Goal: Information Seeking & Learning: Get advice/opinions

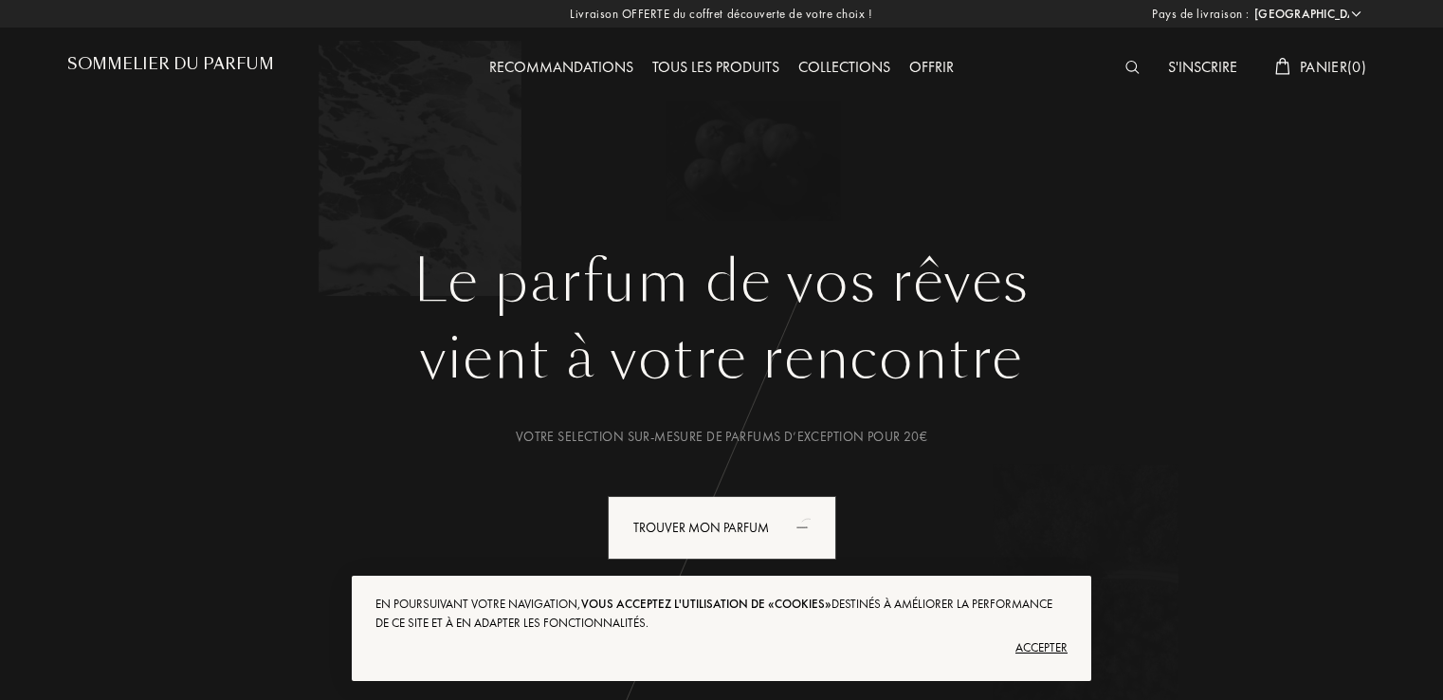
select select "FR"
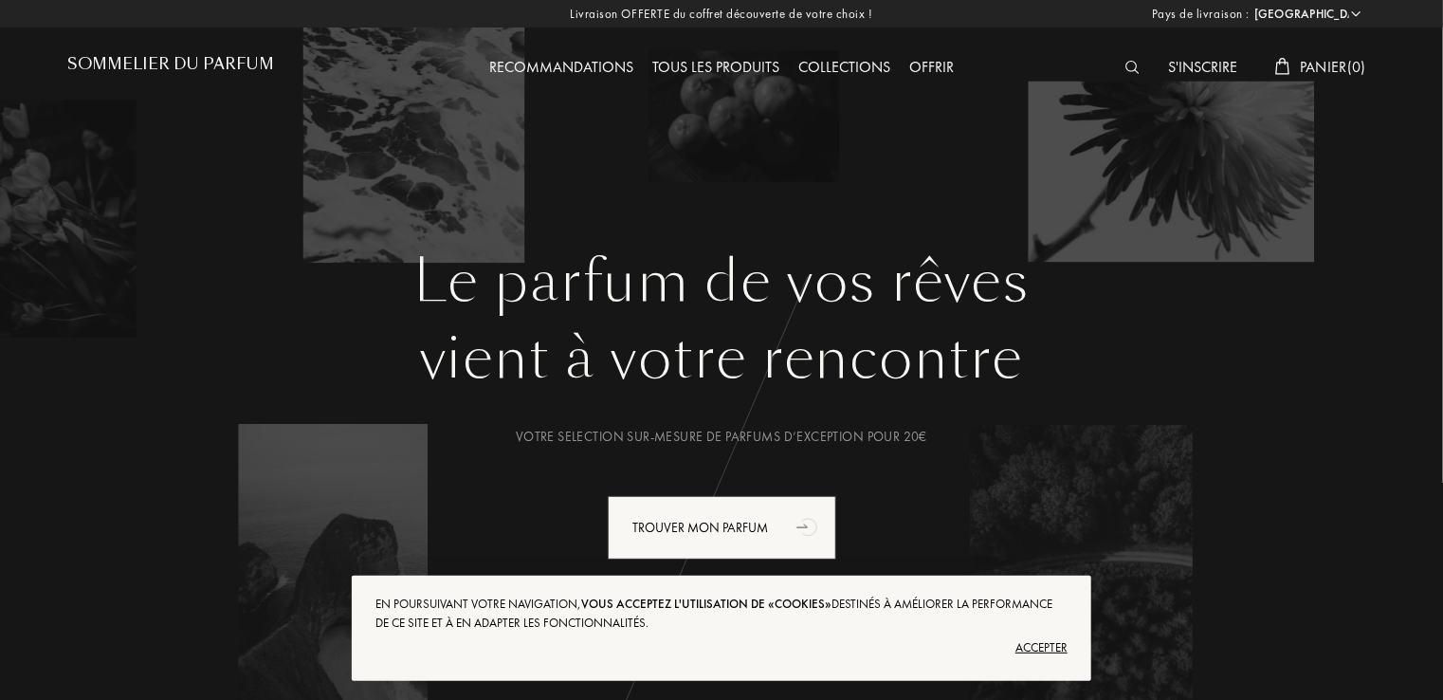
click at [592, 68] on div "Recommandations" at bounding box center [561, 68] width 163 height 25
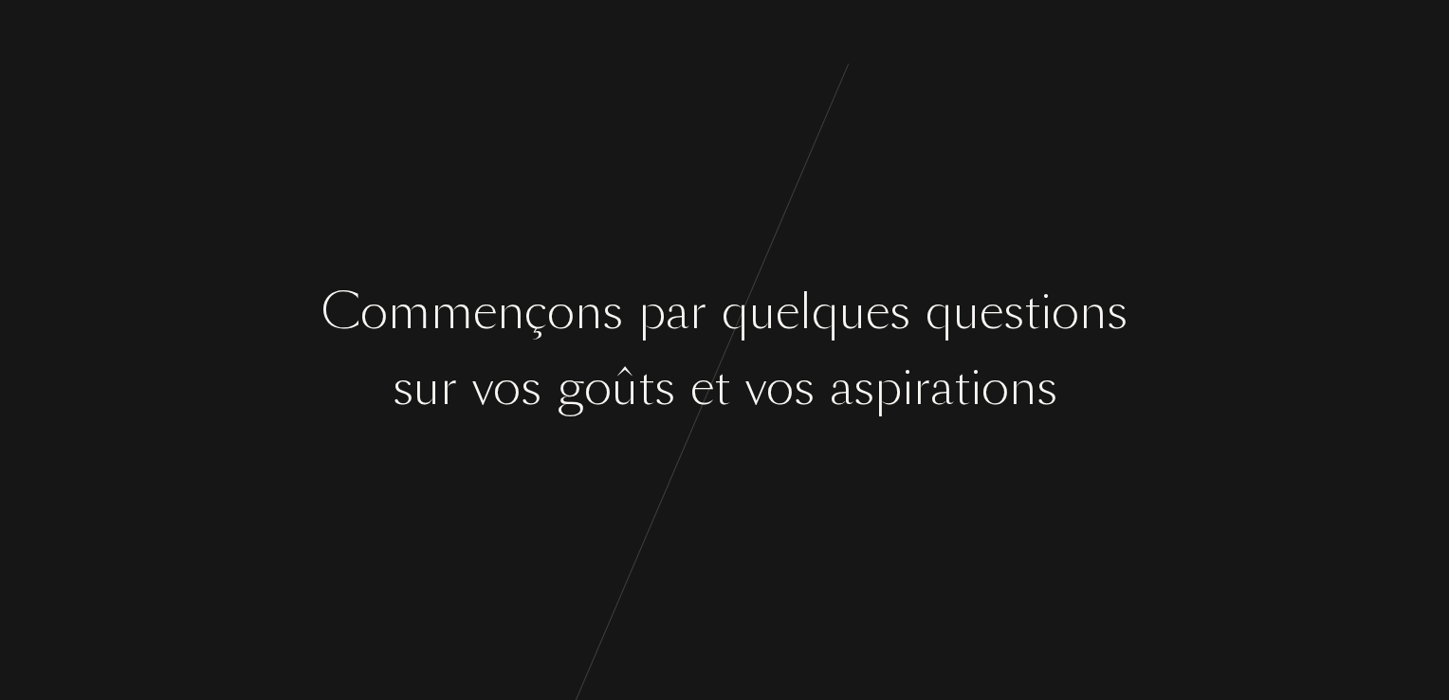
click at [821, 390] on div at bounding box center [821, 388] width 15 height 71
click at [756, 499] on div "[PERSON_NAME] ç o n s p a r q u e l q u e s q u e s t i o n s s u r v o s g o û…" at bounding box center [724, 350] width 1449 height 700
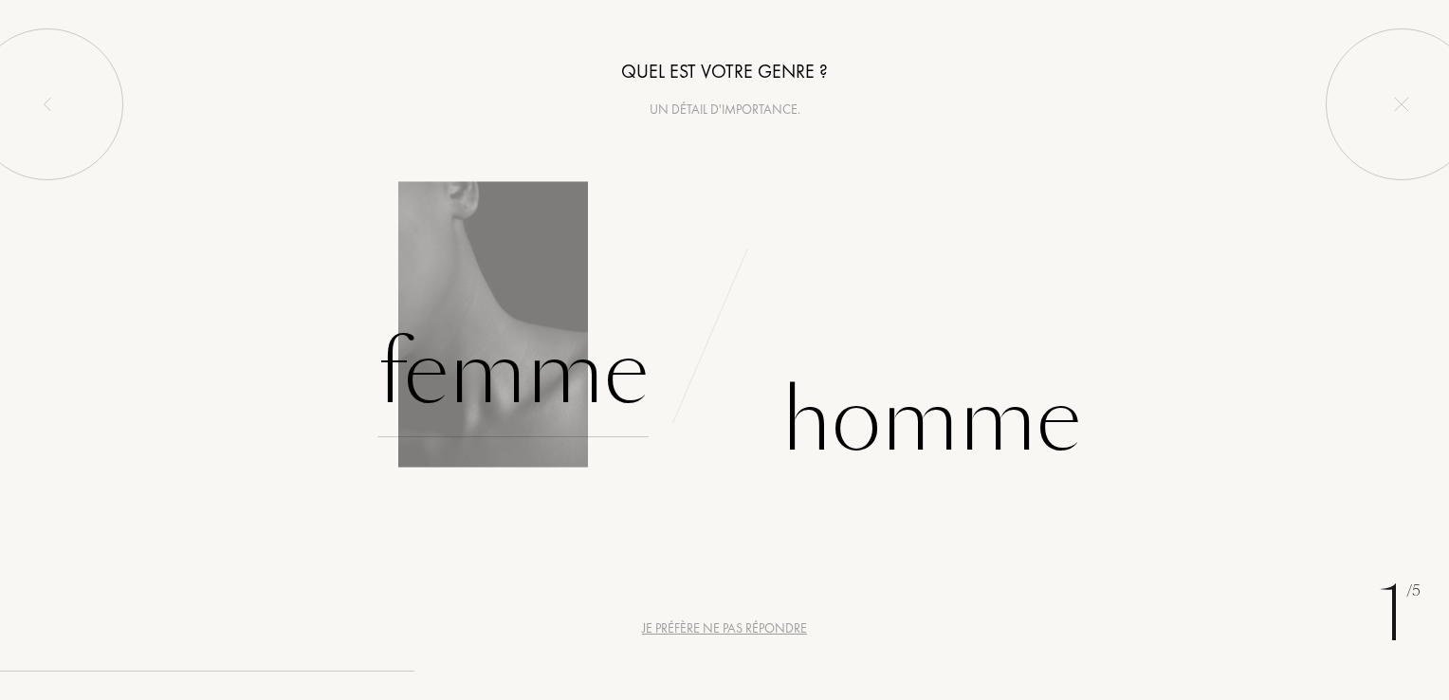
click at [622, 412] on div "Femme" at bounding box center [512, 373] width 271 height 128
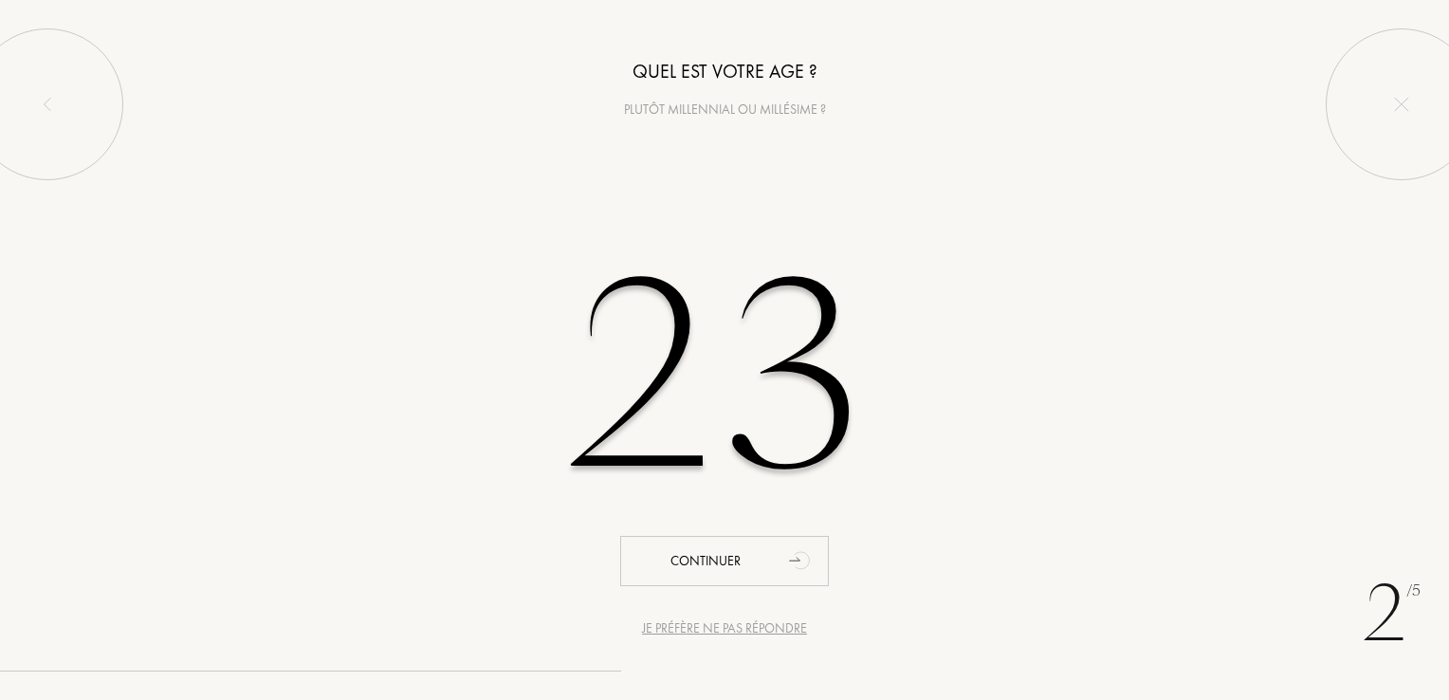
type input "23"
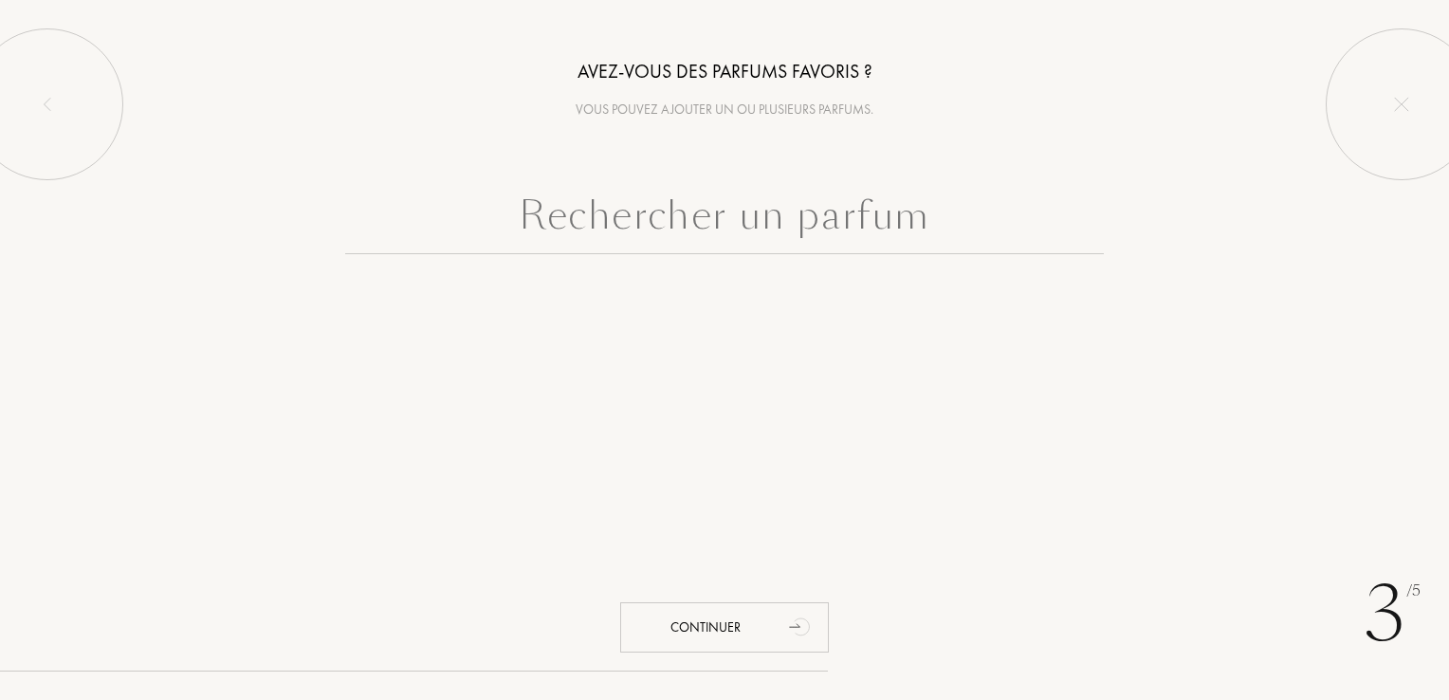
click at [758, 214] on input "text" at bounding box center [724, 220] width 758 height 68
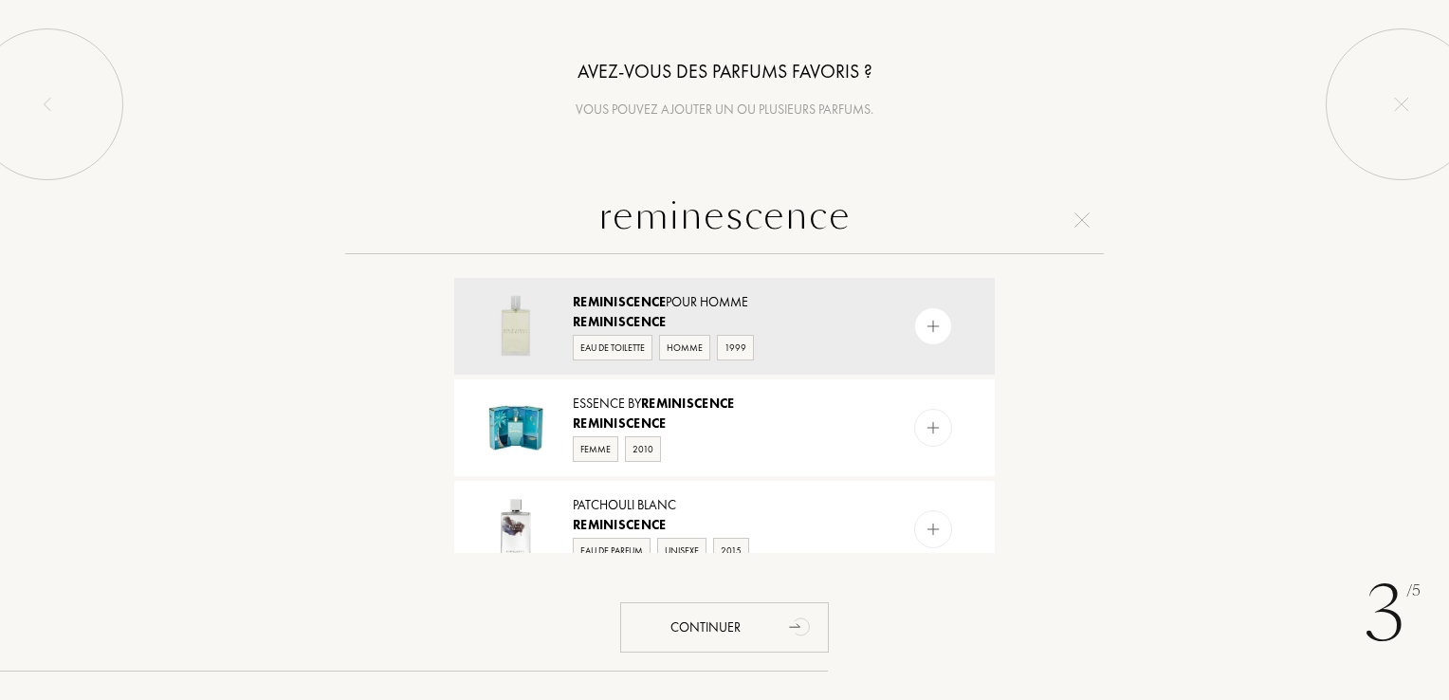
type input "reminescence"
drag, startPoint x: 1009, startPoint y: 295, endPoint x: 1010, endPoint y: 325, distance: 30.4
click at [1010, 325] on div "reminescence Reminiscence Pour Homme Reminiscence Eau de Toilette Homme 1999 Es…" at bounding box center [724, 369] width 1449 height 367
drag, startPoint x: 1010, startPoint y: 325, endPoint x: 1108, endPoint y: 345, distance: 100.6
click at [1108, 345] on div "reminescence Reminiscence Pour Homme Reminiscence Eau de Toilette Homme 1999 Es…" at bounding box center [724, 369] width 1449 height 367
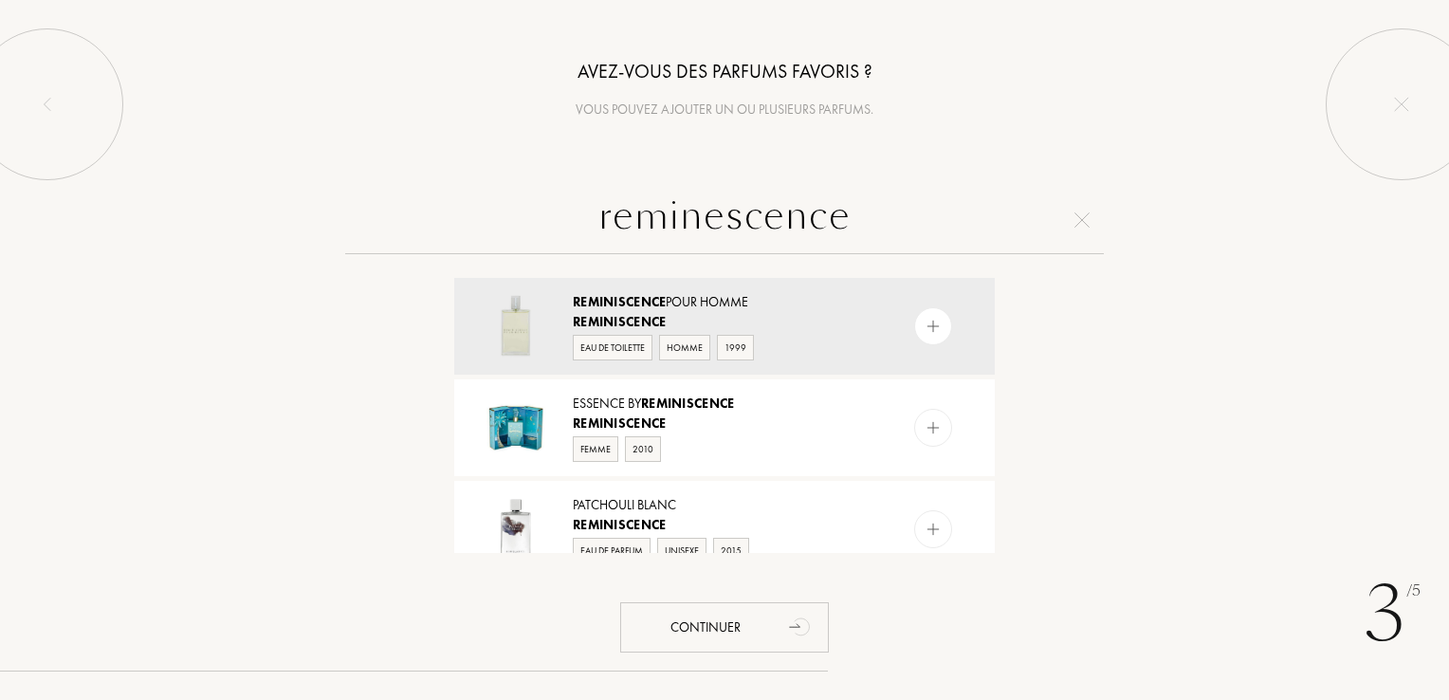
drag, startPoint x: 1005, startPoint y: 286, endPoint x: 1004, endPoint y: 331, distance: 44.6
click at [1004, 331] on div "Reminiscence Pour Homme Reminiscence Eau de Toilette Homme 1999 Essence by Remi…" at bounding box center [724, 413] width 569 height 280
click at [1007, 333] on div "Reminiscence Pour Homme Reminiscence Eau de Toilette Homme 1999 Essence by Remi…" at bounding box center [724, 413] width 569 height 280
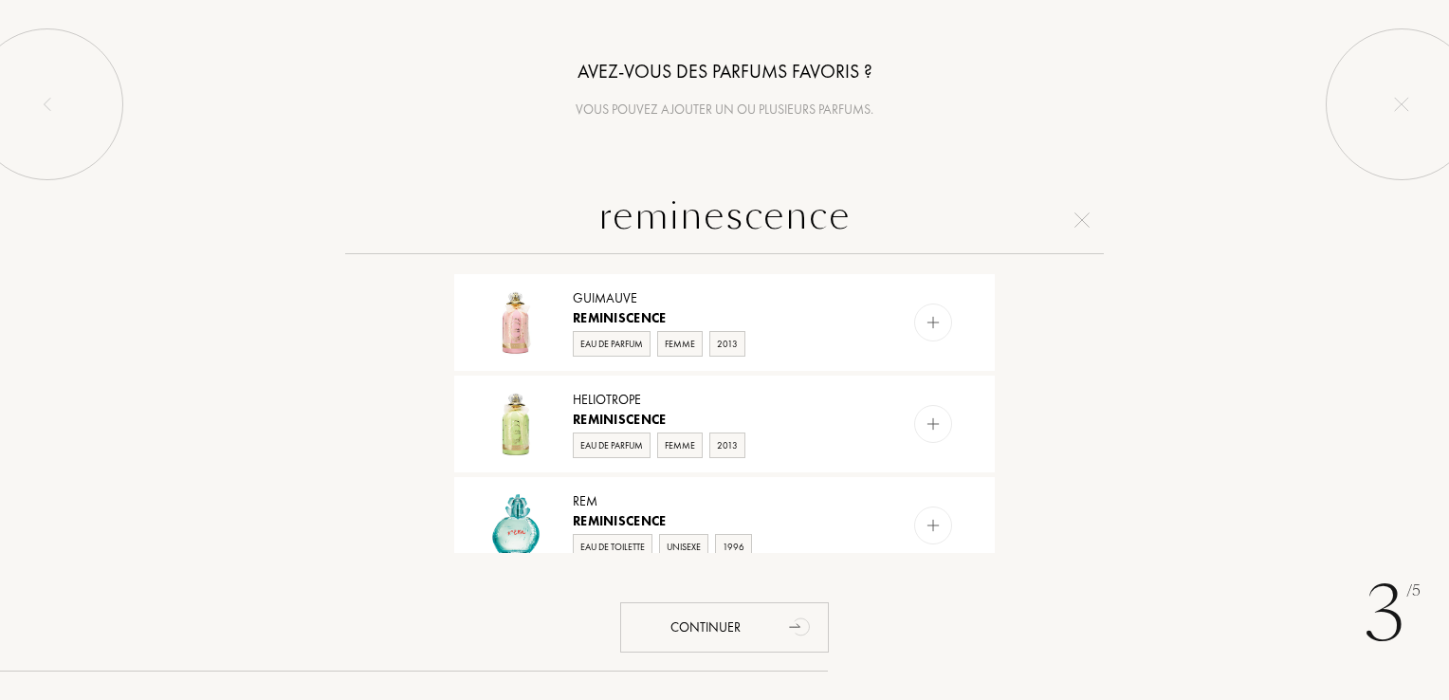
scroll to position [1040, 0]
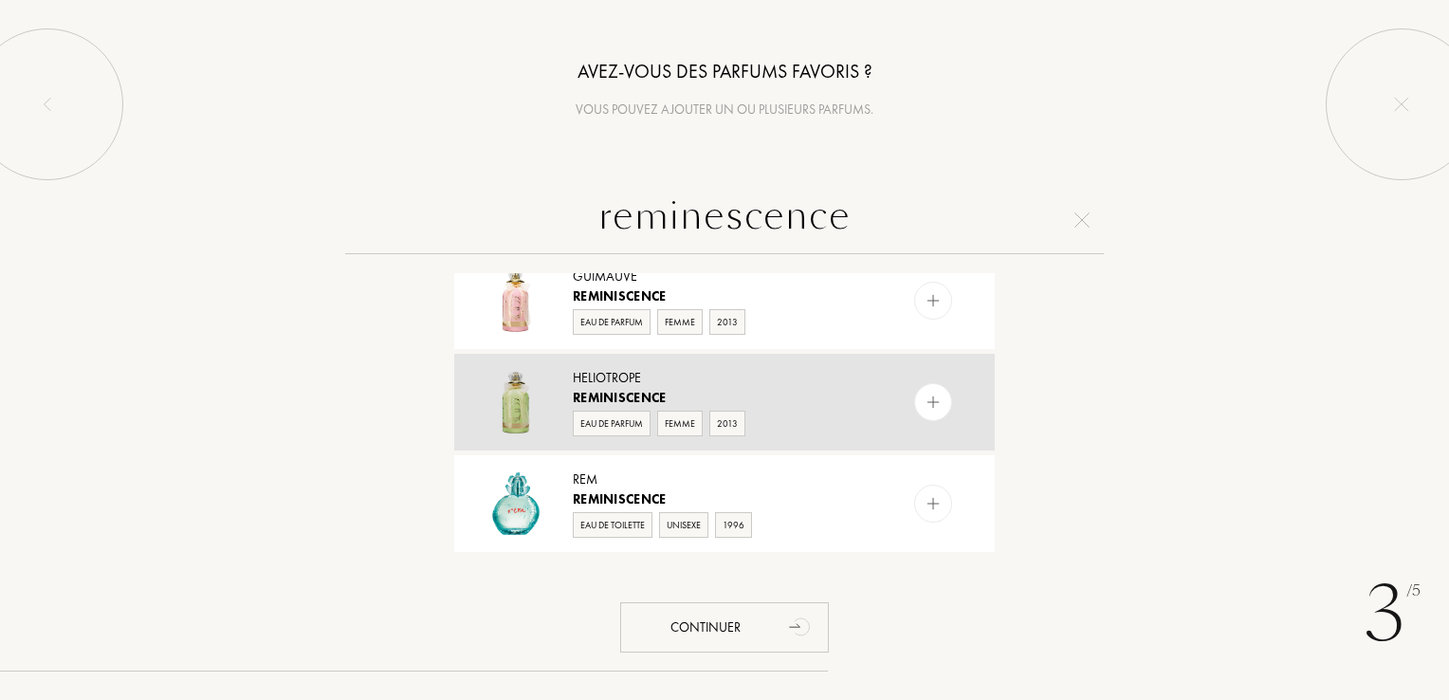
click at [929, 399] on img at bounding box center [933, 402] width 18 height 18
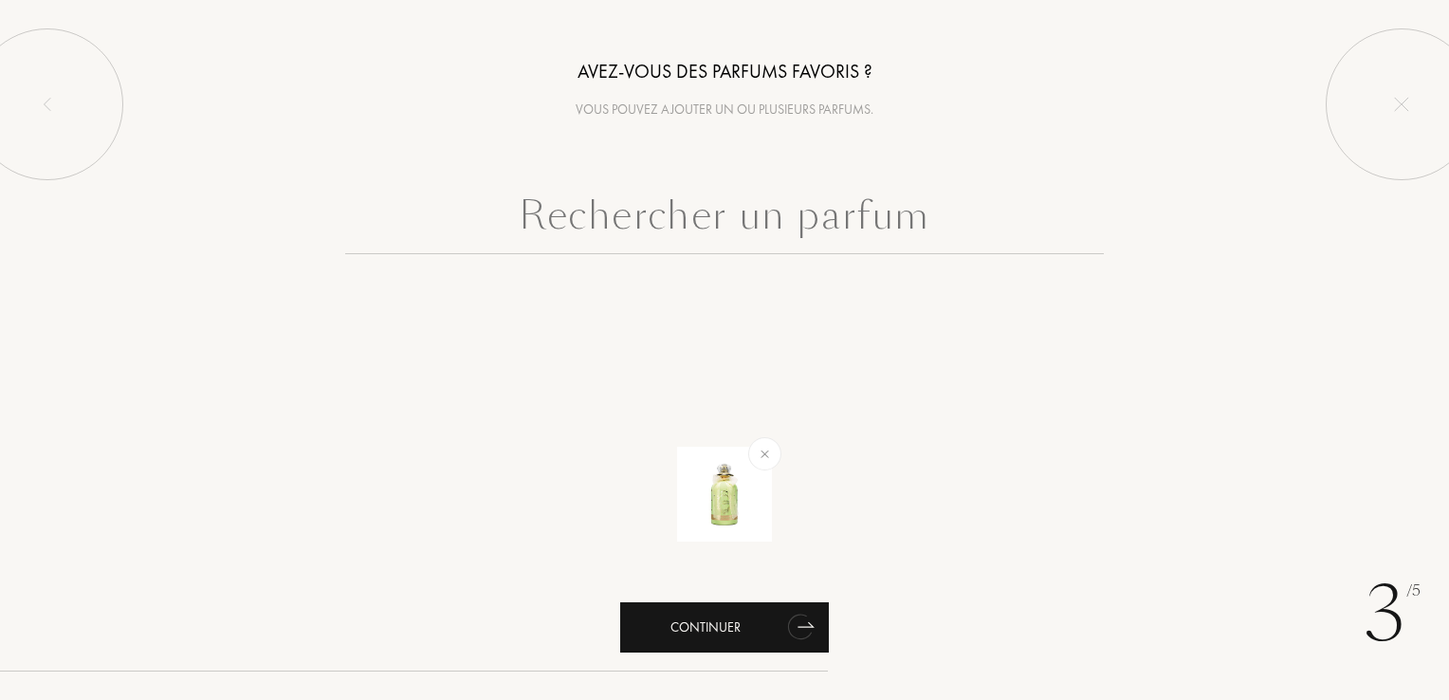
click at [785, 618] on icon "animation" at bounding box center [801, 626] width 38 height 38
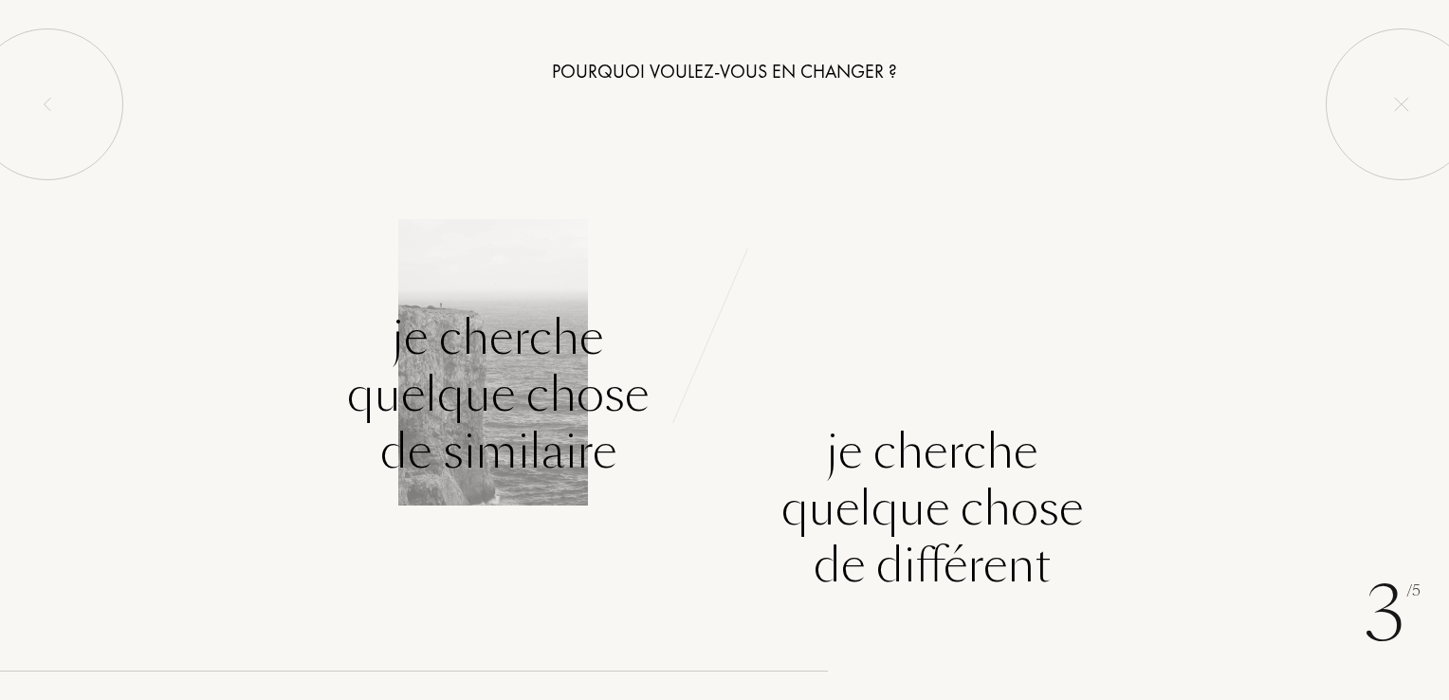
click at [523, 404] on div "Je cherche quelque chose de similaire" at bounding box center [497, 394] width 301 height 171
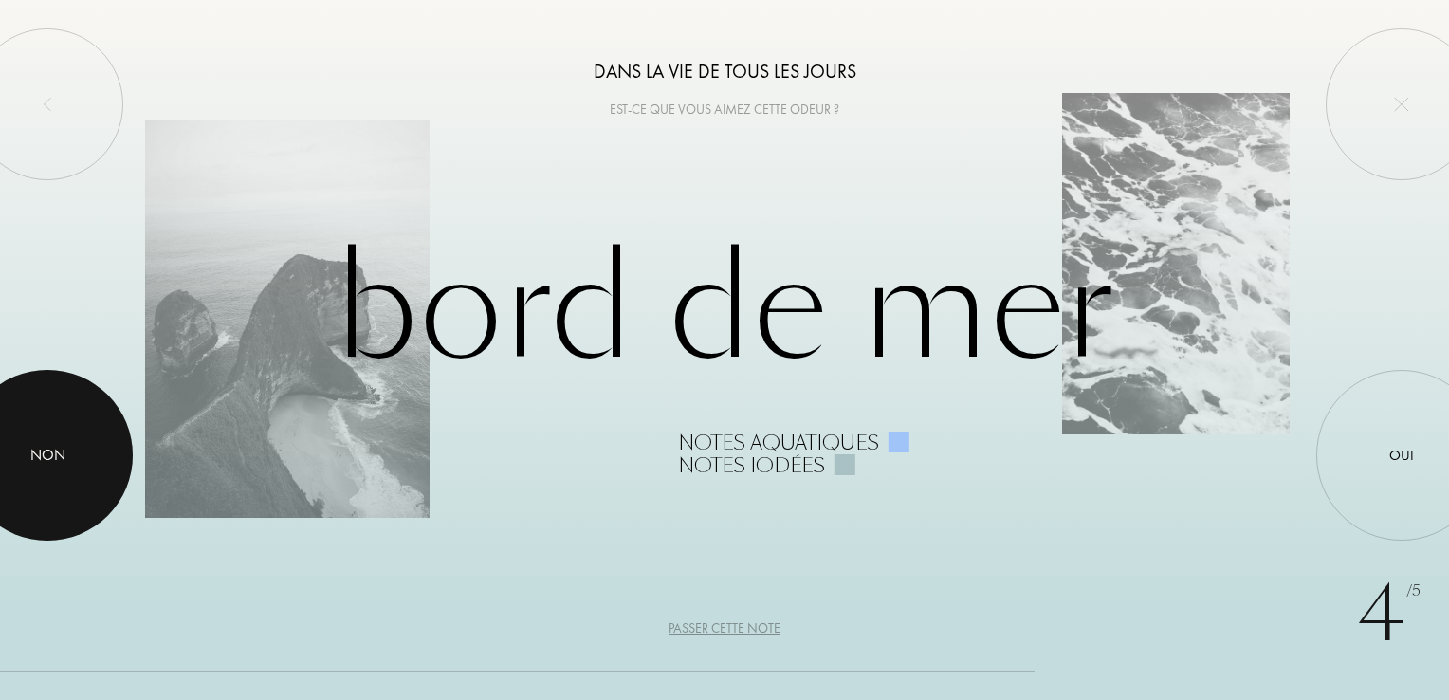
click at [107, 467] on div at bounding box center [47, 455] width 171 height 171
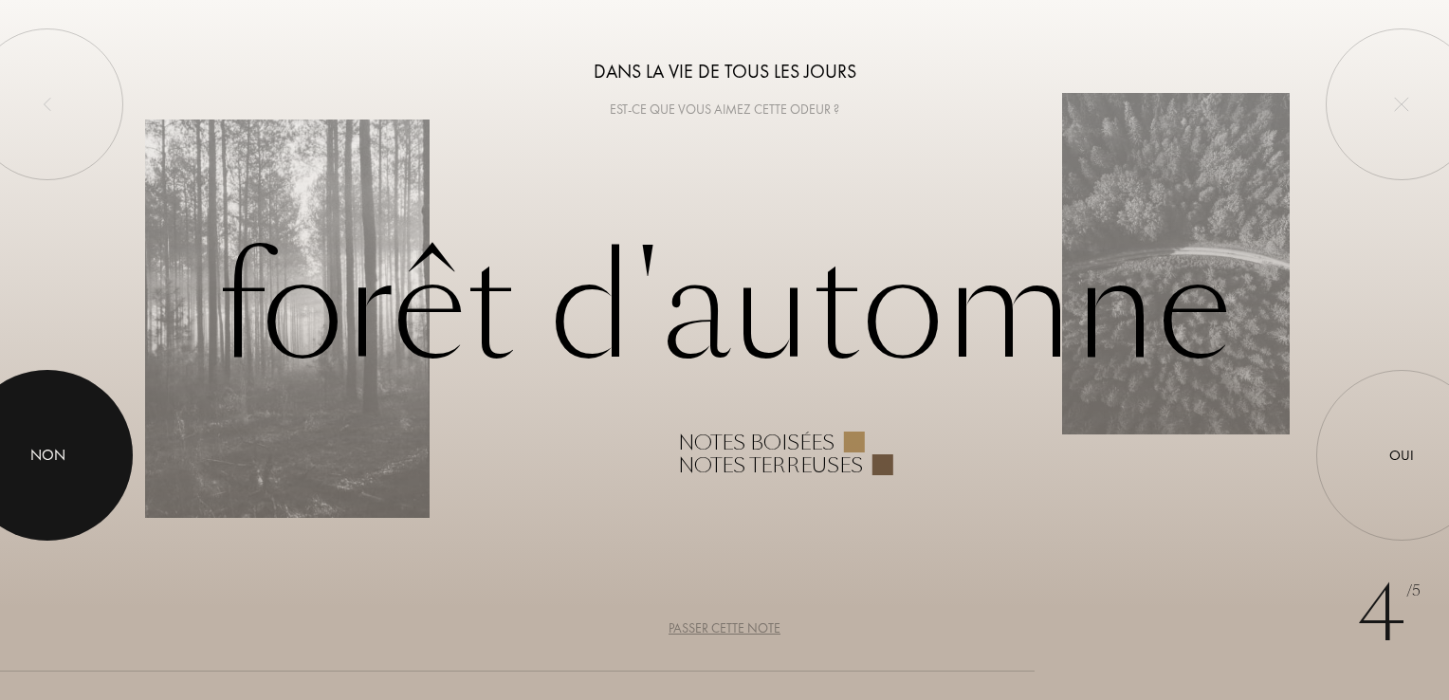
click at [73, 468] on div at bounding box center [47, 455] width 171 height 171
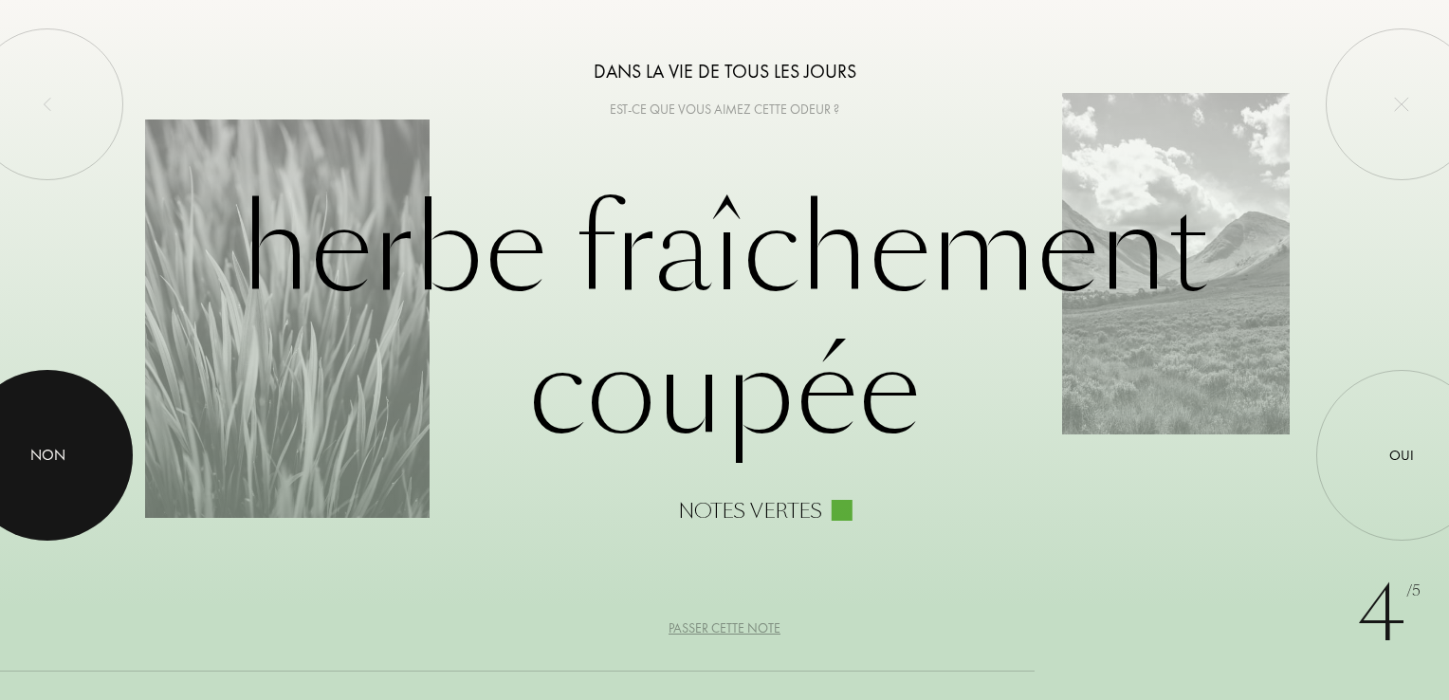
click at [72, 472] on div at bounding box center [47, 455] width 171 height 171
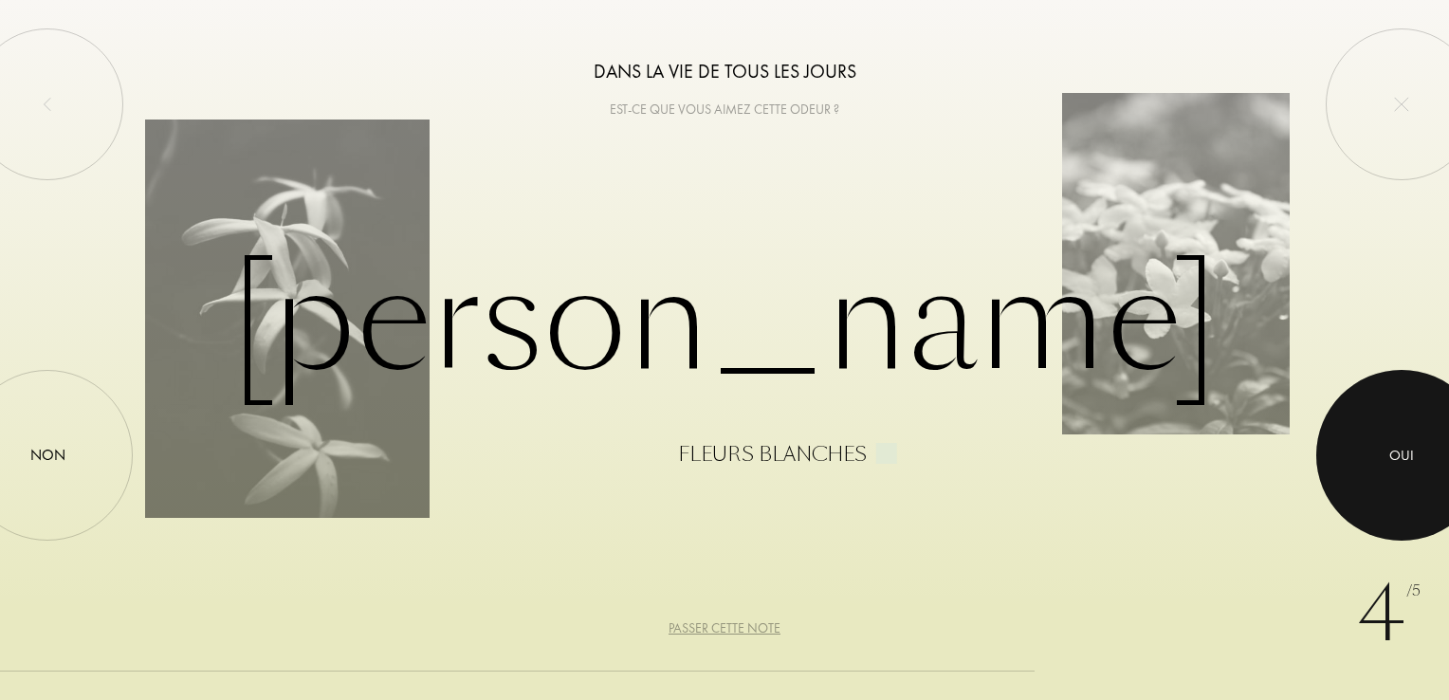
click at [1448, 0] on html "4 /5 Dans la vie de tous les jours Est-ce que vous aimez cette odeur ? Jasmin F…" at bounding box center [724, 0] width 1449 height 0
click at [1380, 497] on div at bounding box center [1401, 455] width 171 height 171
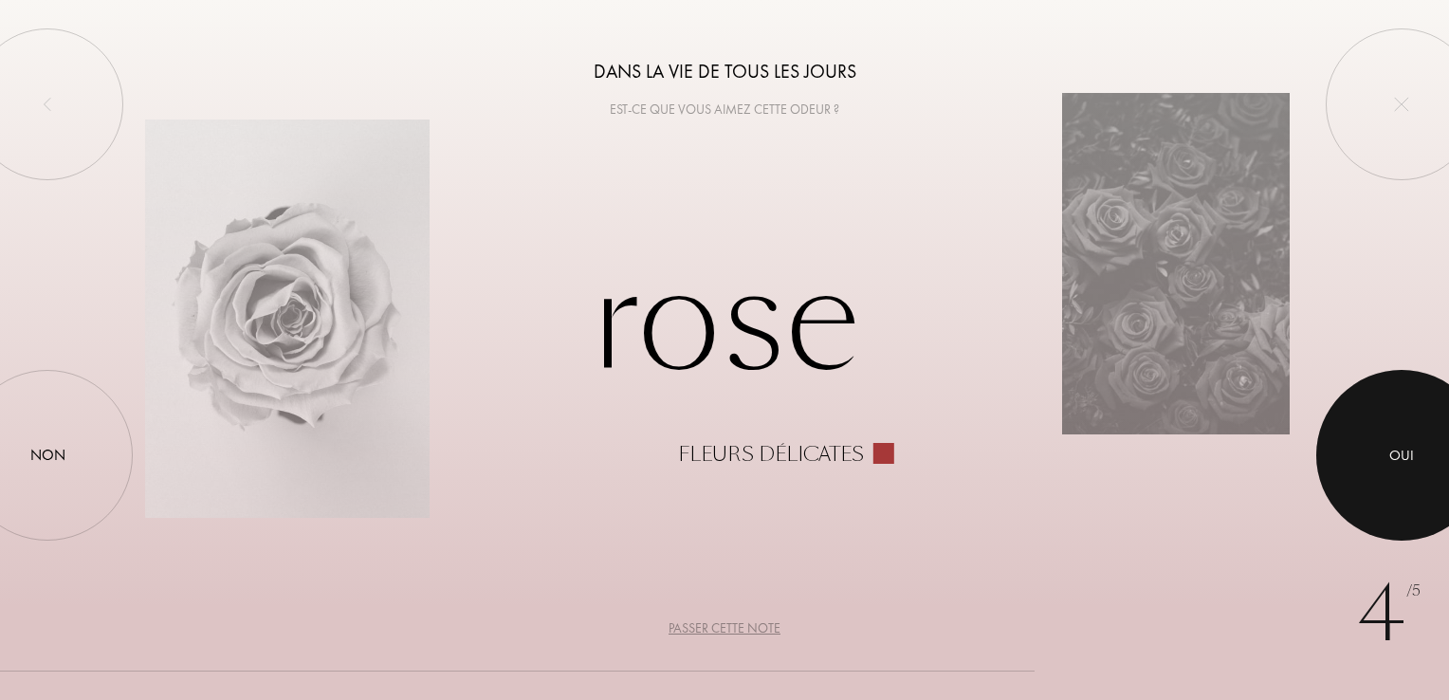
click at [1373, 442] on div at bounding box center [1401, 455] width 171 height 171
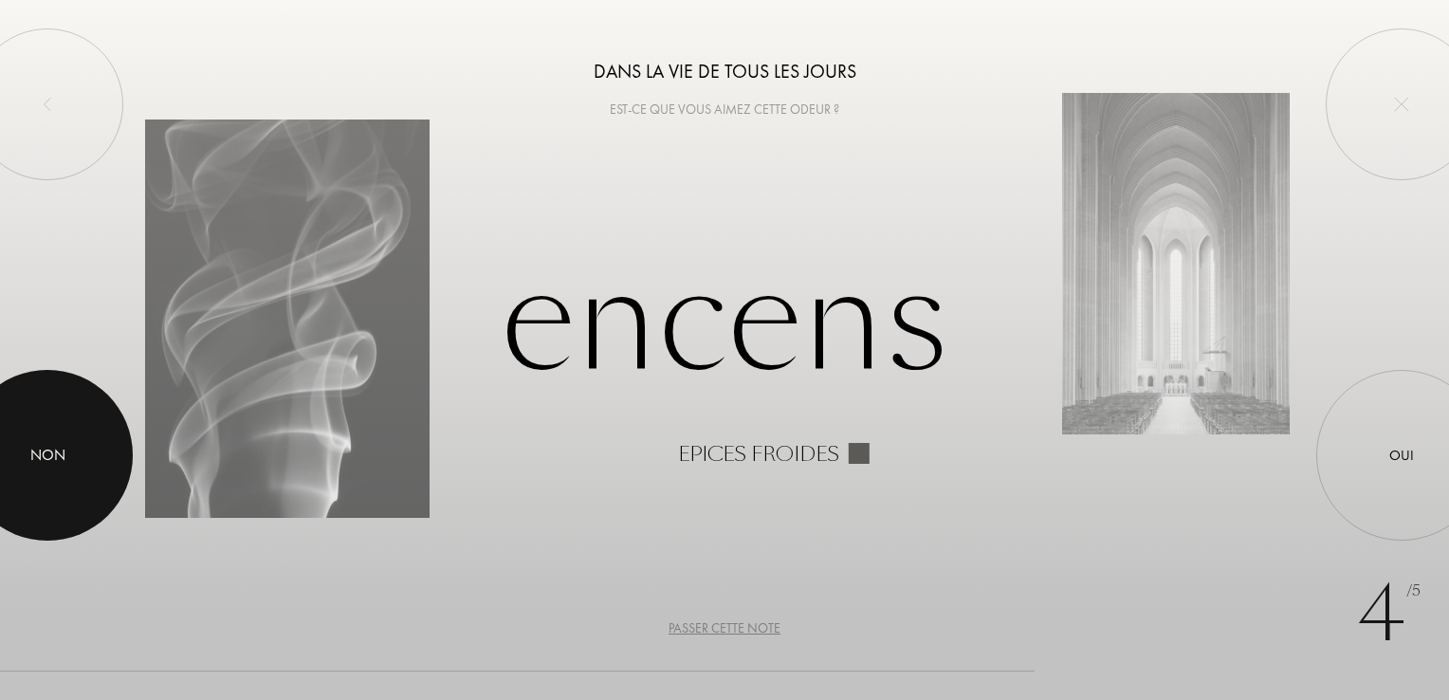
click at [114, 470] on div at bounding box center [47, 455] width 171 height 171
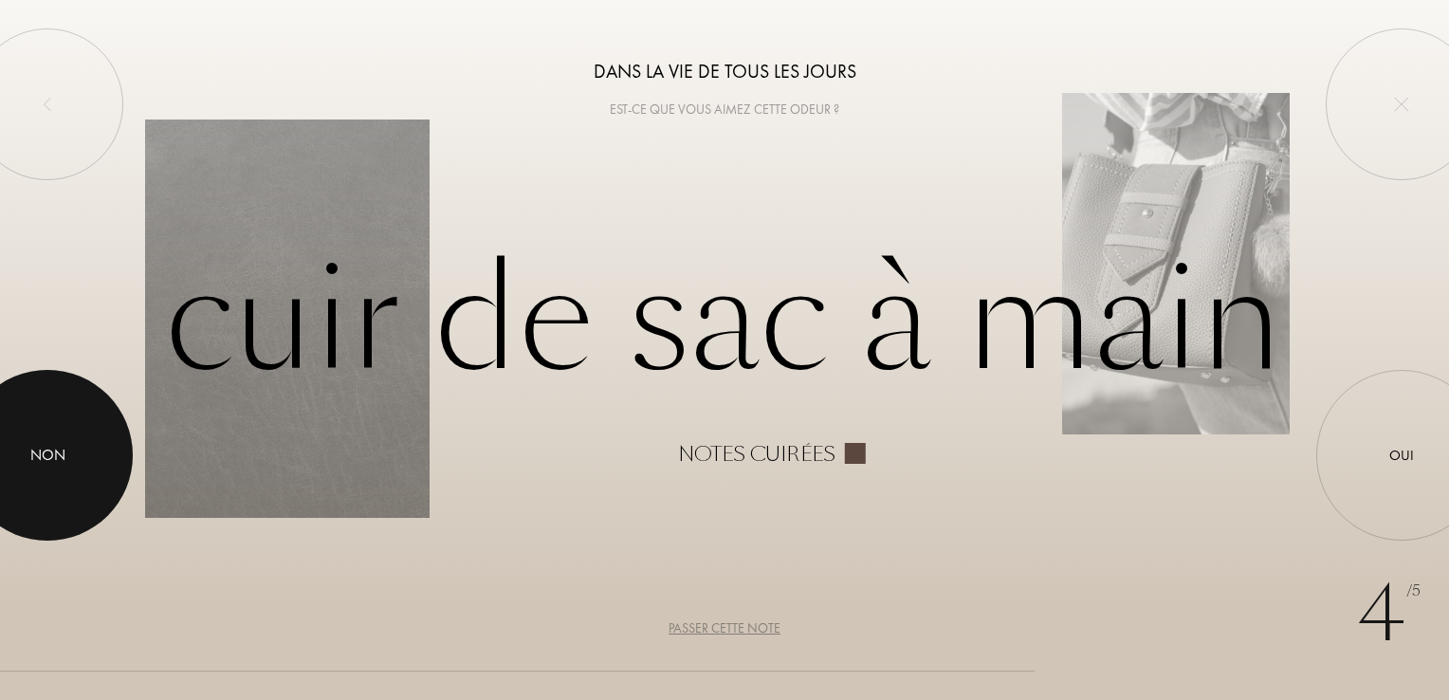
click at [104, 452] on div at bounding box center [47, 455] width 171 height 171
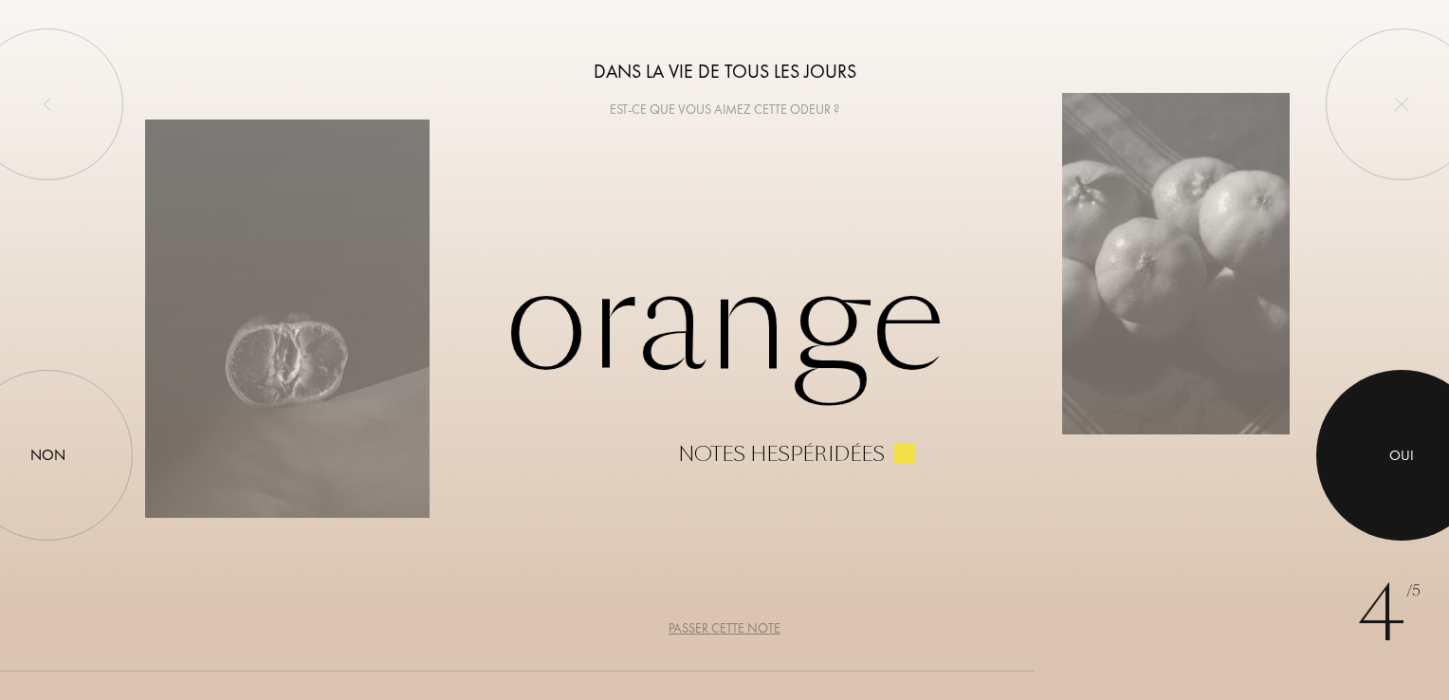
click at [1372, 470] on div at bounding box center [1401, 455] width 171 height 171
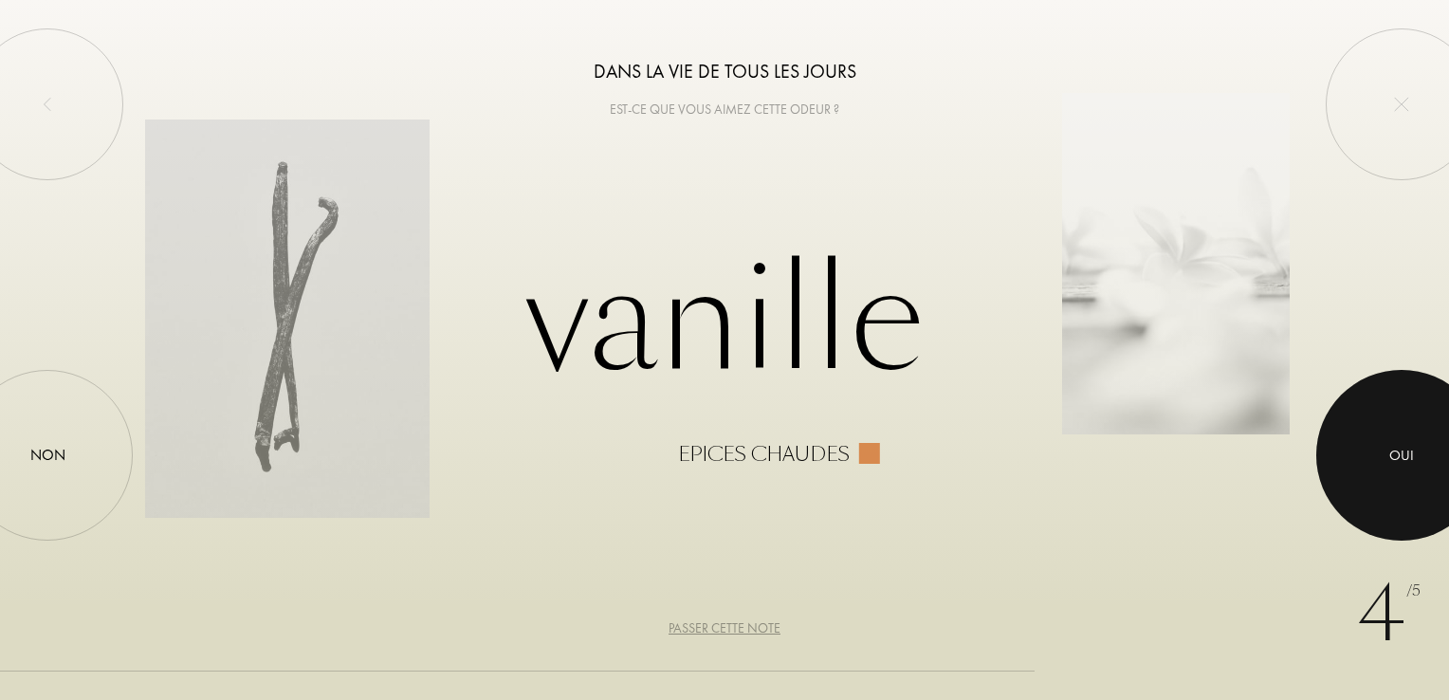
click at [1372, 470] on div at bounding box center [1401, 455] width 171 height 171
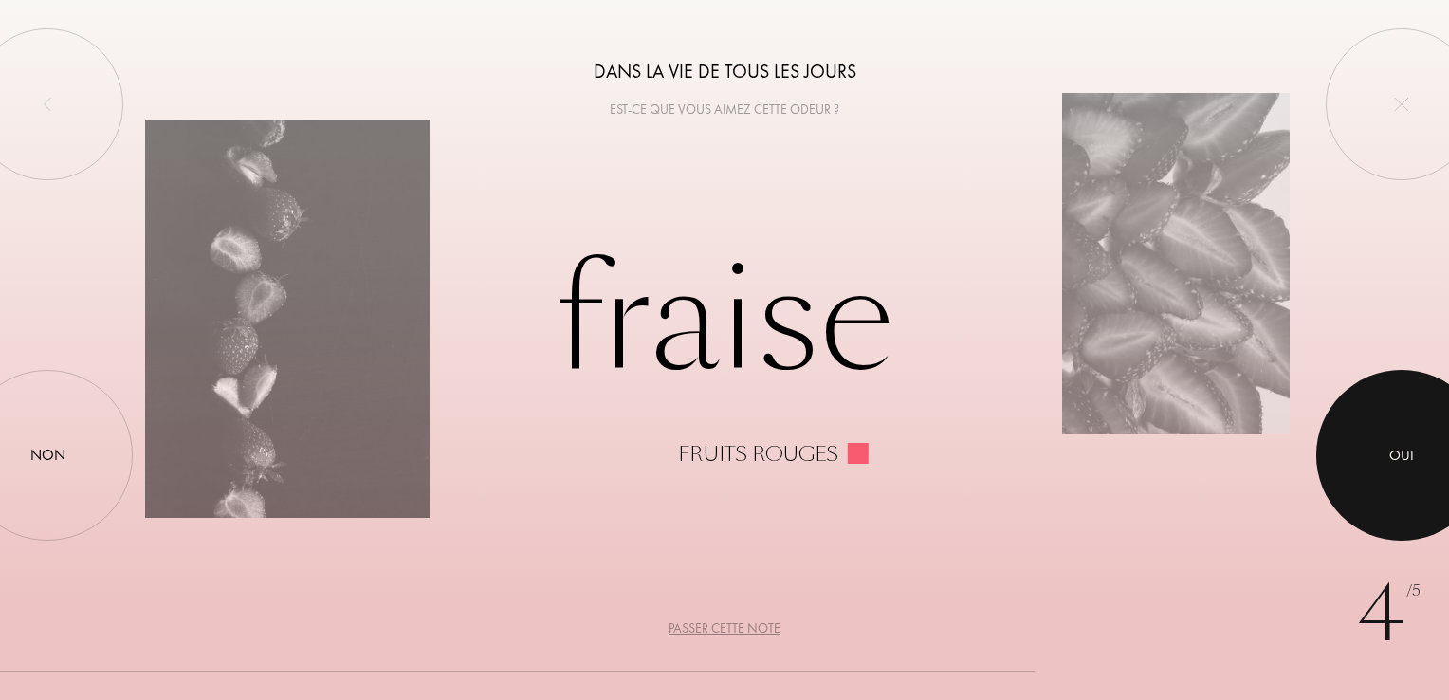
click at [1372, 470] on div at bounding box center [1401, 455] width 171 height 171
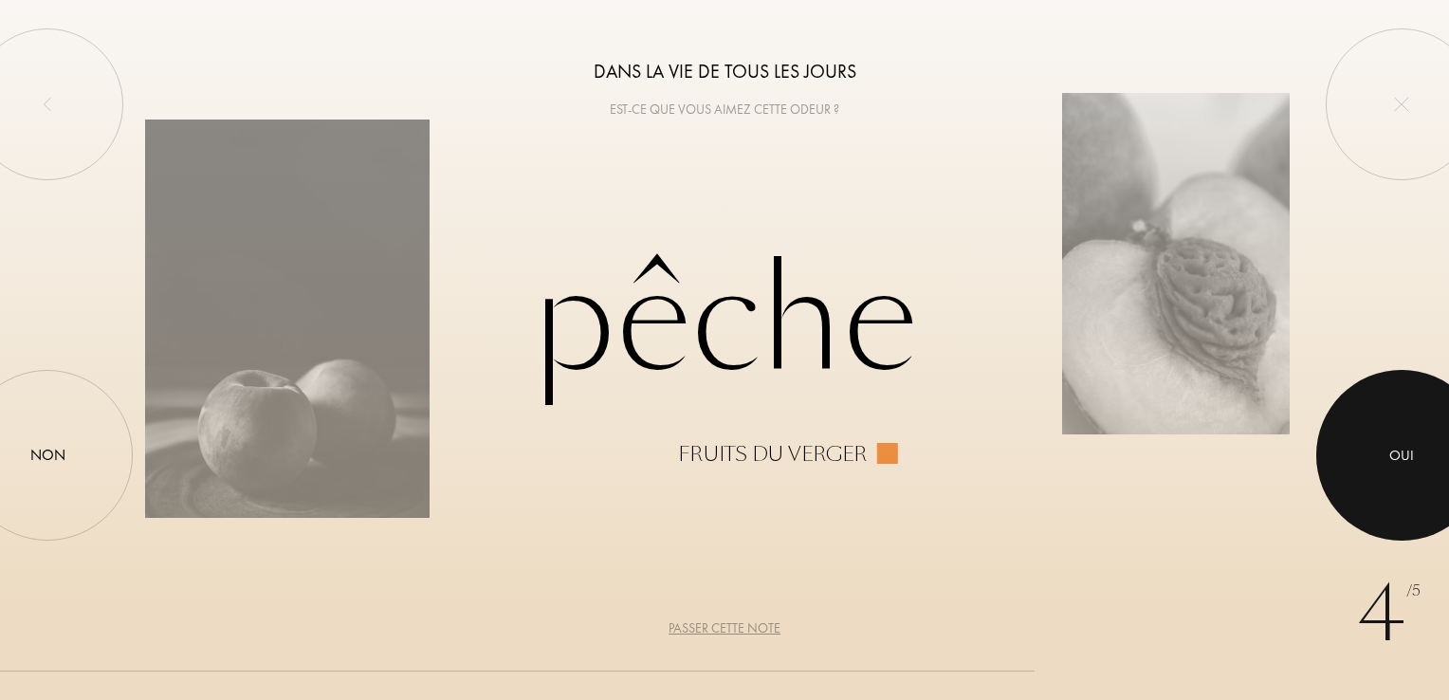
click at [1372, 470] on div at bounding box center [1401, 455] width 171 height 171
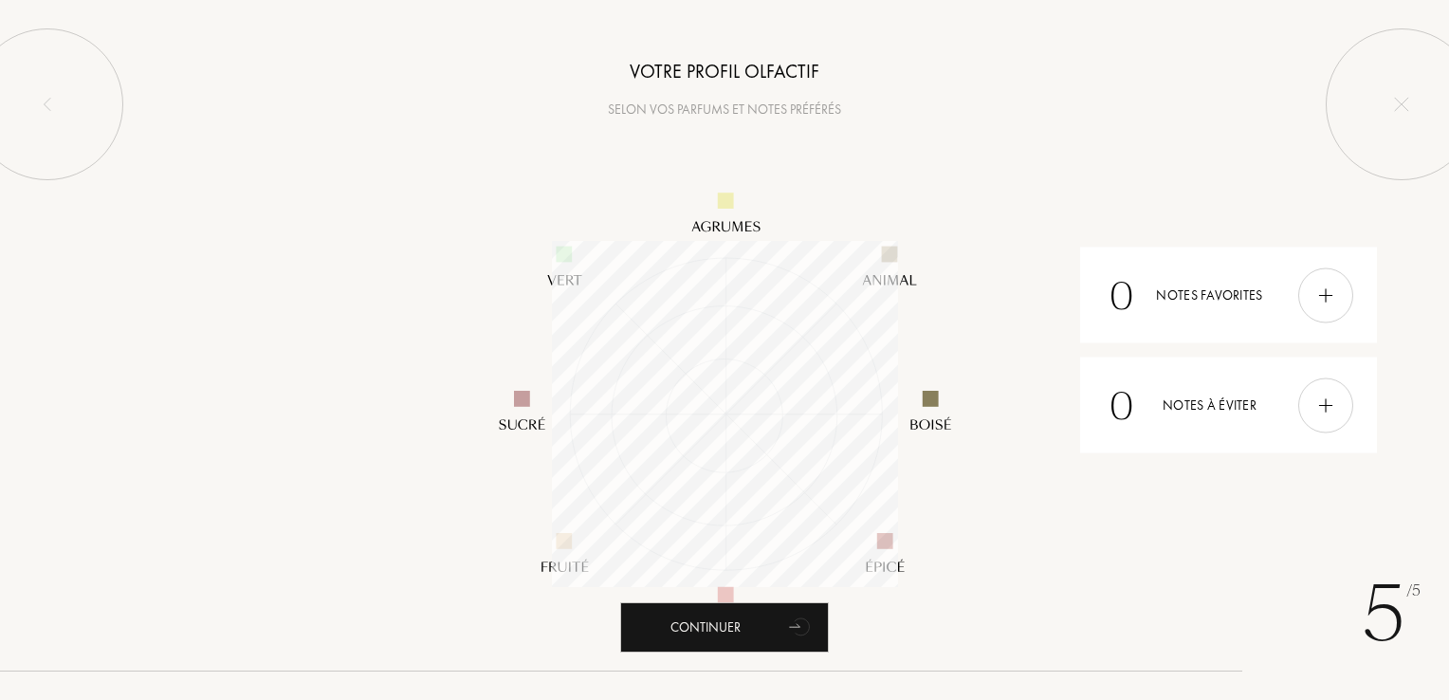
scroll to position [346, 346]
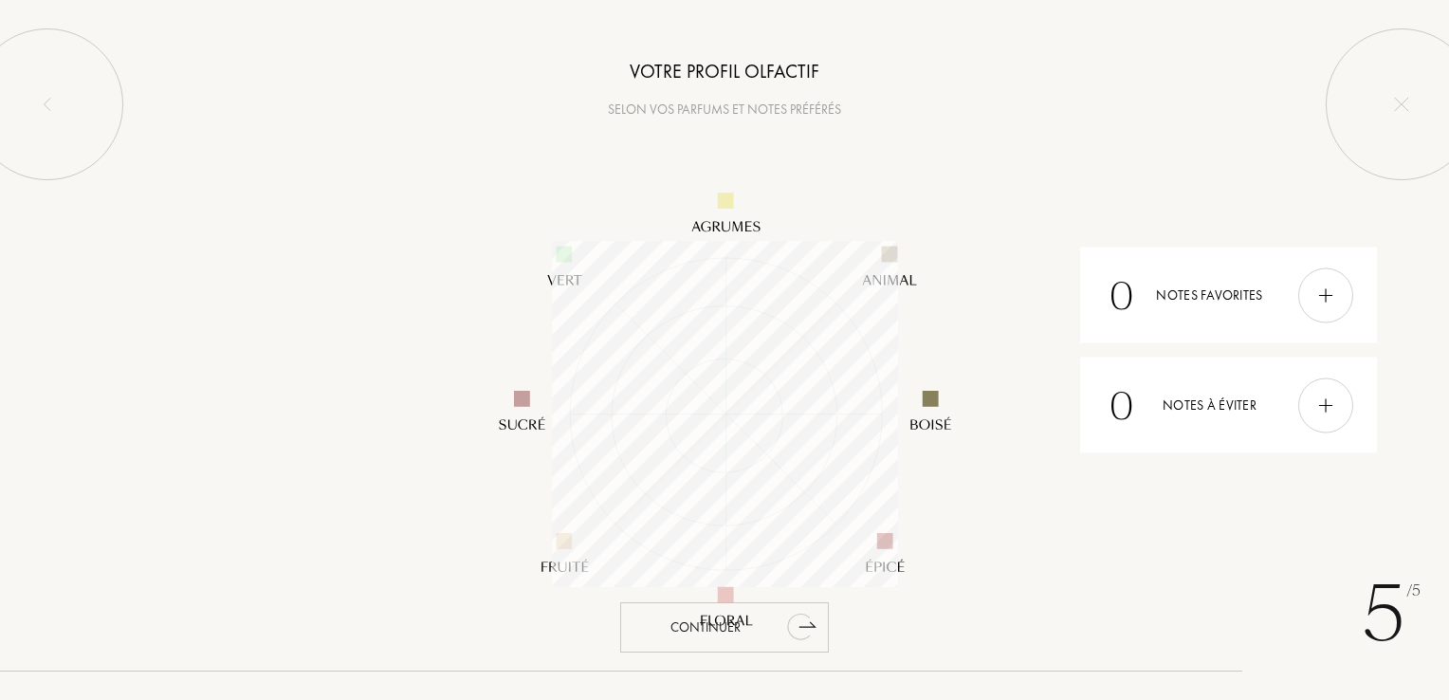
click at [788, 628] on icon "animation" at bounding box center [799, 626] width 24 height 27
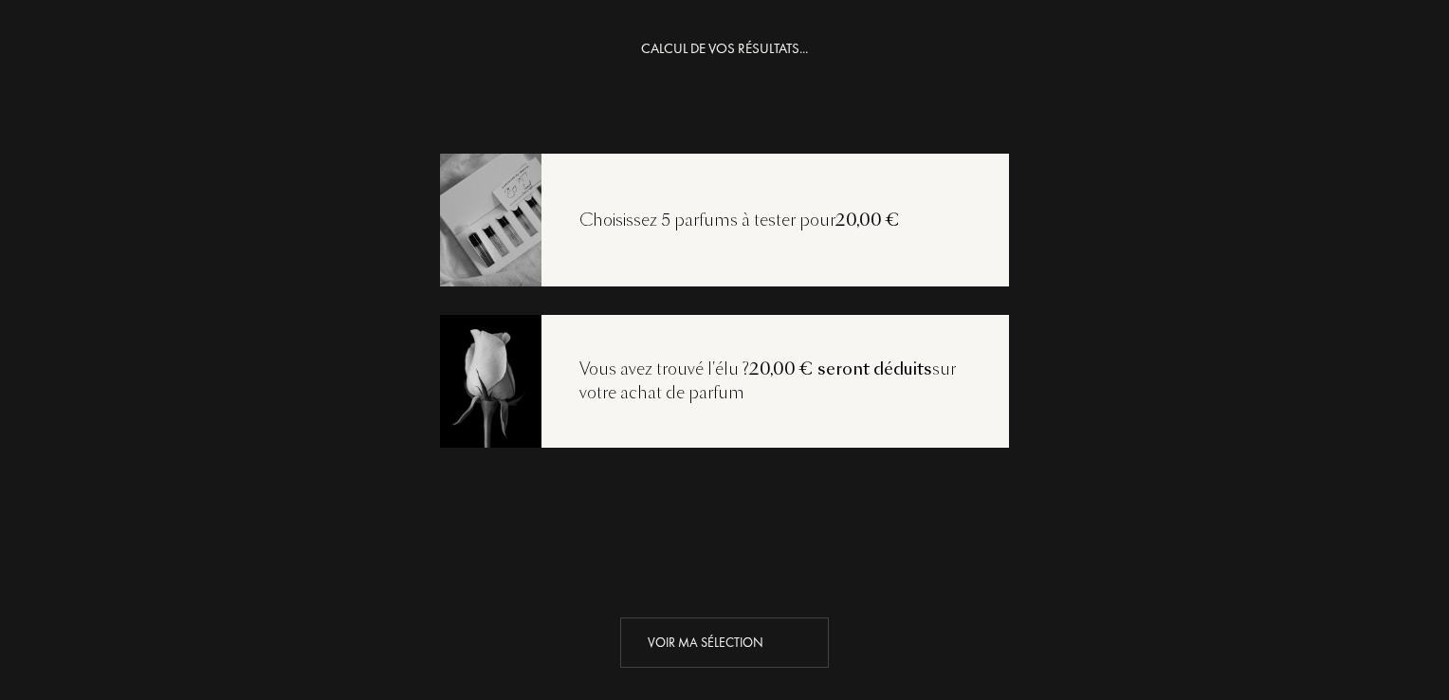
click at [762, 645] on div "Voir ma sélection" at bounding box center [724, 642] width 209 height 50
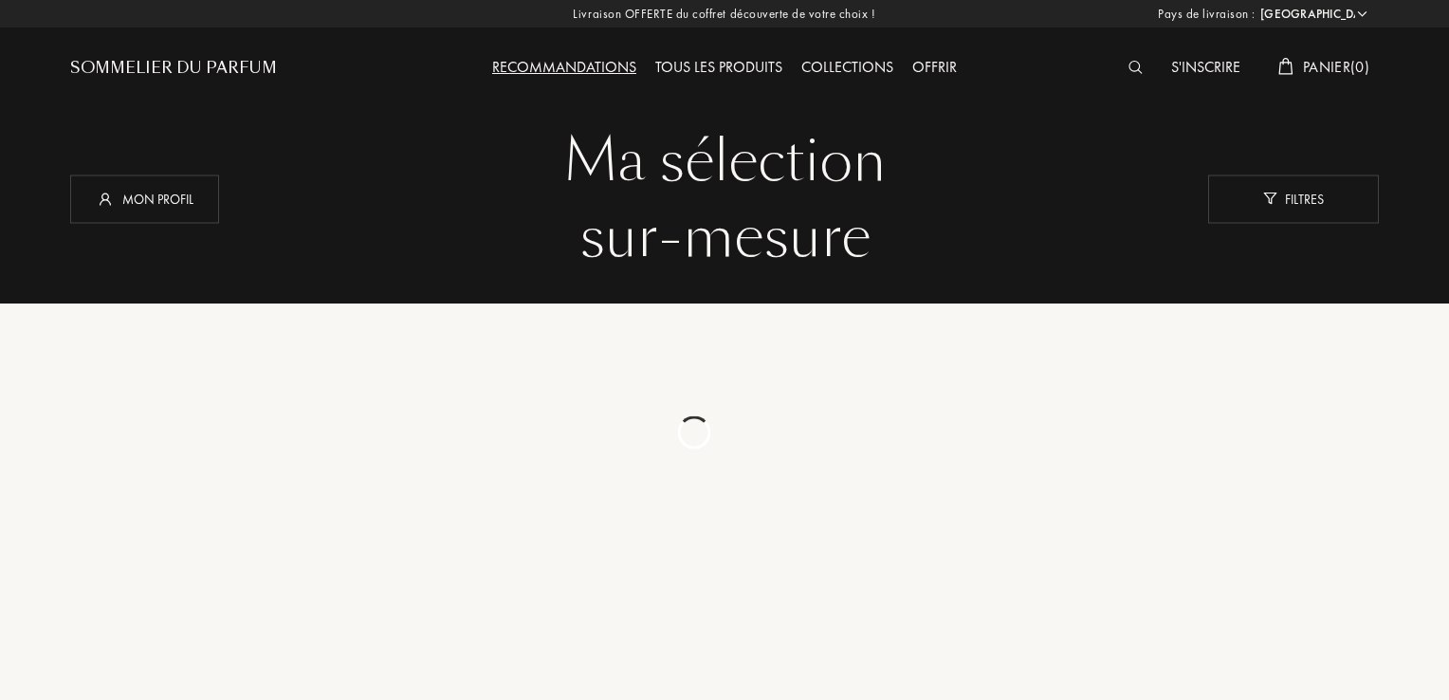
select select "FR"
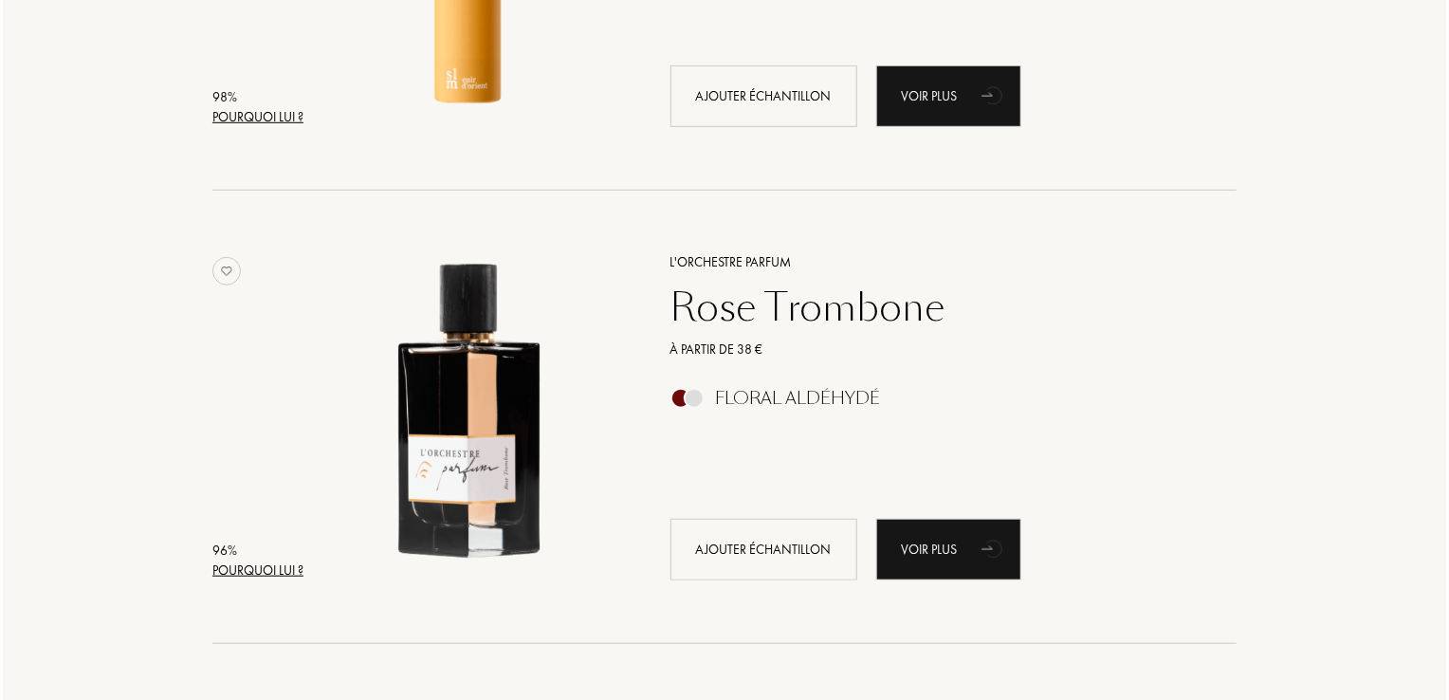
scroll to position [608, 0]
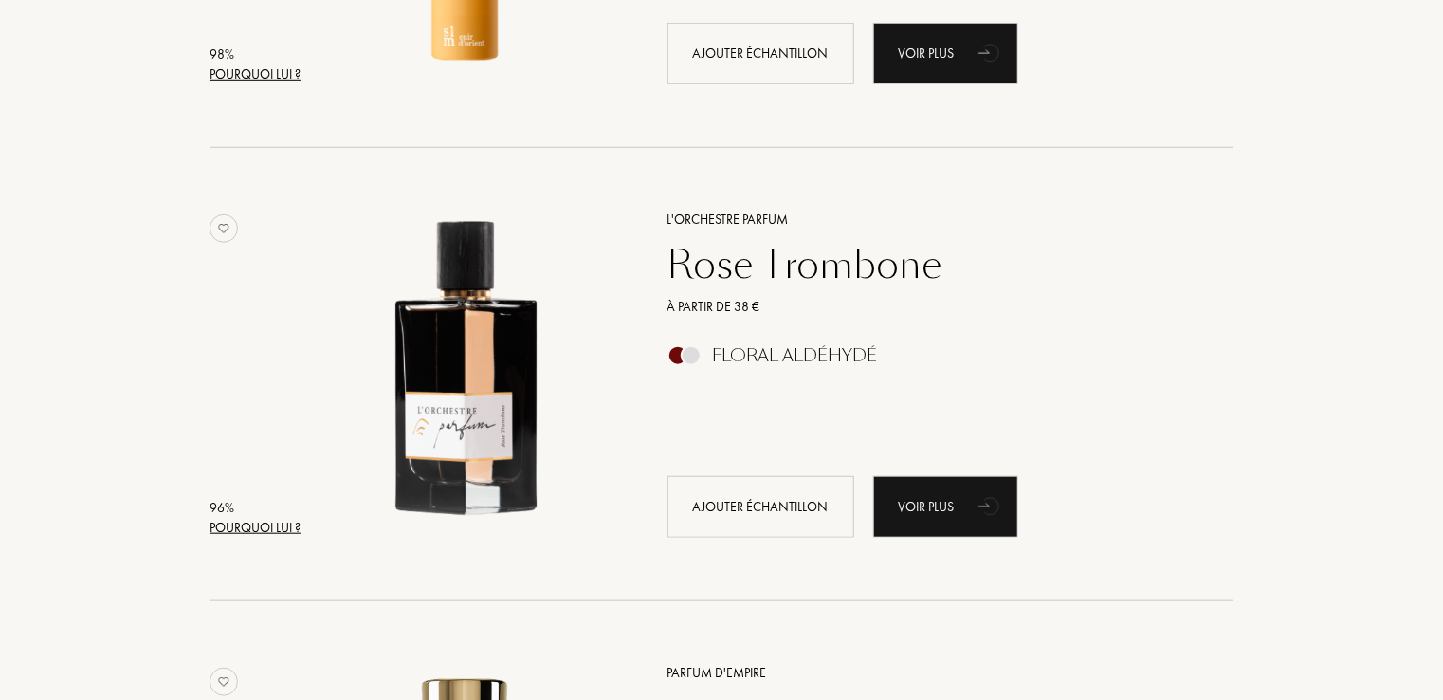
click at [284, 521] on div "Pourquoi lui ?" at bounding box center [255, 528] width 91 height 20
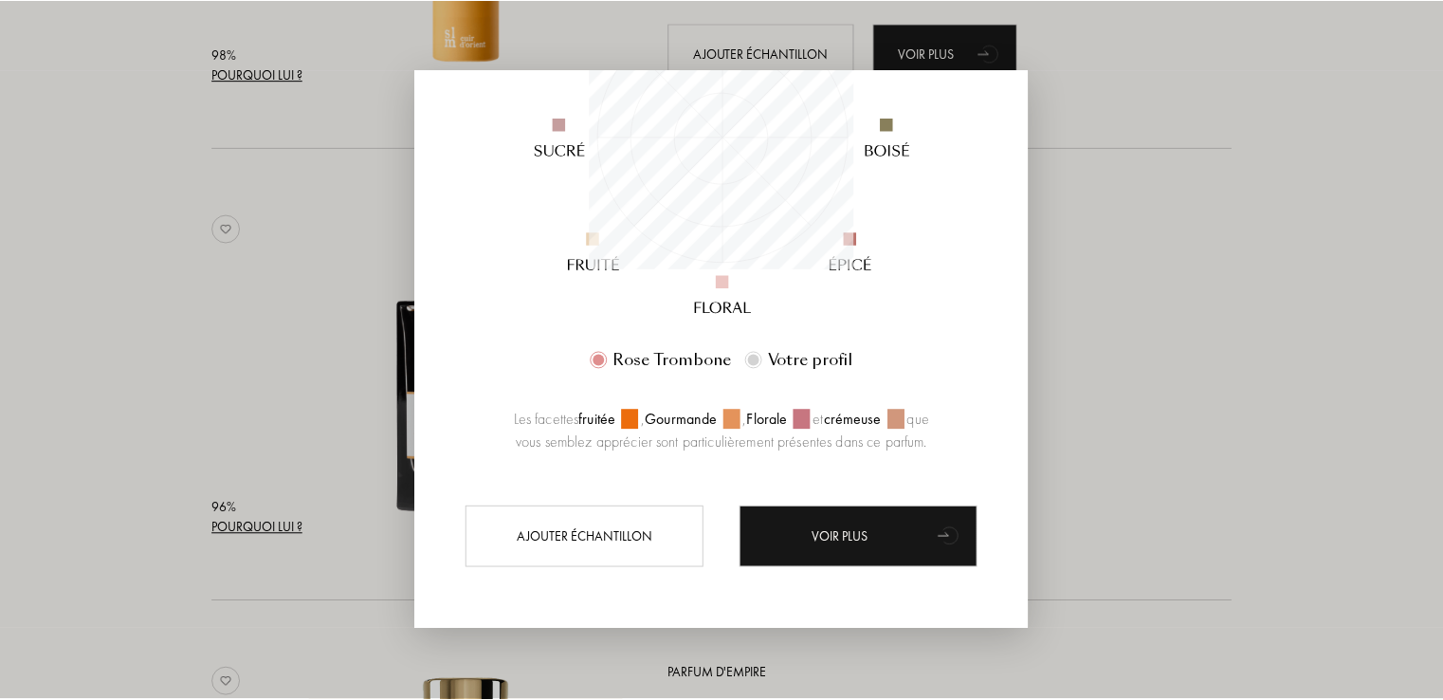
scroll to position [354, 0]
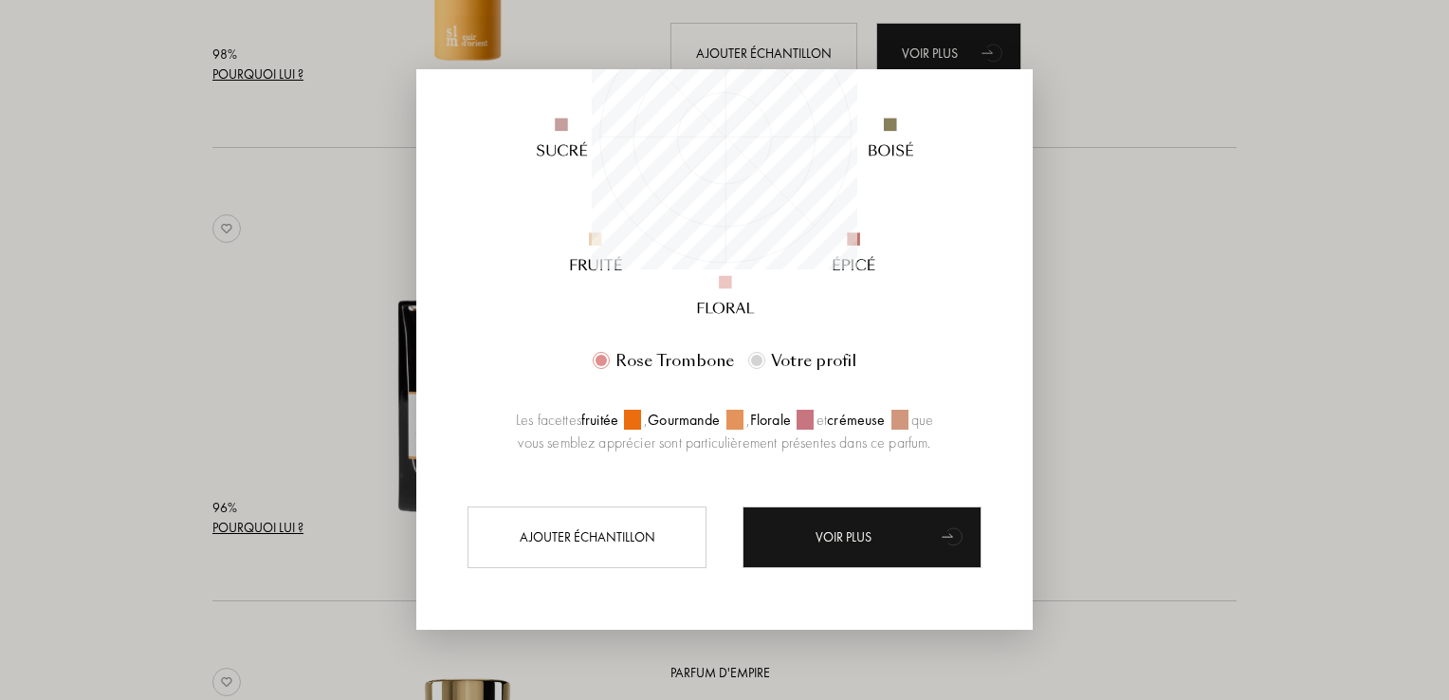
click at [1145, 320] on div at bounding box center [724, 350] width 1449 height 700
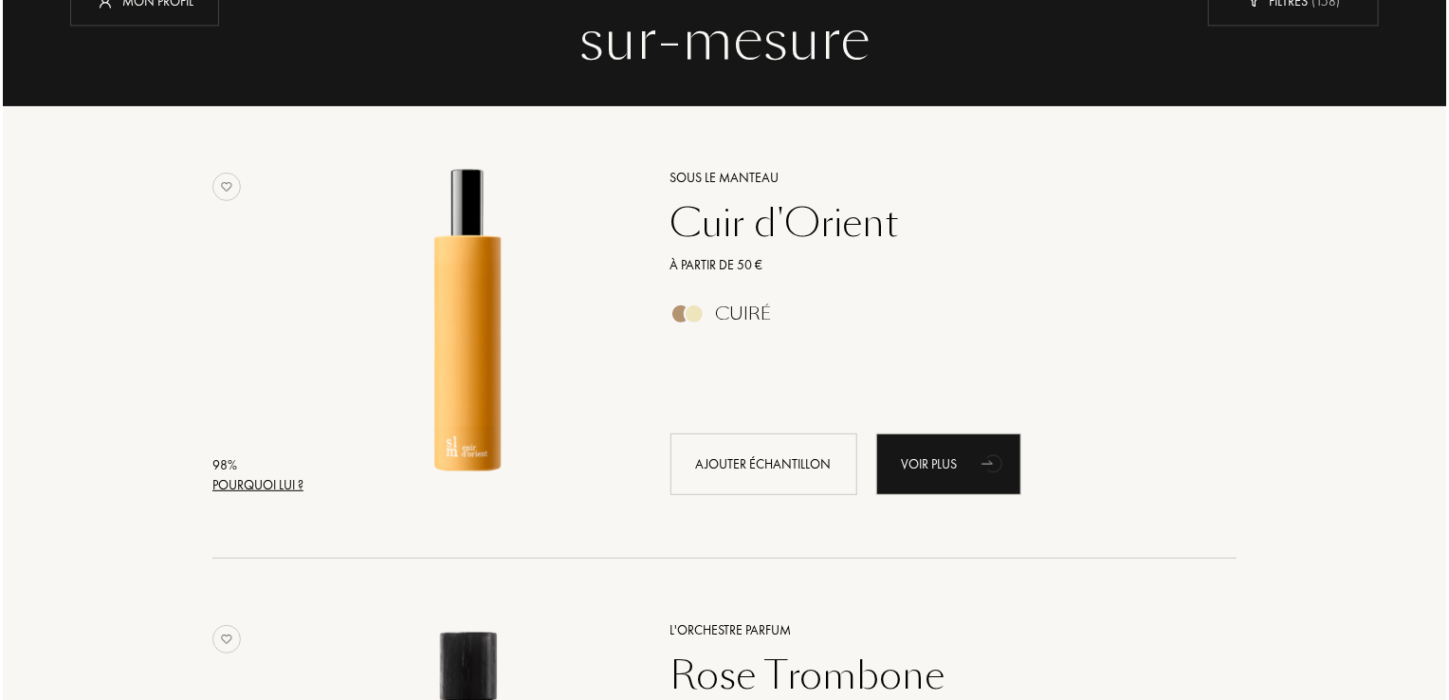
scroll to position [209, 0]
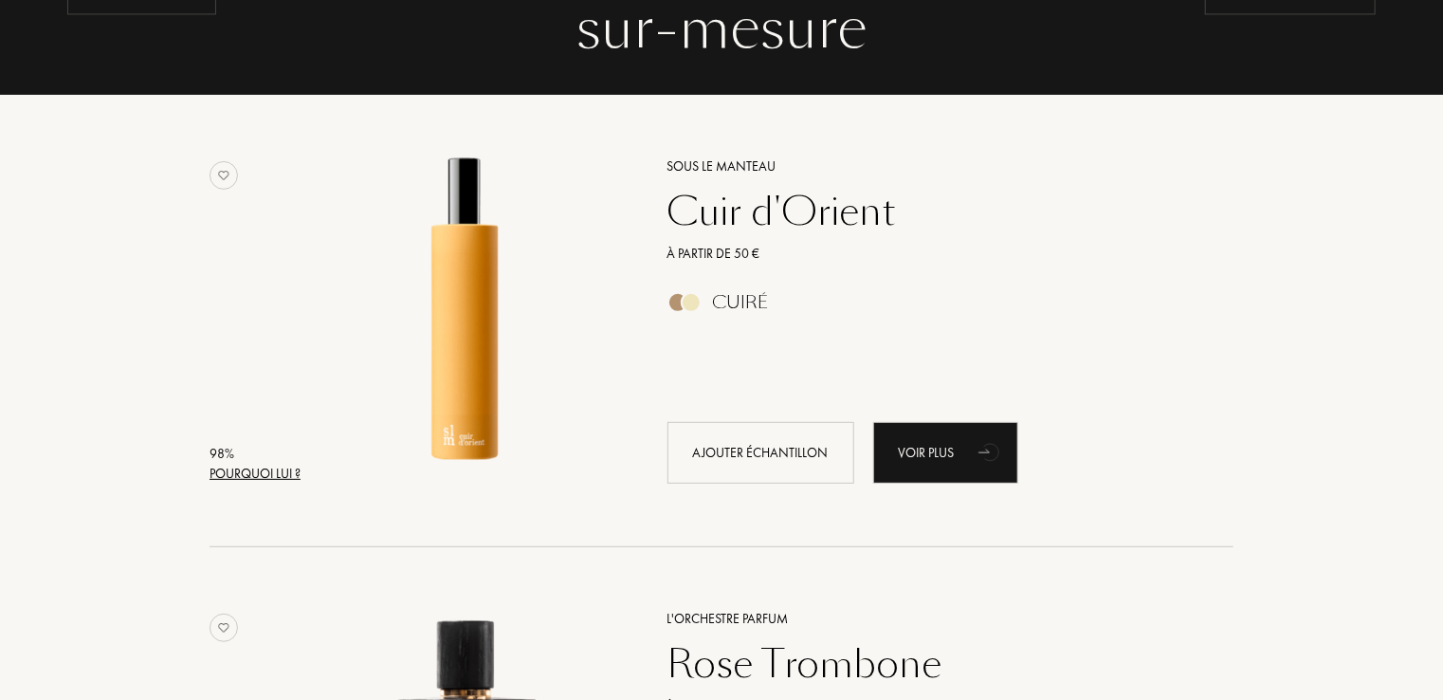
click at [286, 467] on div "Pourquoi lui ?" at bounding box center [255, 474] width 91 height 20
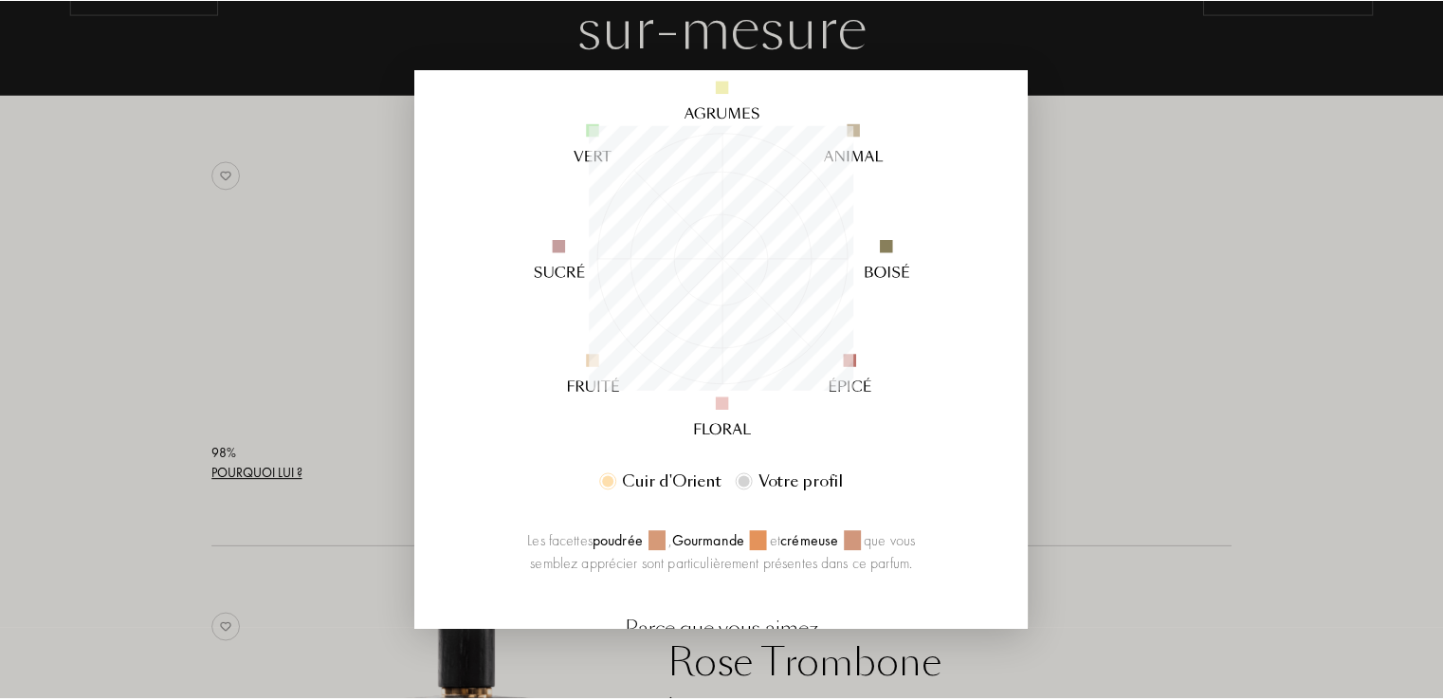
scroll to position [220, 0]
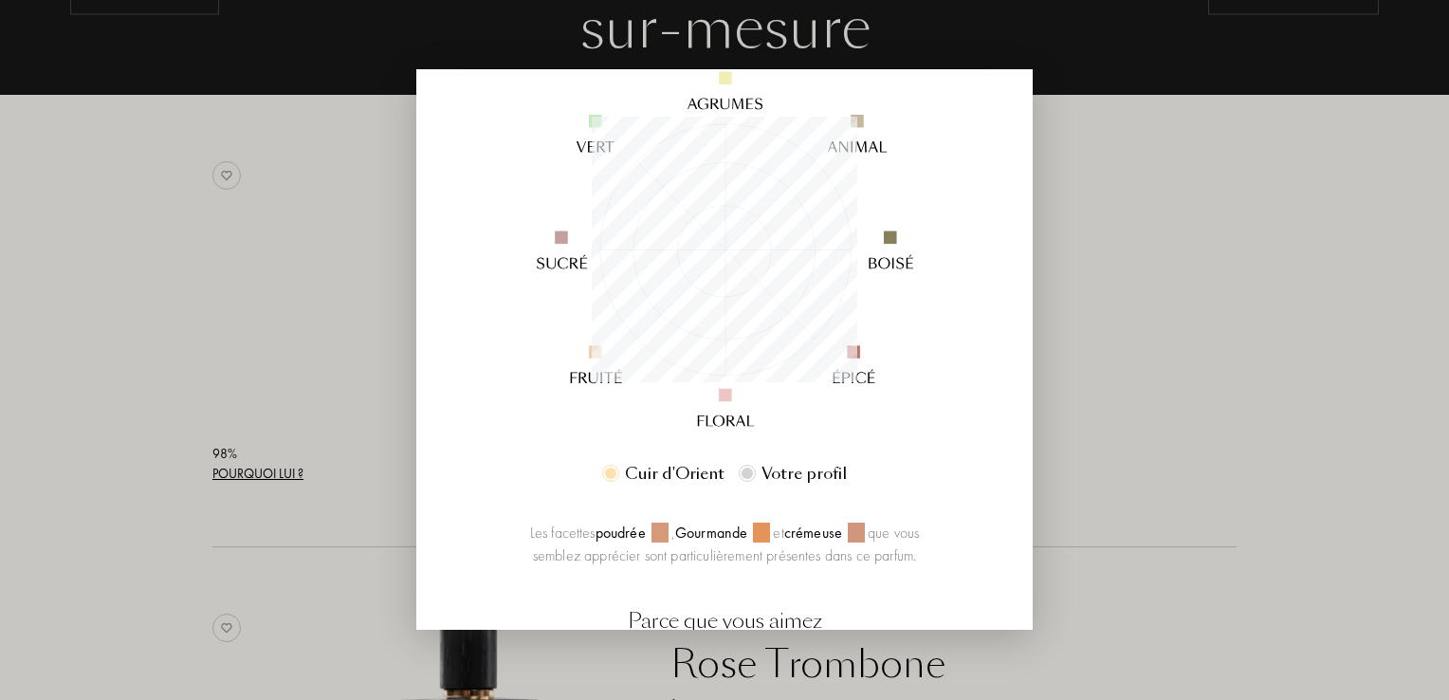
click at [1106, 211] on div at bounding box center [724, 350] width 1449 height 700
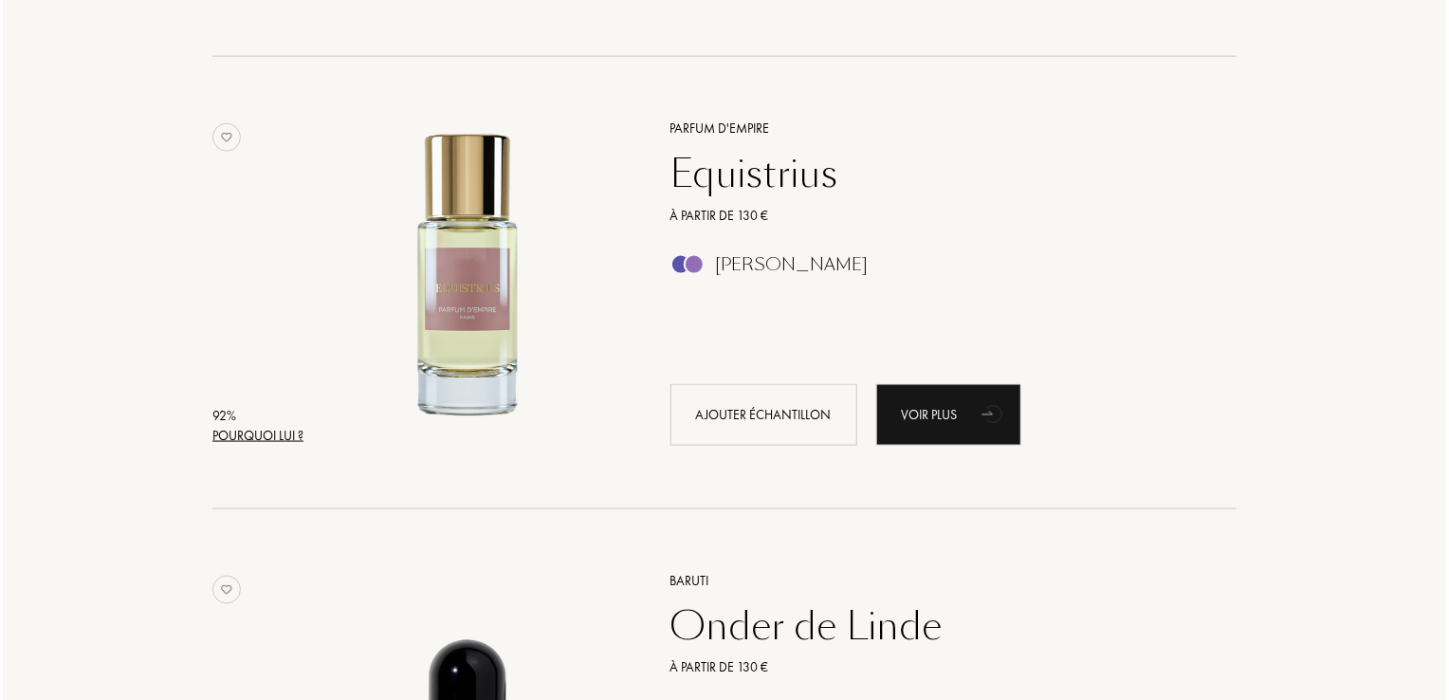
scroll to position [1153, 0]
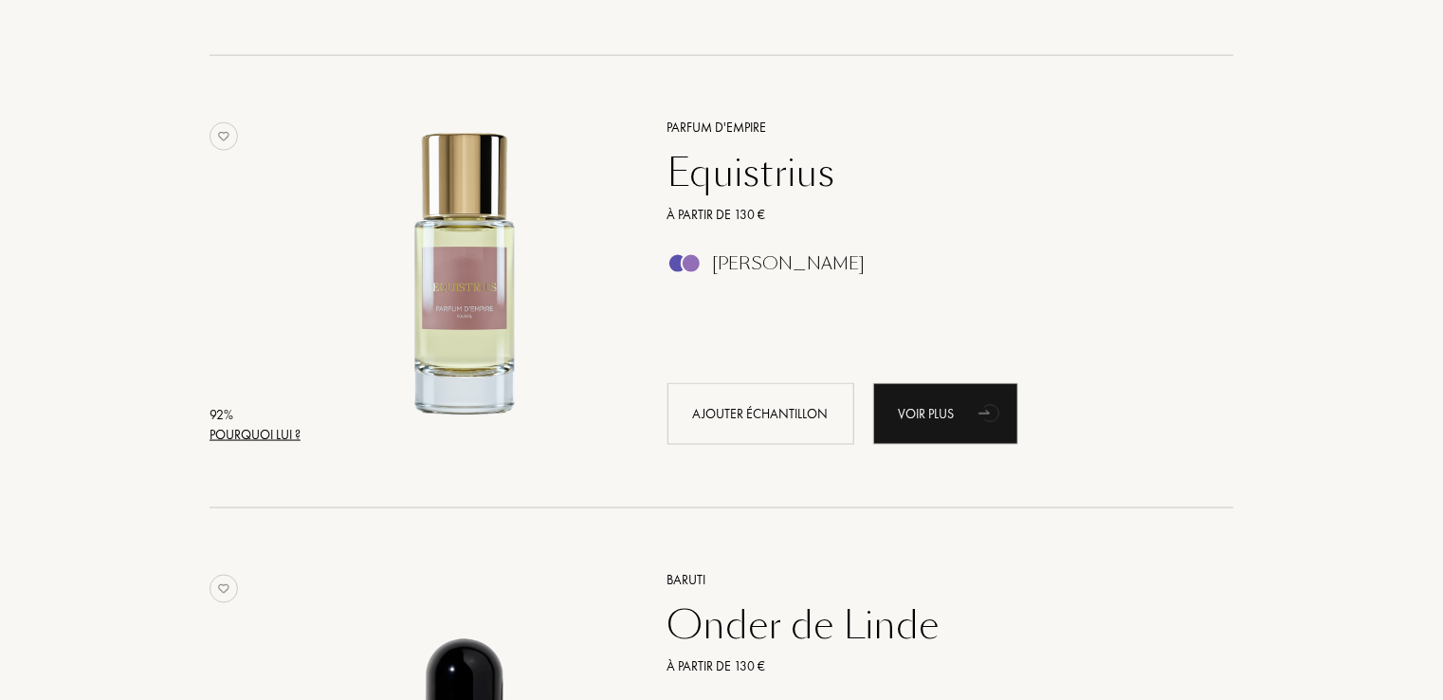
click at [288, 431] on div "Pourquoi lui ?" at bounding box center [255, 435] width 91 height 20
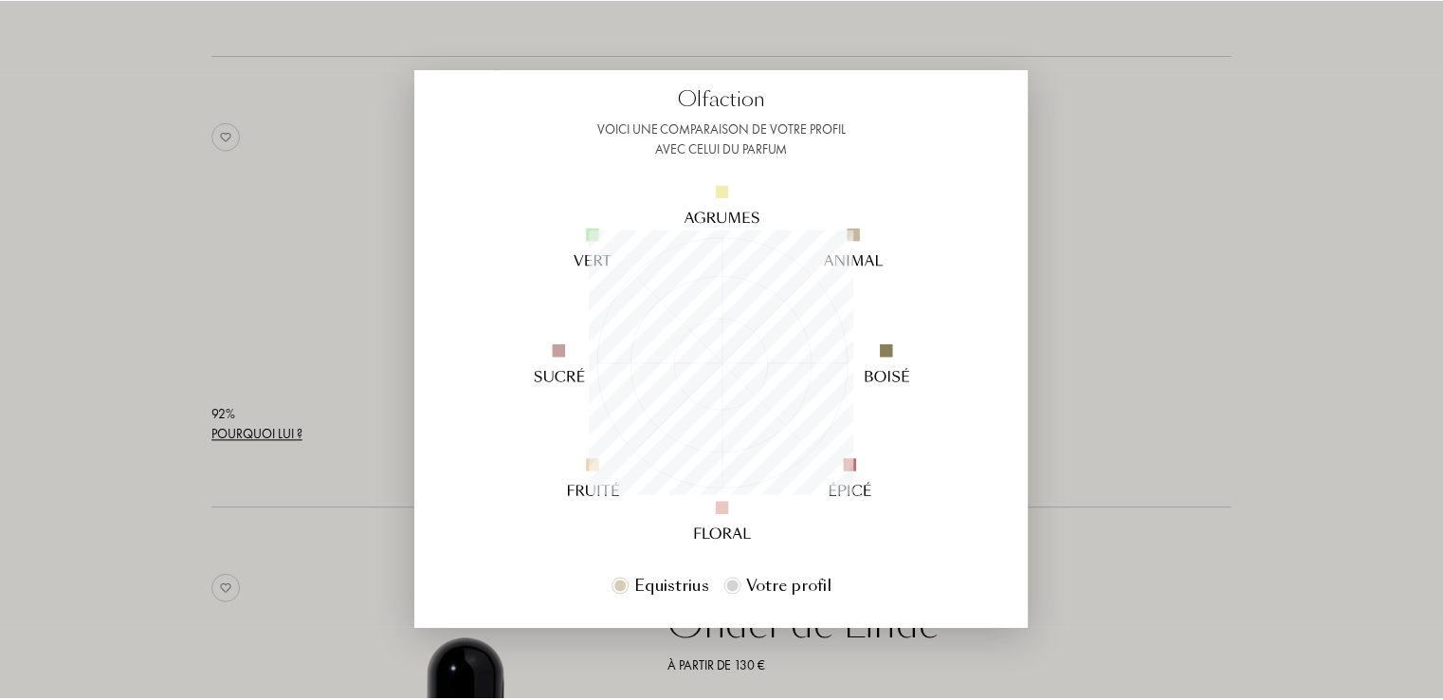
scroll to position [108, 0]
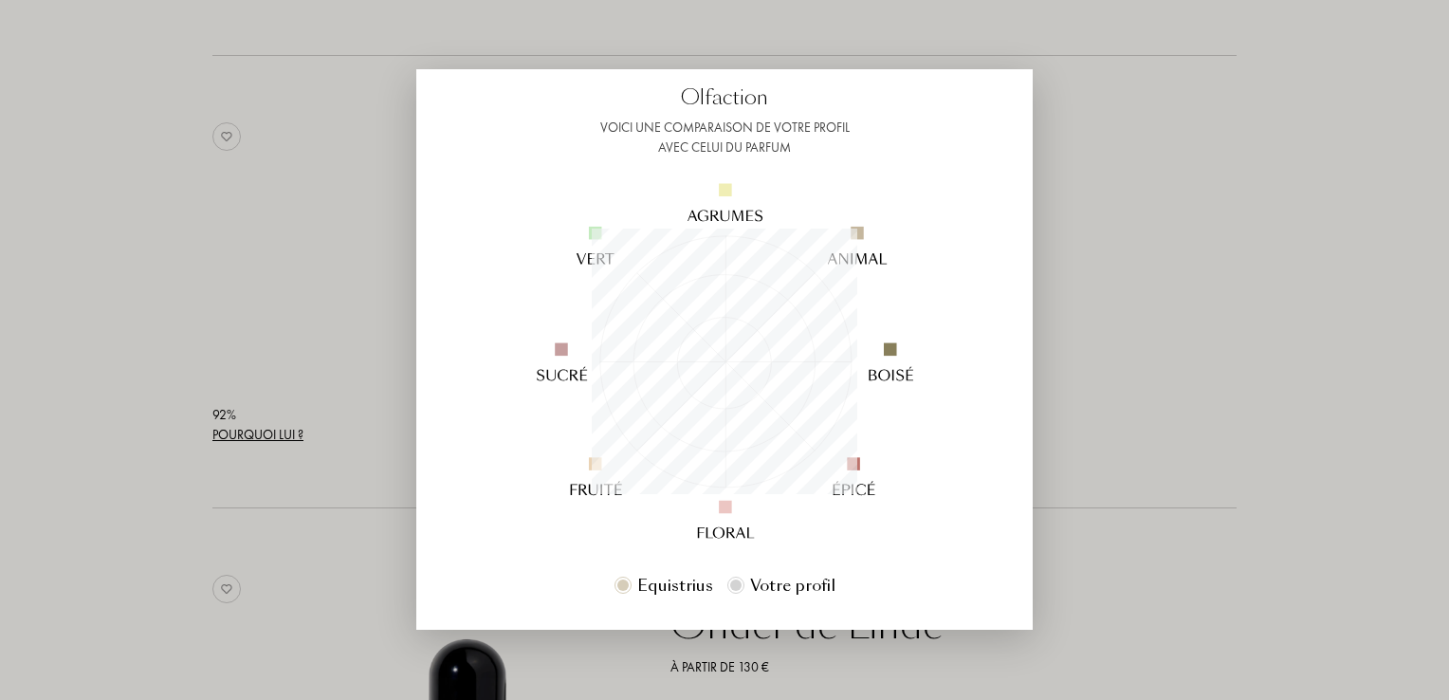
click at [1177, 370] on div at bounding box center [724, 350] width 1449 height 700
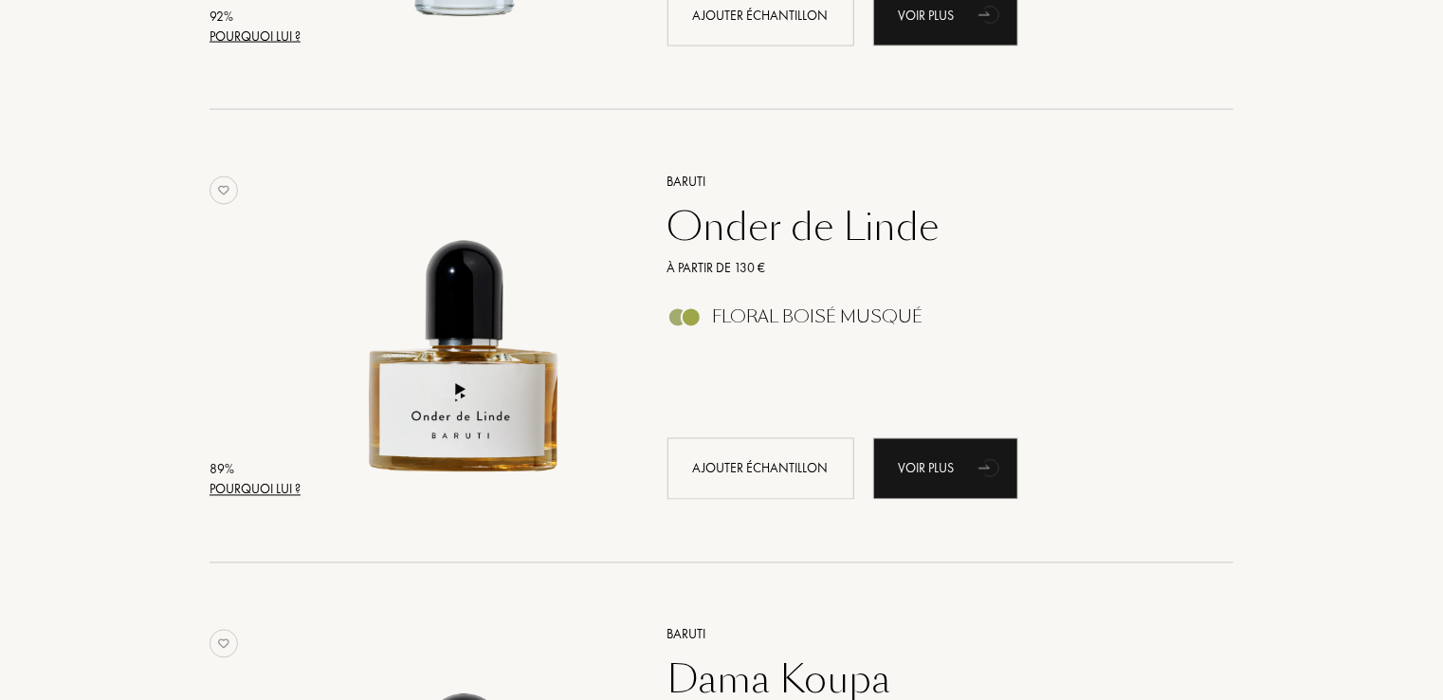
scroll to position [1553, 0]
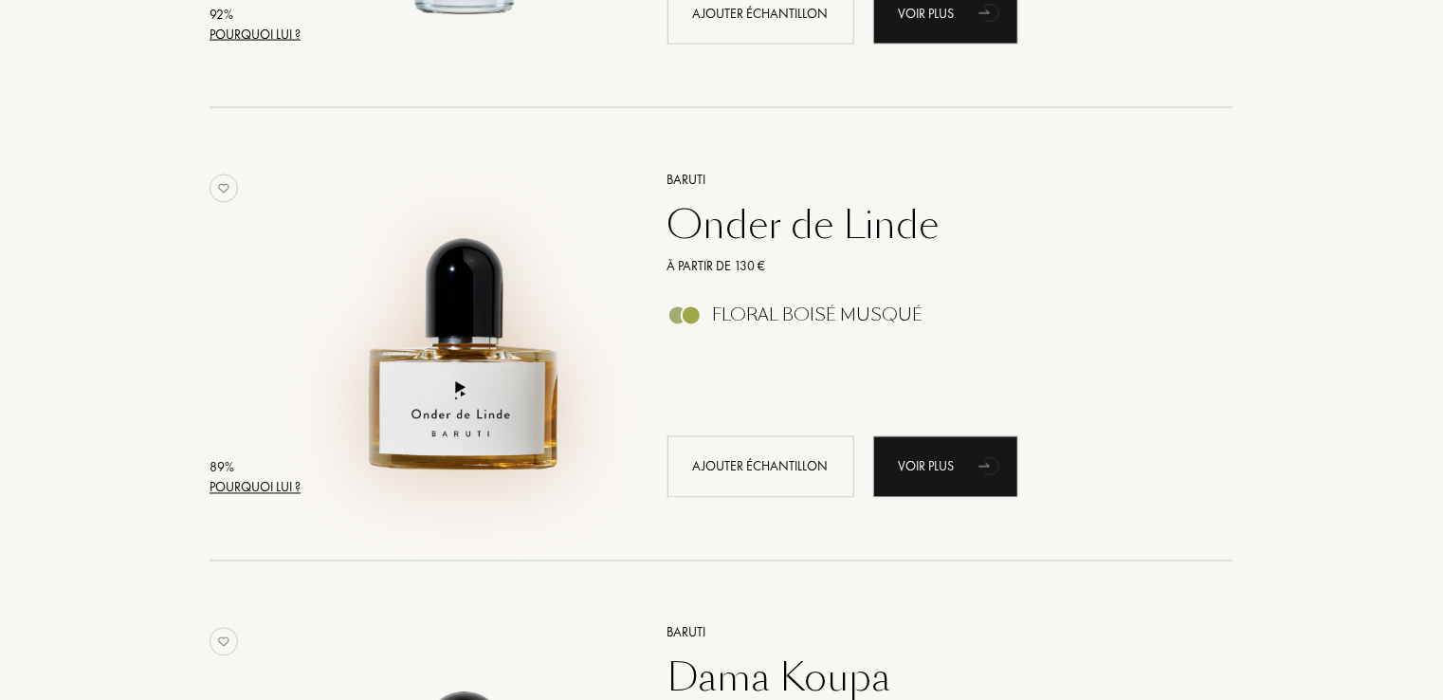
click at [473, 411] on img at bounding box center [465, 325] width 316 height 316
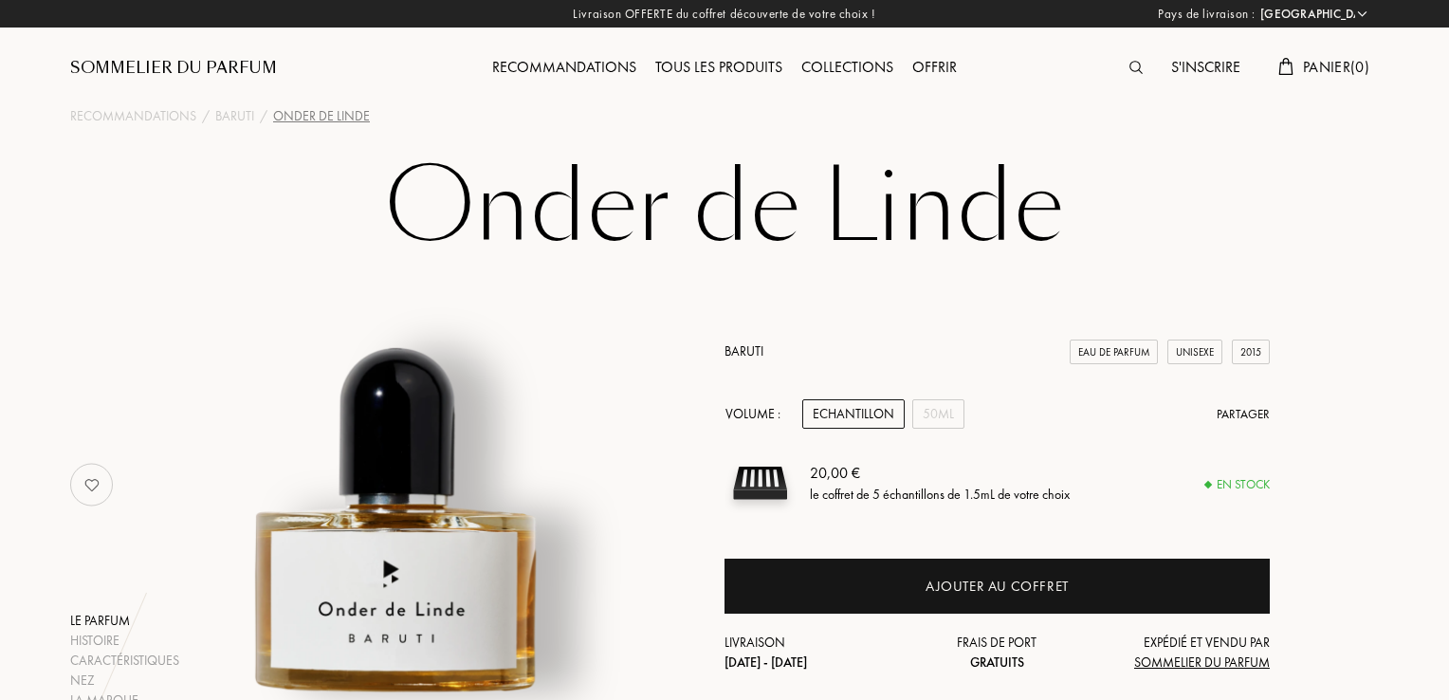
select select "FR"
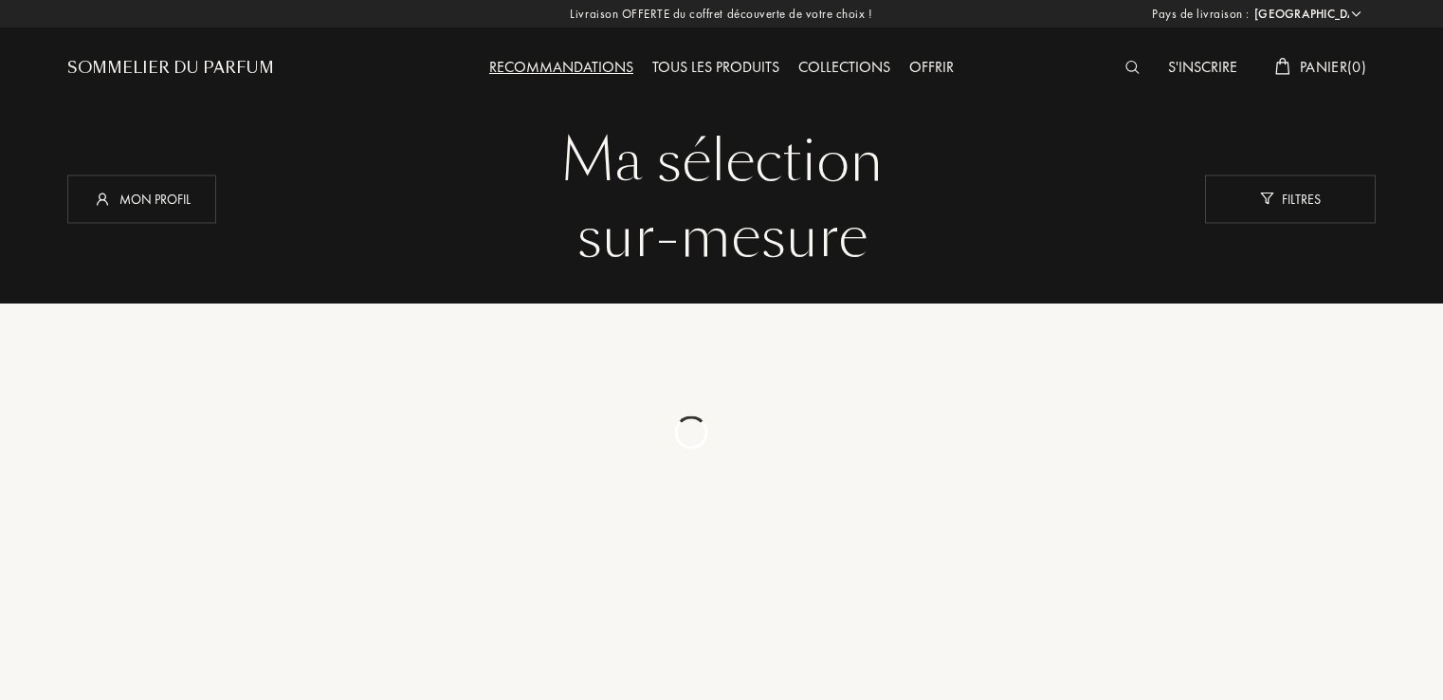
select select "FR"
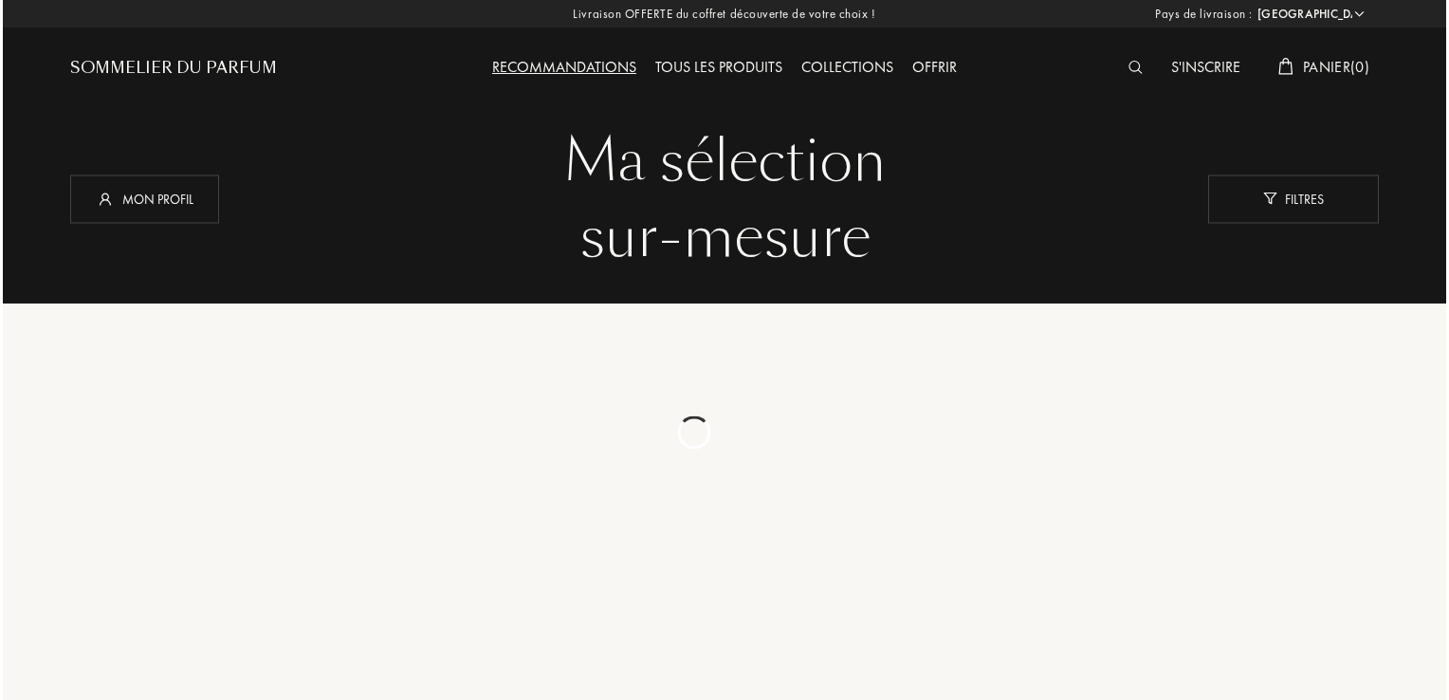
scroll to position [1139, 0]
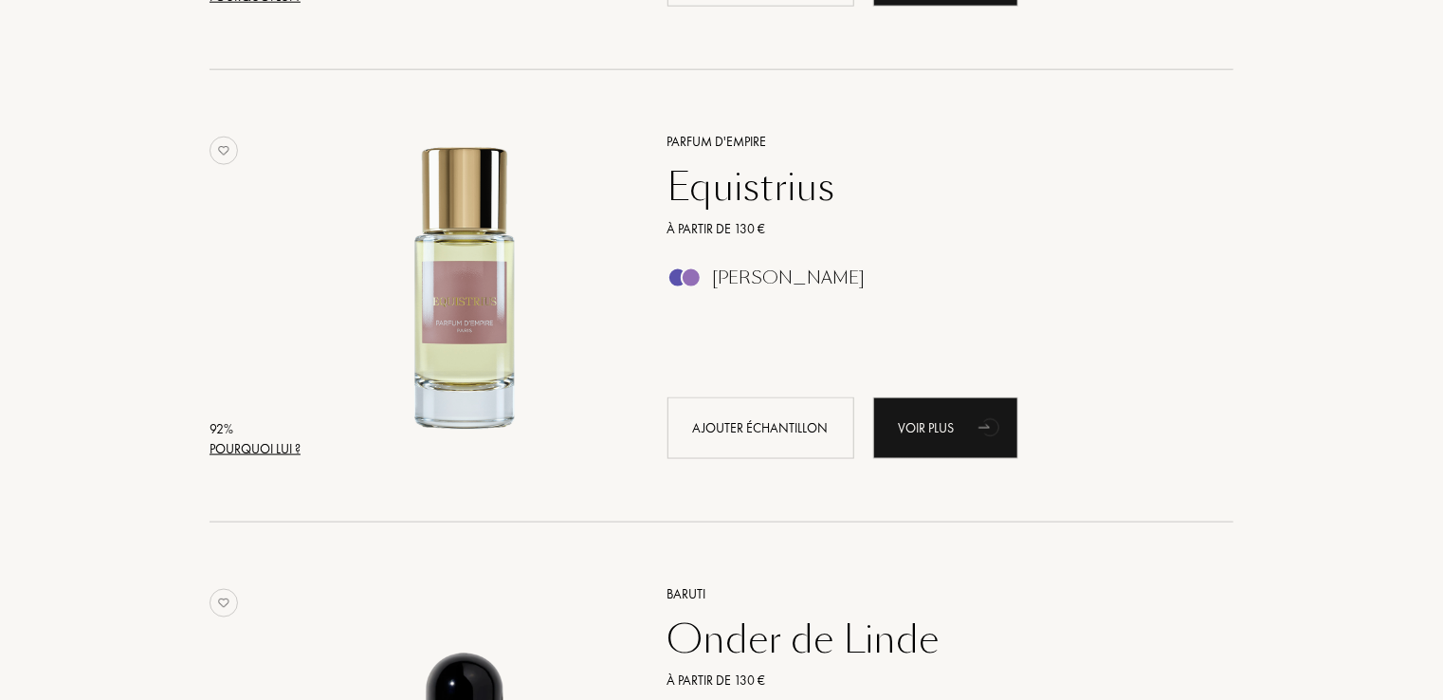
click at [292, 439] on div "Pourquoi lui ?" at bounding box center [255, 449] width 91 height 20
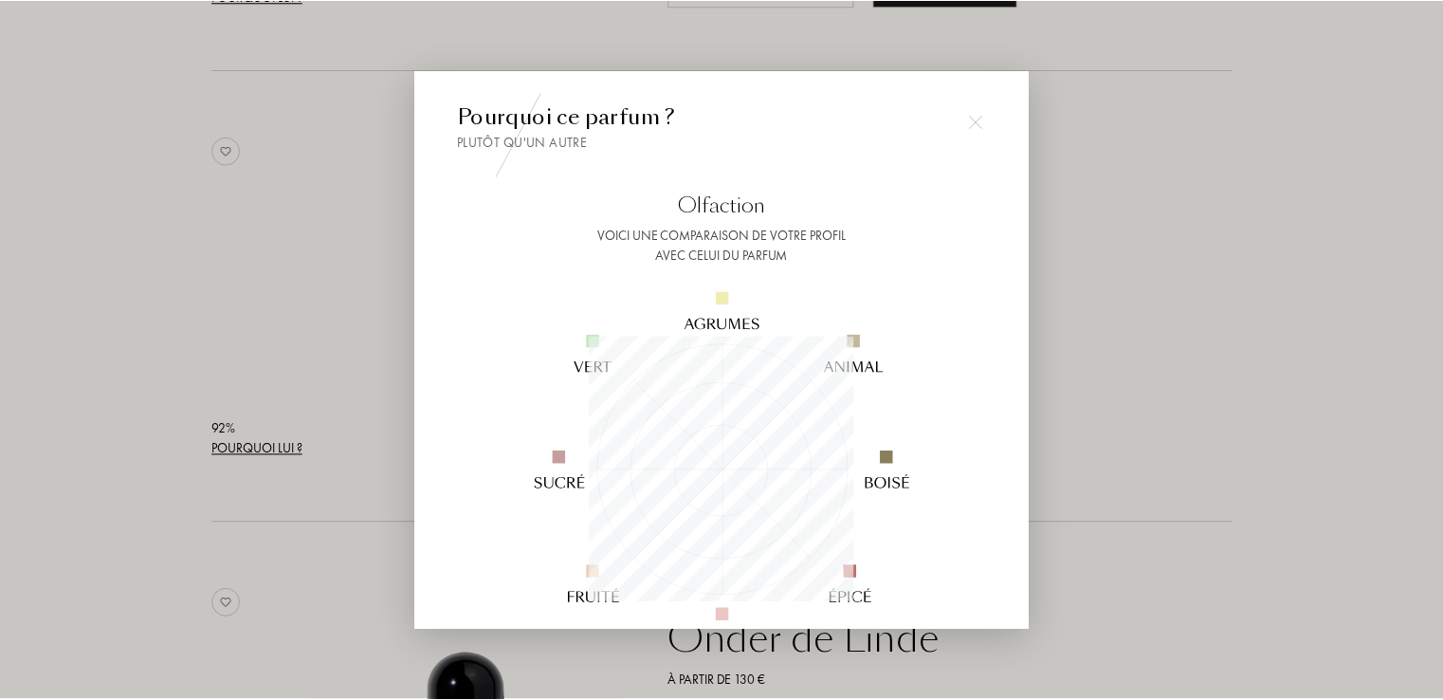
scroll to position [265, 265]
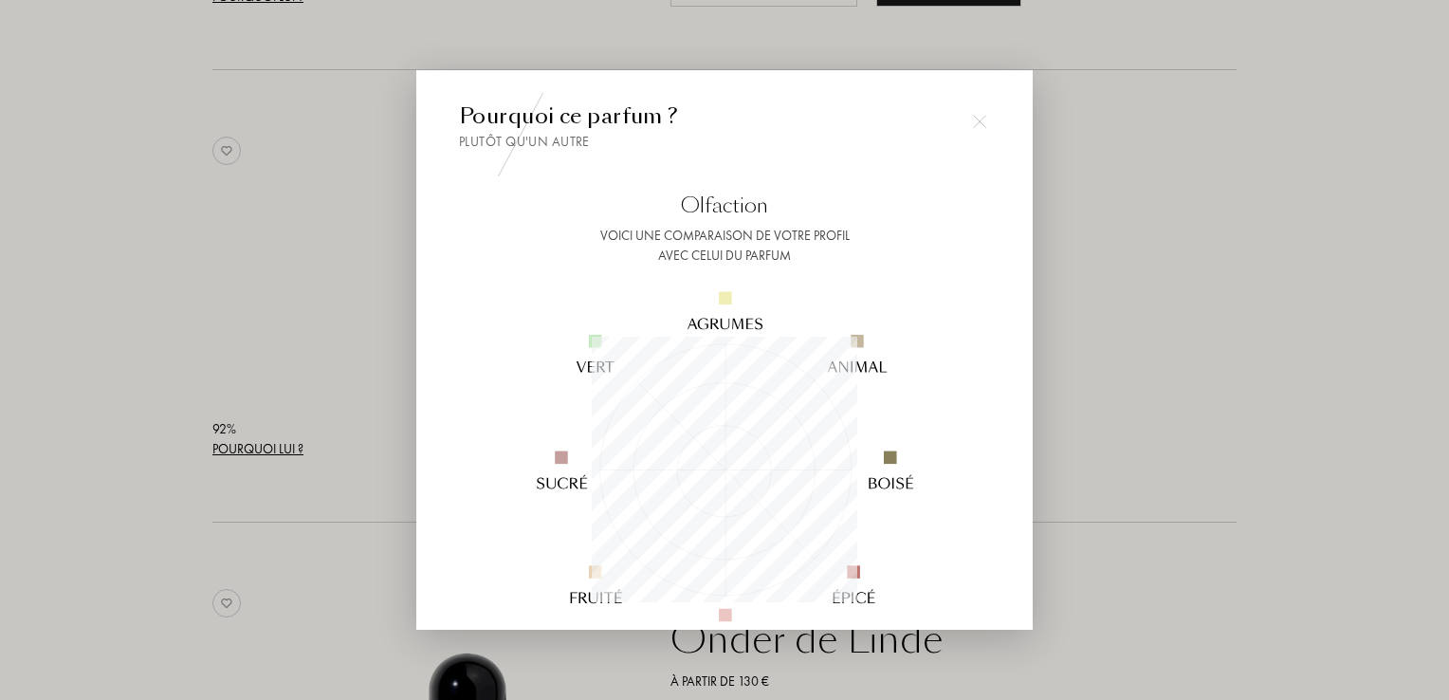
click at [193, 532] on div at bounding box center [724, 350] width 1449 height 700
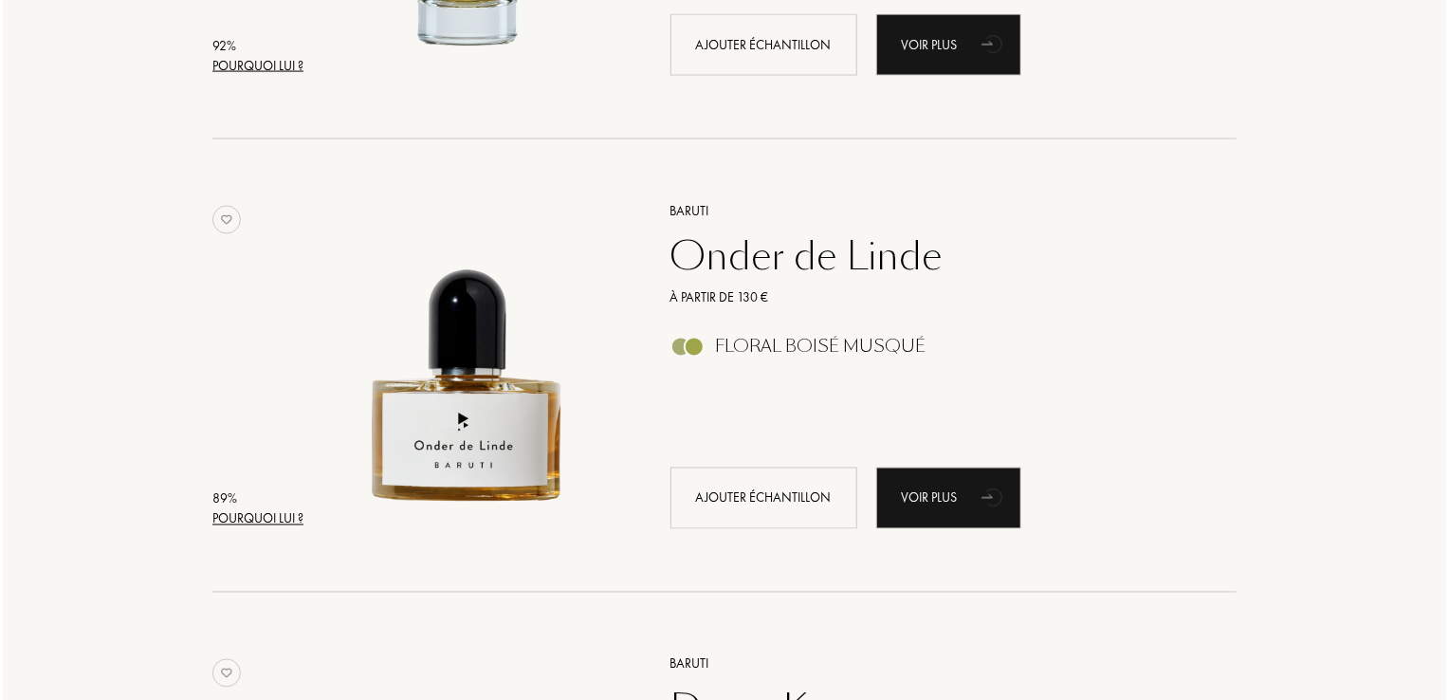
scroll to position [1523, 0]
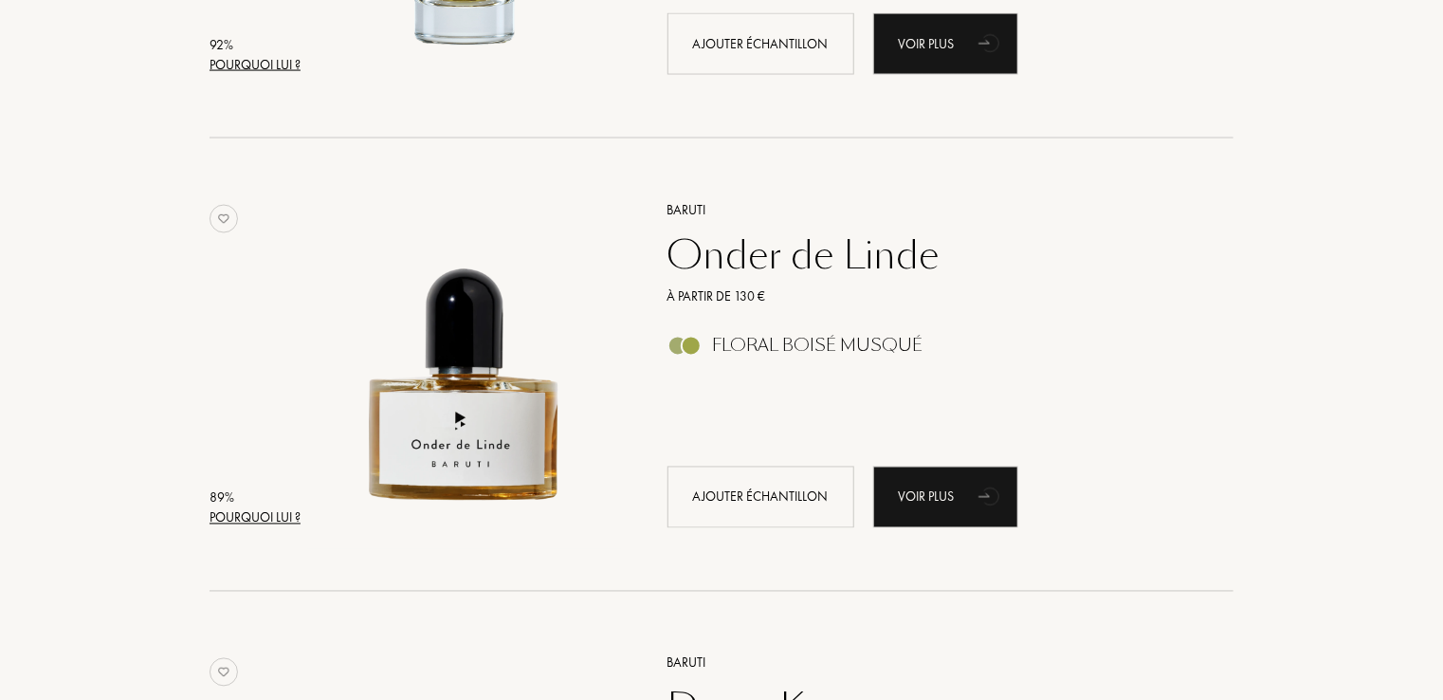
click at [237, 521] on div "Pourquoi lui ?" at bounding box center [255, 518] width 91 height 20
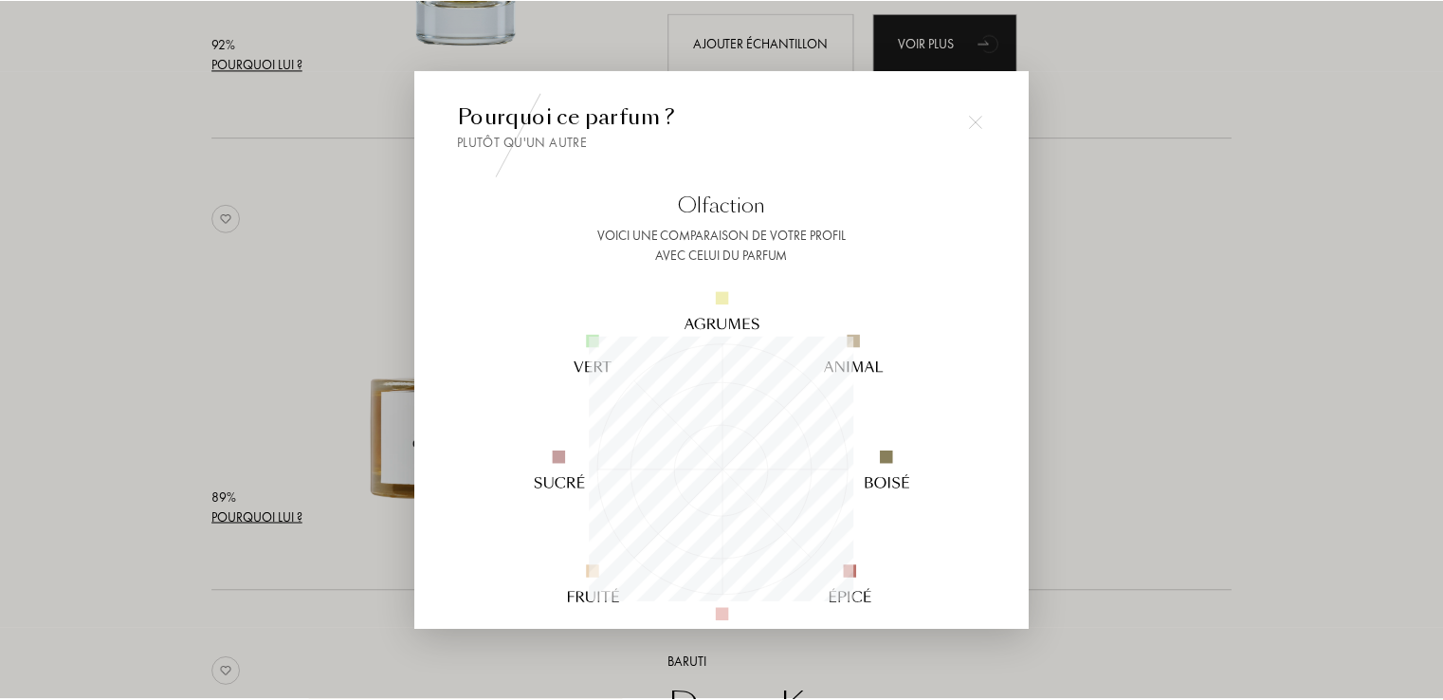
scroll to position [265, 265]
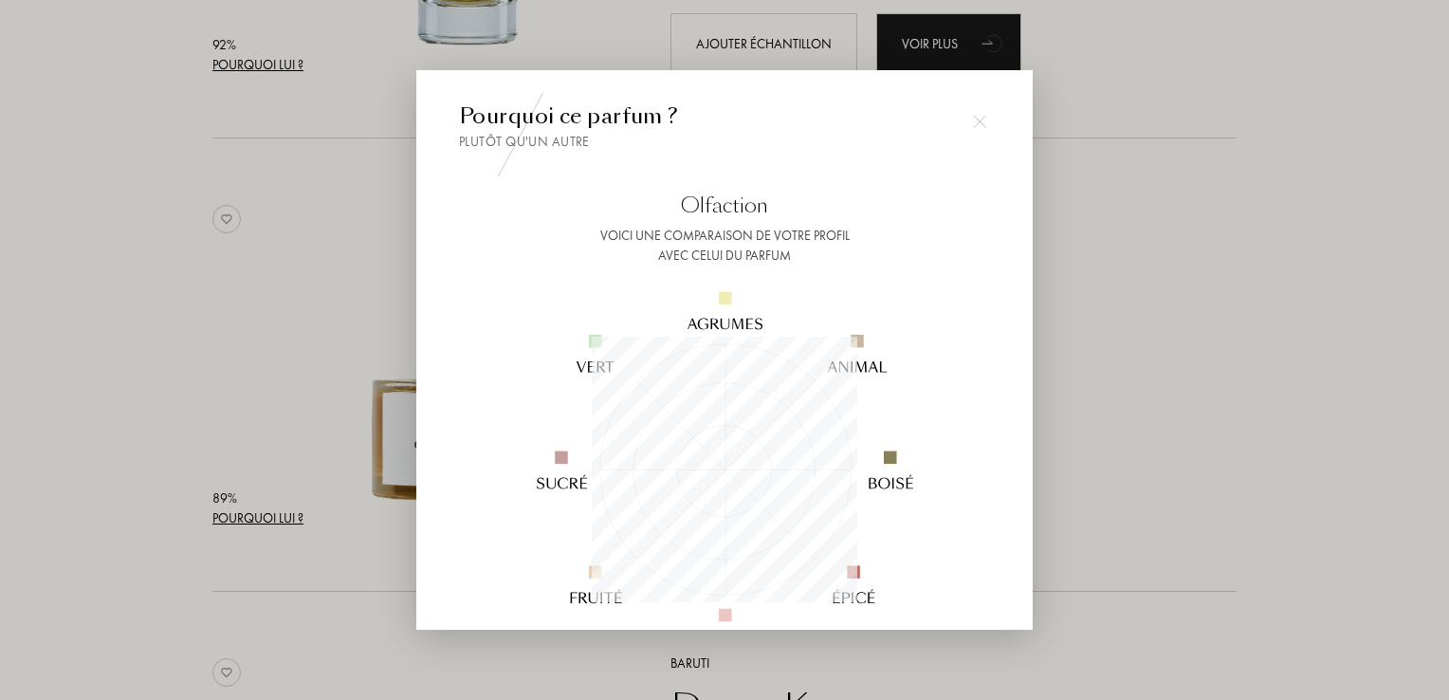
click at [163, 555] on div at bounding box center [724, 350] width 1449 height 700
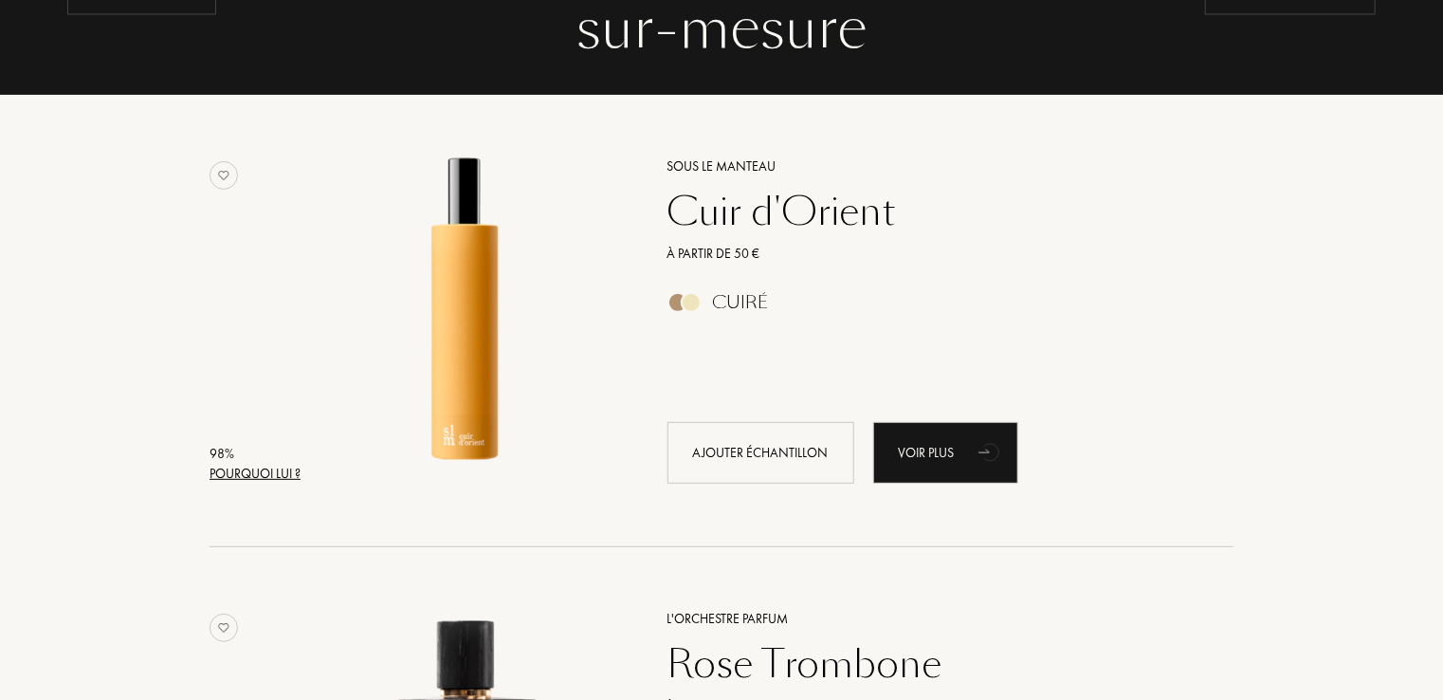
scroll to position [0, 0]
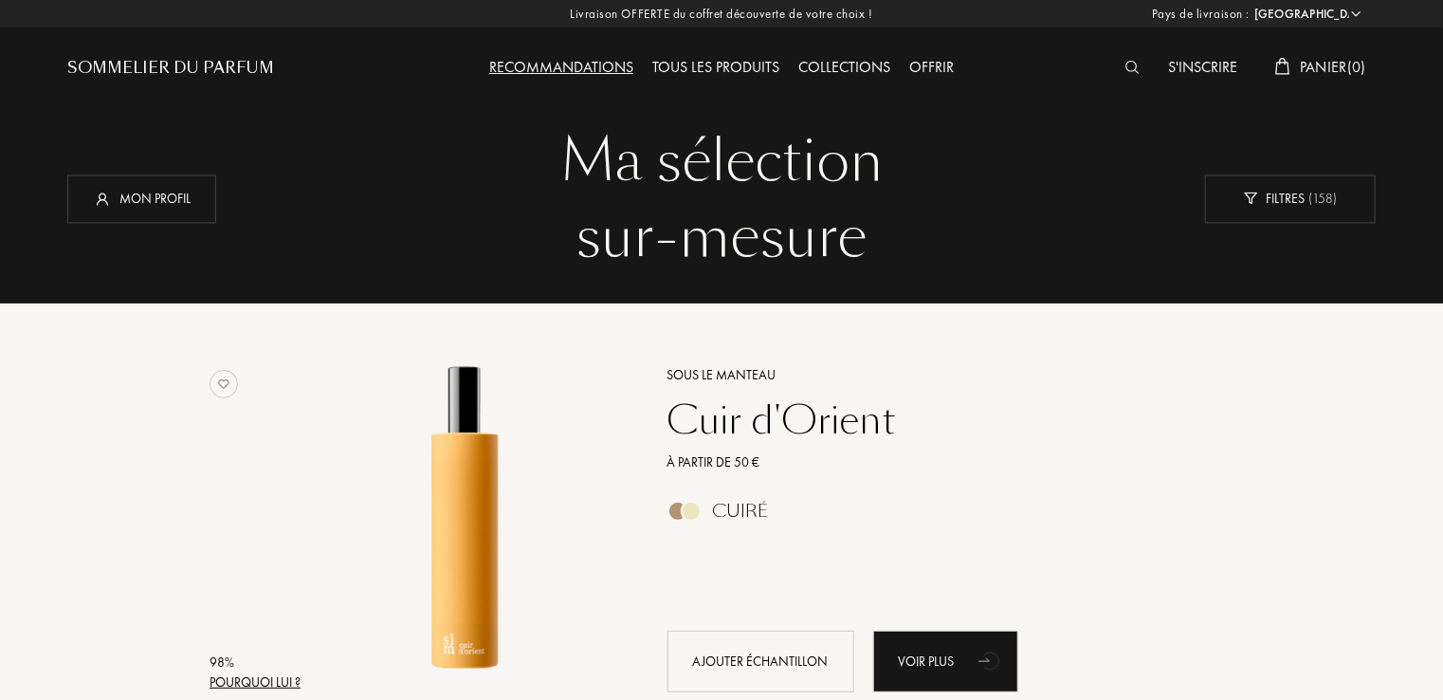
click at [551, 73] on div "Recommandations" at bounding box center [561, 68] width 163 height 25
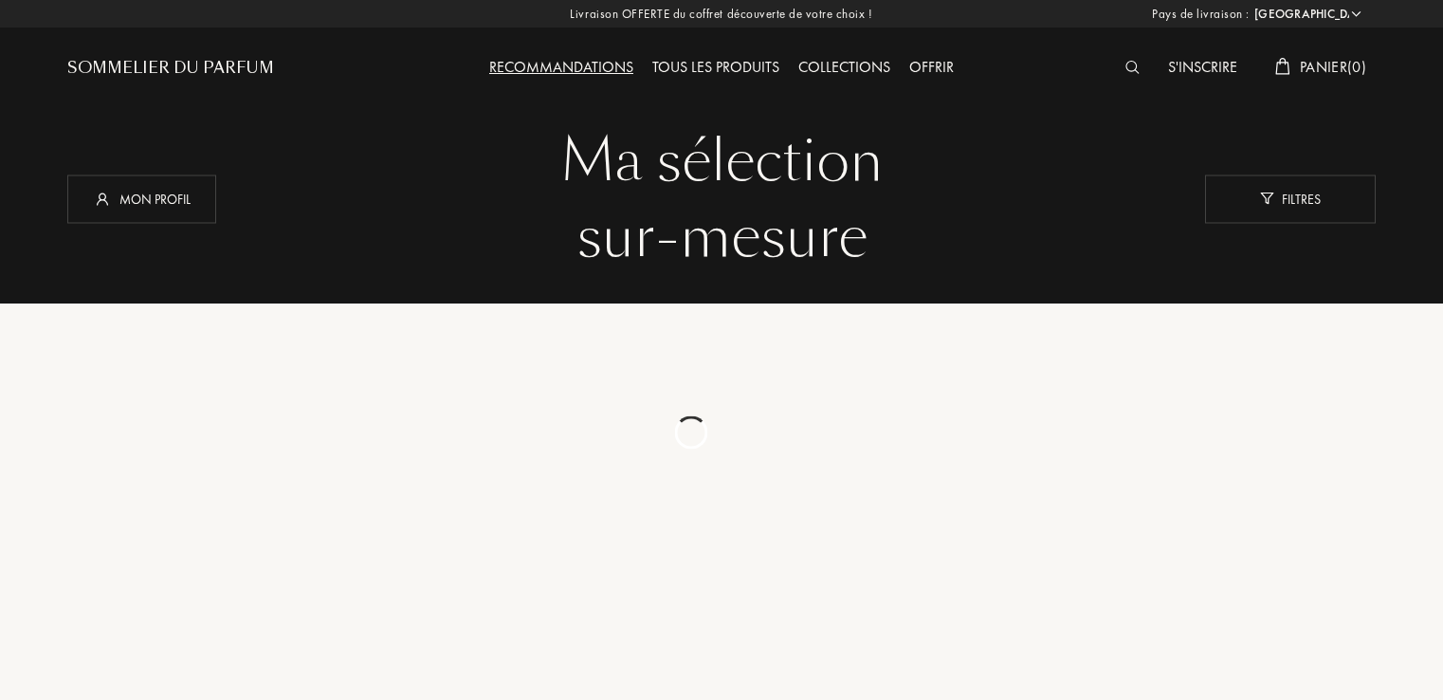
select select "FR"
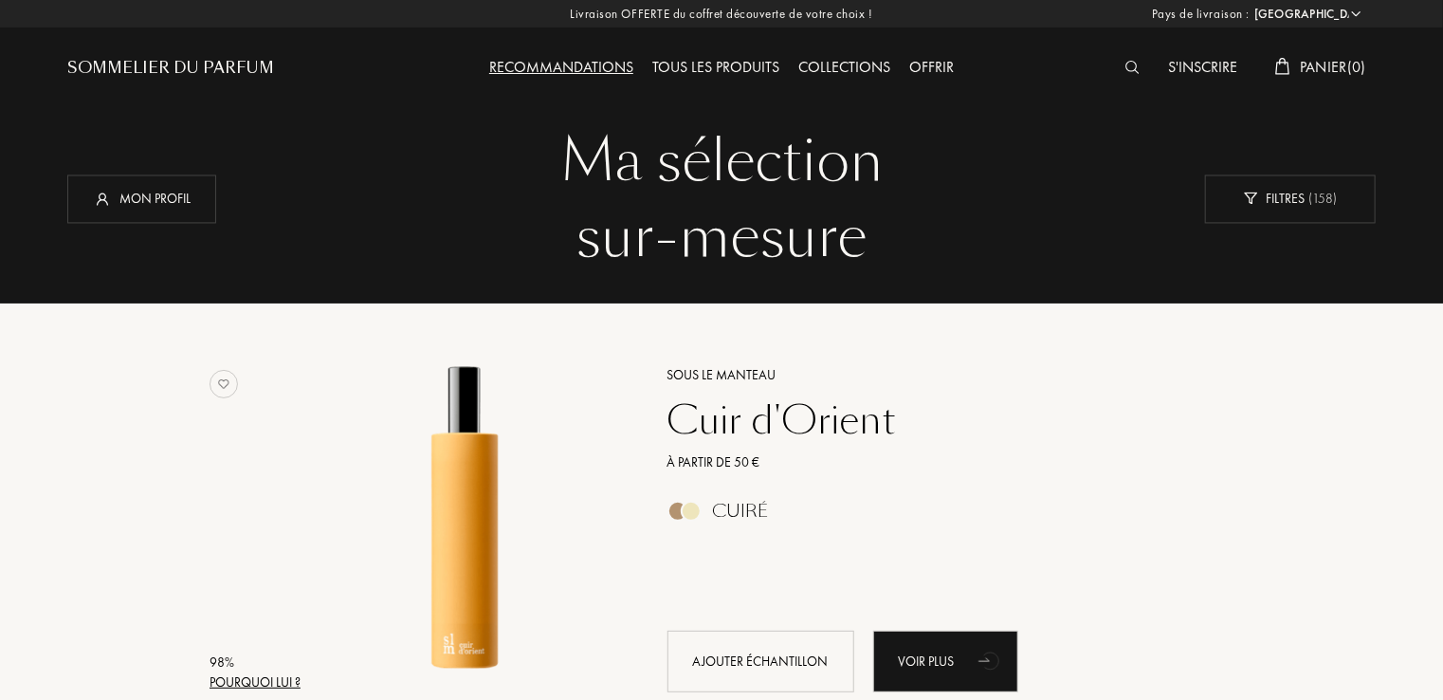
click at [205, 76] on div "Sommelier du Parfum" at bounding box center [170, 68] width 207 height 23
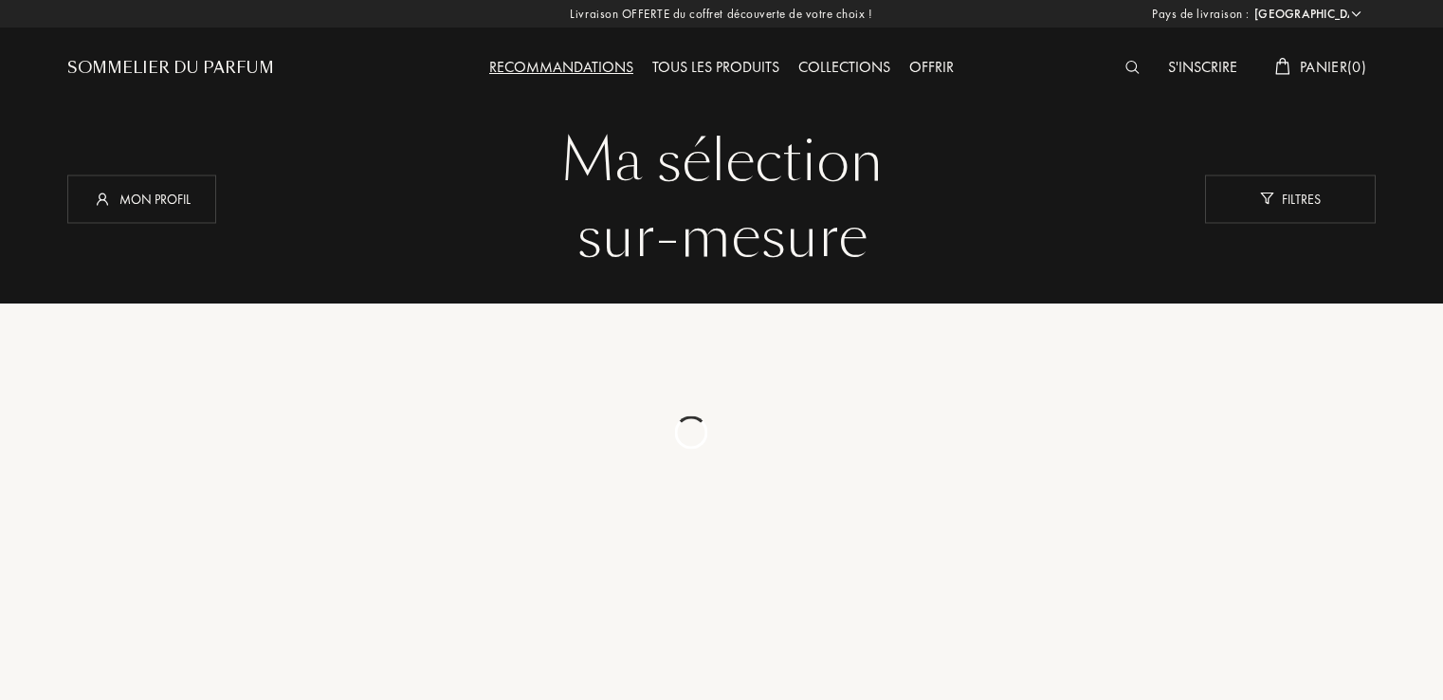
select select "FR"
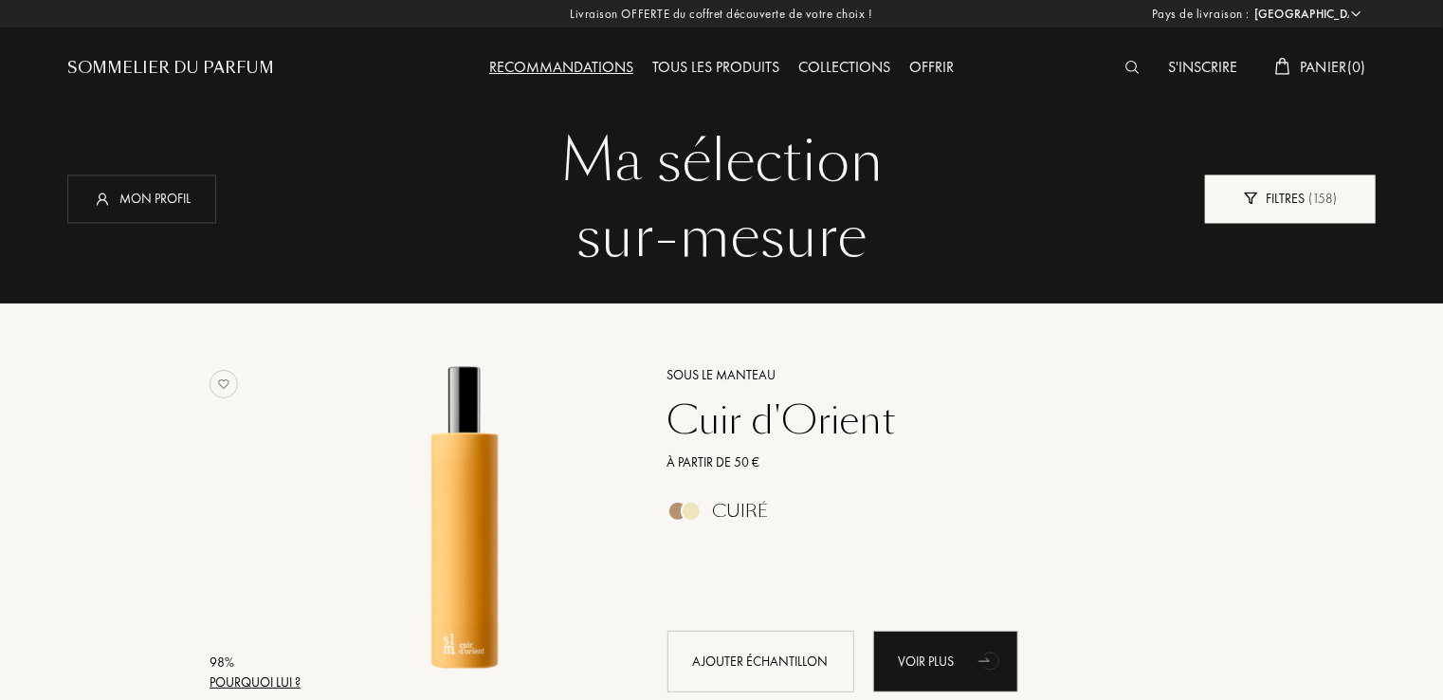
click at [1255, 205] on div "Filtres ( 158 )" at bounding box center [1290, 198] width 171 height 48
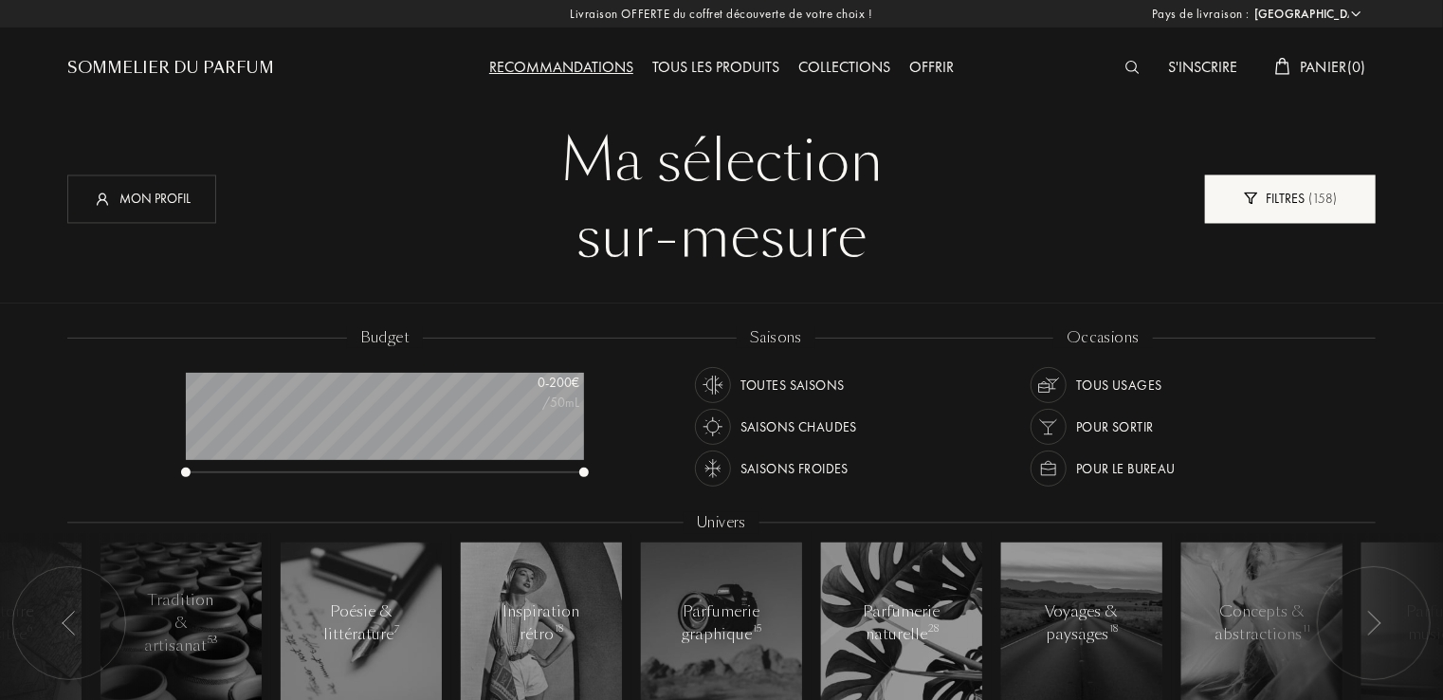
scroll to position [95, 398]
click at [1255, 205] on div "Filtres ( 158 )" at bounding box center [1290, 198] width 171 height 48
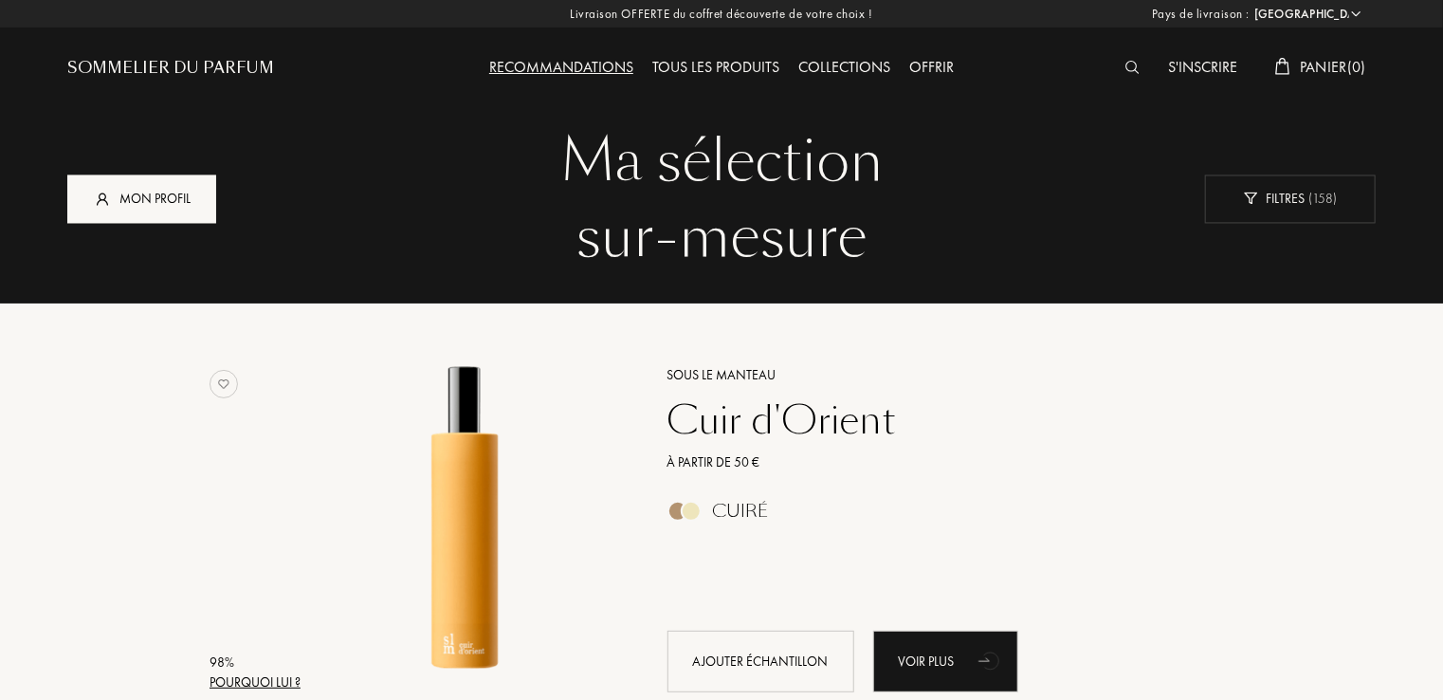
click at [190, 217] on div "Mon profil" at bounding box center [141, 198] width 149 height 48
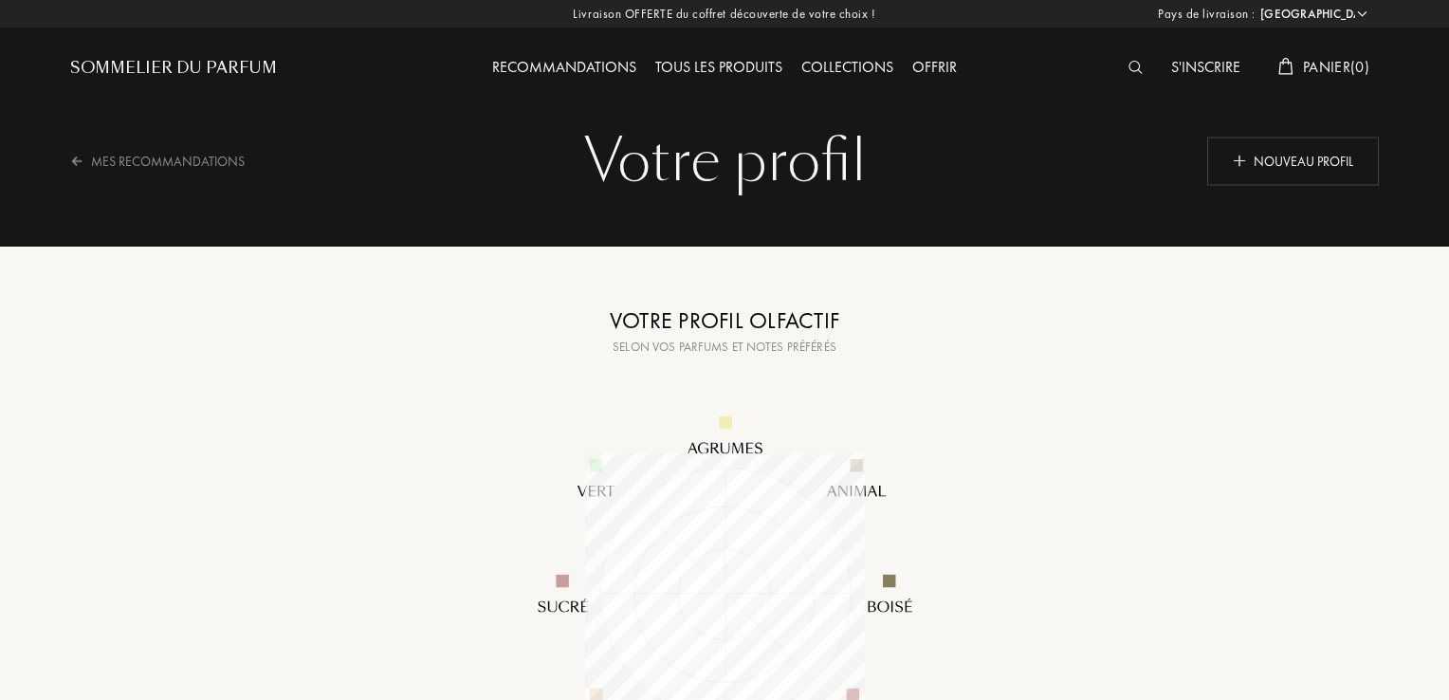
select select "FR"
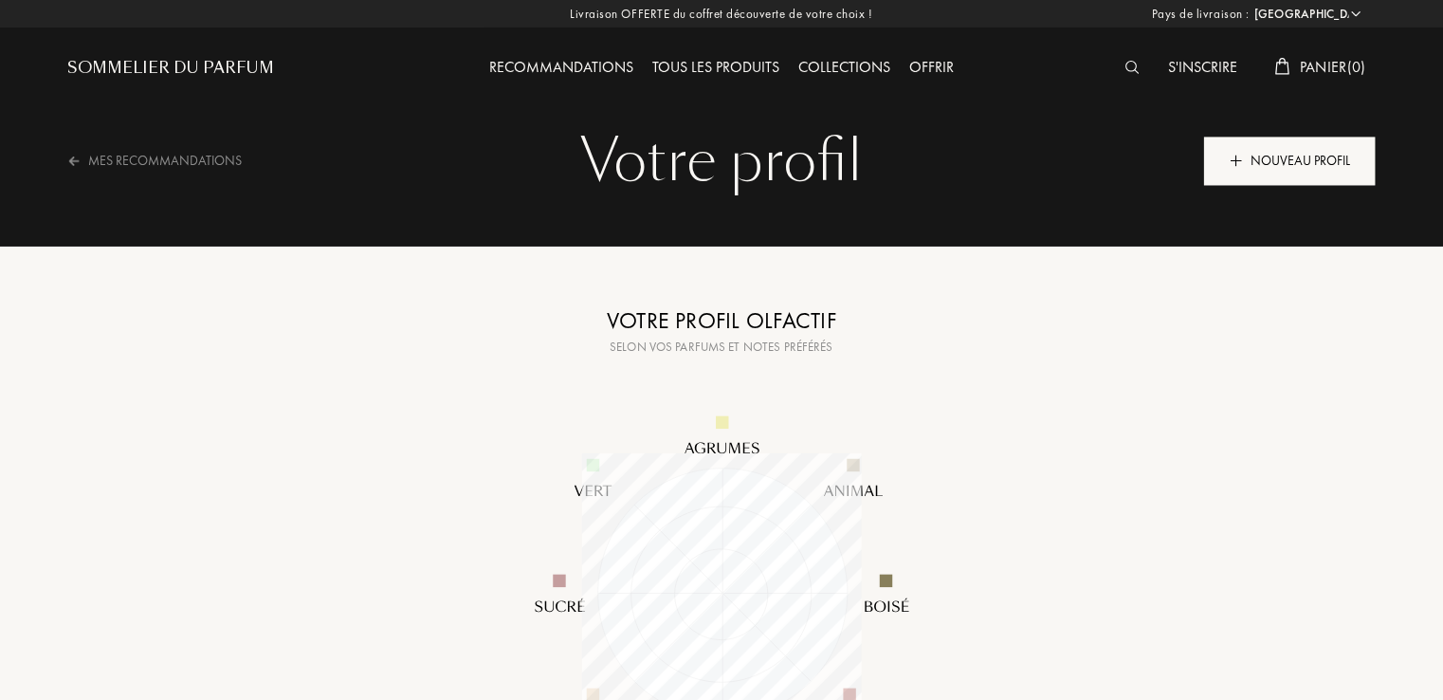
click at [1259, 180] on div "Nouveau profil" at bounding box center [1290, 161] width 172 height 48
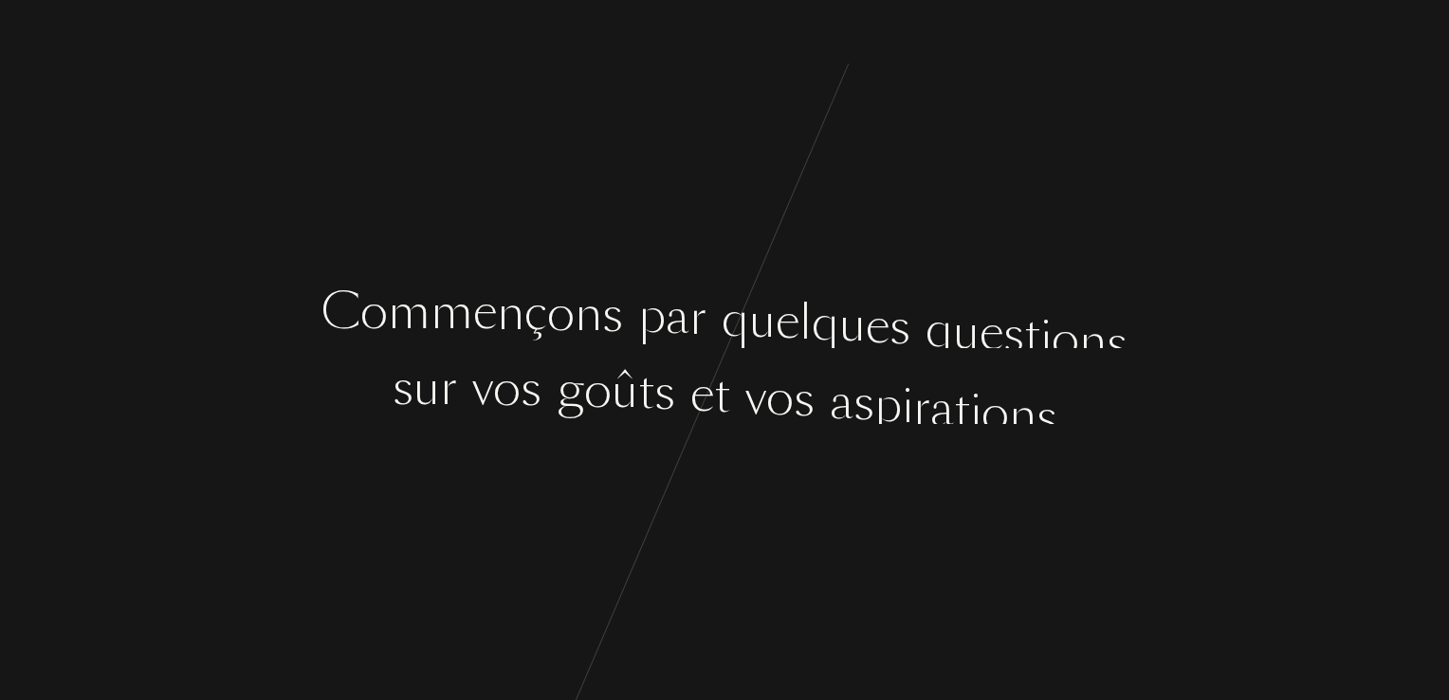
click at [921, 409] on div "r" at bounding box center [921, 388] width 17 height 71
click at [902, 432] on div "C o m m e n ç o n s p a r q u e l q u e s q u e s t i o n s s u r v o s g o û t…" at bounding box center [724, 350] width 1449 height 700
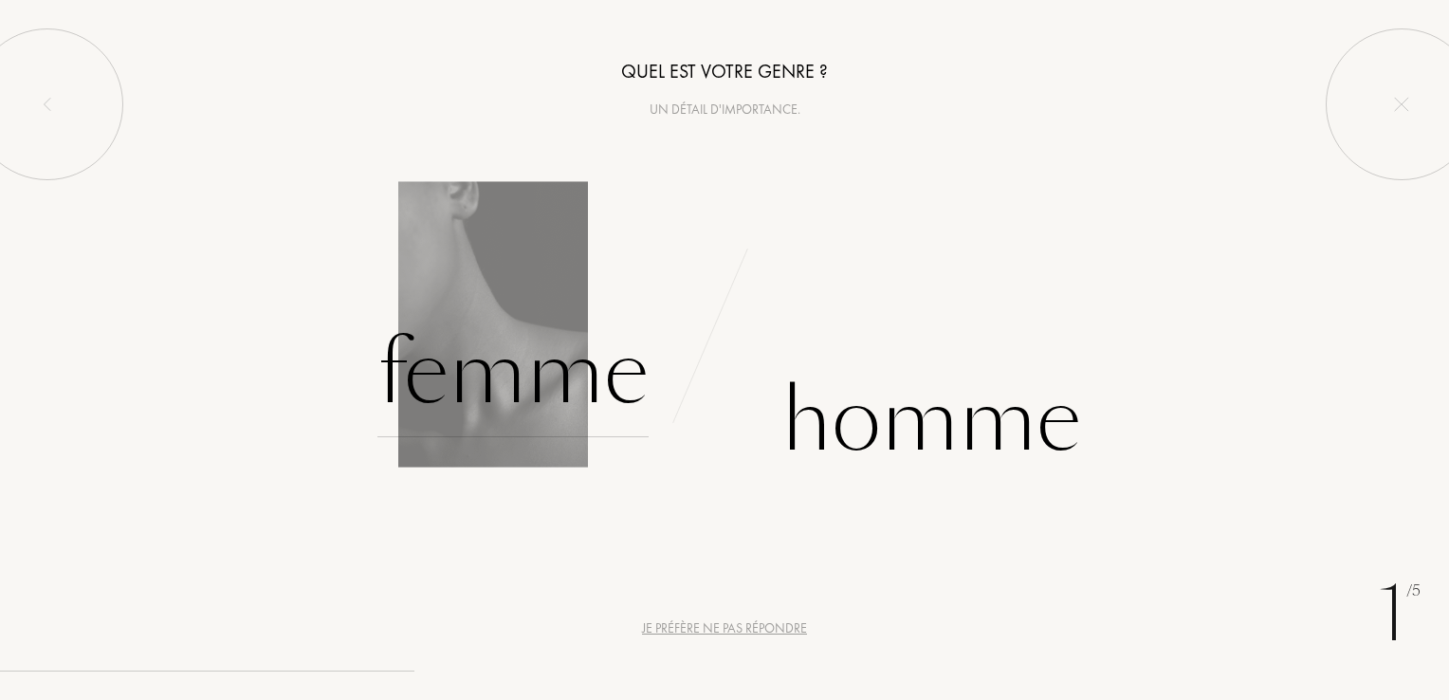
click at [512, 391] on div "Femme" at bounding box center [512, 373] width 271 height 128
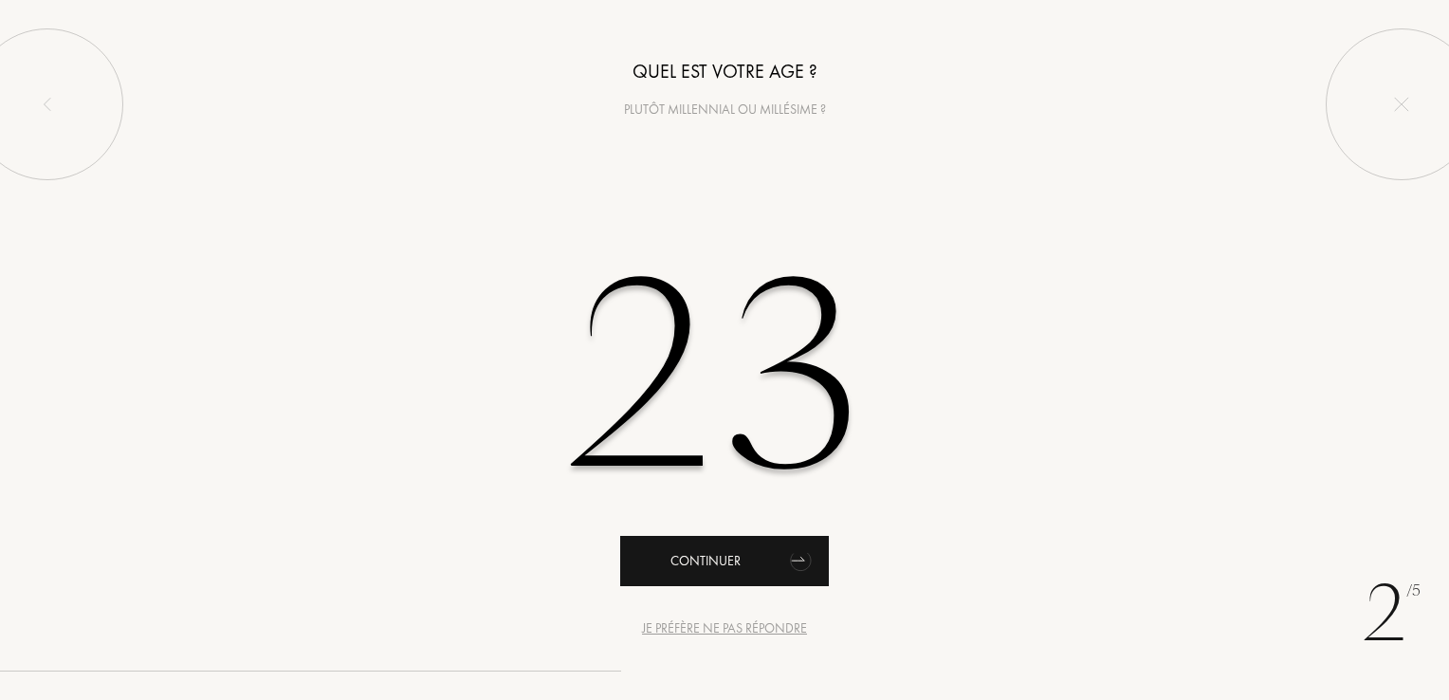
type input "23"
click at [742, 571] on div "Continuer" at bounding box center [724, 561] width 209 height 50
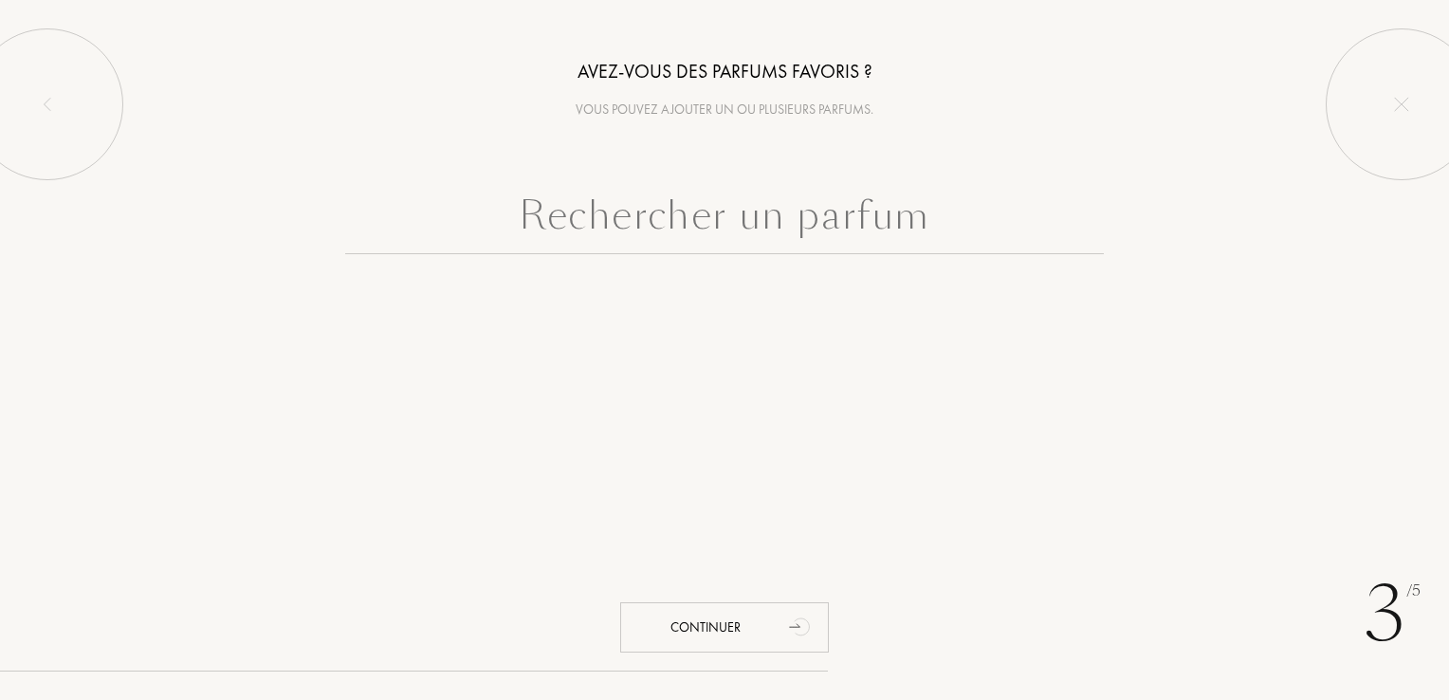
click at [713, 238] on input "text" at bounding box center [724, 220] width 758 height 68
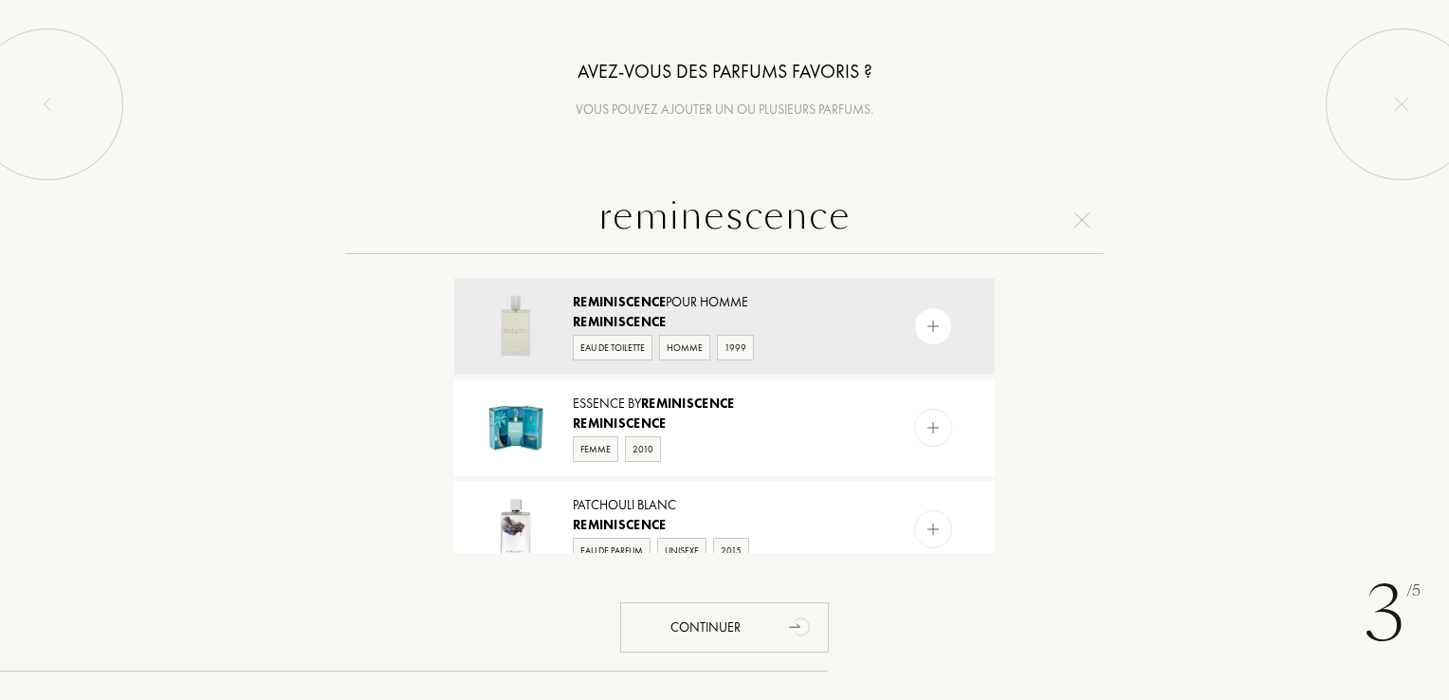
type input "reminescence"
drag, startPoint x: 1009, startPoint y: 298, endPoint x: 1010, endPoint y: 339, distance: 41.7
click at [1010, 339] on div "reminescence Reminiscence Pour Homme Reminiscence Eau de Toilette Homme 1999 Es…" at bounding box center [724, 369] width 1449 height 367
click at [881, 222] on input "reminescence" at bounding box center [724, 220] width 758 height 68
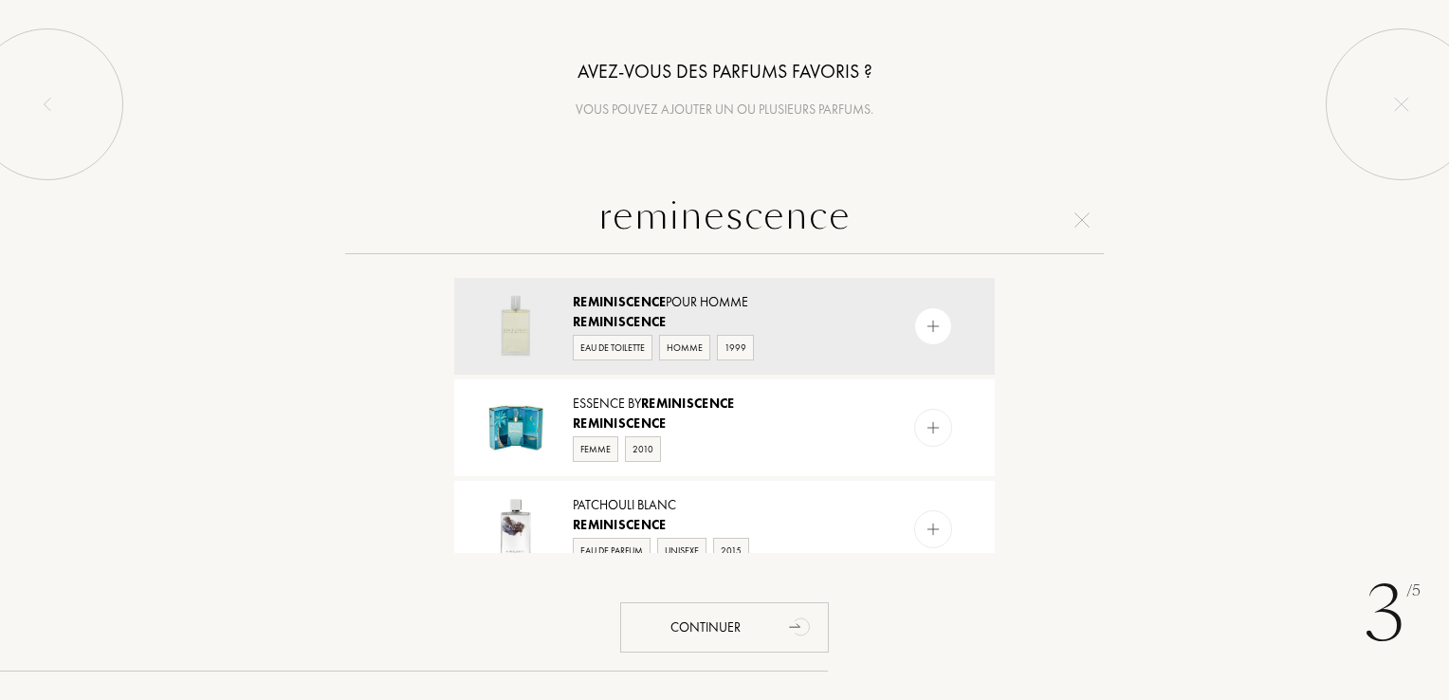
click at [1133, 484] on div "reminescence Reminiscence Pour Homme Reminiscence Eau de Toilette Homme 1999 Es…" at bounding box center [724, 369] width 1449 height 367
click at [946, 215] on input "reminescence" at bounding box center [724, 220] width 758 height 68
click at [1348, 288] on div "reminescence Reminiscence Pour Homme Reminiscence Eau de Toilette Homme 1999 Es…" at bounding box center [724, 369] width 1449 height 367
click at [1301, 248] on div "reminescence" at bounding box center [724, 220] width 1420 height 68
click at [889, 220] on input "reminescence" at bounding box center [724, 220] width 758 height 68
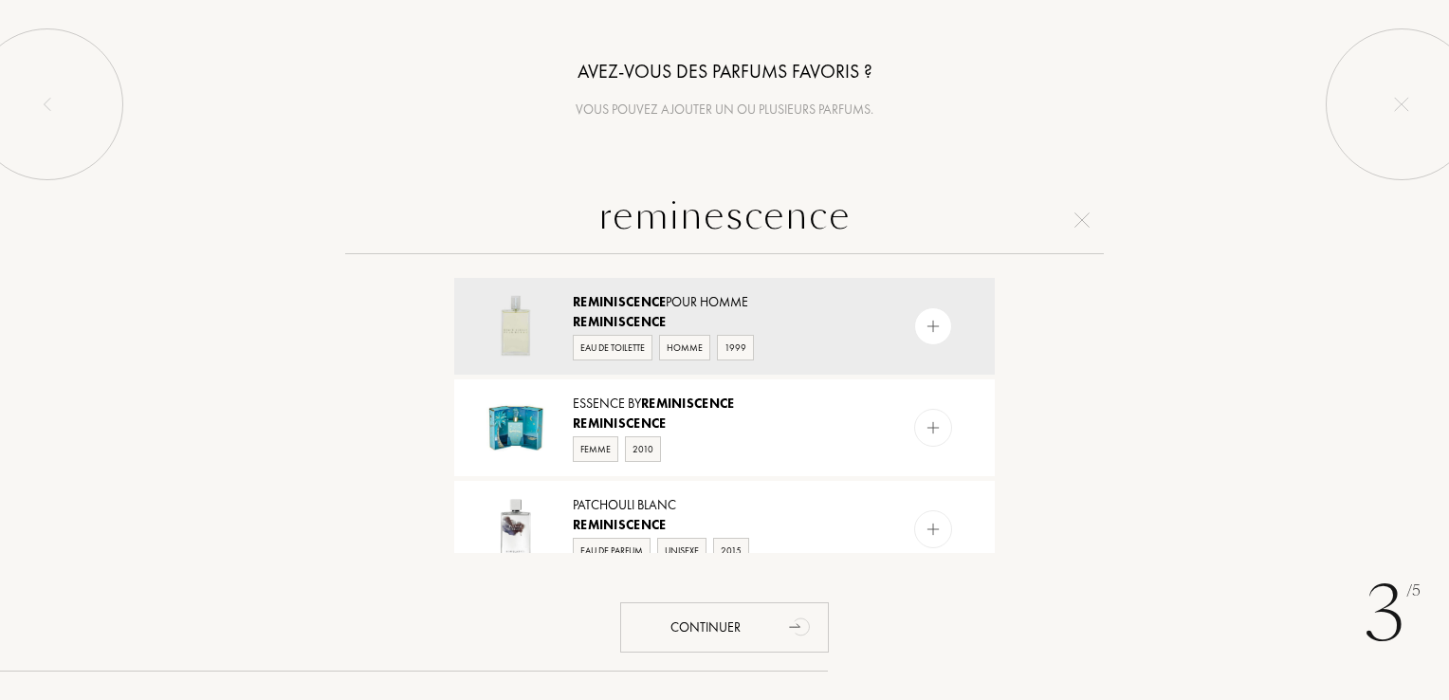
click at [889, 220] on input "reminescence" at bounding box center [724, 220] width 758 height 68
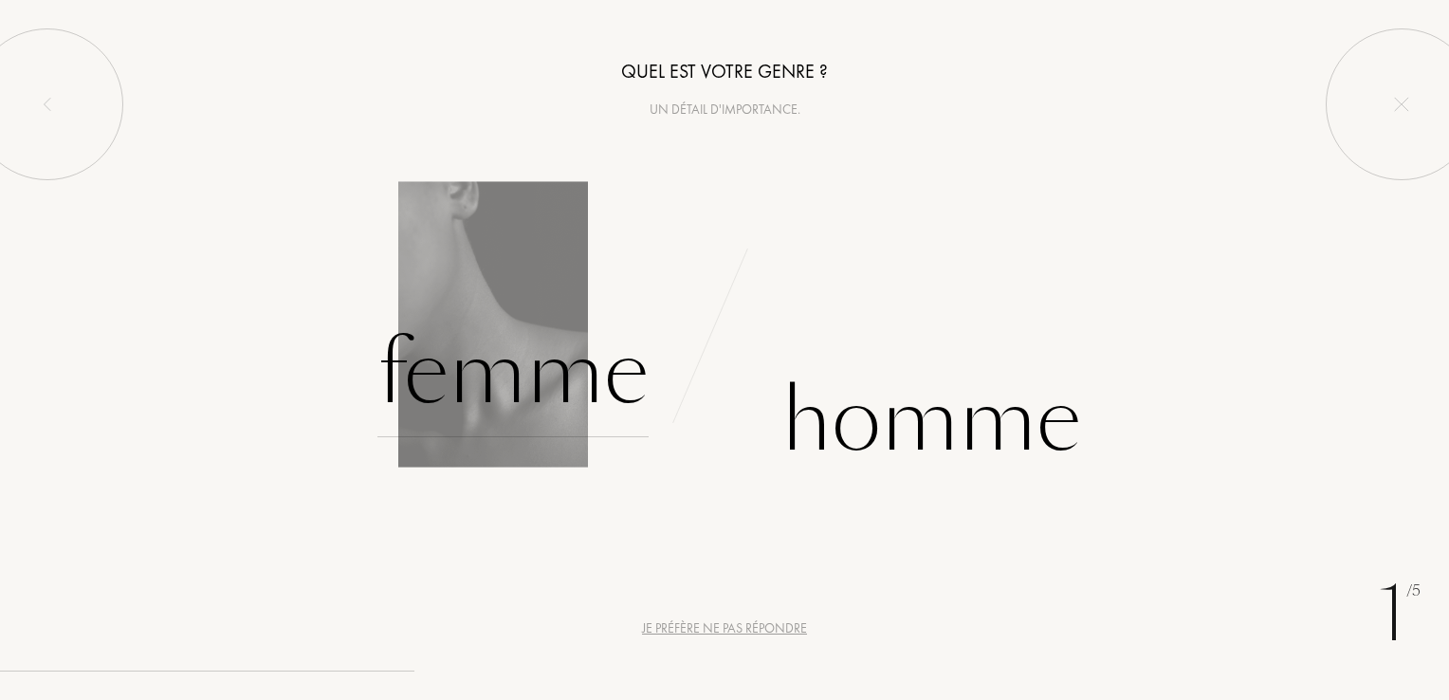
click at [549, 381] on div "Femme" at bounding box center [512, 373] width 271 height 128
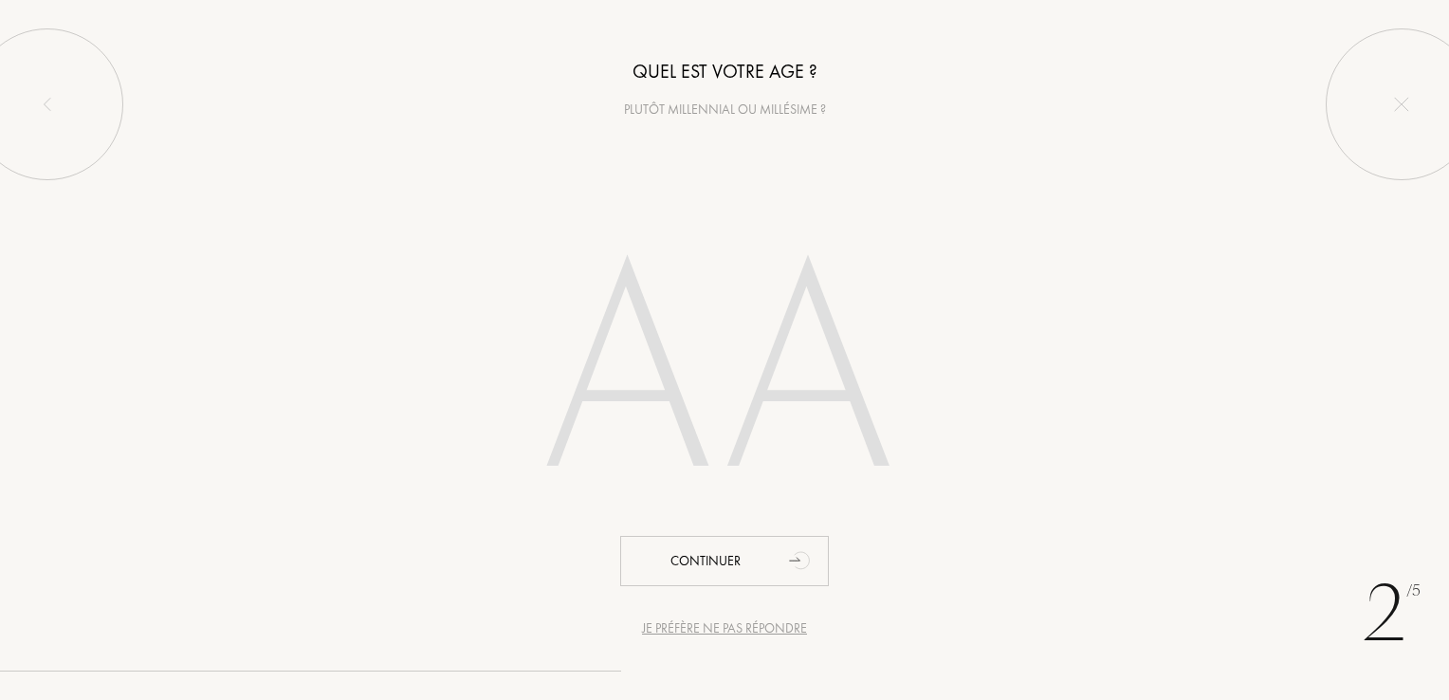
click at [1270, 624] on div "2 /5 Je préfère ne pas répondre Quel est votre age ? Plutôt millennial ou millé…" at bounding box center [724, 350] width 1449 height 700
click at [1198, 570] on div at bounding box center [724, 378] width 1449 height 384
type input "4"
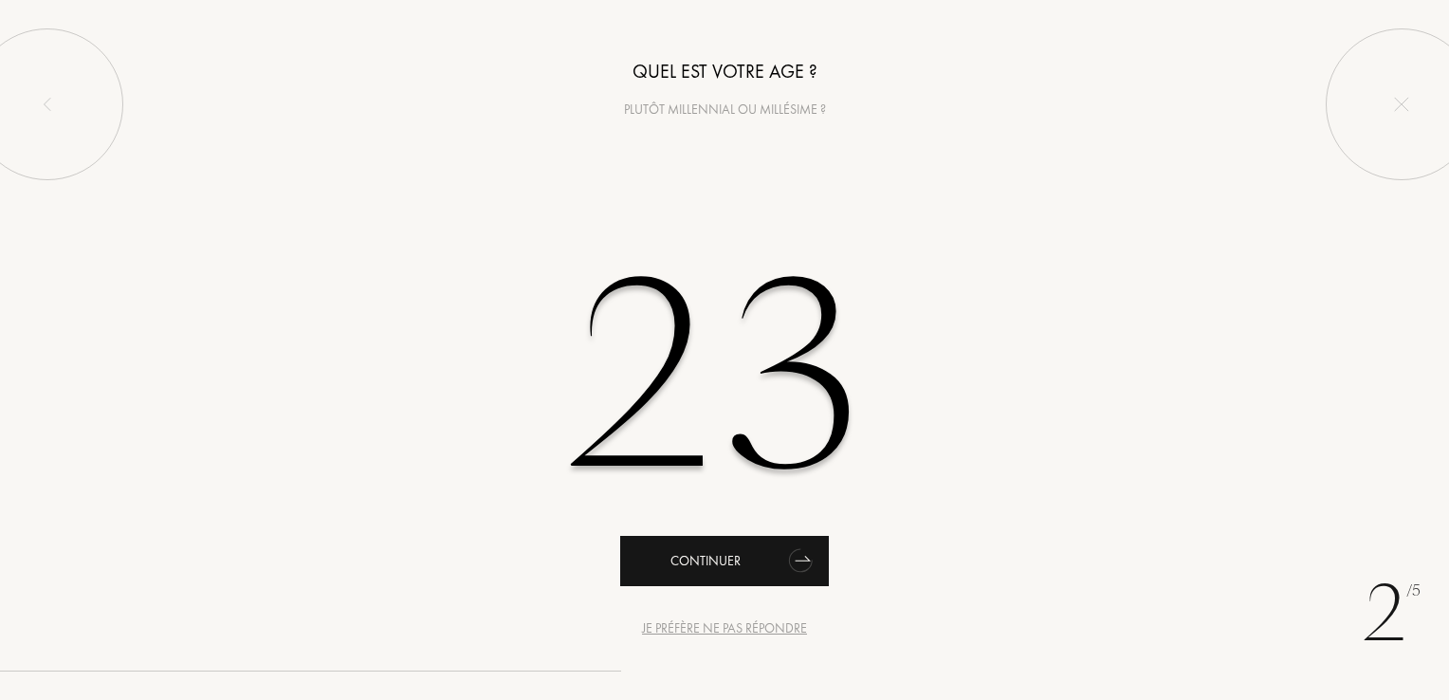
type input "23"
click at [767, 559] on div "Continuer" at bounding box center [724, 561] width 209 height 50
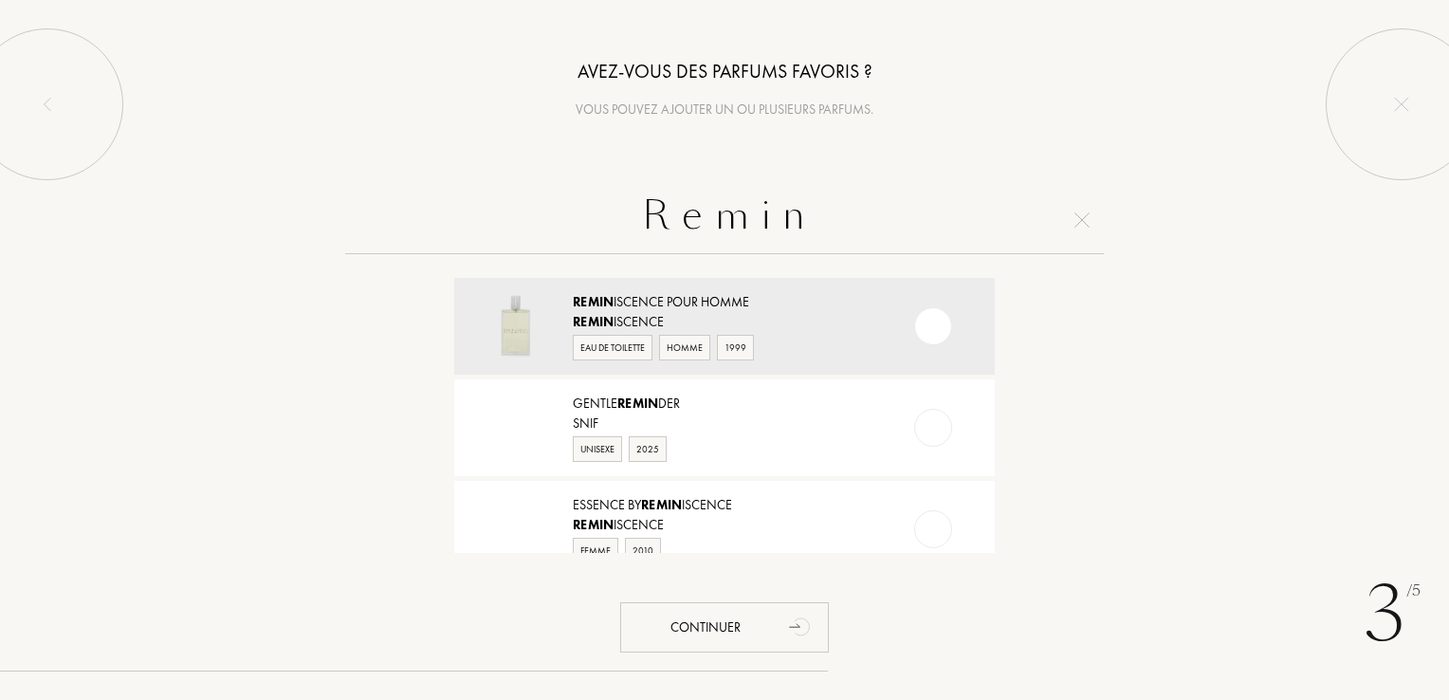
type input "R e m i n"
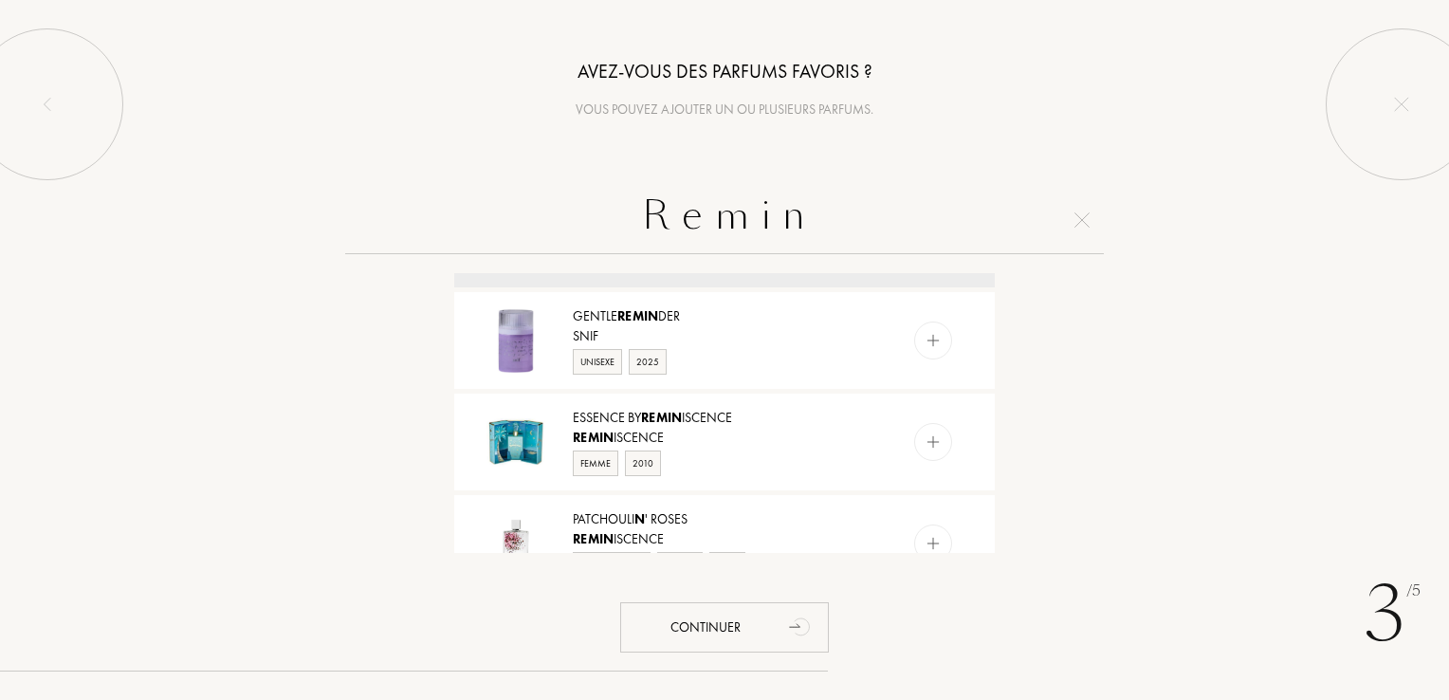
scroll to position [131, 0]
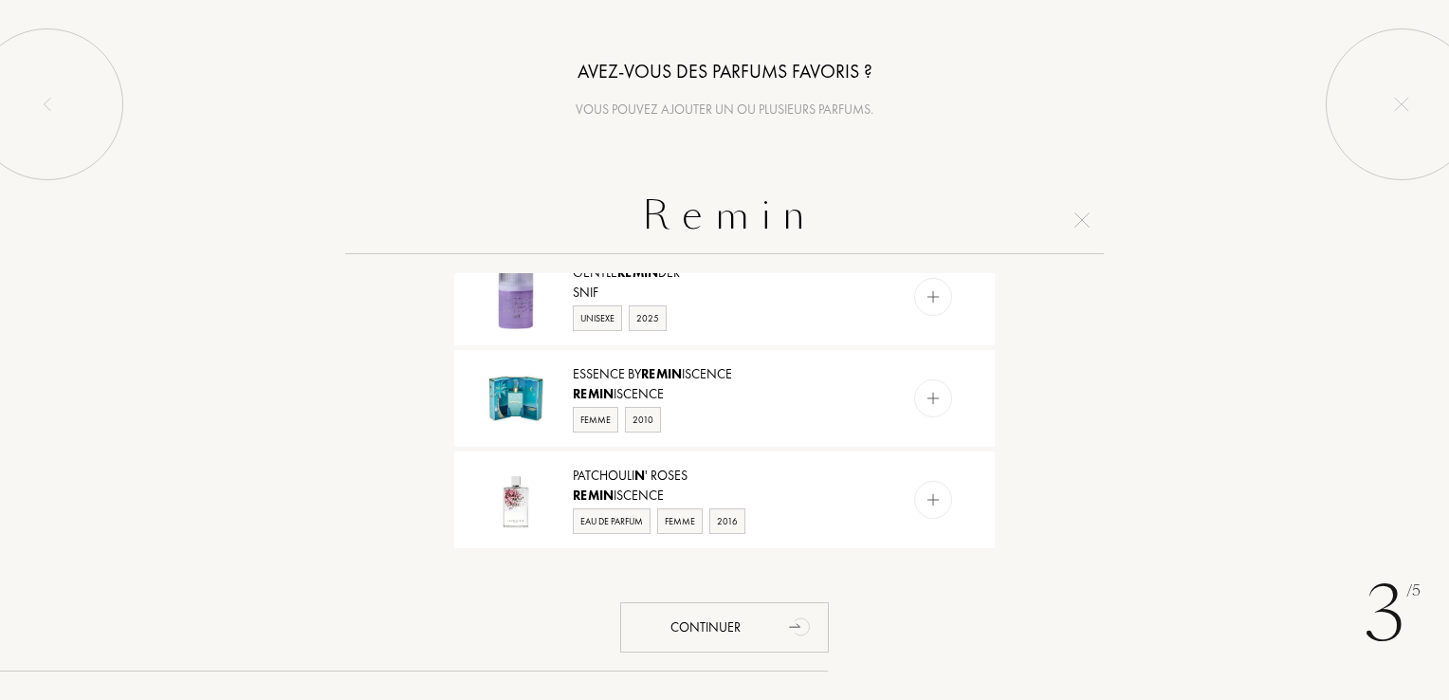
click at [1010, 327] on div "R e m i n Remin iscence Pour Homme Remin iscence Eau de Toilette Homme 1999 Gen…" at bounding box center [724, 369] width 1449 height 367
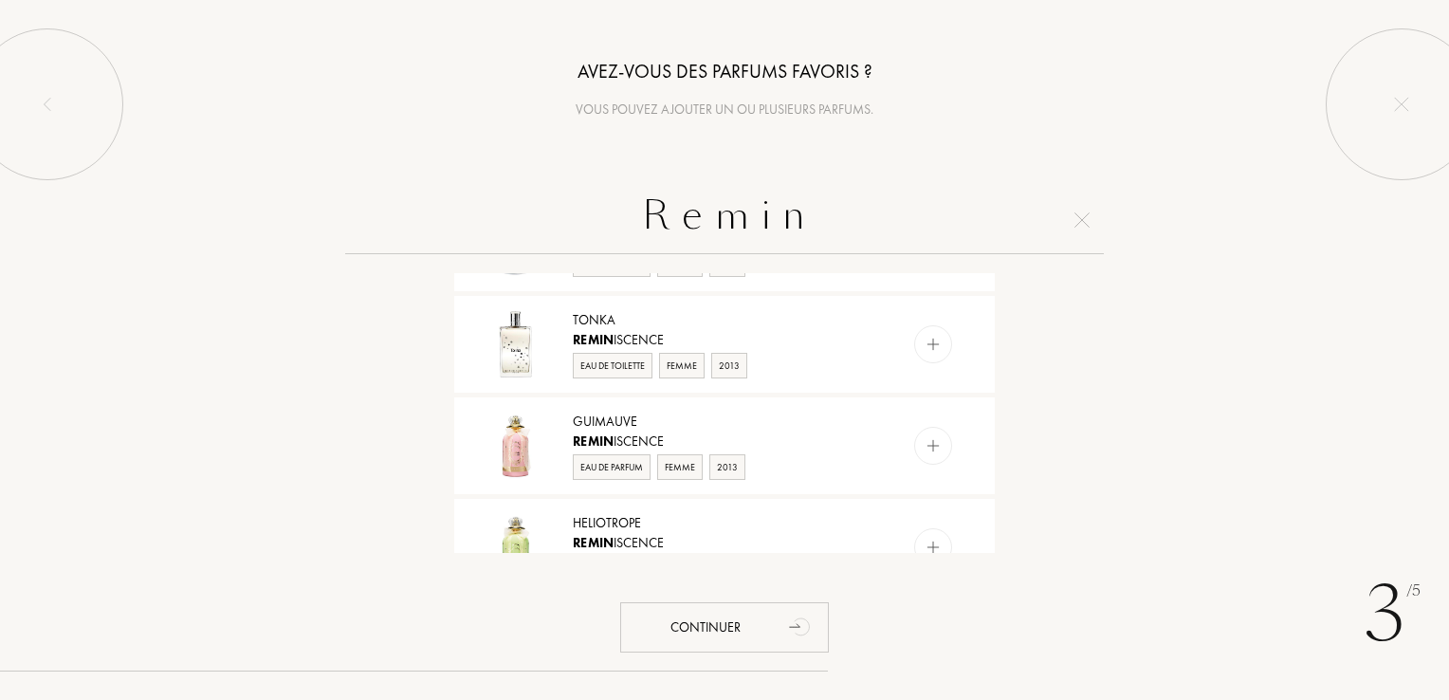
scroll to position [1002, 0]
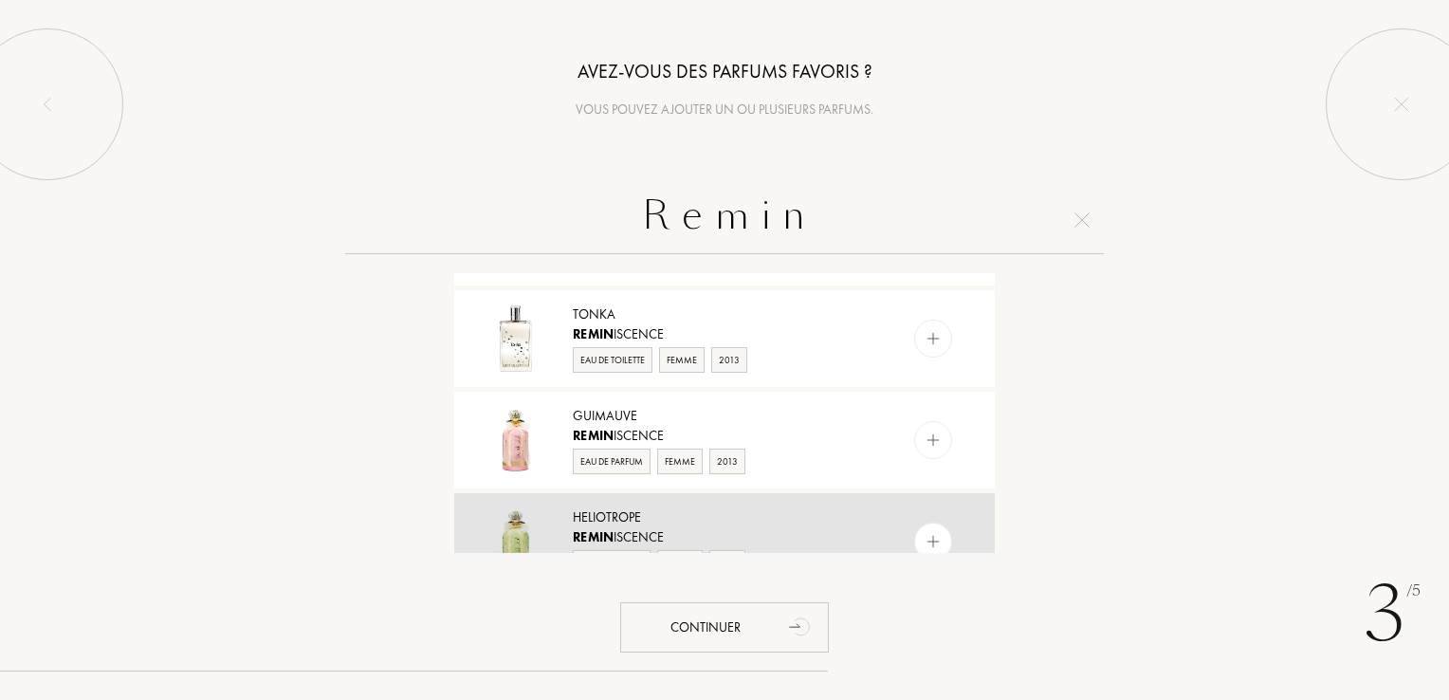
click at [929, 536] on img at bounding box center [933, 542] width 18 height 18
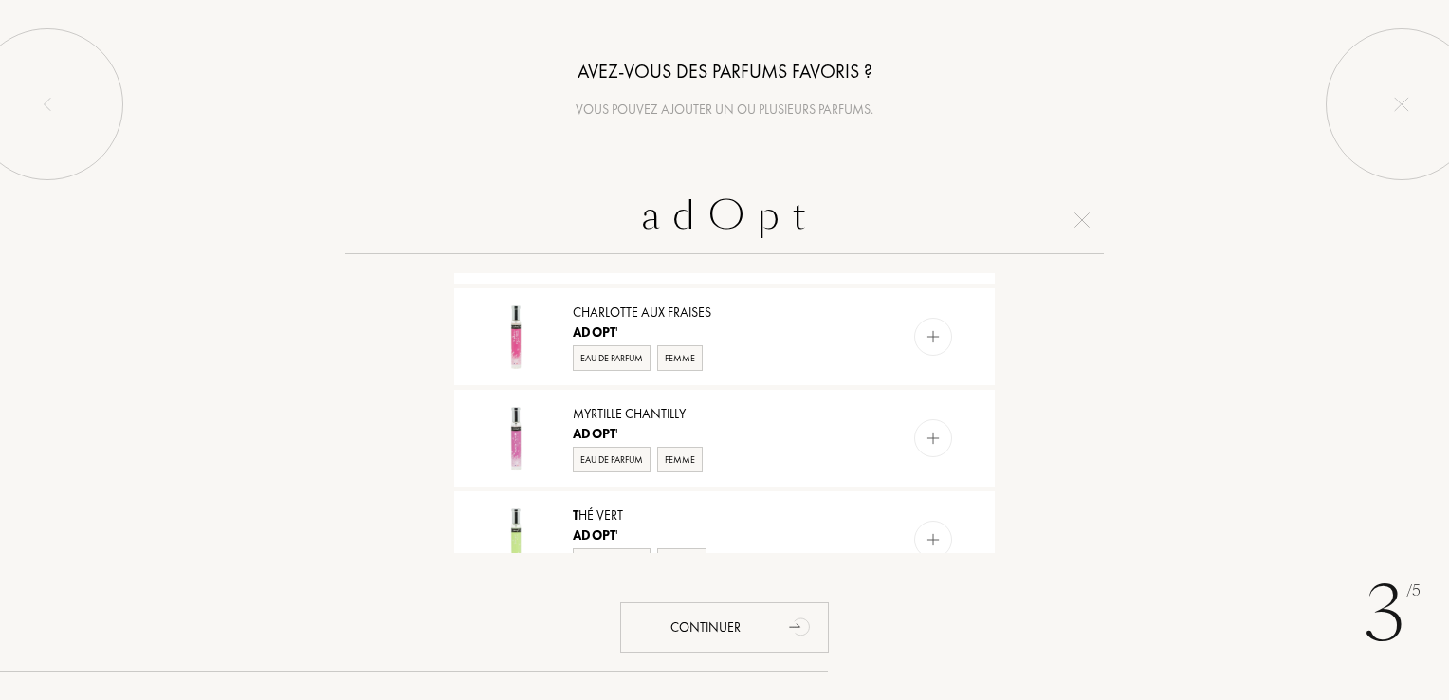
scroll to position [1314, 0]
click at [1009, 478] on div "a d O p t Fleur d 'iIris Adopt ' Eau de Parfum Unisexe Ambre Fleur d 'Oranger A…" at bounding box center [724, 369] width 1449 height 367
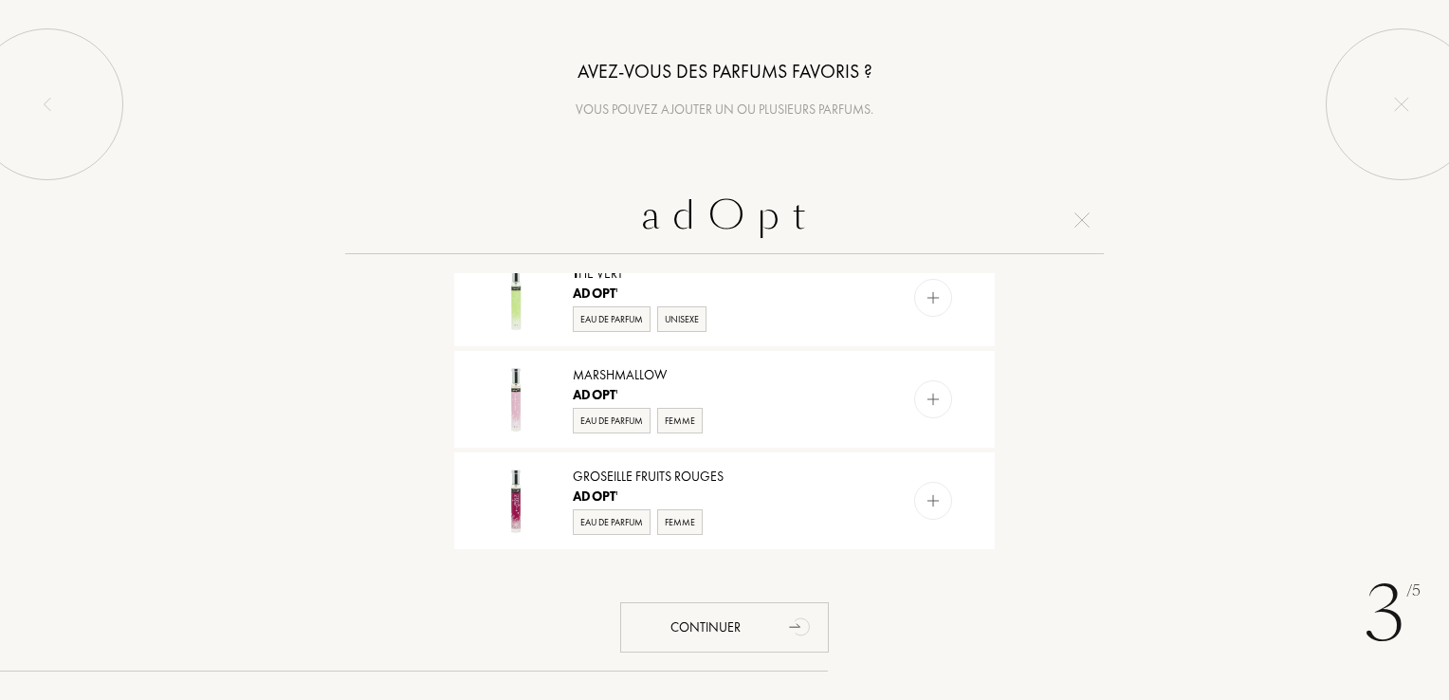
scroll to position [1560, 0]
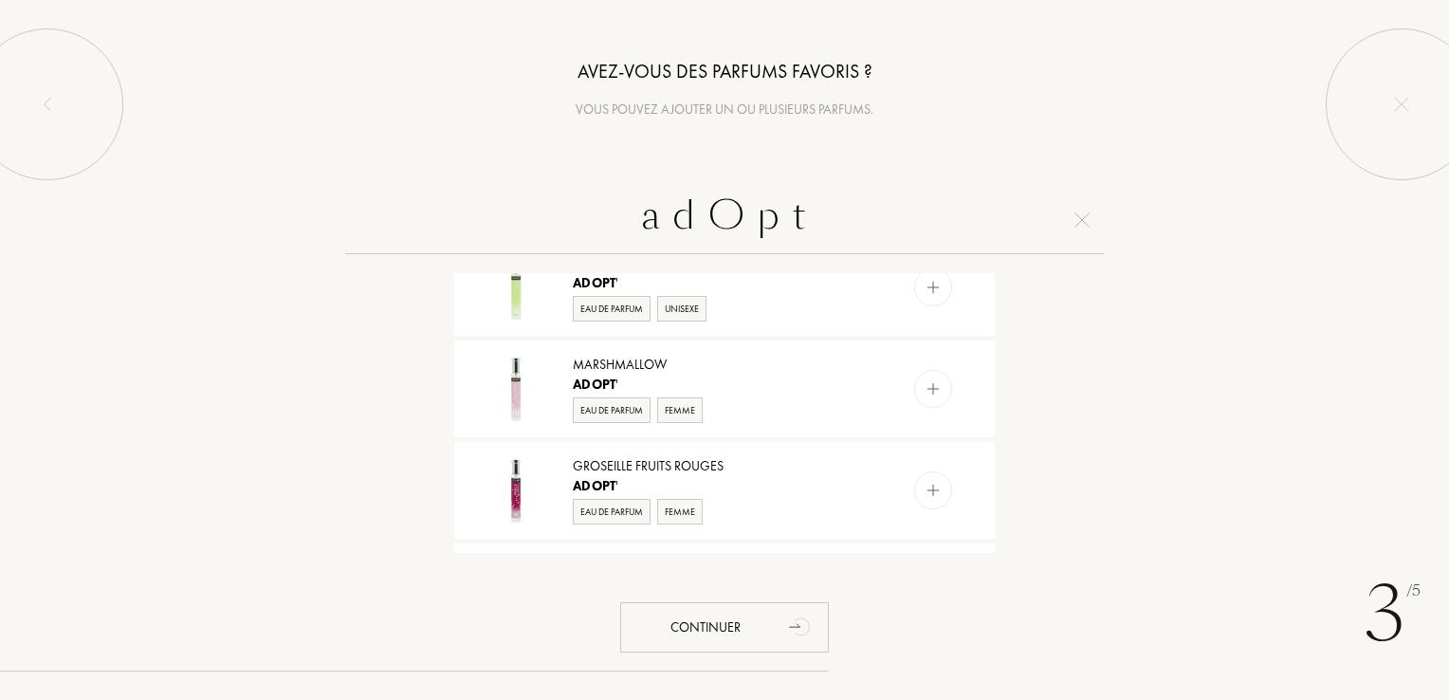
click at [1011, 514] on div "a d O p t Fleur d 'iIris Adopt ' Eau de Parfum Unisexe Ambre Fleur d 'Oranger A…" at bounding box center [724, 369] width 1449 height 367
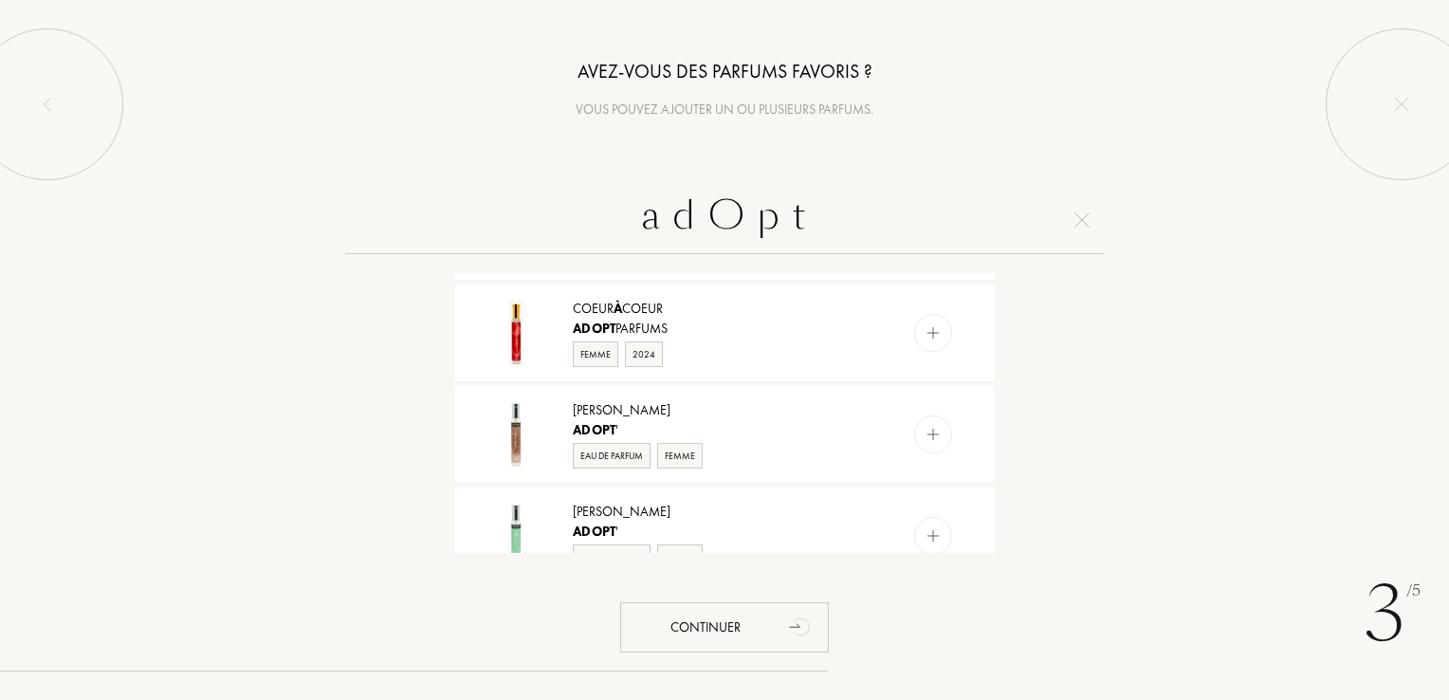
scroll to position [651, 0]
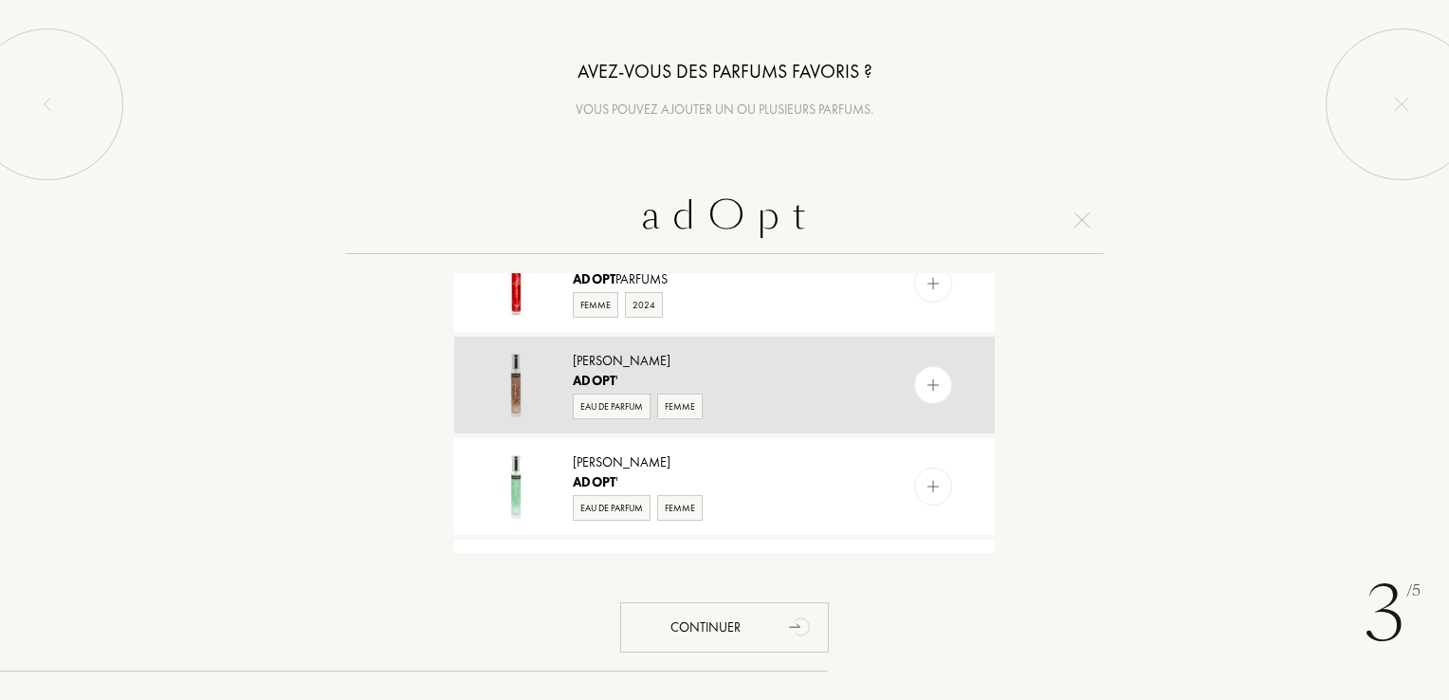
type input "a d O p t"
click at [937, 383] on img at bounding box center [933, 385] width 18 height 18
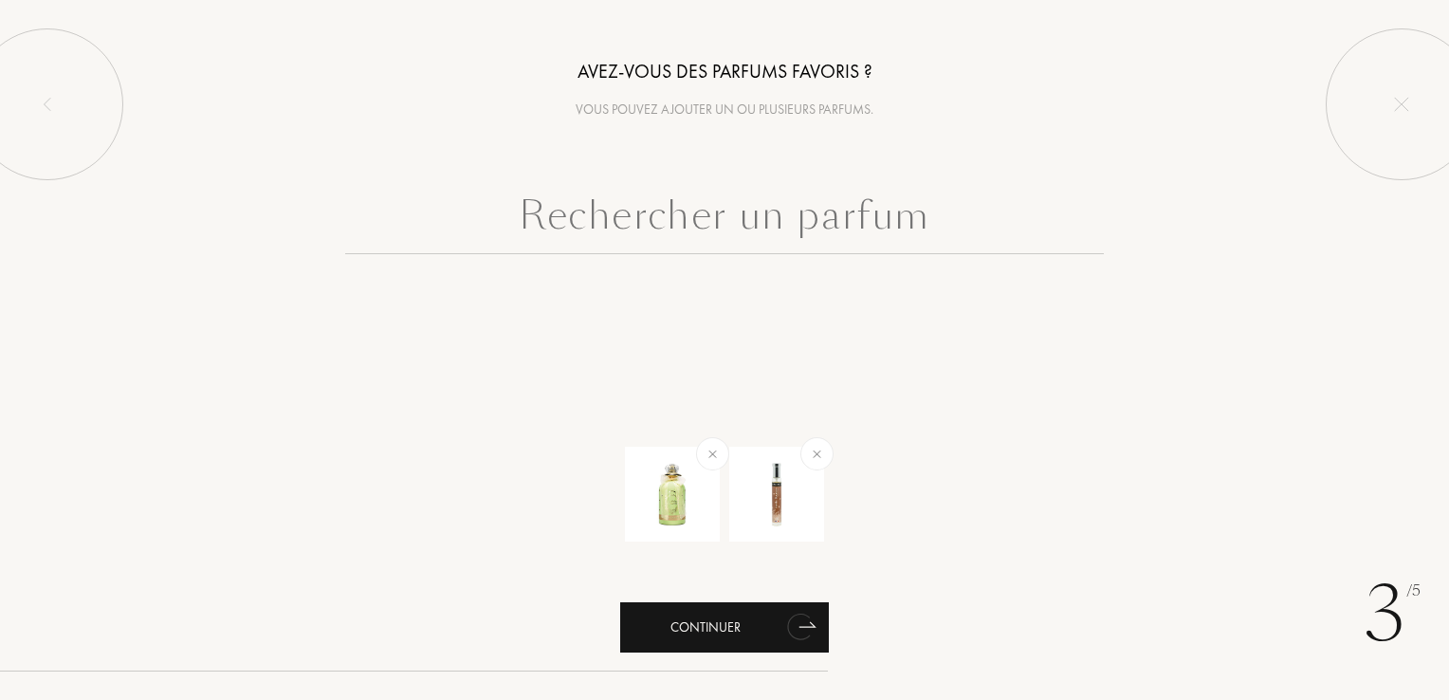
click at [773, 629] on div "Continuer" at bounding box center [724, 627] width 209 height 50
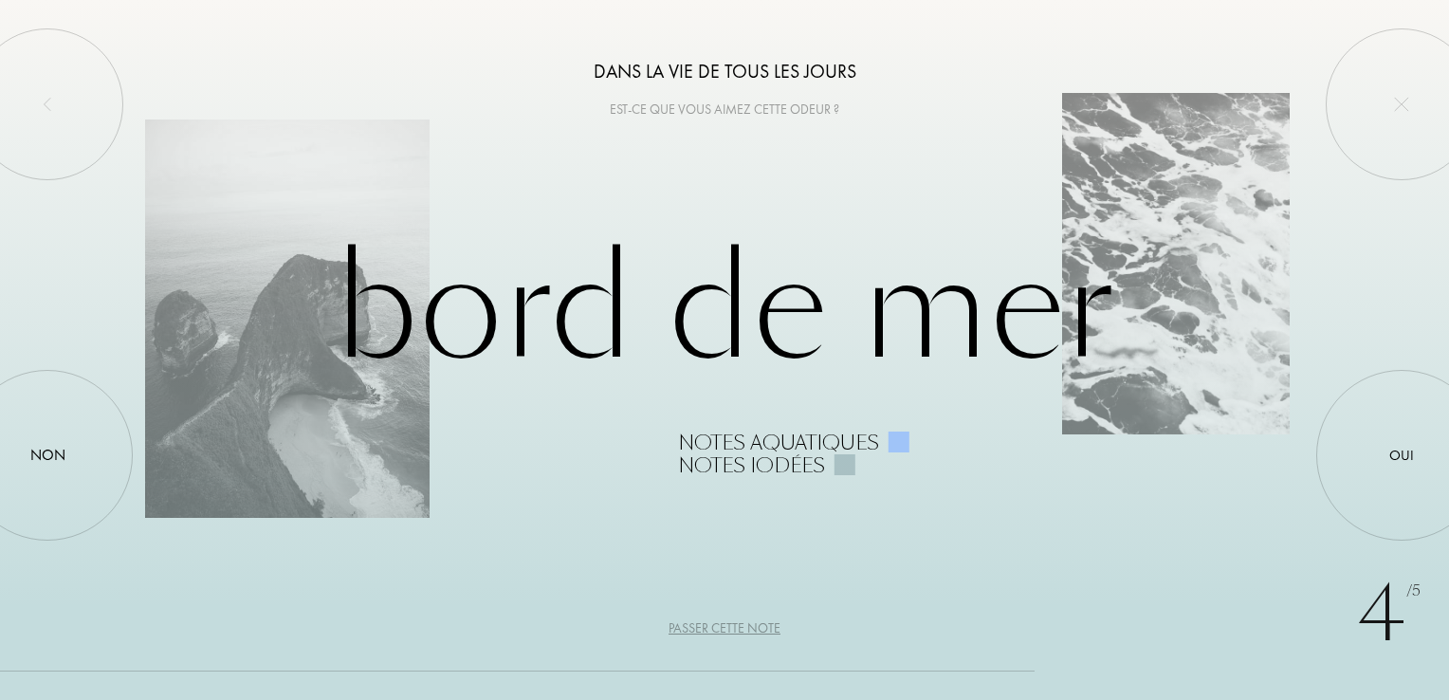
click at [753, 626] on div "Passer cette note" at bounding box center [724, 628] width 112 height 20
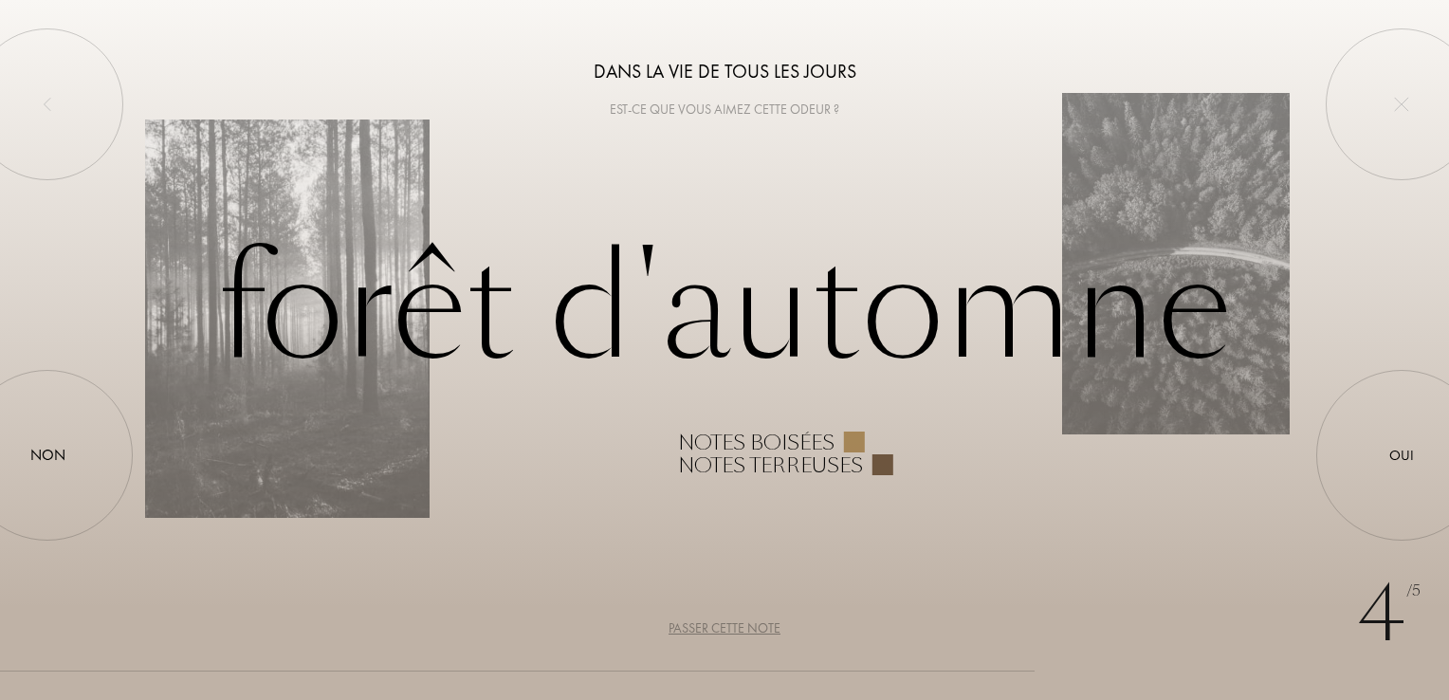
click at [755, 629] on div "Passer cette note" at bounding box center [724, 628] width 112 height 20
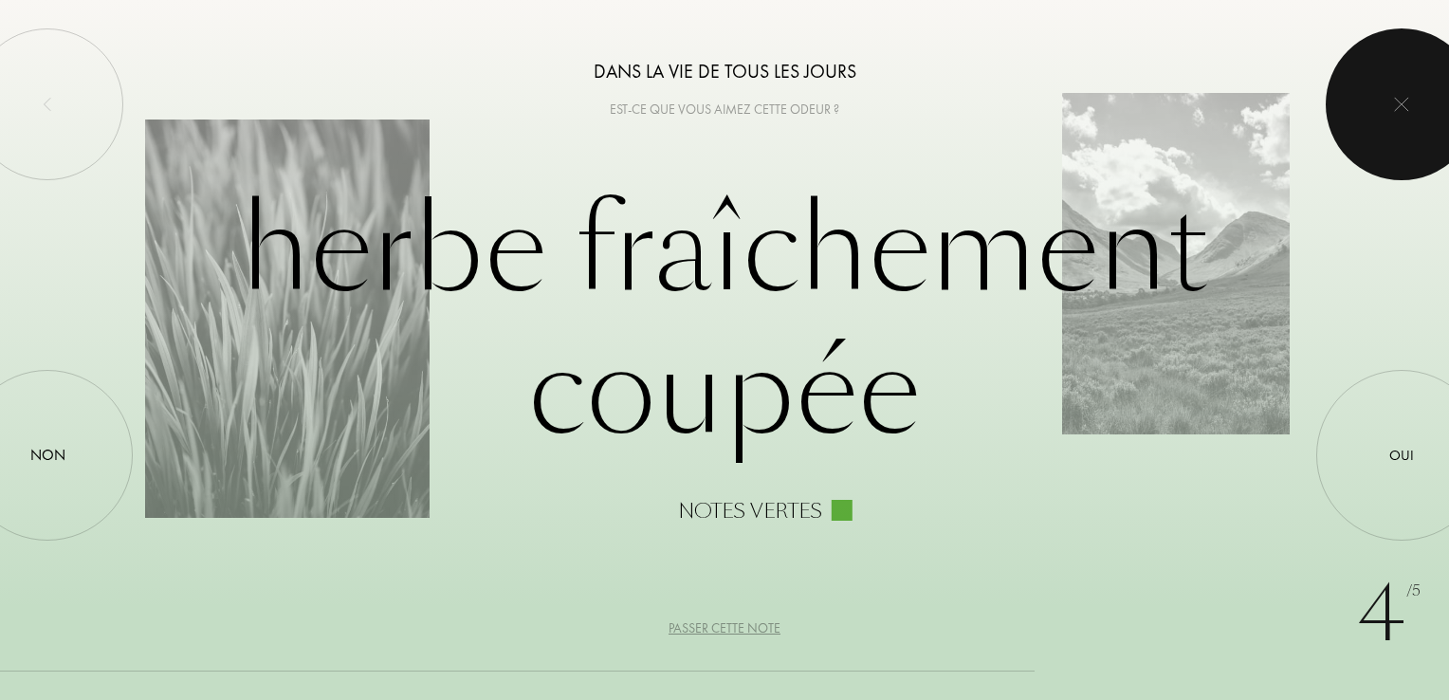
click at [1396, 99] on img at bounding box center [1401, 104] width 15 height 15
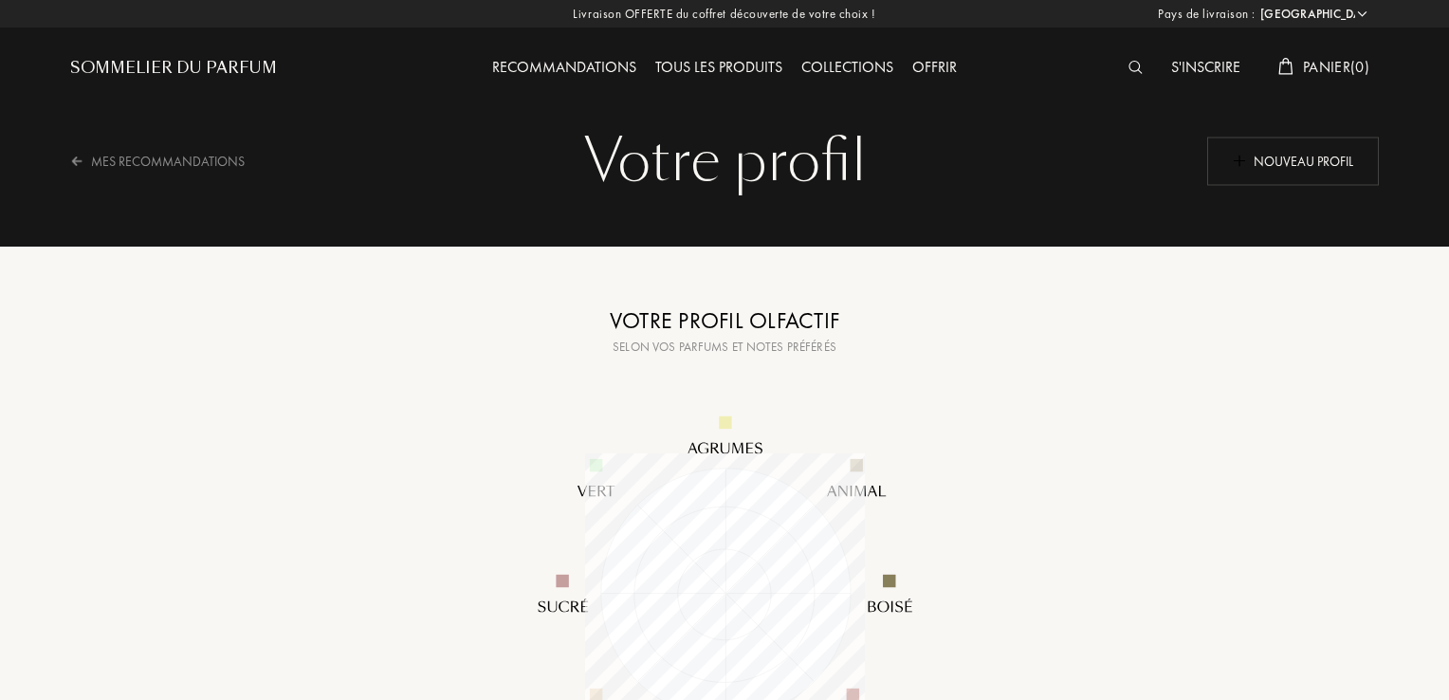
select select "FR"
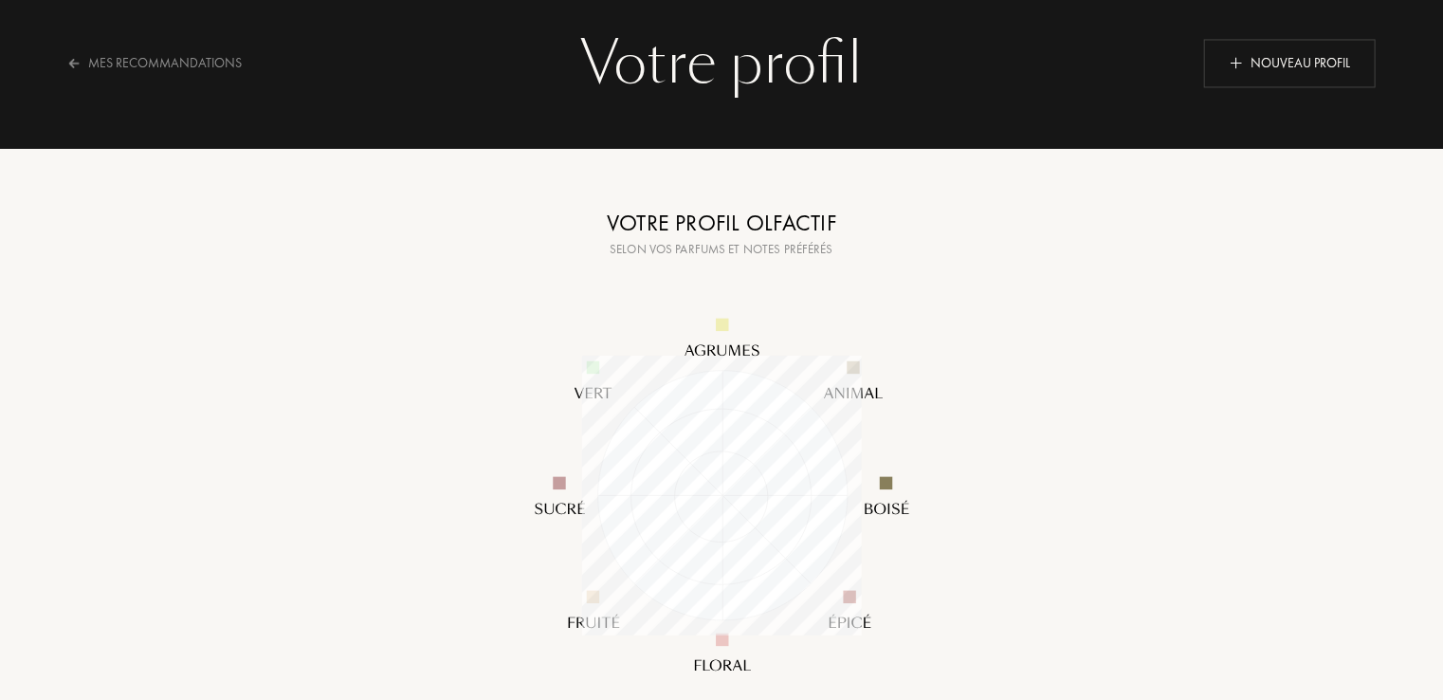
scroll to position [94, 0]
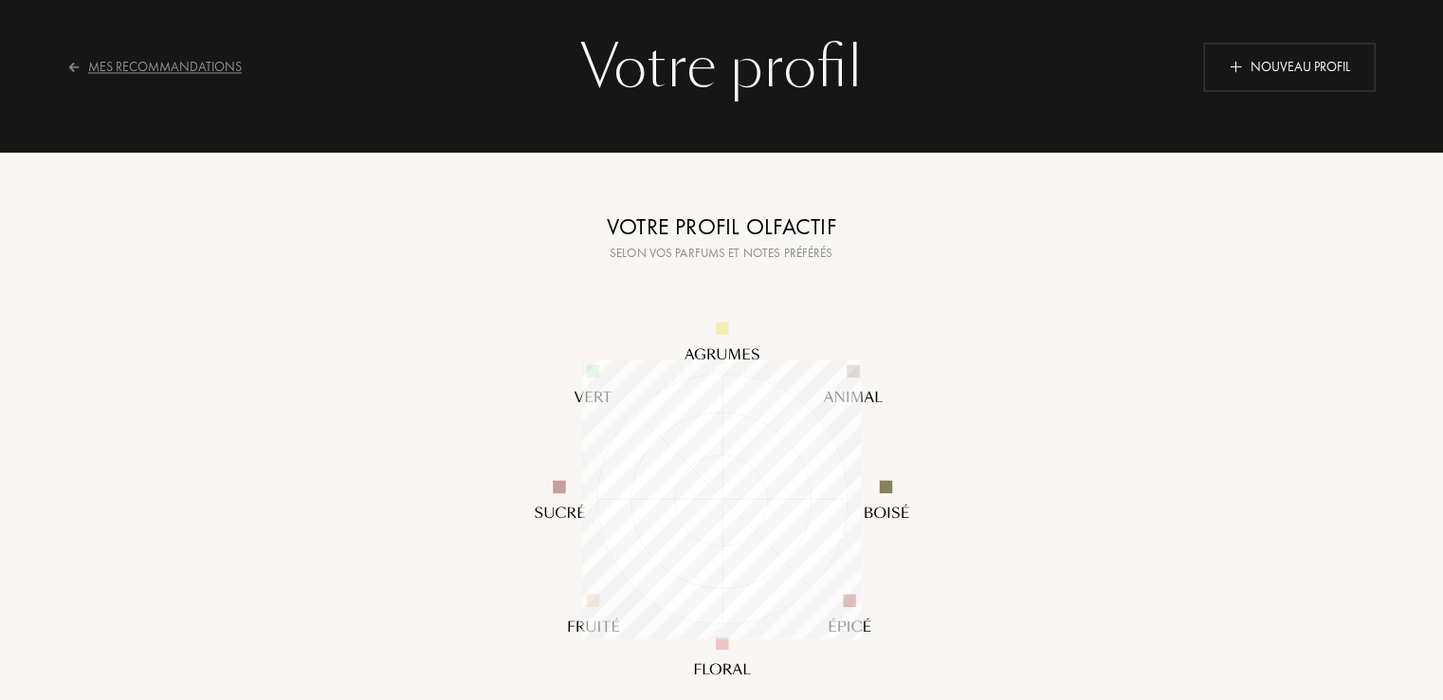
click at [193, 66] on div "Mes Recommandations" at bounding box center [166, 67] width 199 height 46
click at [190, 63] on div "Mes Recommandations" at bounding box center [166, 67] width 199 height 46
click at [1251, 60] on div "Nouveau profil" at bounding box center [1290, 67] width 172 height 48
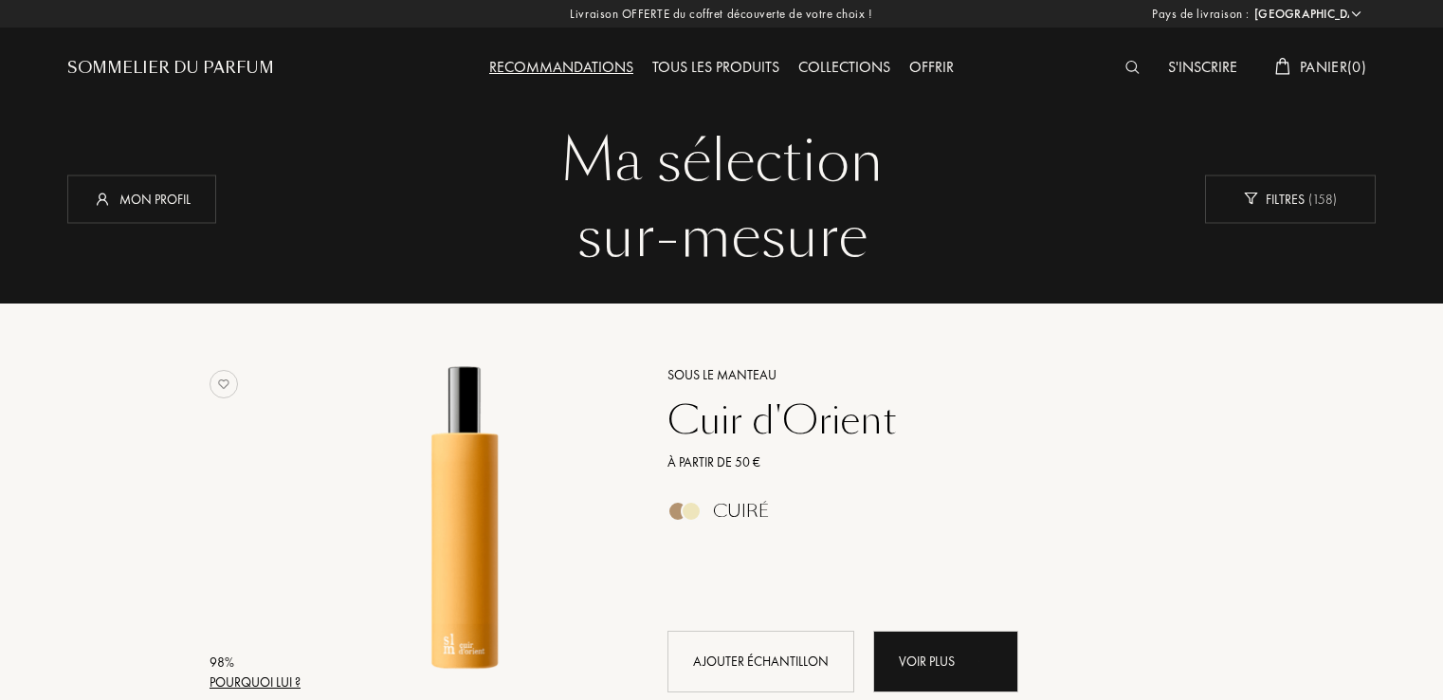
select select "FR"
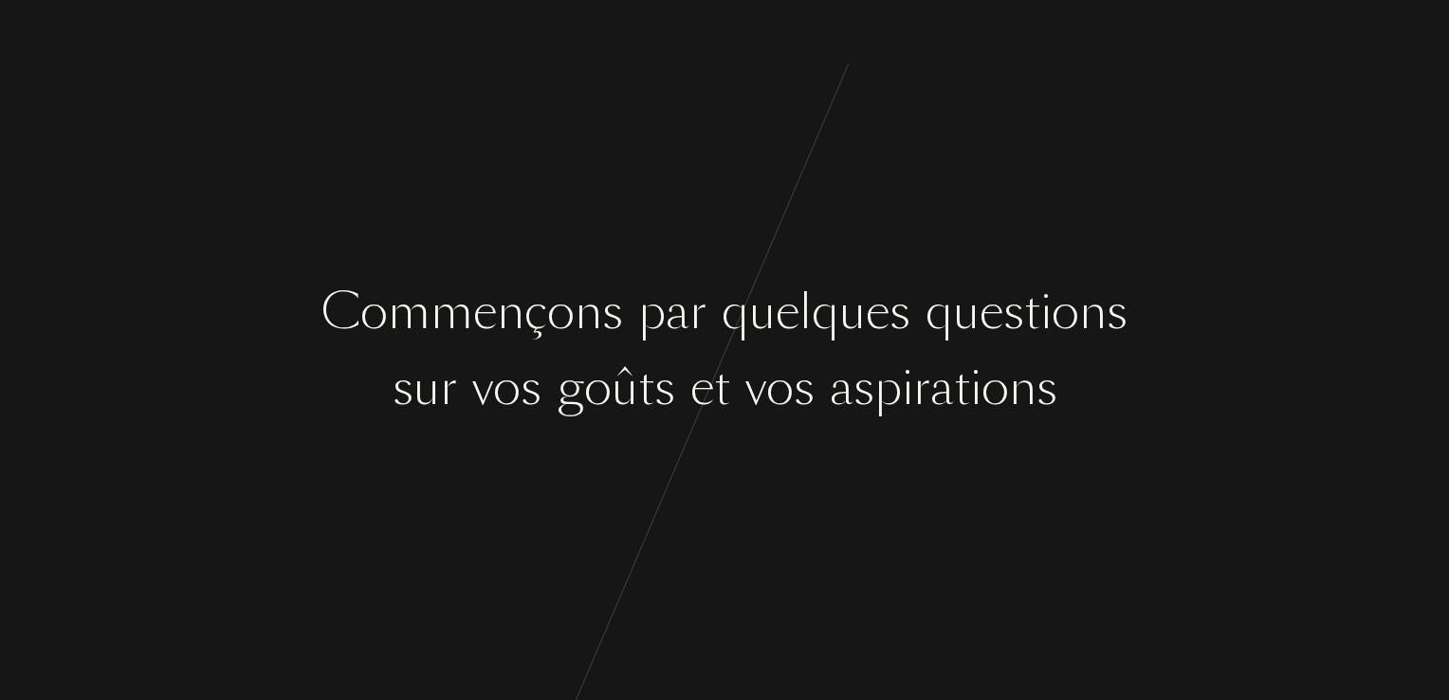
click at [758, 495] on div "C o m m e n ç o n s p a r q u e l q u e s q u e s t i o n s s u r v o s g o û t…" at bounding box center [724, 350] width 1449 height 700
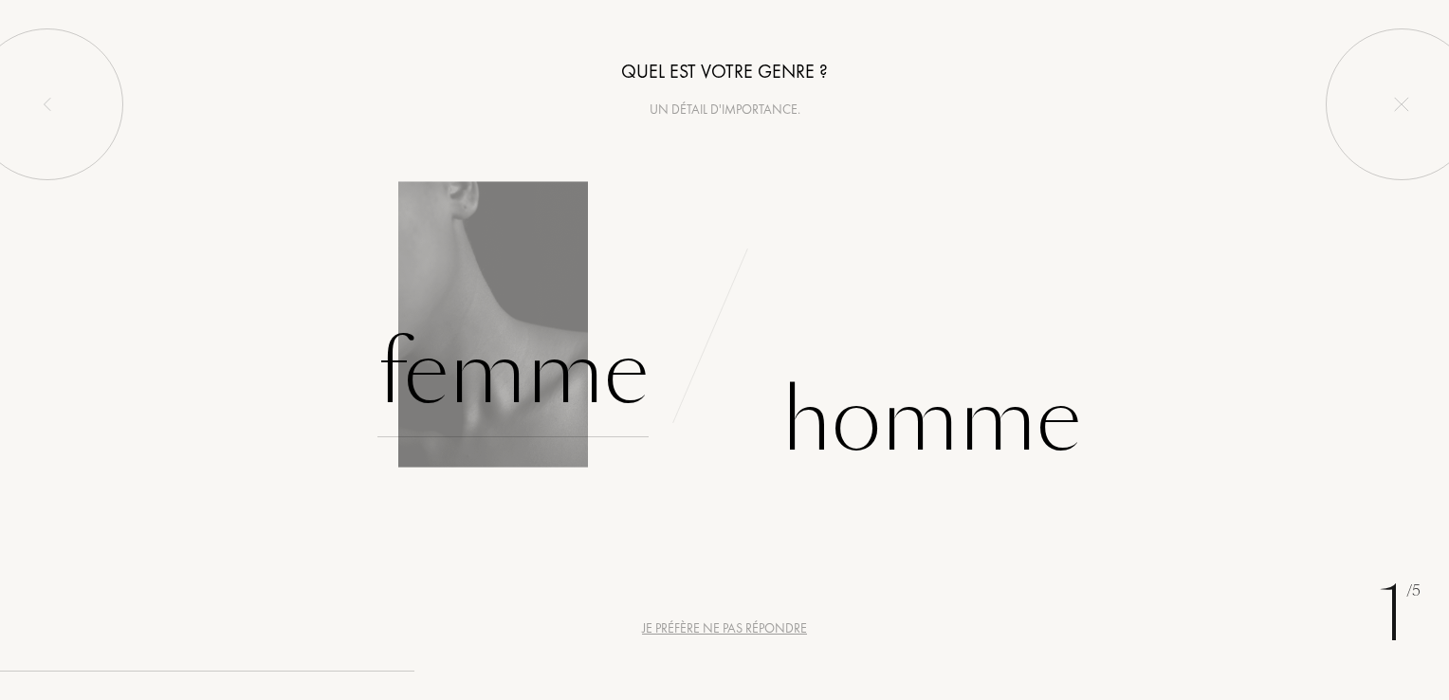
click at [600, 416] on div "Femme" at bounding box center [512, 373] width 271 height 128
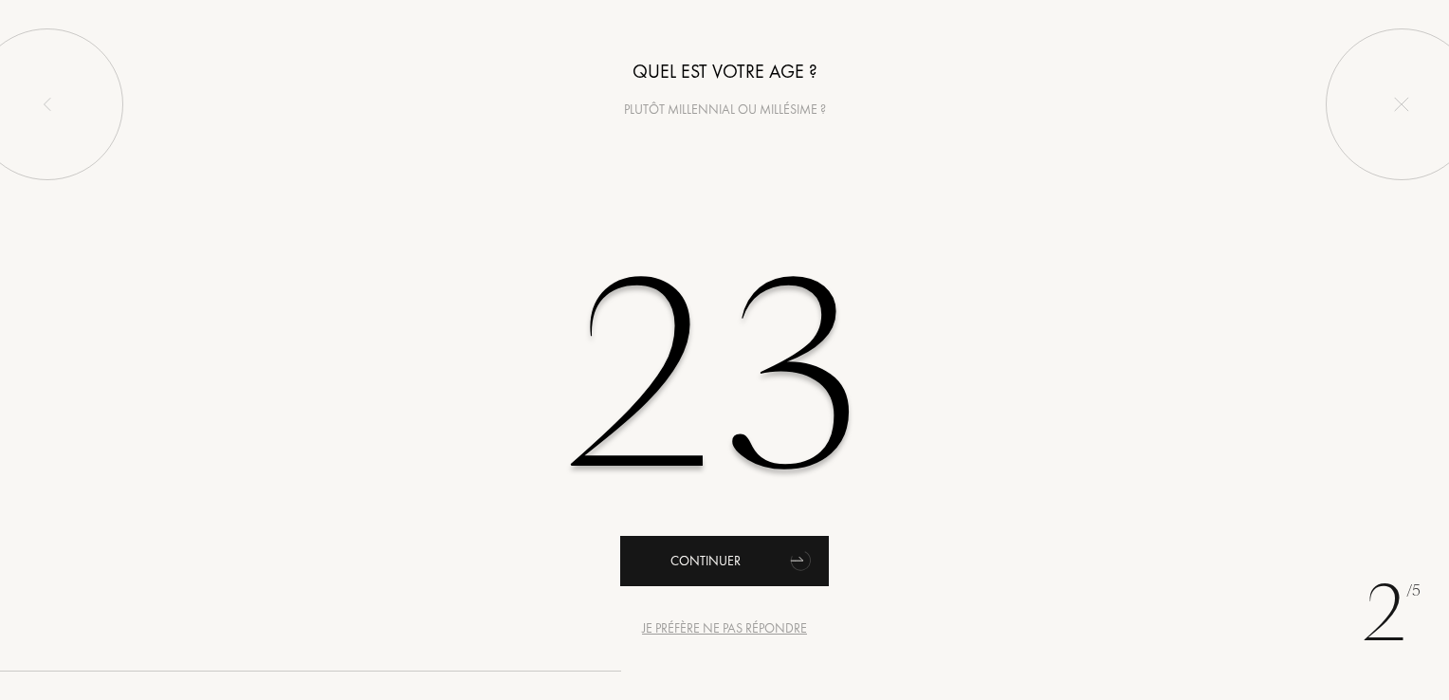
type input "23"
click at [757, 564] on div "Continuer" at bounding box center [724, 561] width 209 height 50
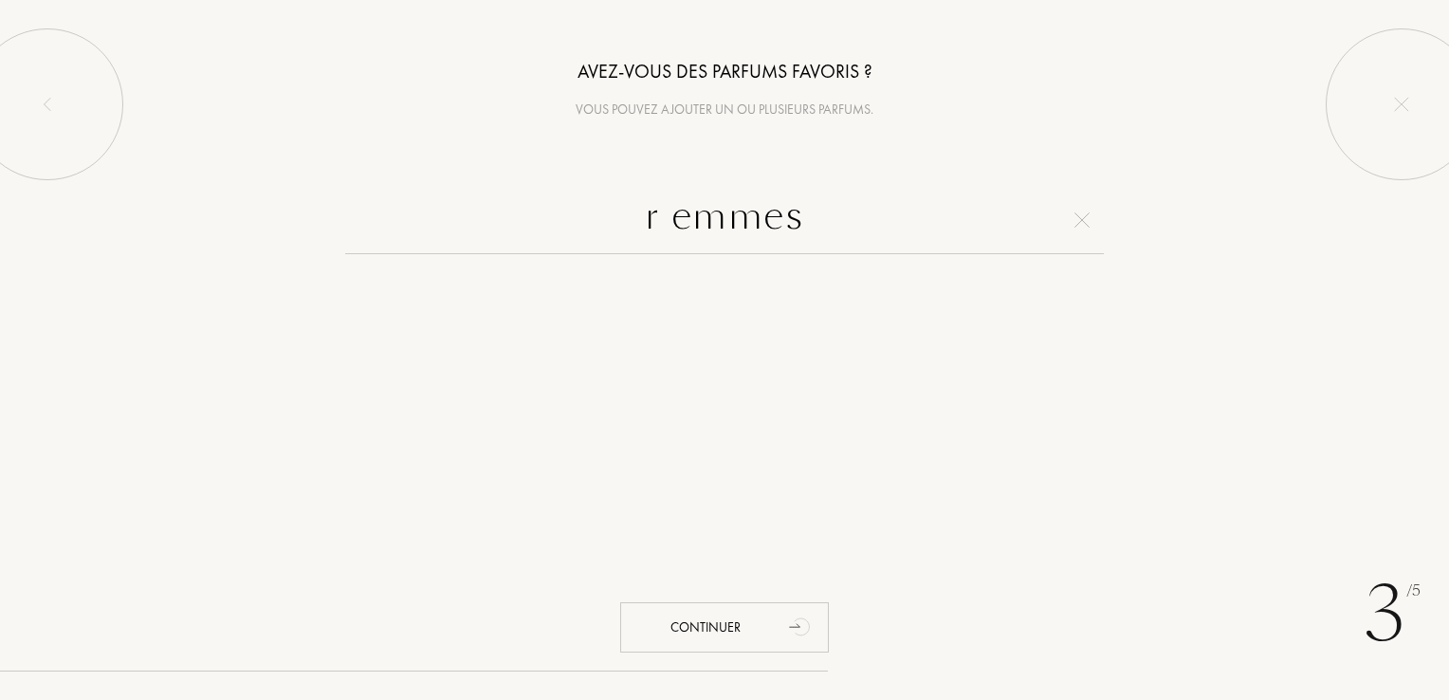
click at [819, 161] on div "Avez-vous des parfums favoris ? Vous pouvez ajouter un ou plusieurs parfums. r …" at bounding box center [724, 276] width 1449 height 553
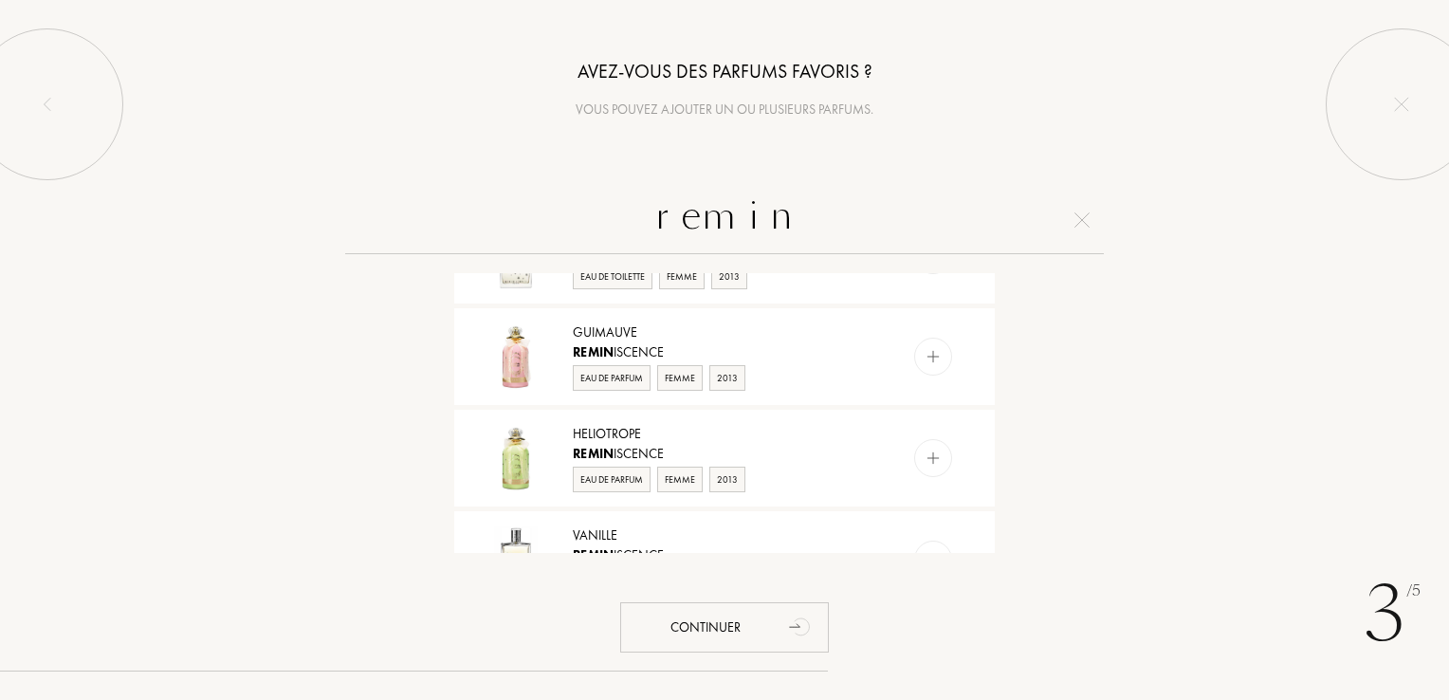
scroll to position [888, 0]
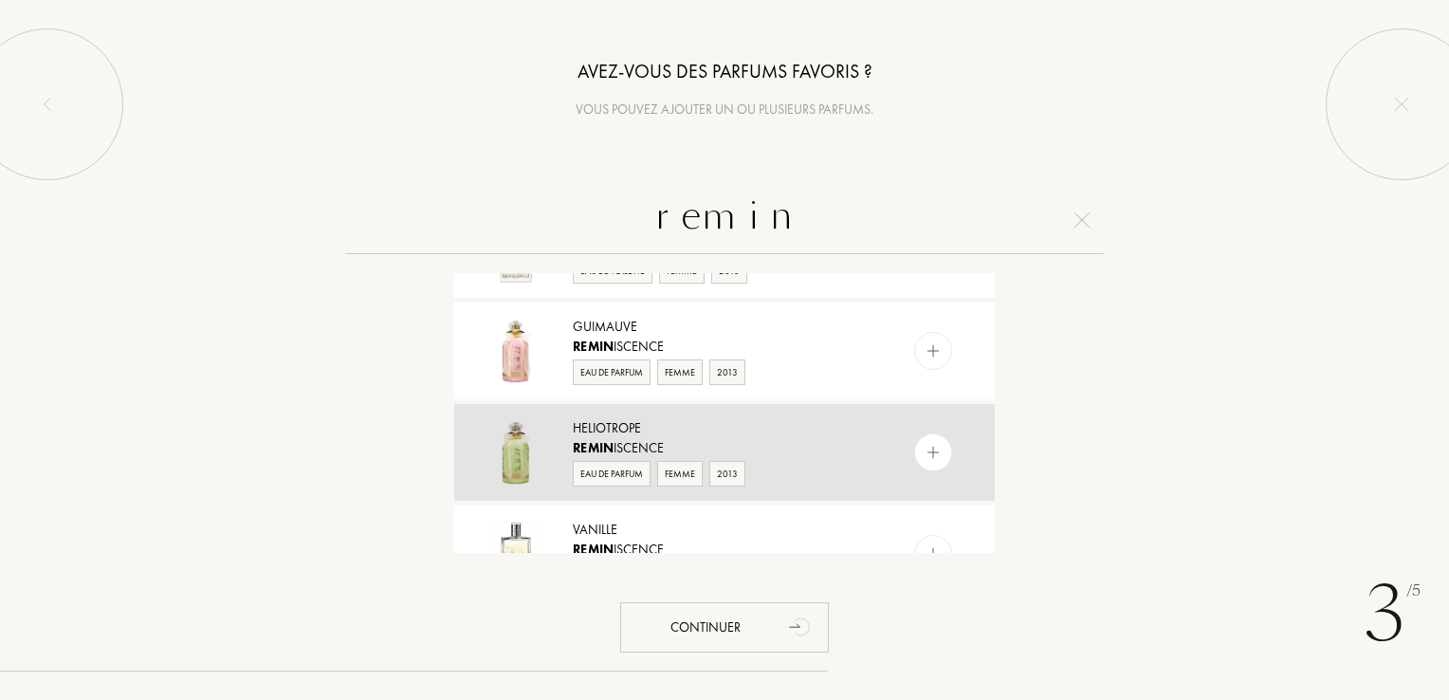
type input "r em i n"
click at [928, 445] on img at bounding box center [933, 453] width 18 height 18
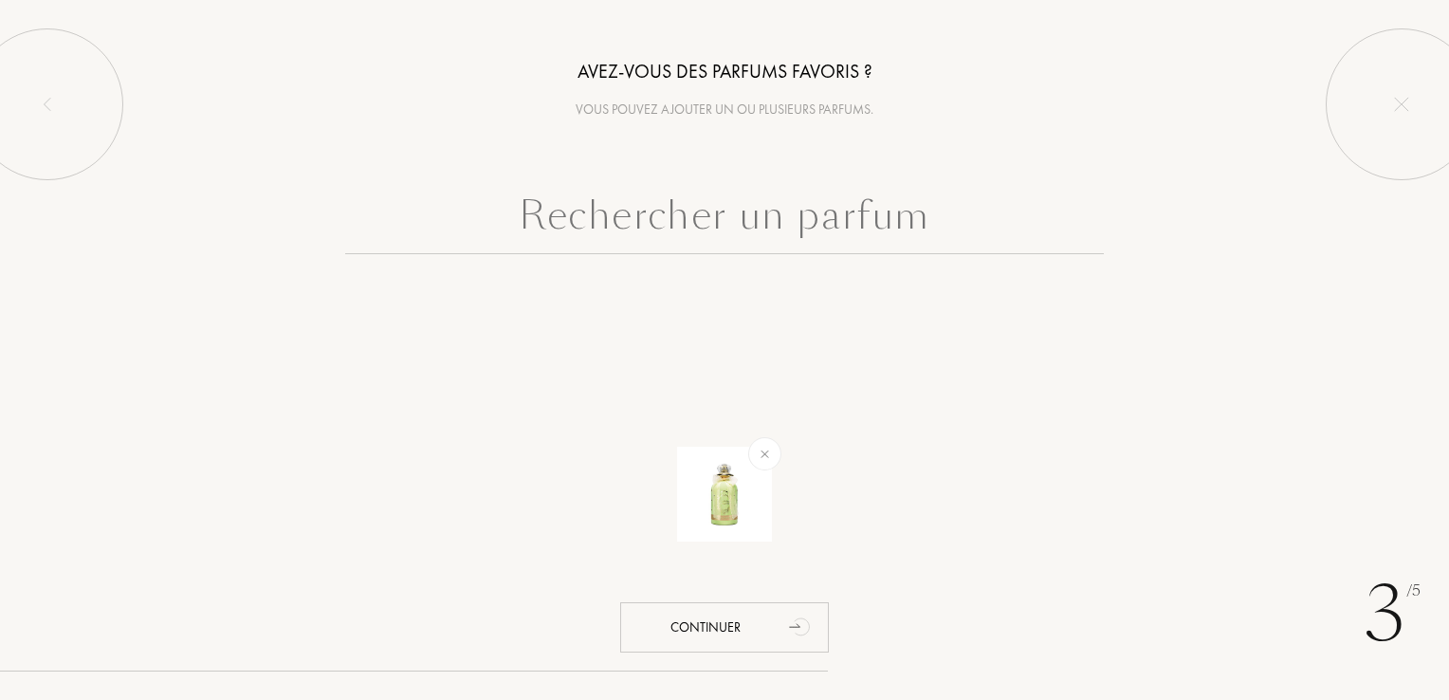
type input "-"
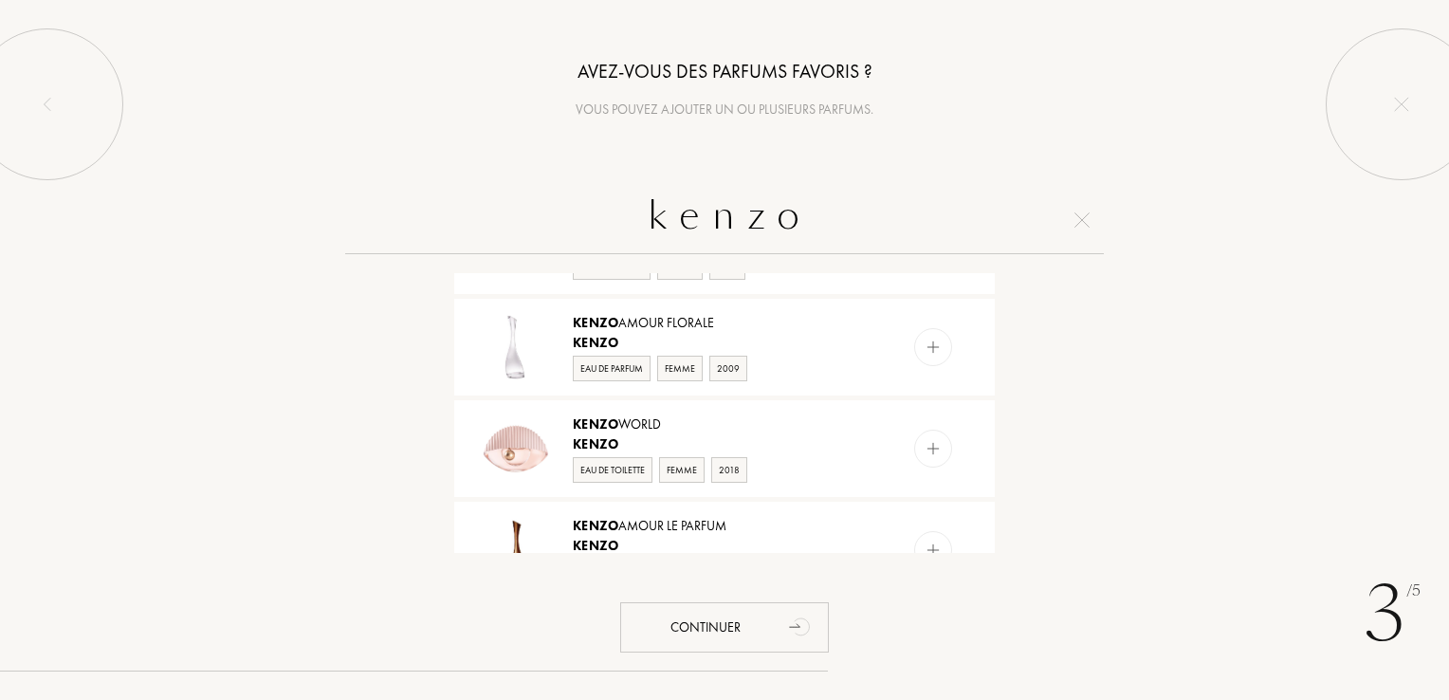
scroll to position [1117, 0]
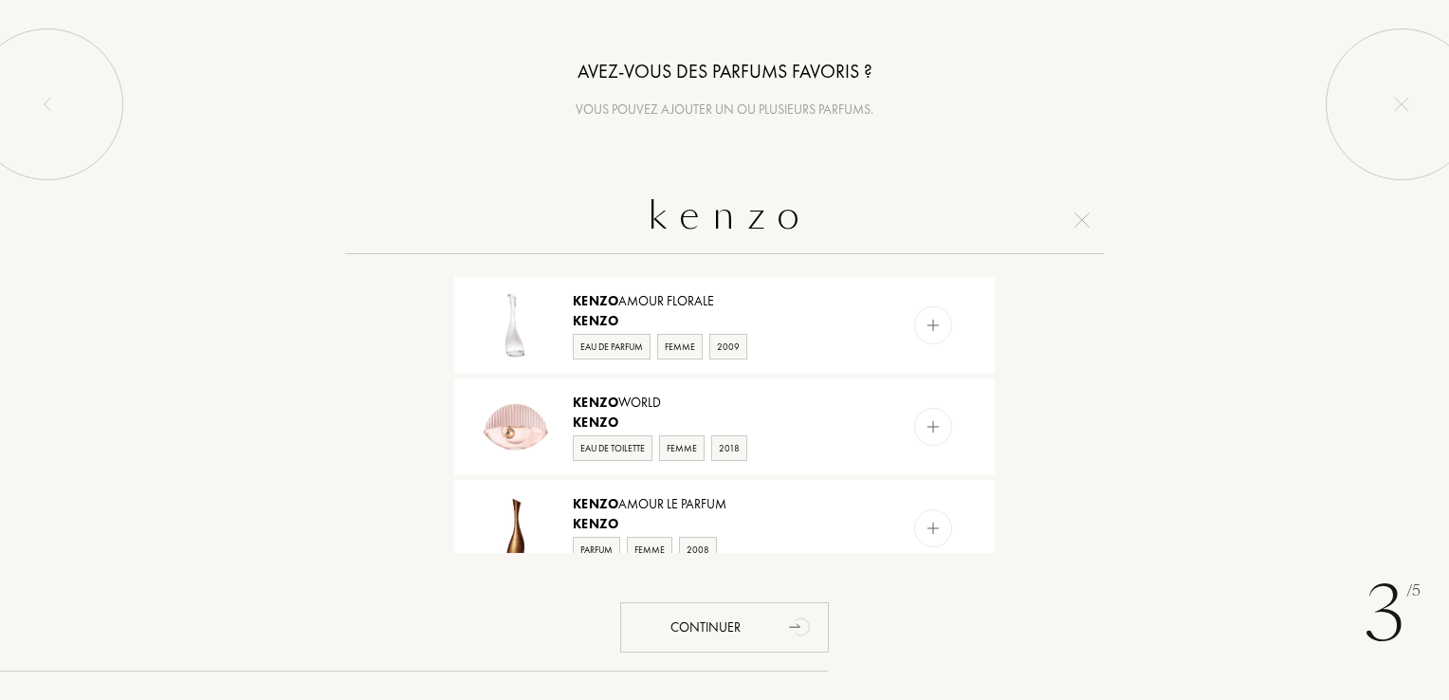
type input "k e n z o"
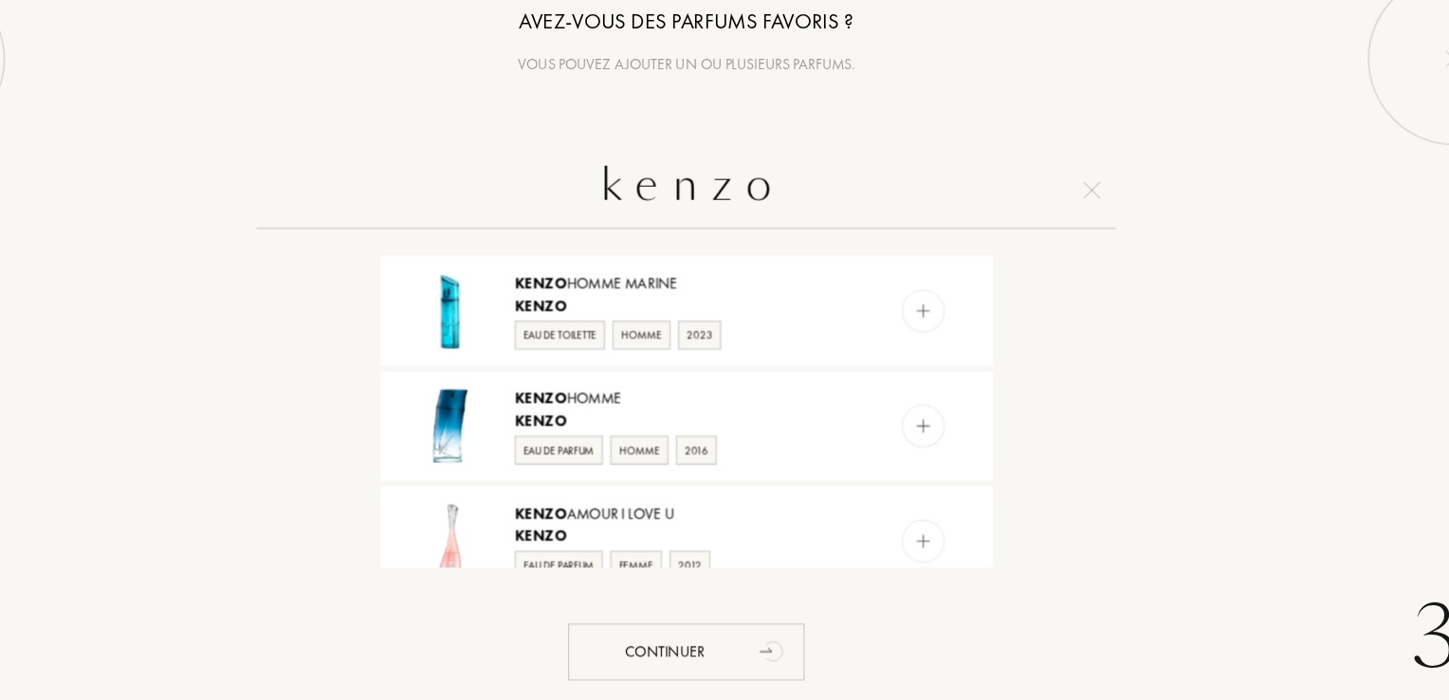
scroll to position [1730, 0]
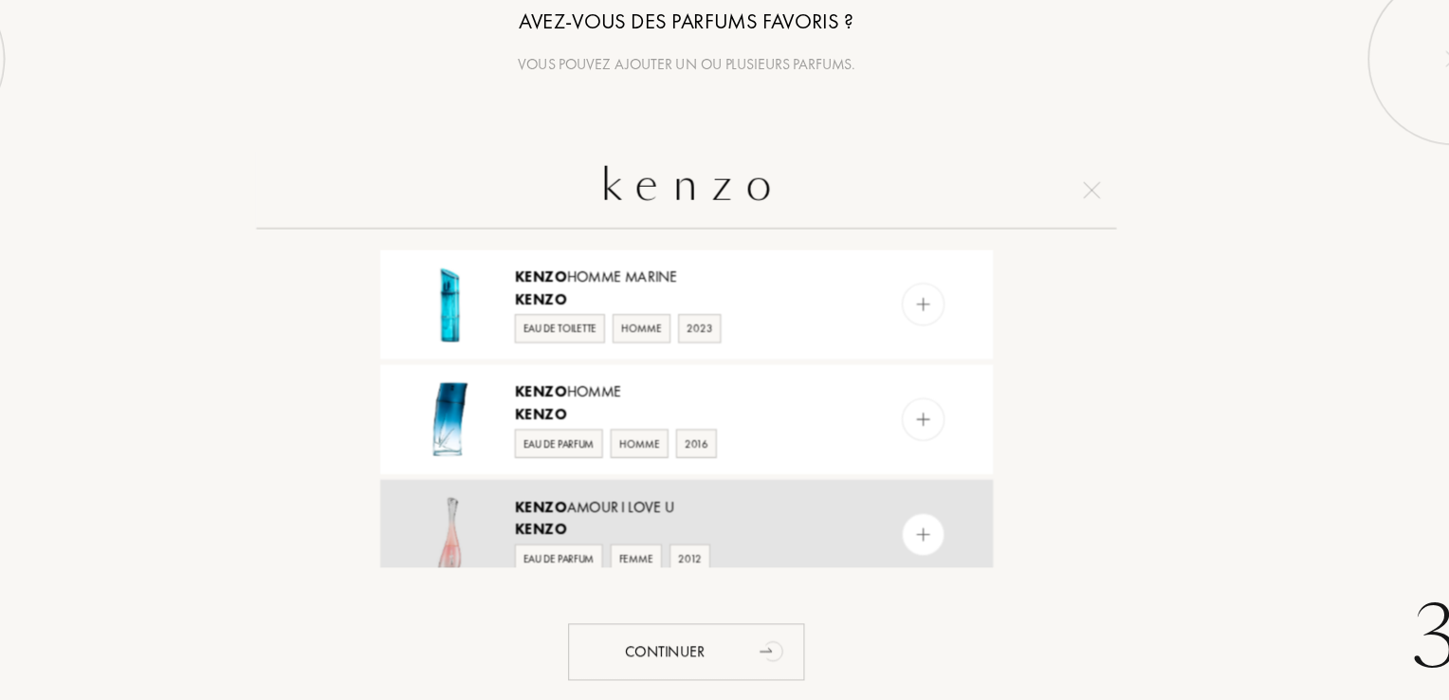
click at [929, 519] on img at bounding box center [933, 524] width 18 height 18
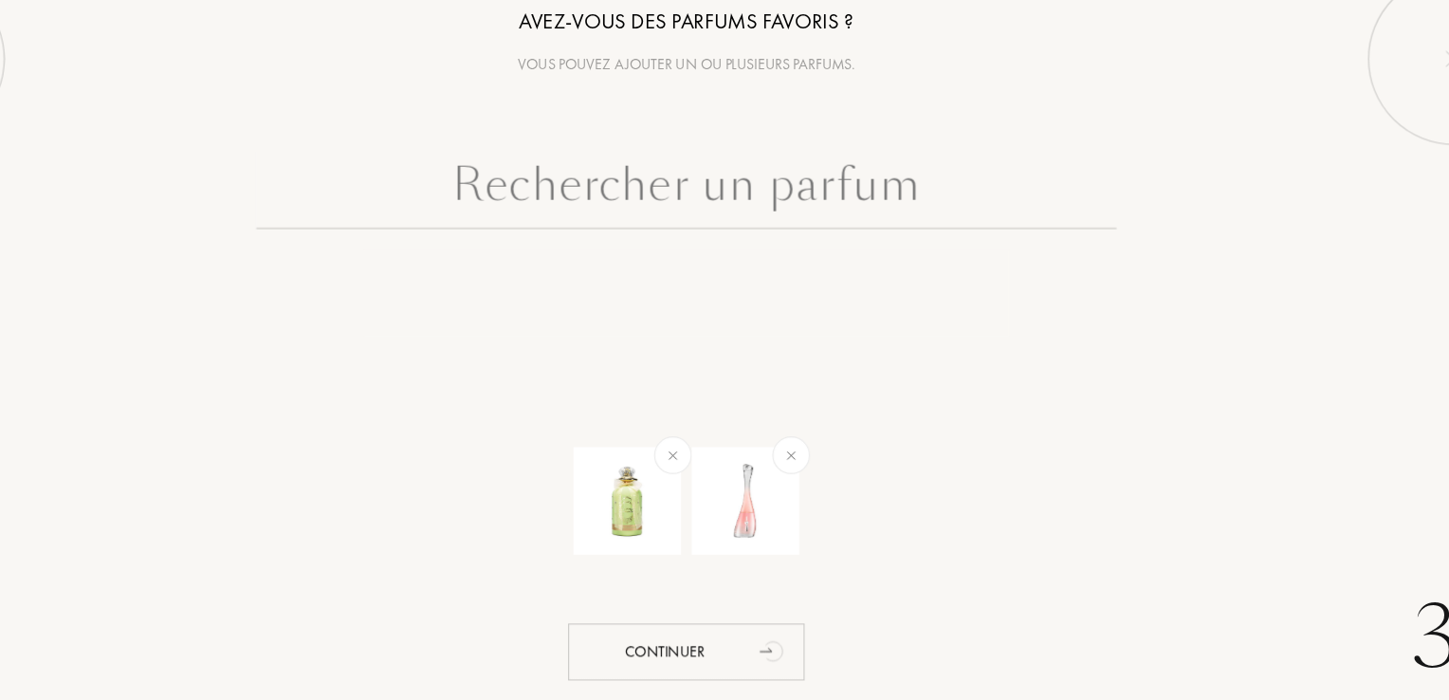
scroll to position [0, 0]
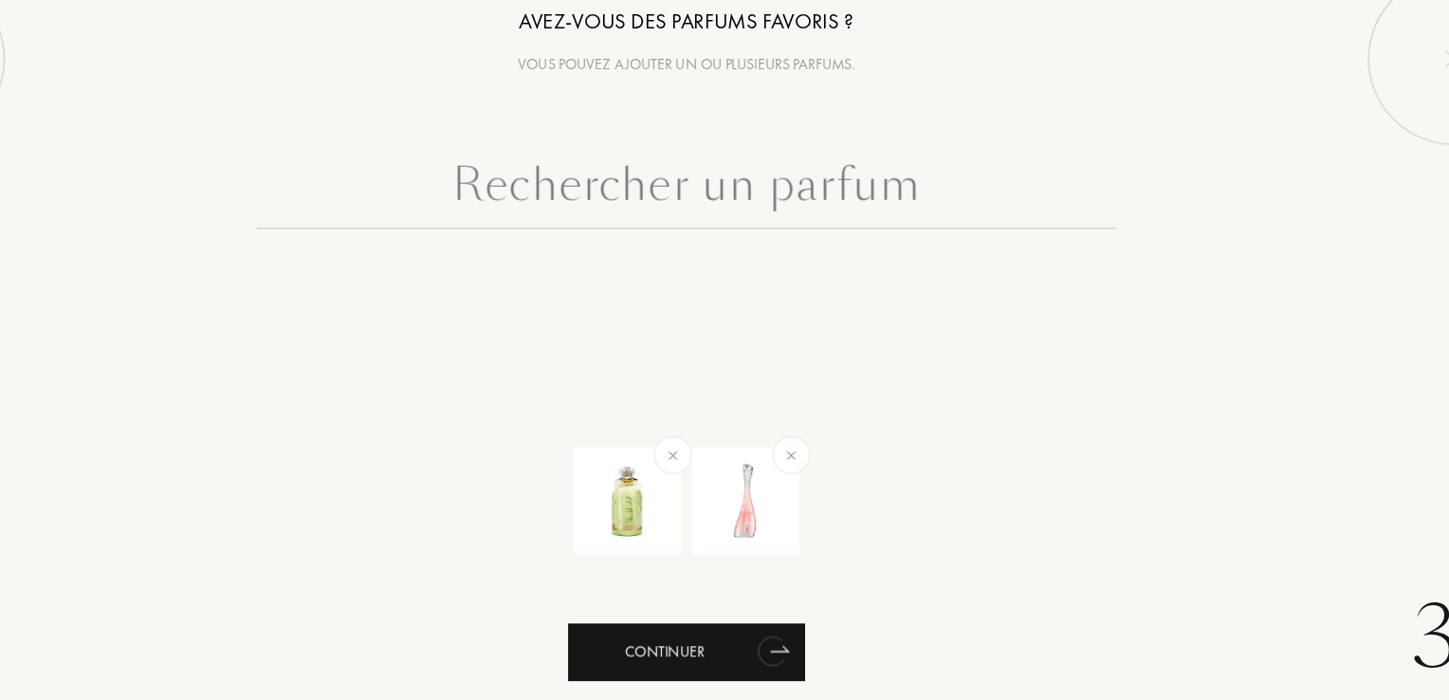
click at [779, 615] on div "Continuer" at bounding box center [724, 627] width 209 height 50
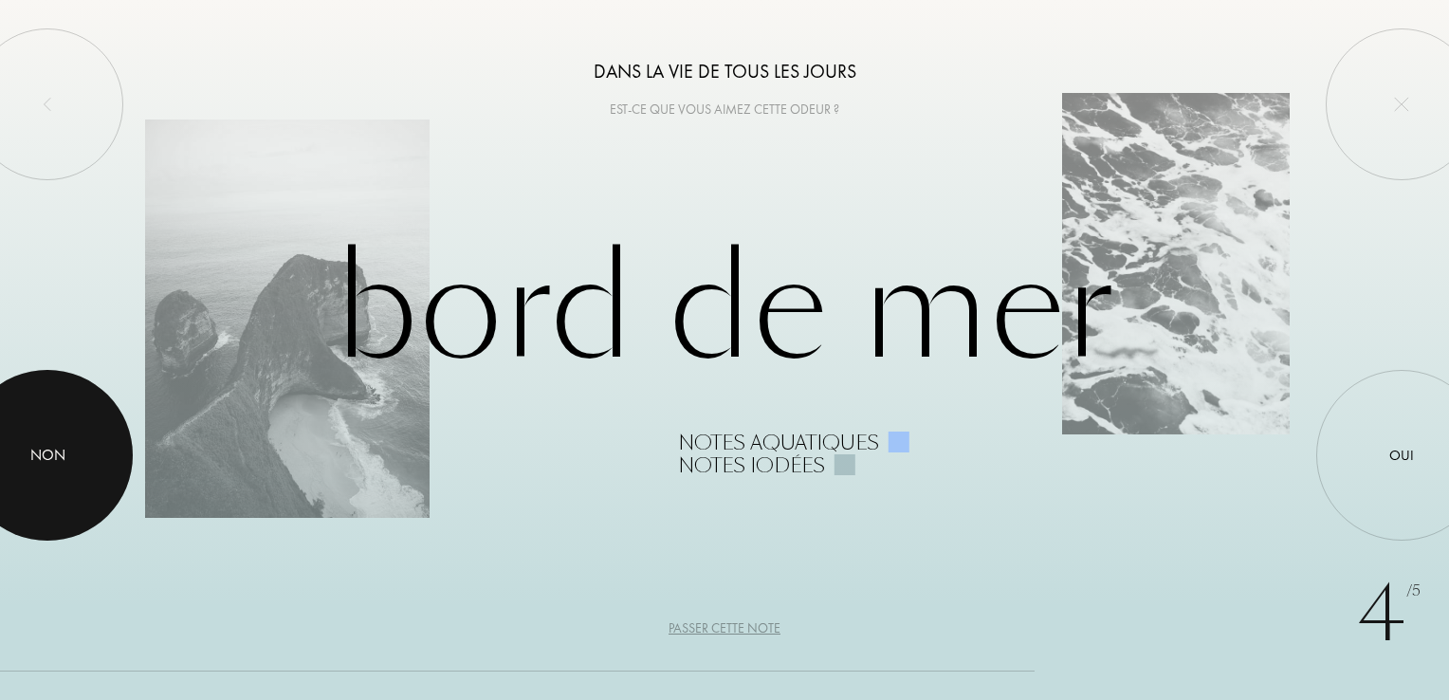
click at [0, 0] on html "4 /5 Dans la vie de tous les jours Est-ce que vous aimez cette odeur ? Bord de …" at bounding box center [724, 0] width 1449 height 0
click at [62, 441] on div at bounding box center [47, 455] width 171 height 171
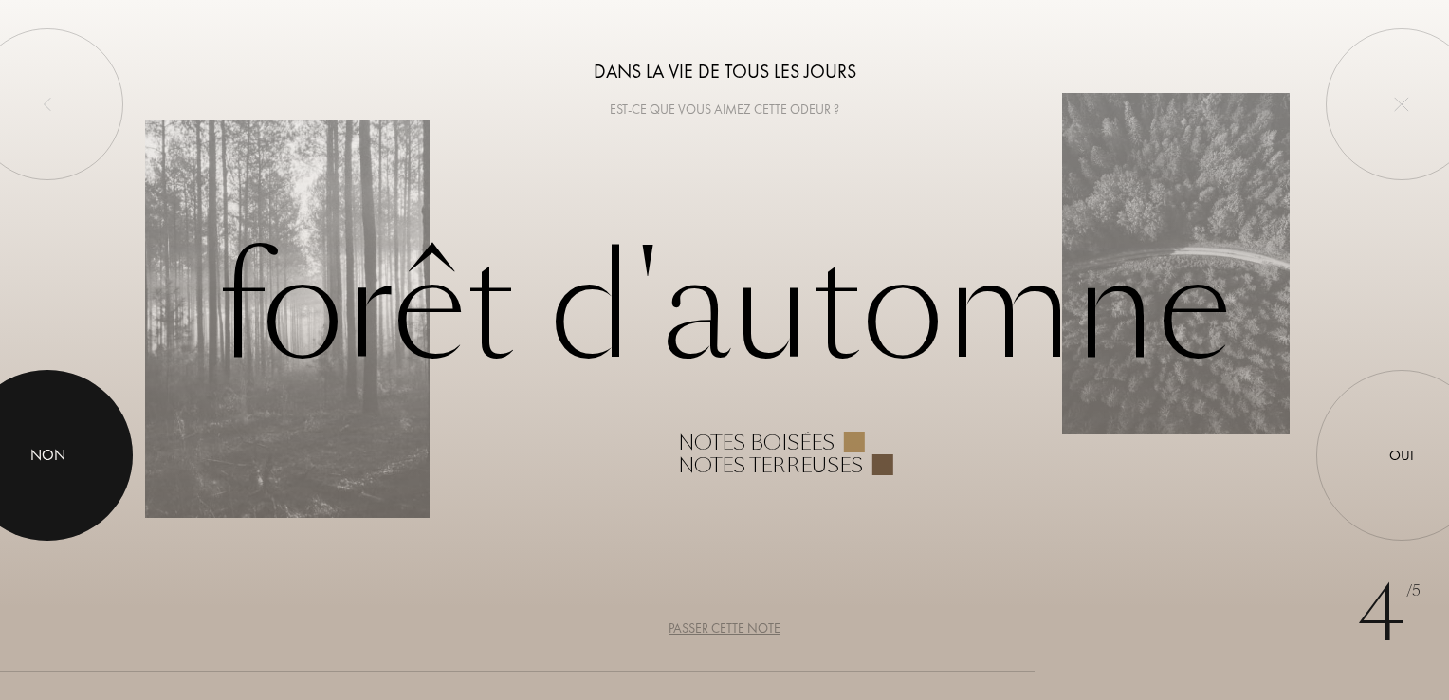
click at [62, 441] on div at bounding box center [47, 455] width 171 height 171
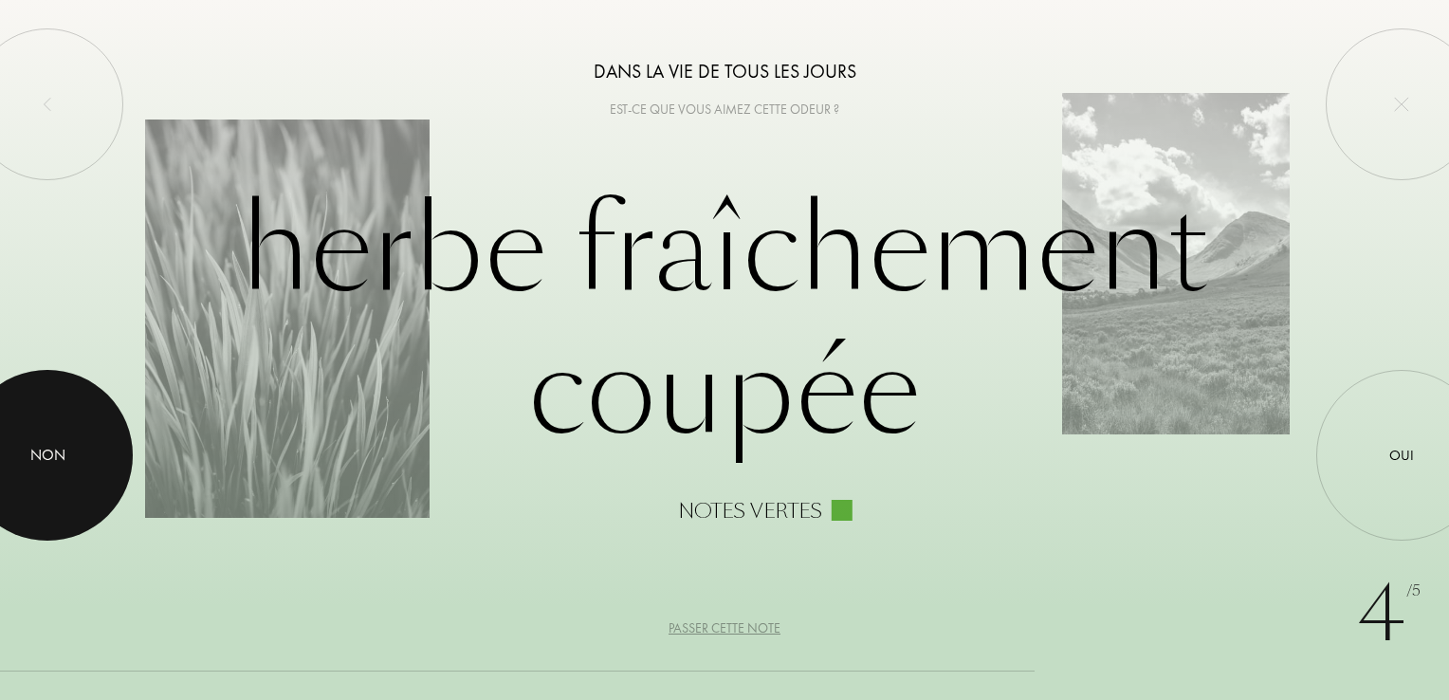
click at [62, 441] on div at bounding box center [47, 455] width 171 height 171
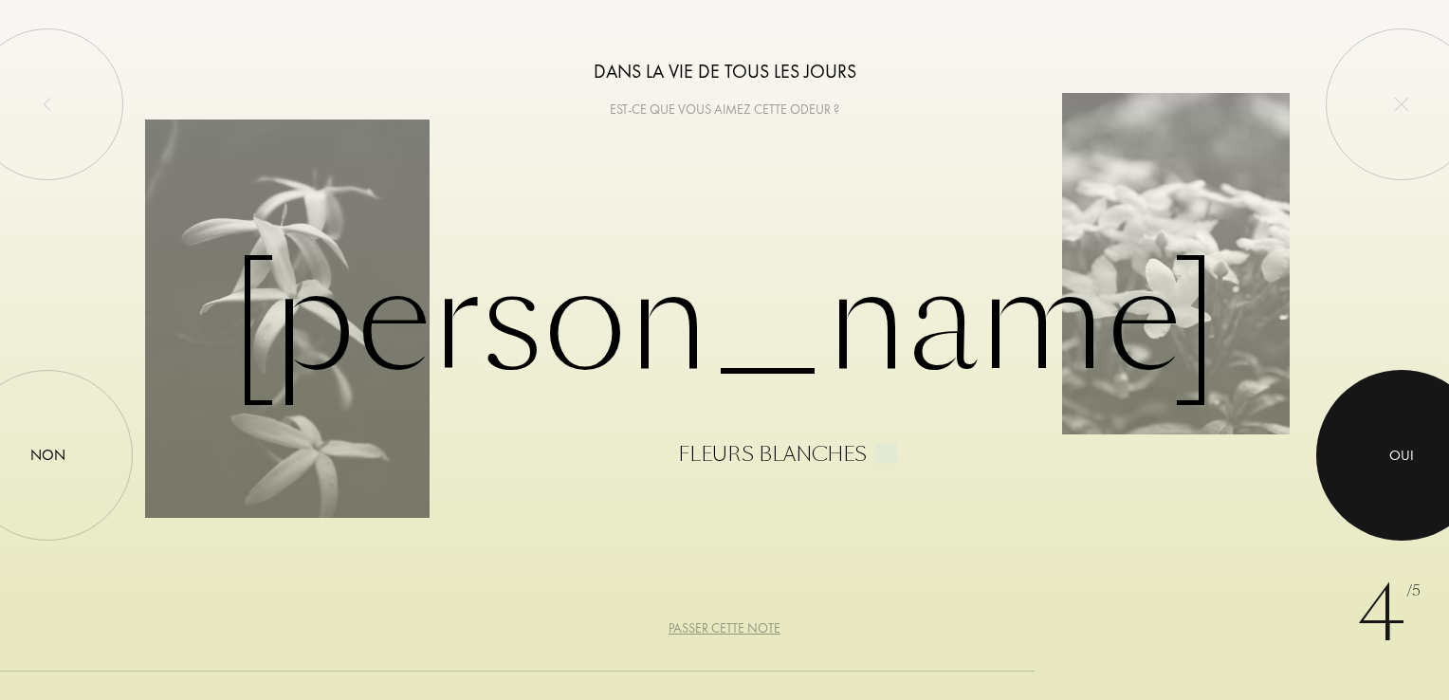
click at [1373, 491] on div at bounding box center [1401, 455] width 171 height 171
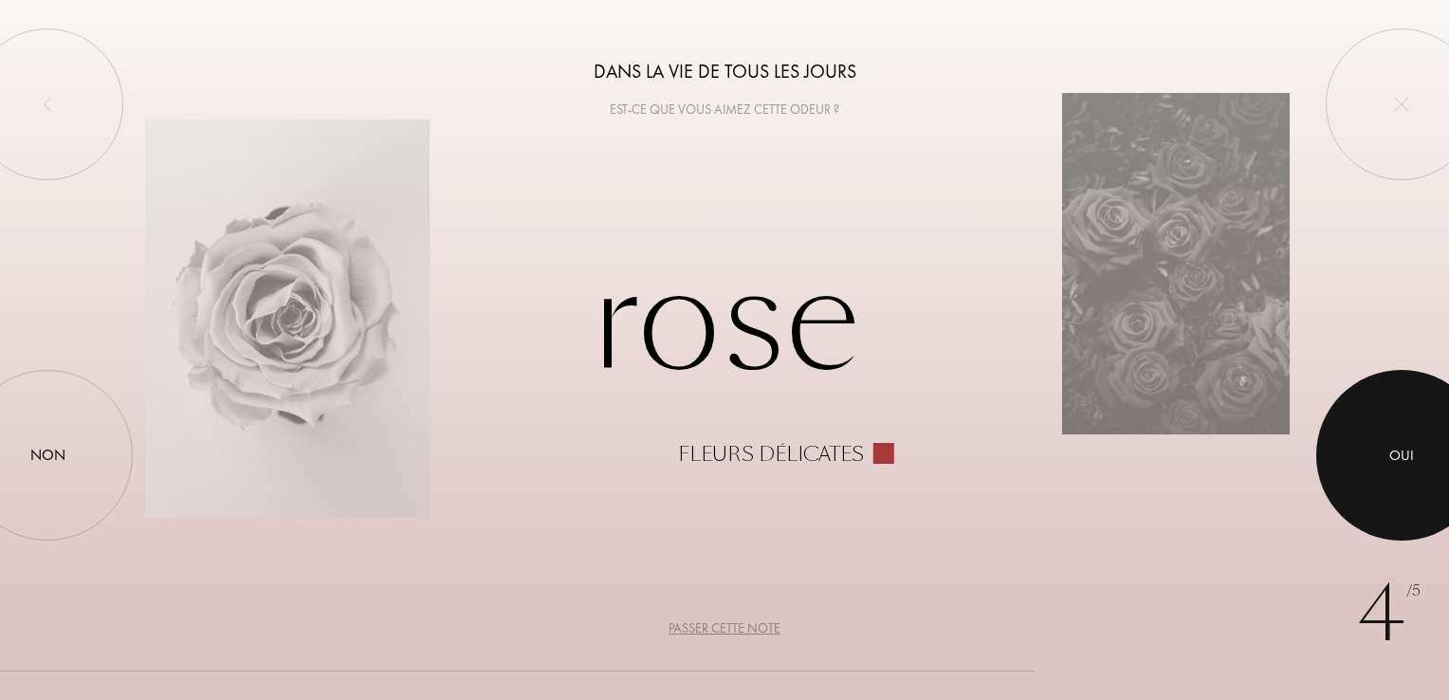
click at [1373, 491] on div at bounding box center [1401, 455] width 171 height 171
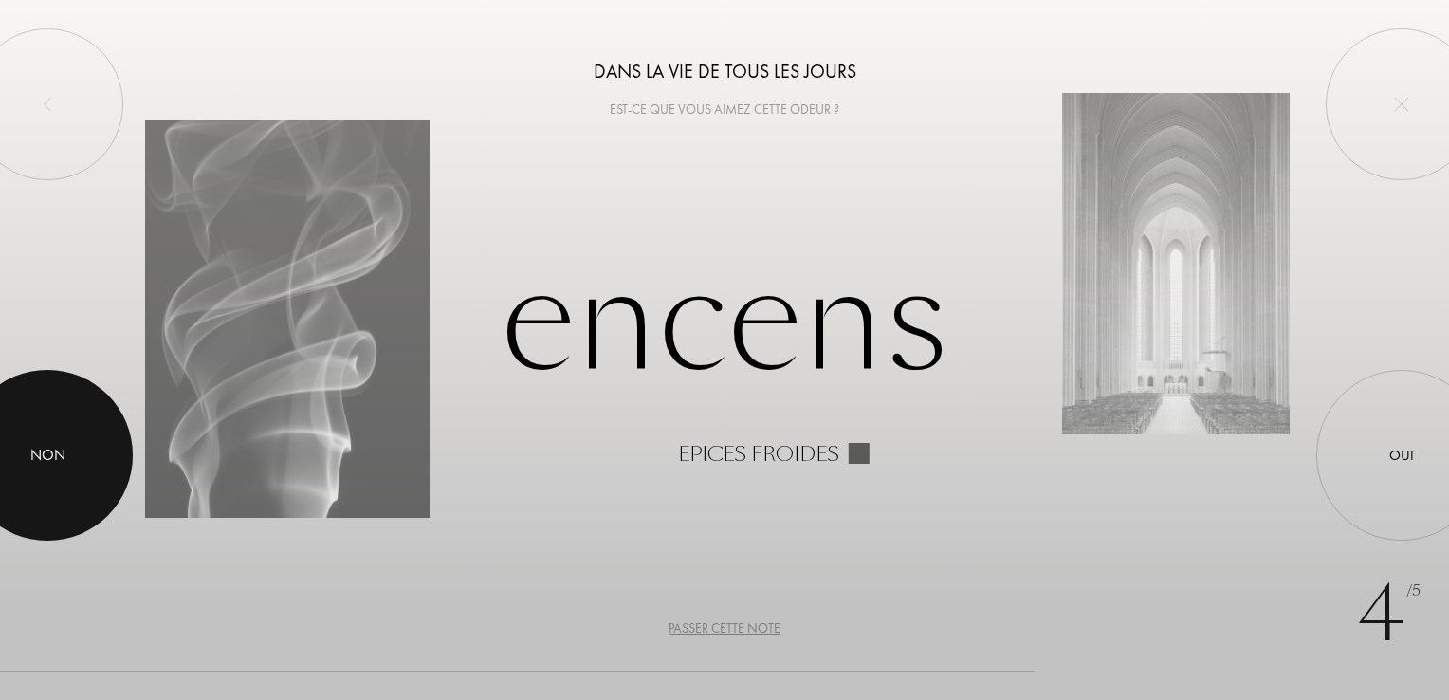
click at [119, 466] on div at bounding box center [47, 455] width 171 height 171
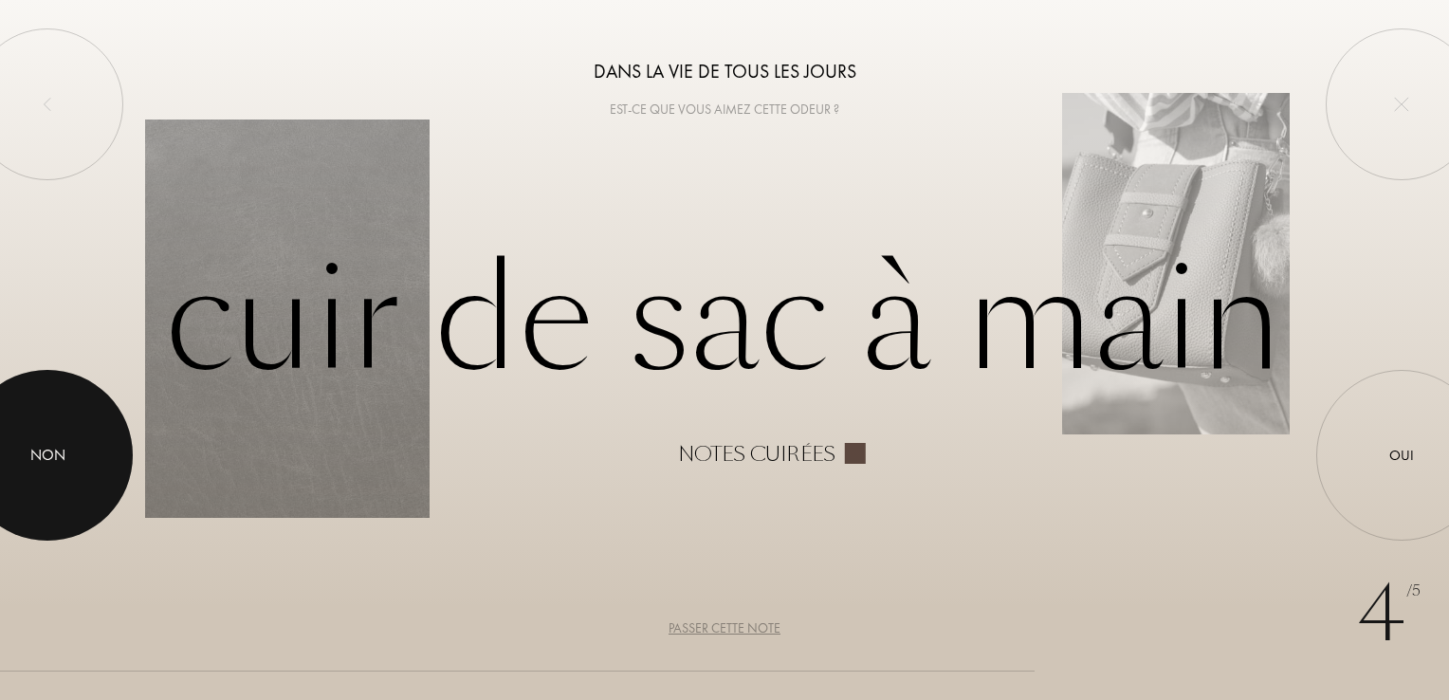
click at [119, 466] on div at bounding box center [47, 455] width 171 height 171
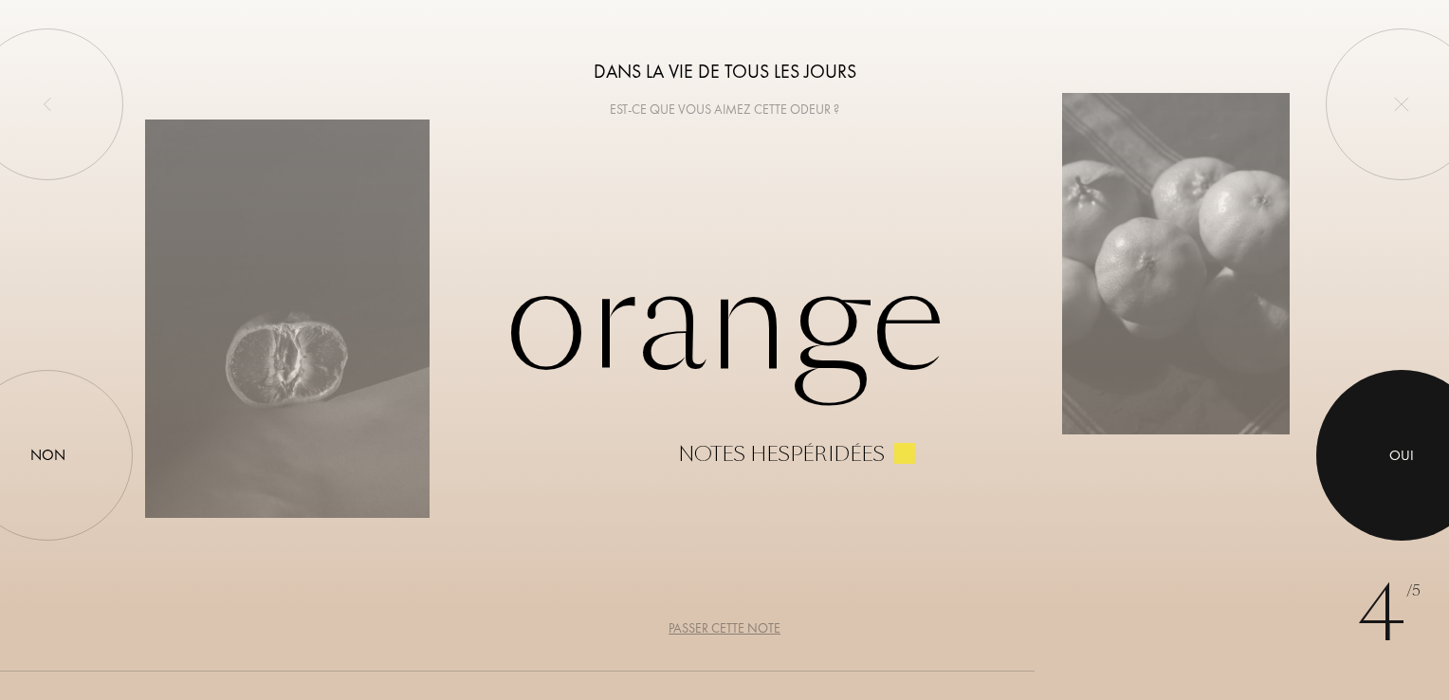
click at [1405, 473] on div at bounding box center [1401, 455] width 171 height 171
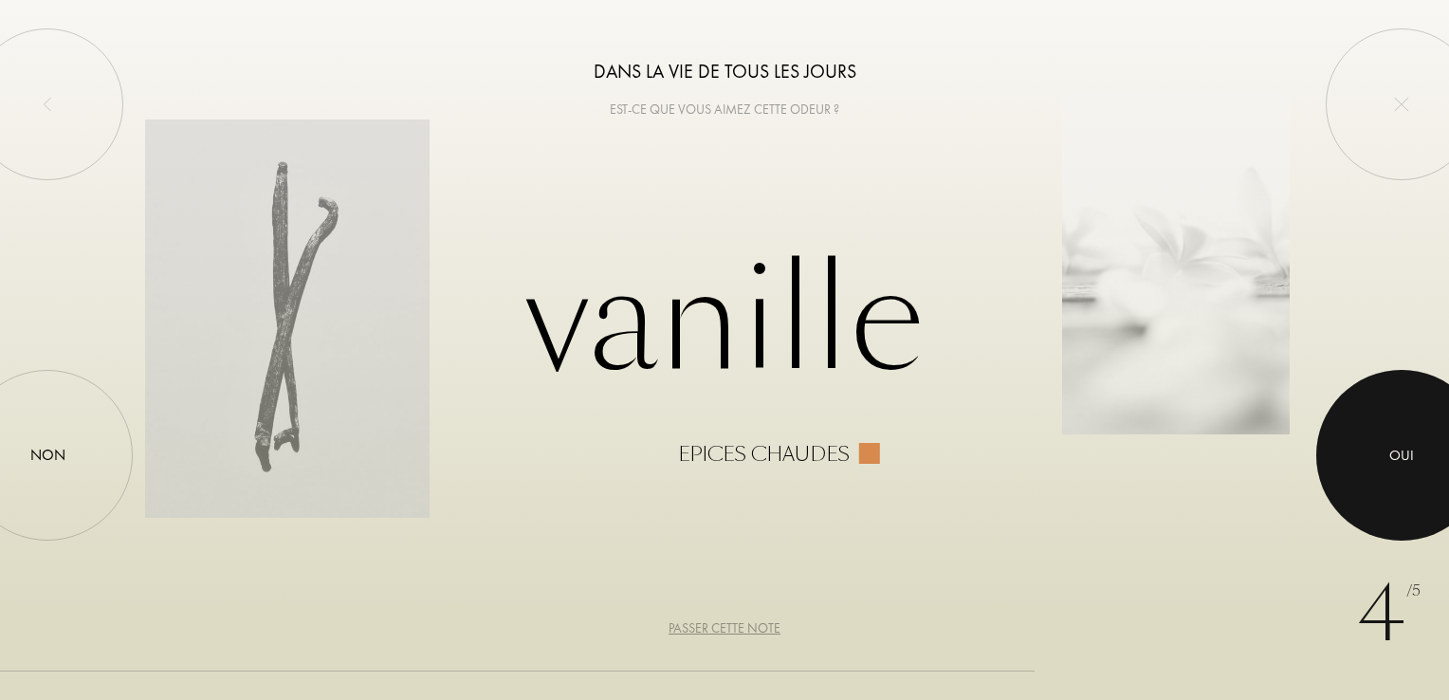
click at [1401, 518] on div at bounding box center [1401, 455] width 171 height 171
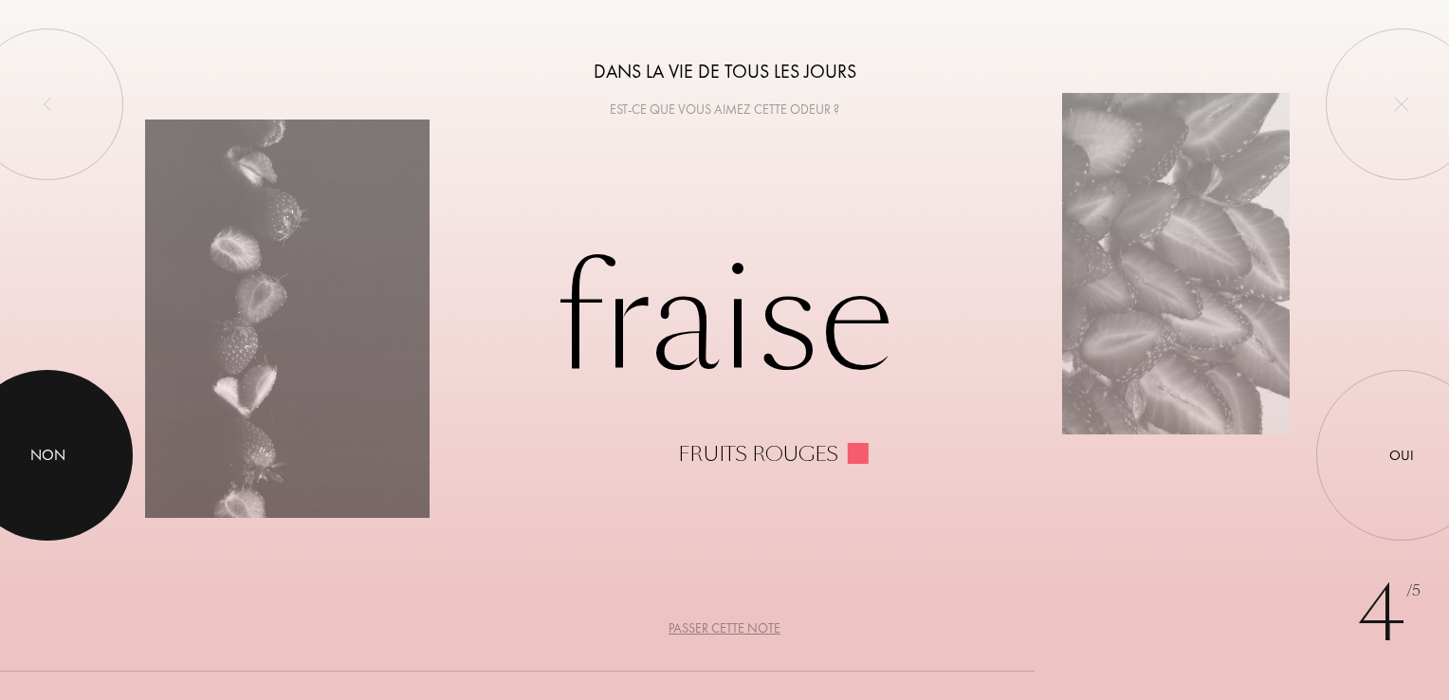
click at [94, 465] on div at bounding box center [47, 455] width 171 height 171
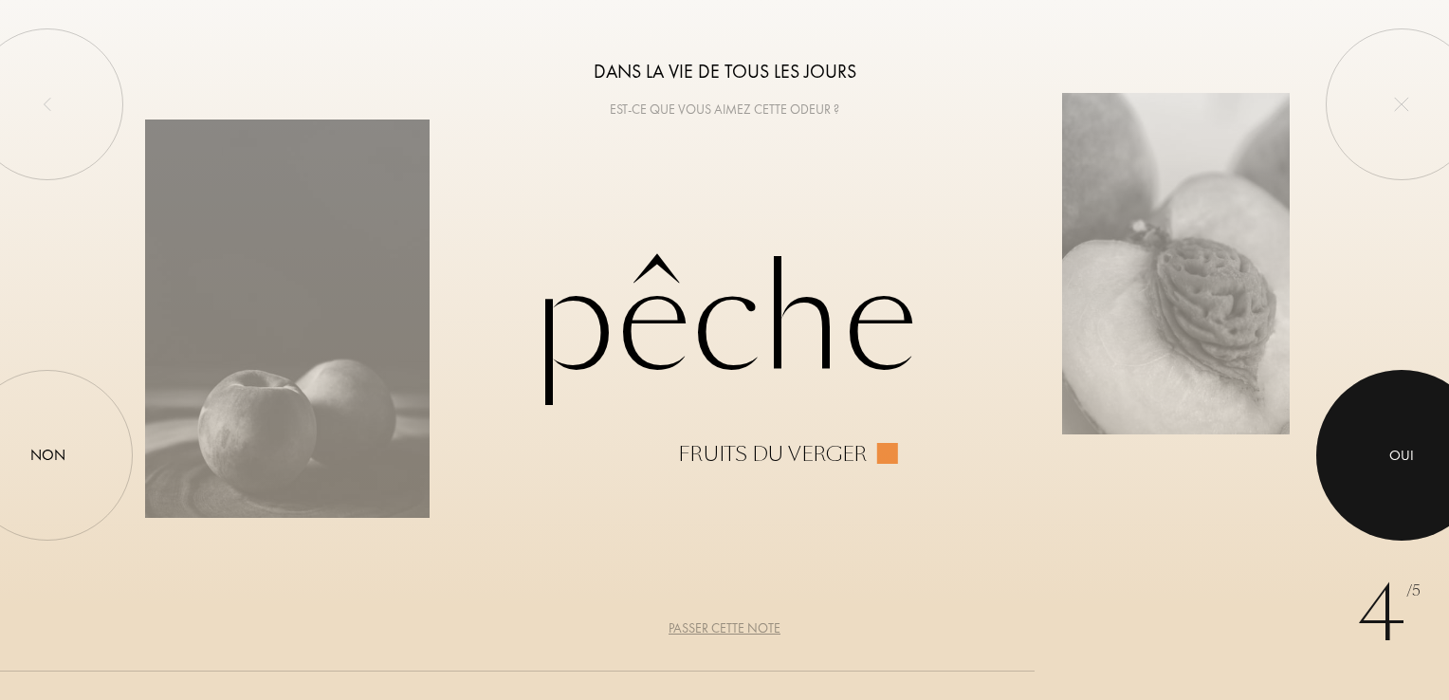
click at [1373, 448] on div at bounding box center [1401, 455] width 171 height 171
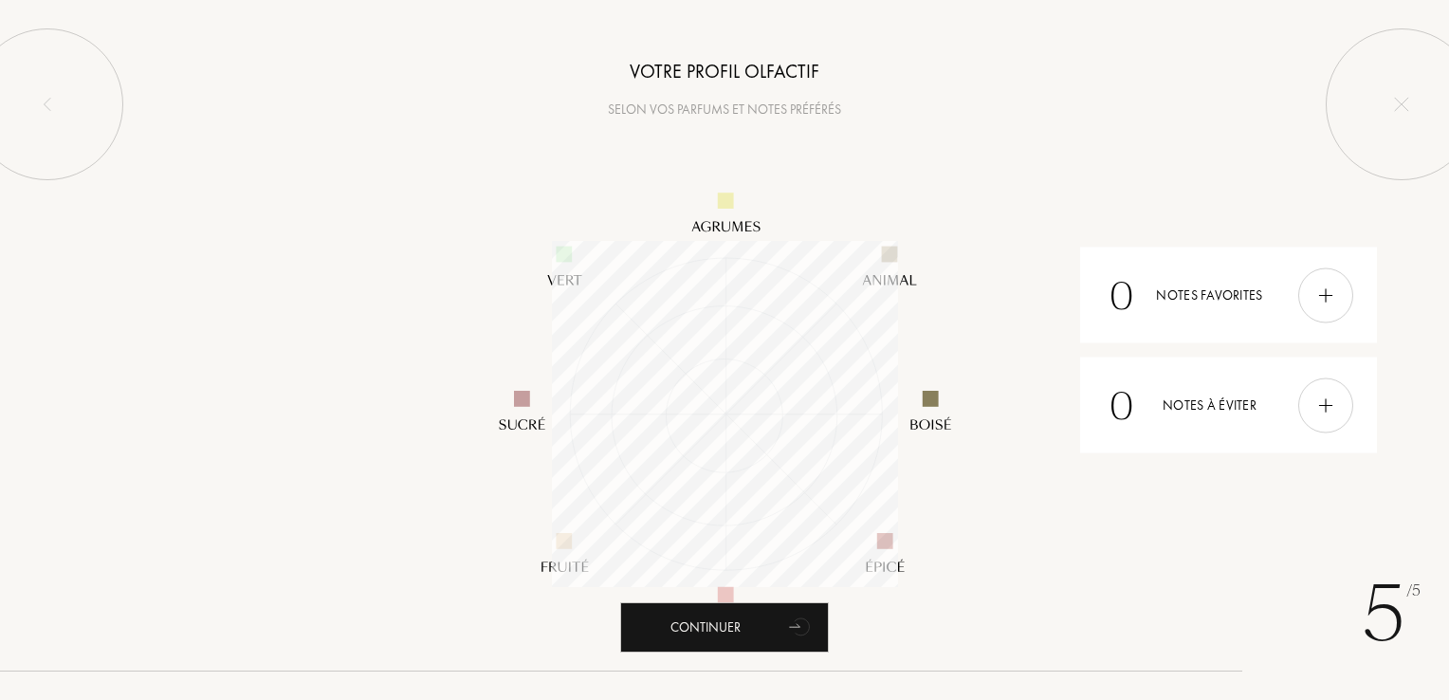
scroll to position [346, 346]
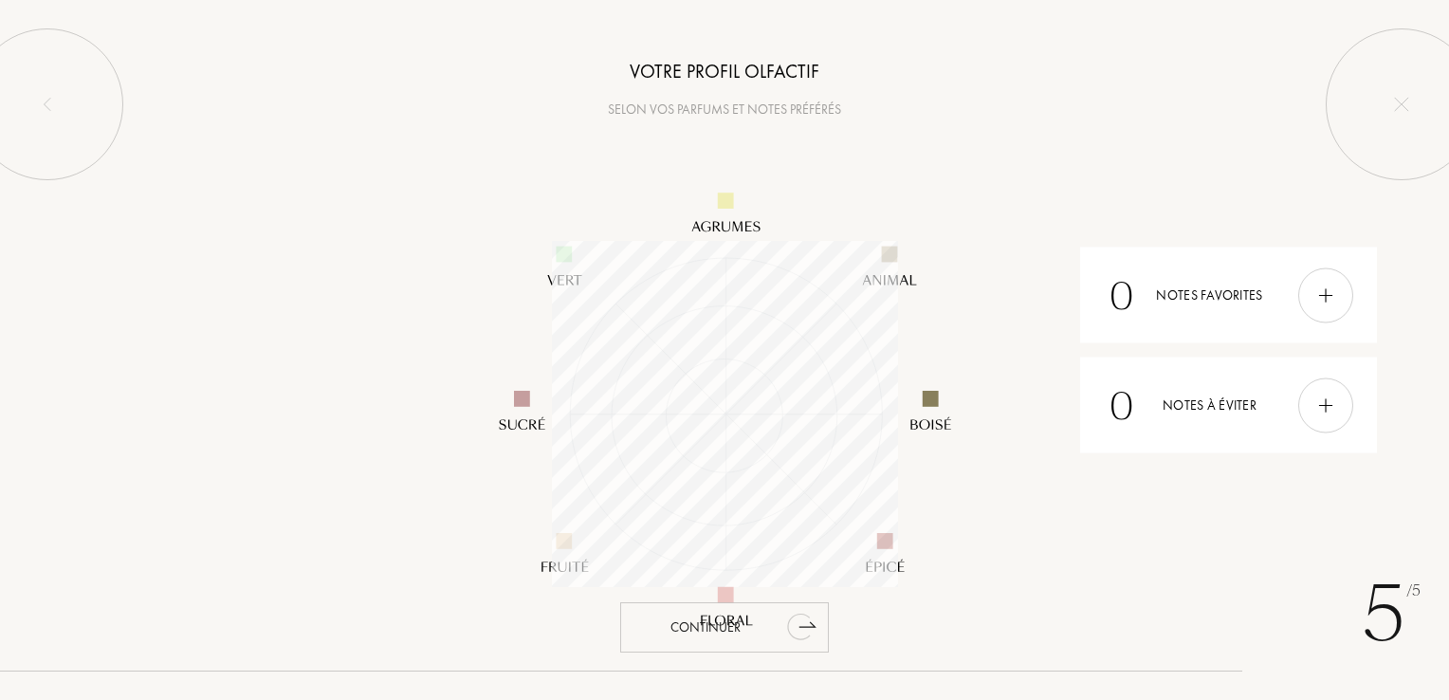
click at [797, 620] on icon "animation" at bounding box center [799, 626] width 24 height 27
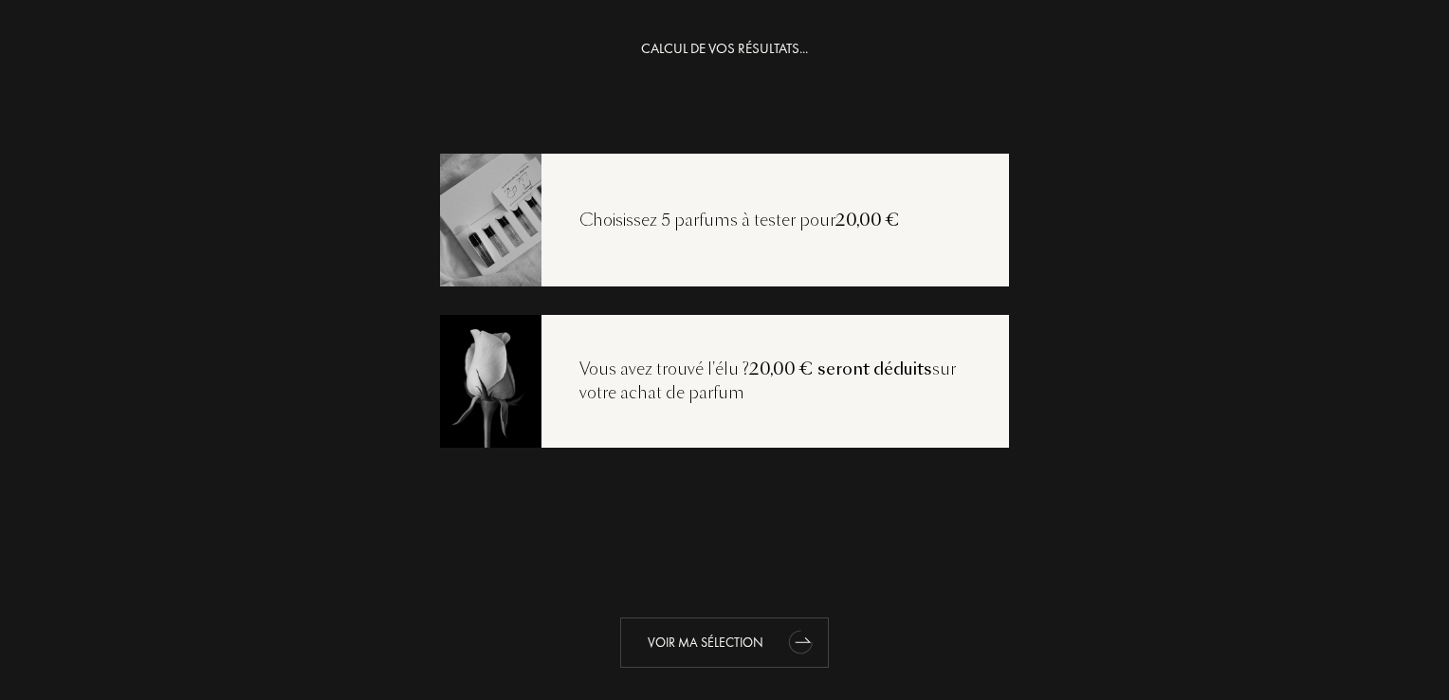
click at [772, 627] on div "Voir ma sélection" at bounding box center [724, 642] width 209 height 50
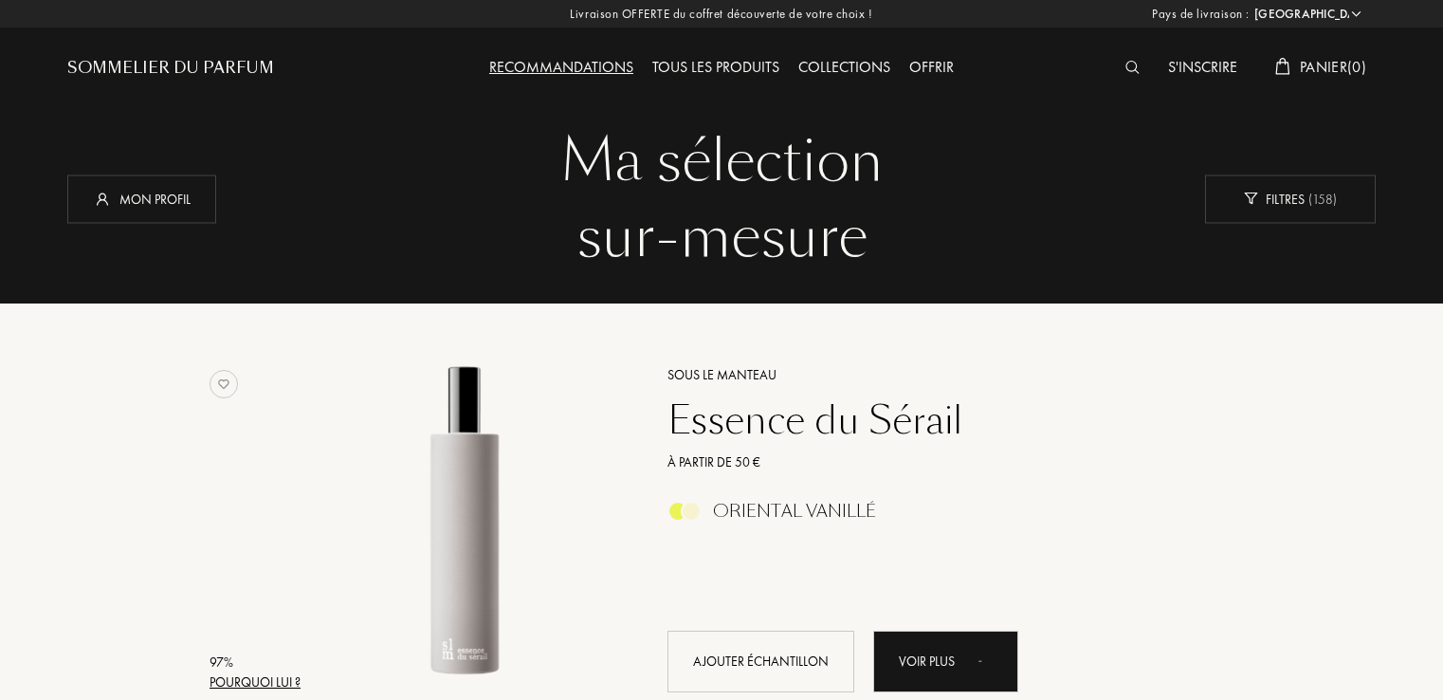
select select "FR"
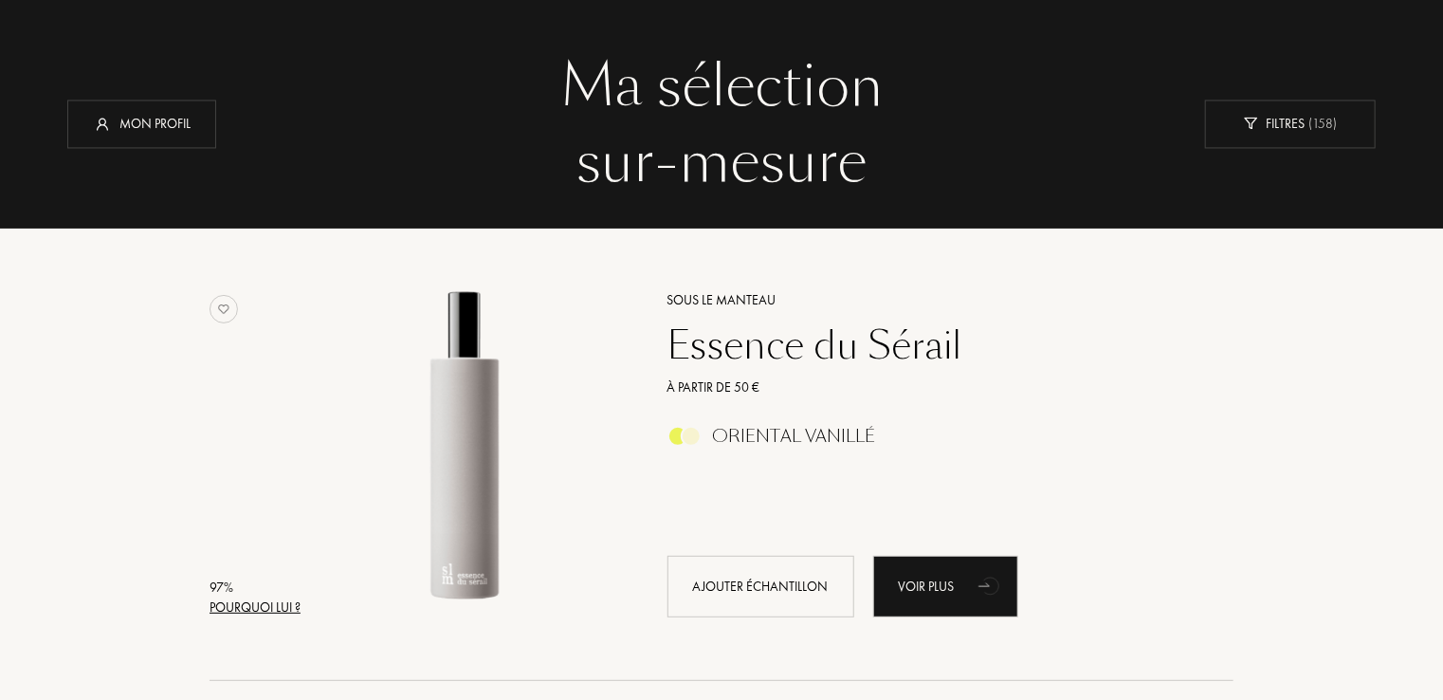
scroll to position [80, 0]
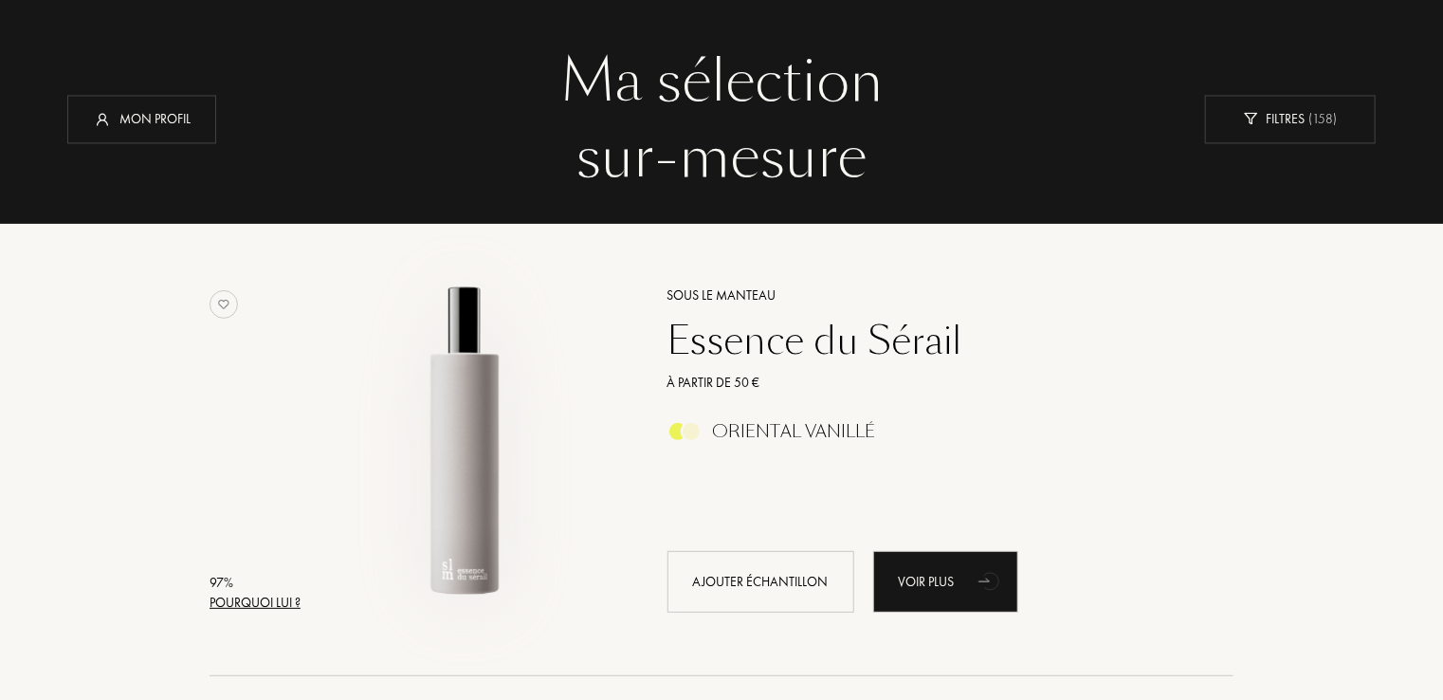
click at [470, 483] on img at bounding box center [465, 441] width 316 height 316
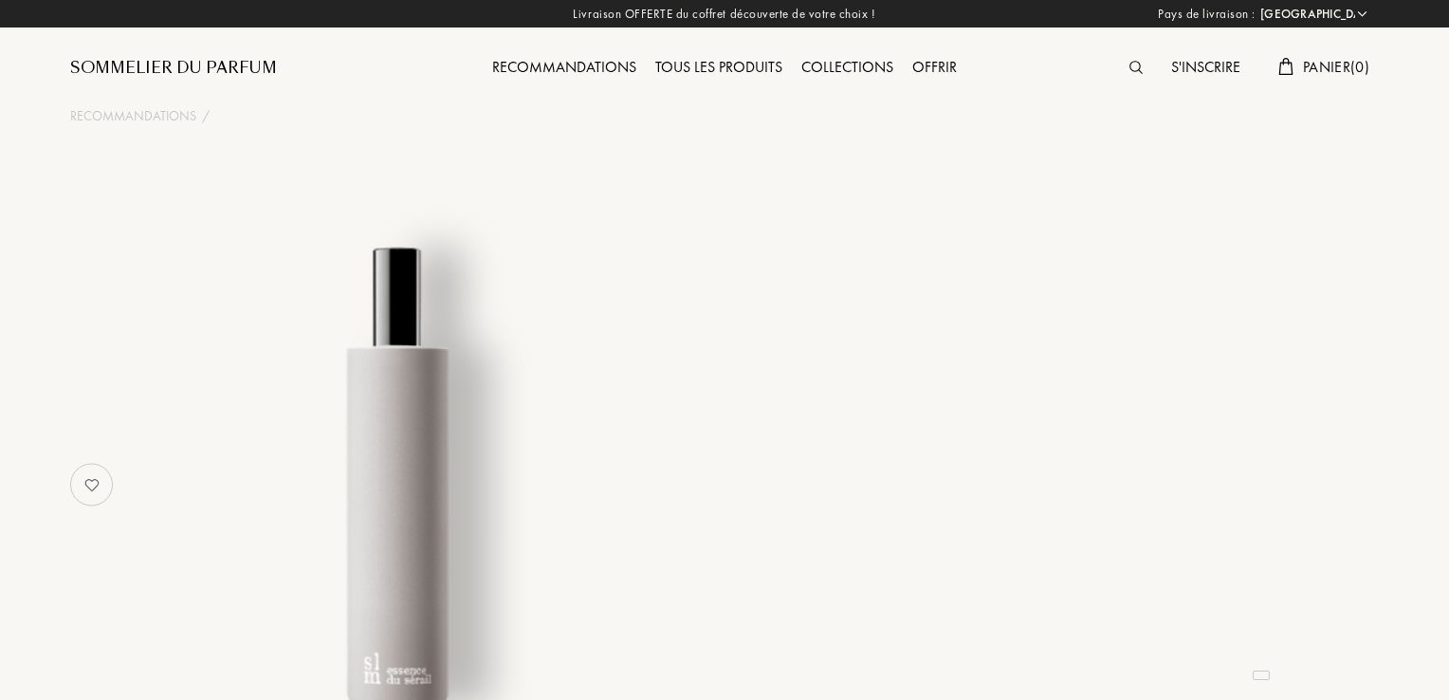
select select "FR"
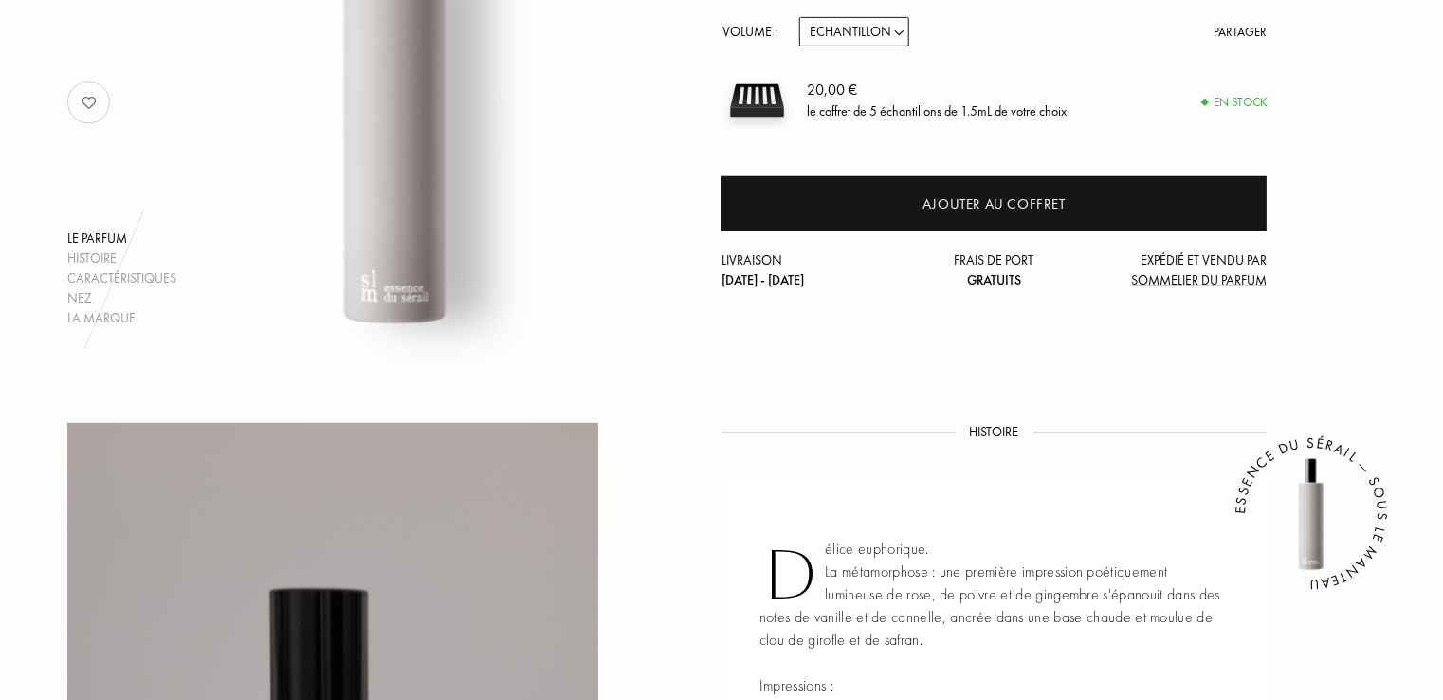
scroll to position [383, 0]
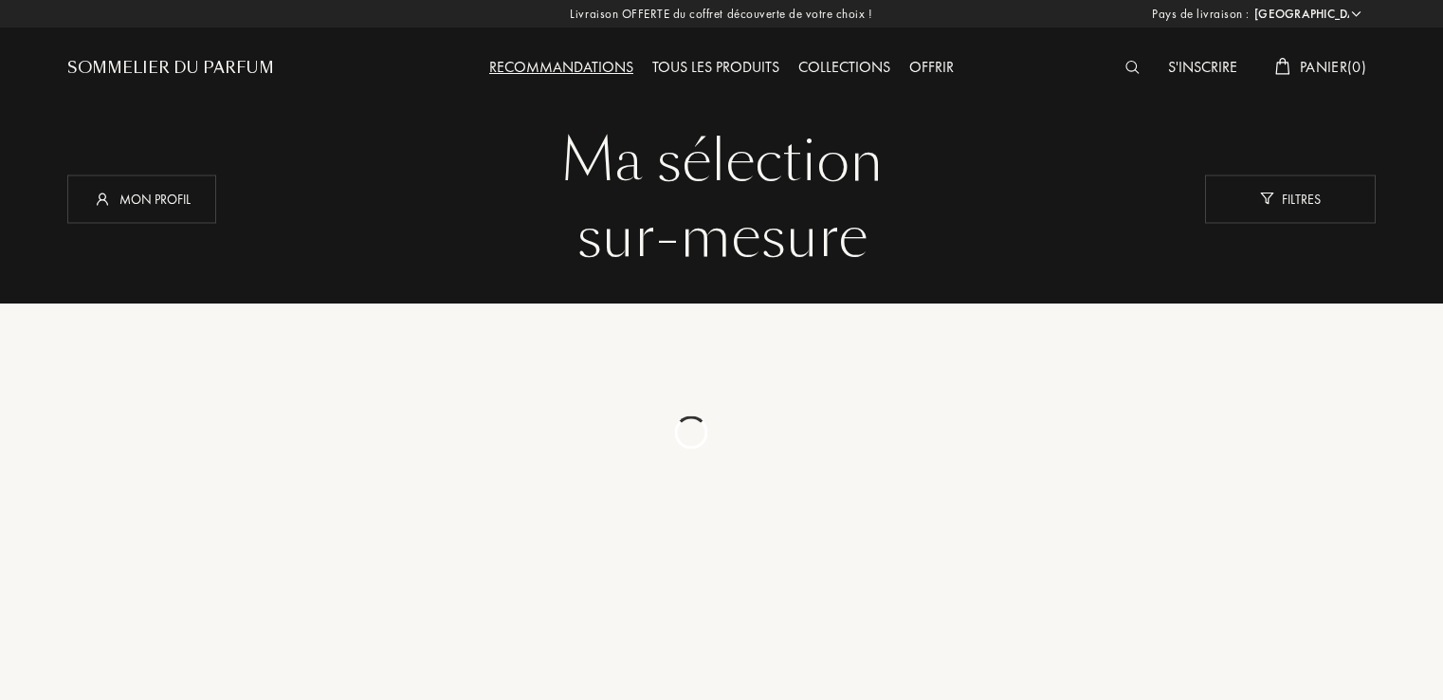
select select "FR"
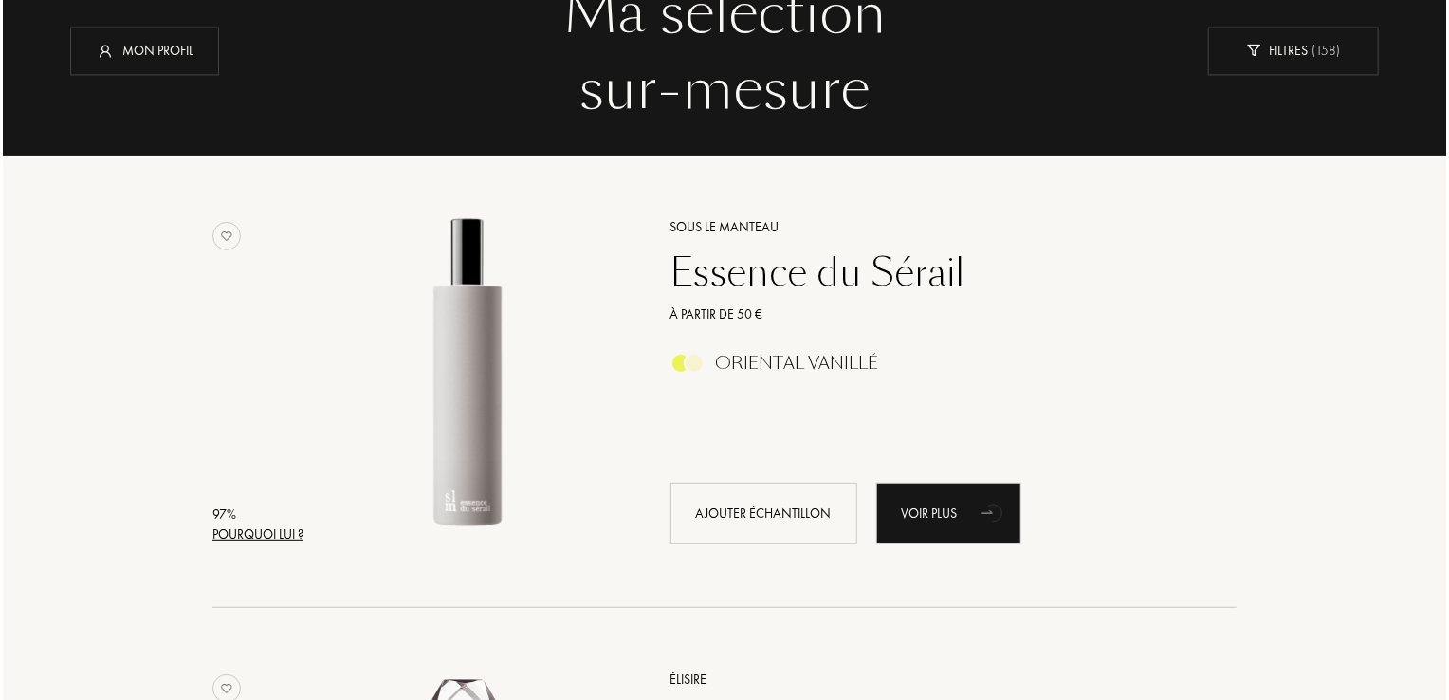
scroll to position [157, 0]
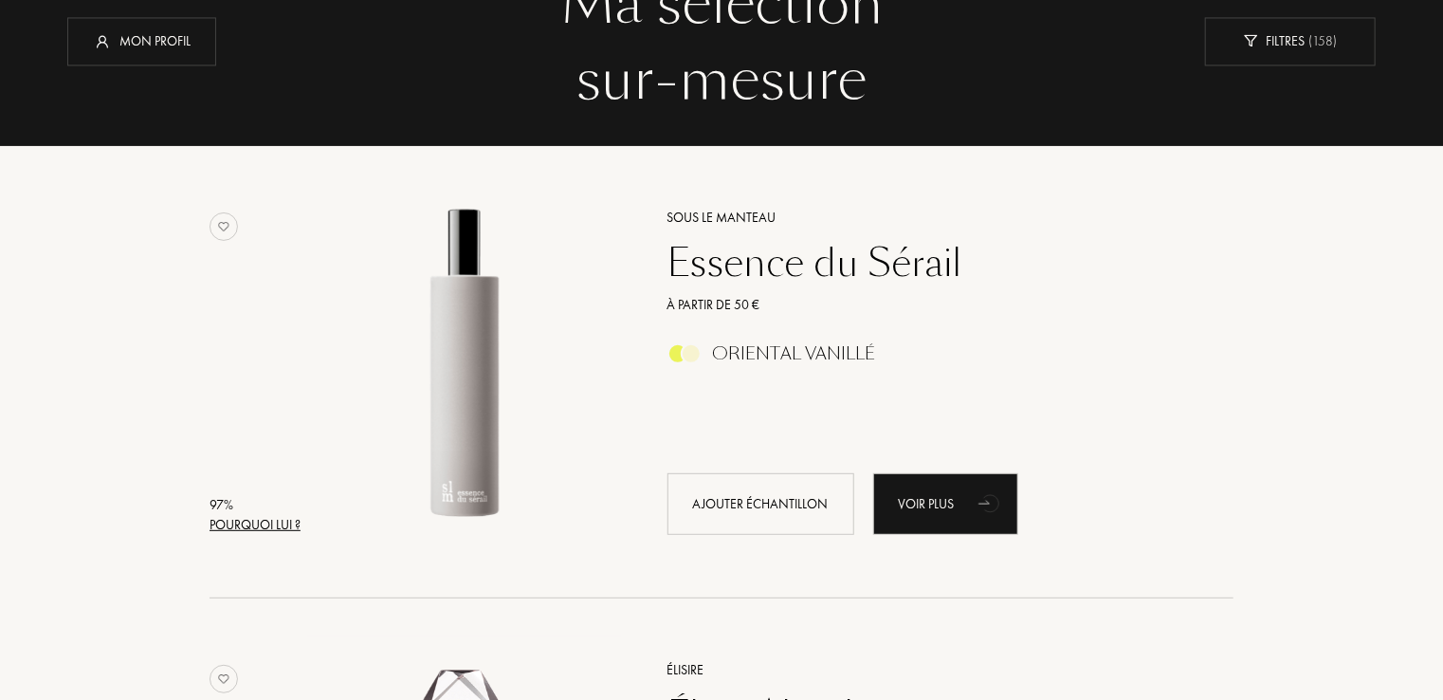
click at [246, 500] on div "97 %" at bounding box center [255, 505] width 91 height 20
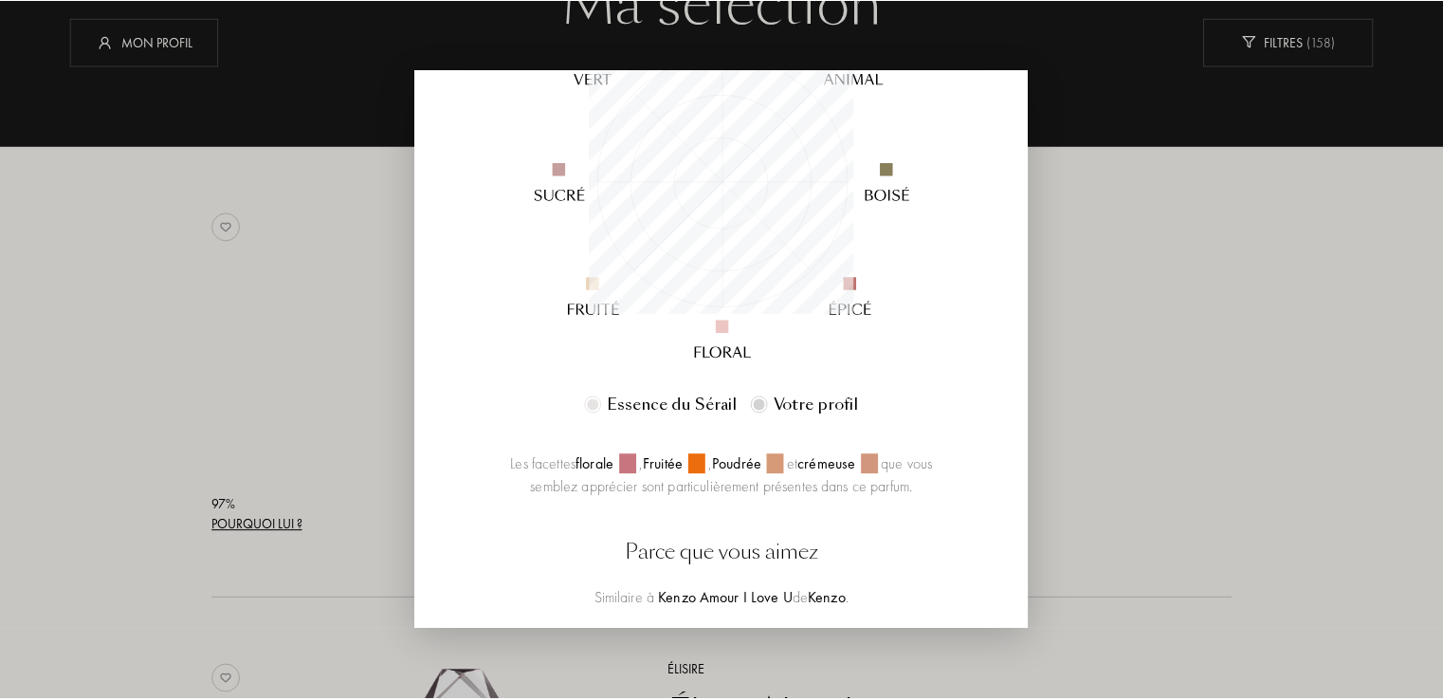
scroll to position [306, 0]
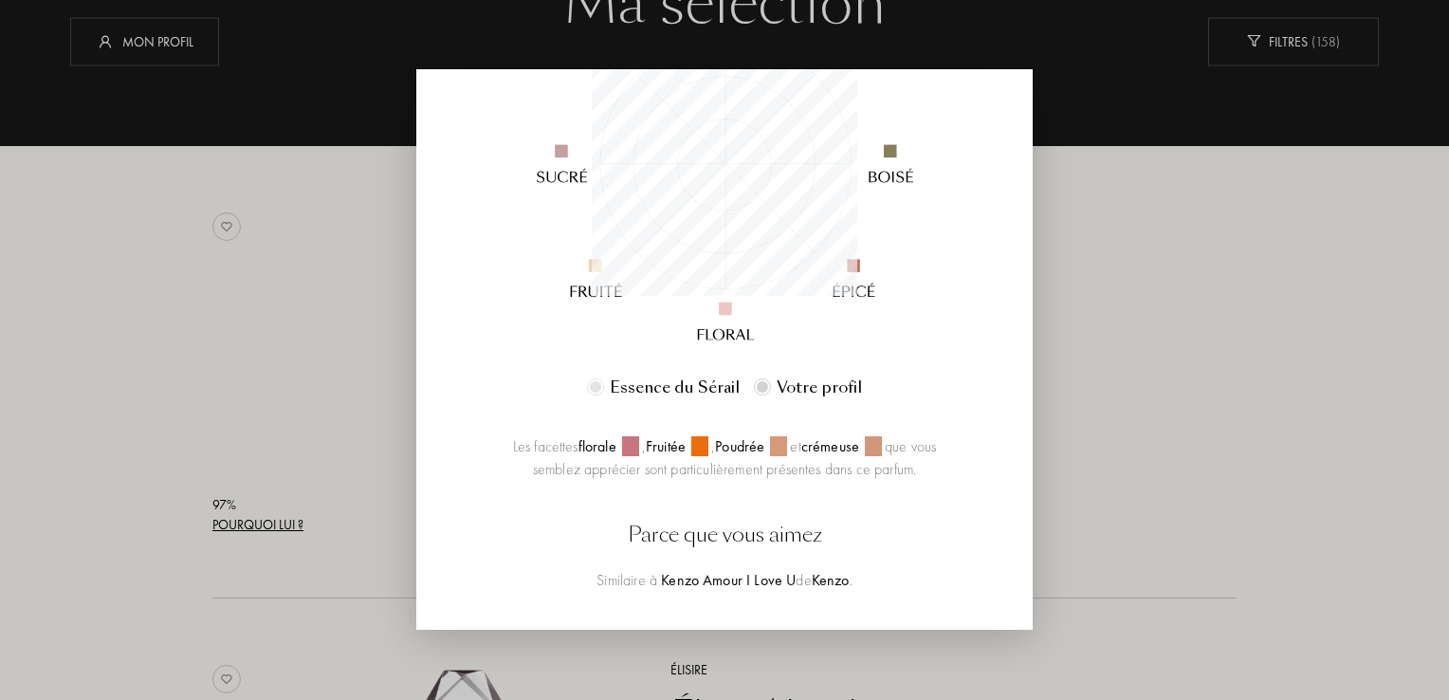
click at [1177, 453] on div at bounding box center [724, 350] width 1449 height 700
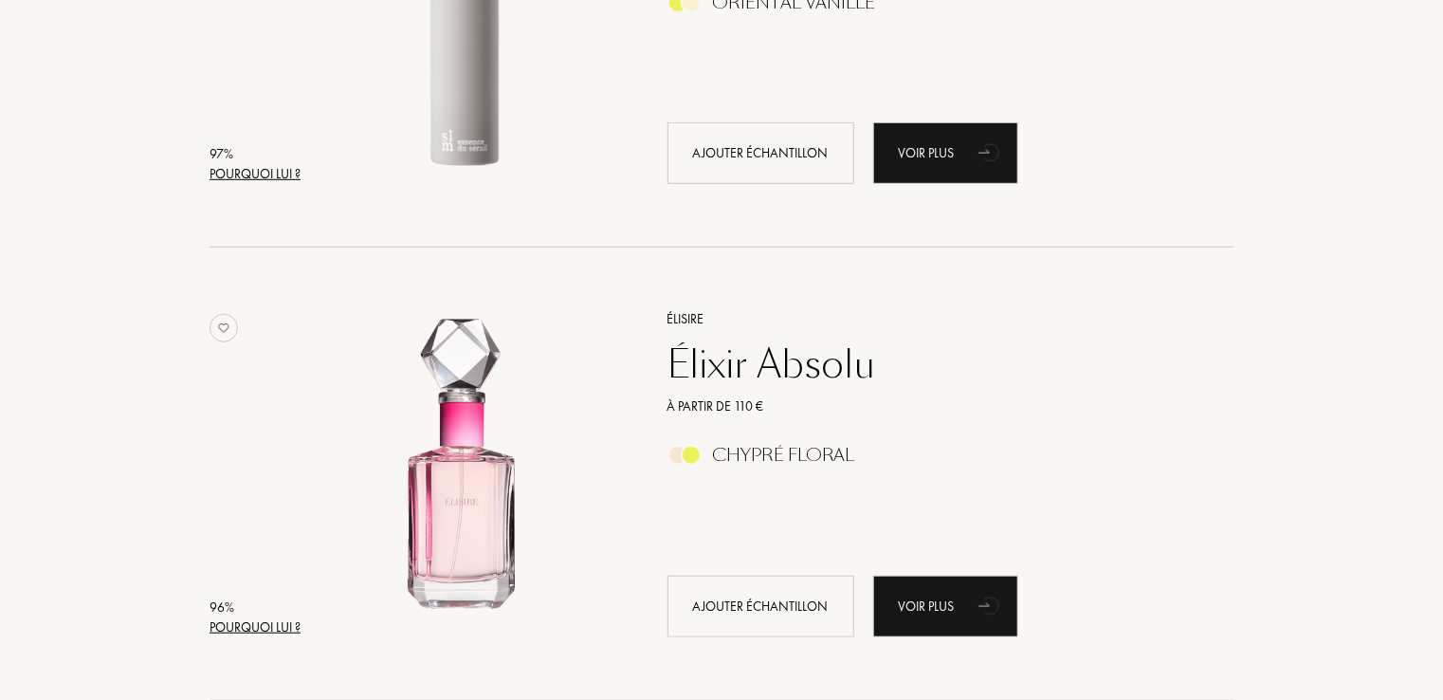
scroll to position [512, 0]
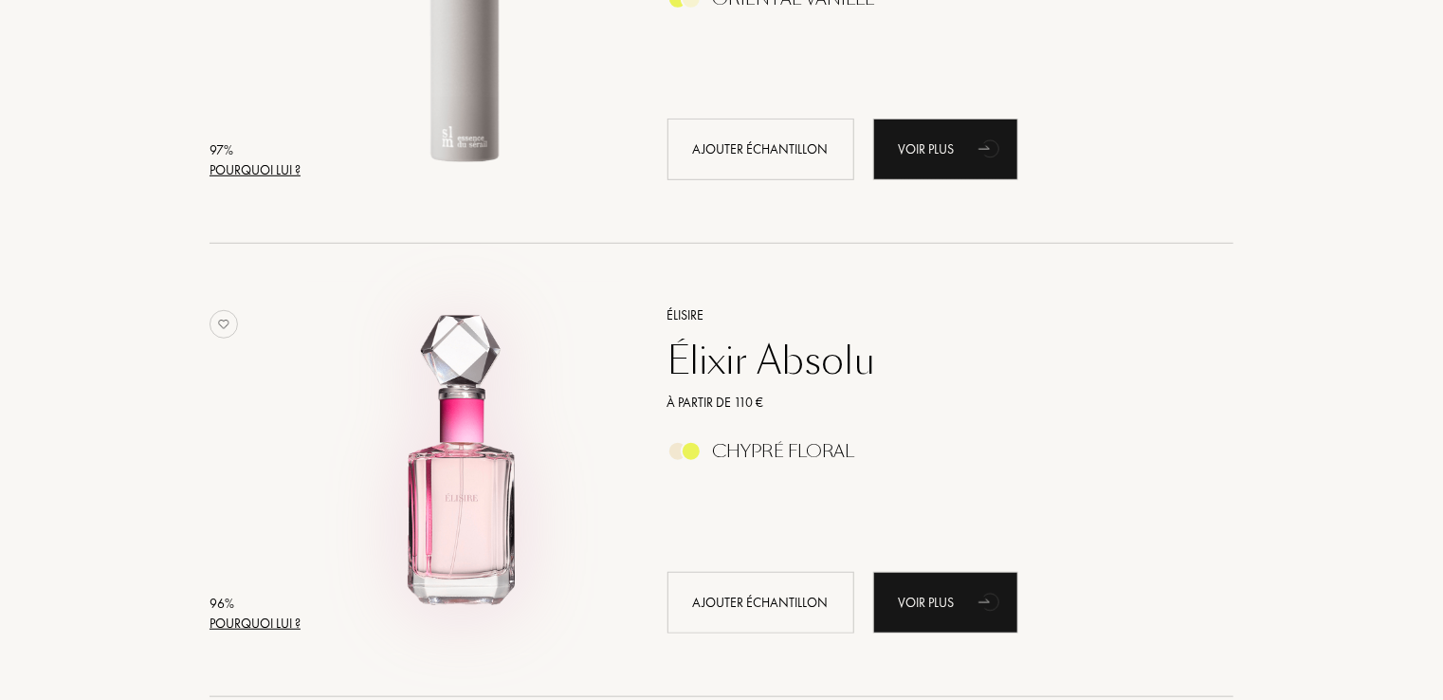
click at [341, 511] on img at bounding box center [465, 460] width 316 height 316
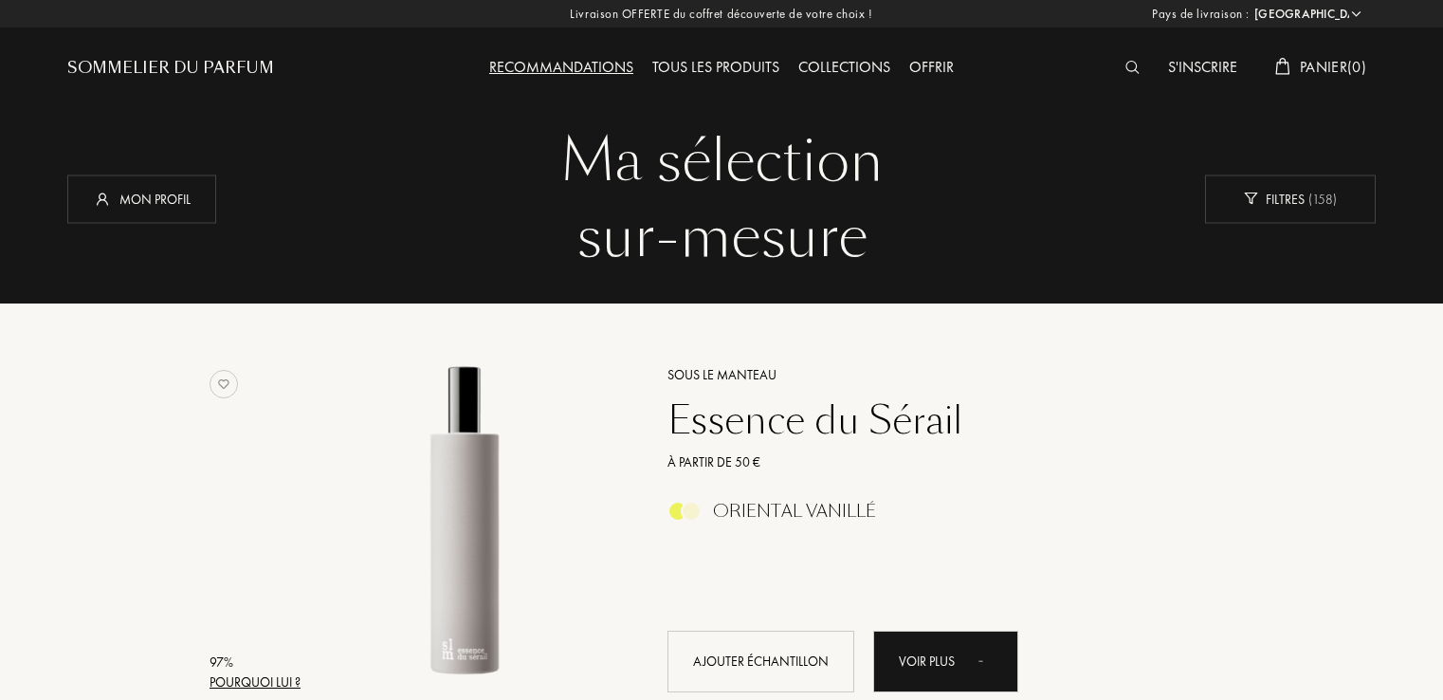
select select "FR"
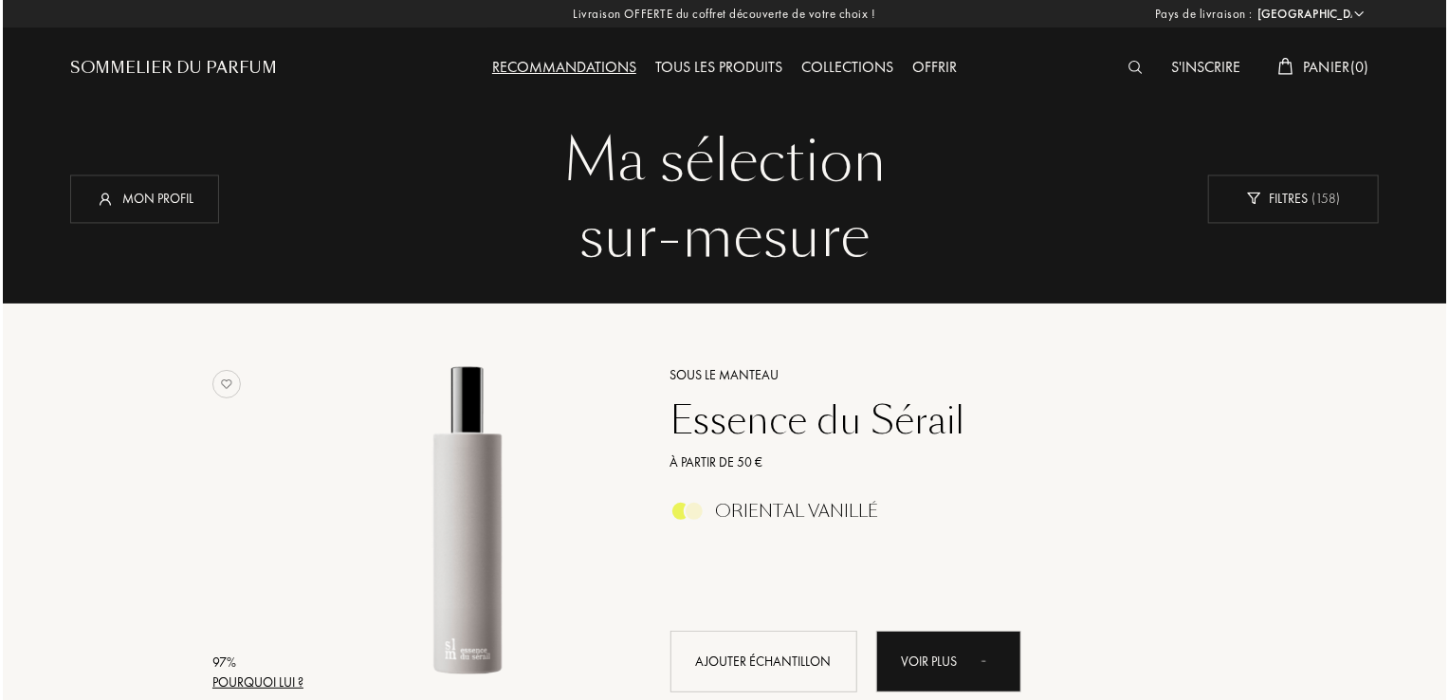
scroll to position [512, 0]
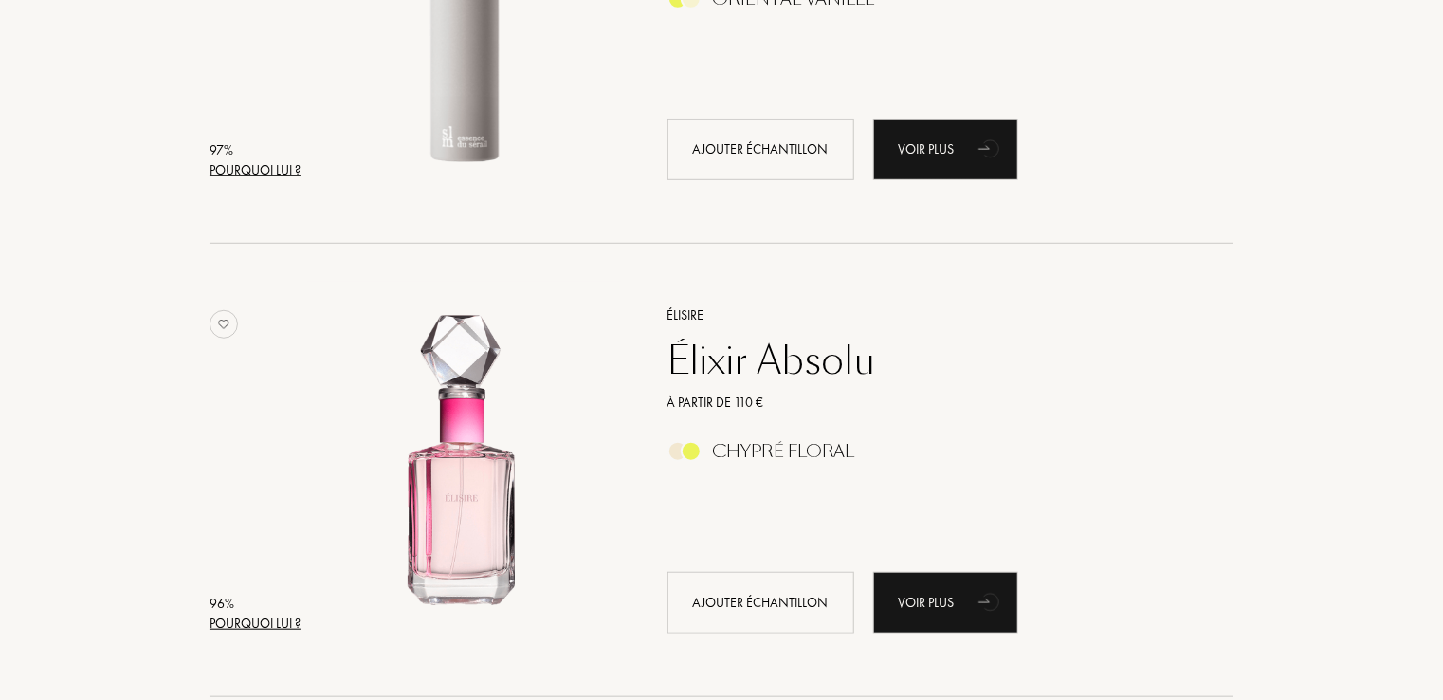
click at [240, 626] on div "Pourquoi lui ?" at bounding box center [255, 623] width 91 height 20
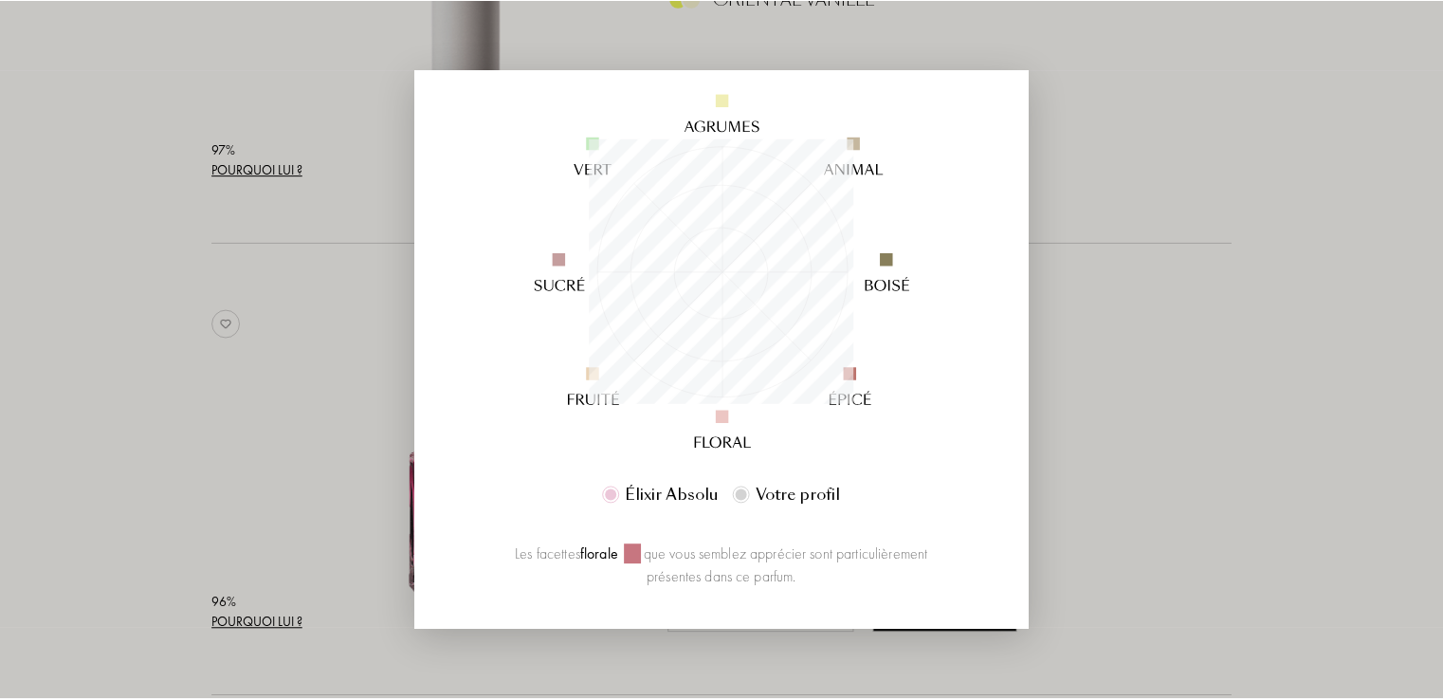
scroll to position [197, 0]
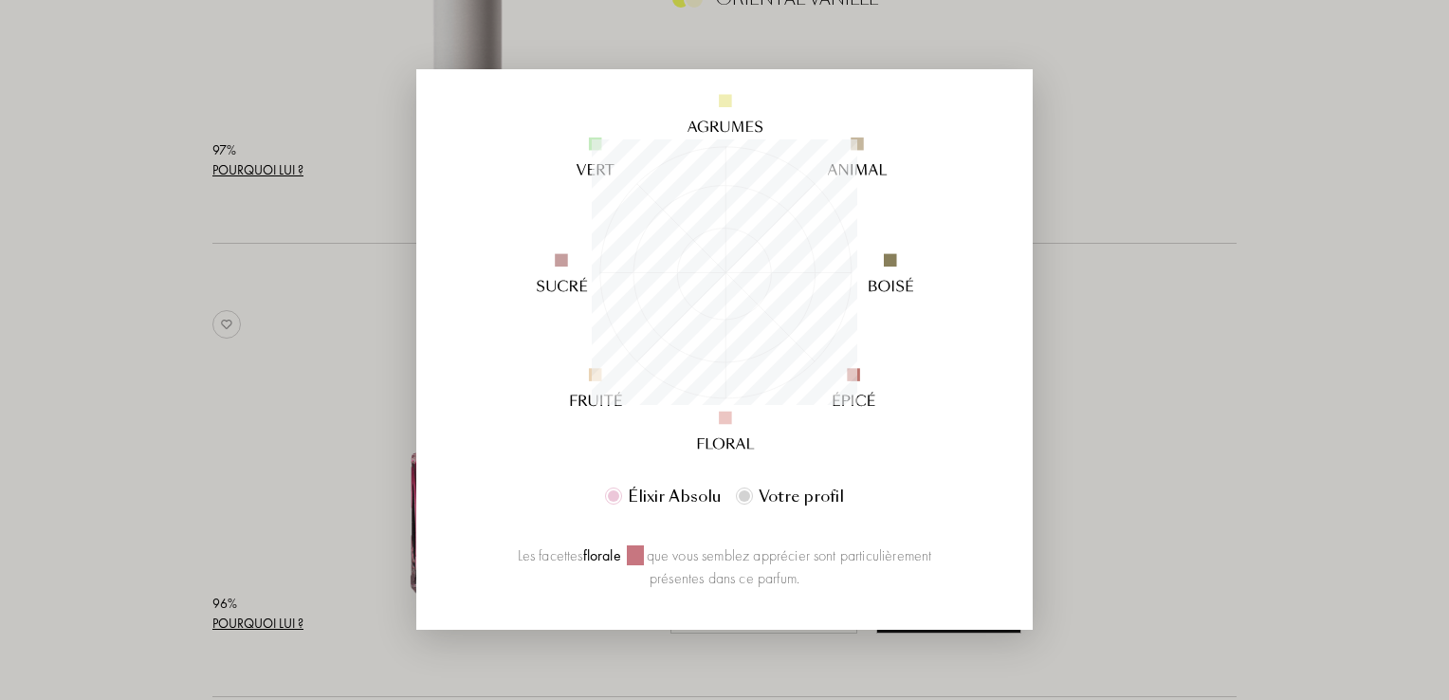
click at [1095, 535] on div at bounding box center [724, 350] width 1449 height 700
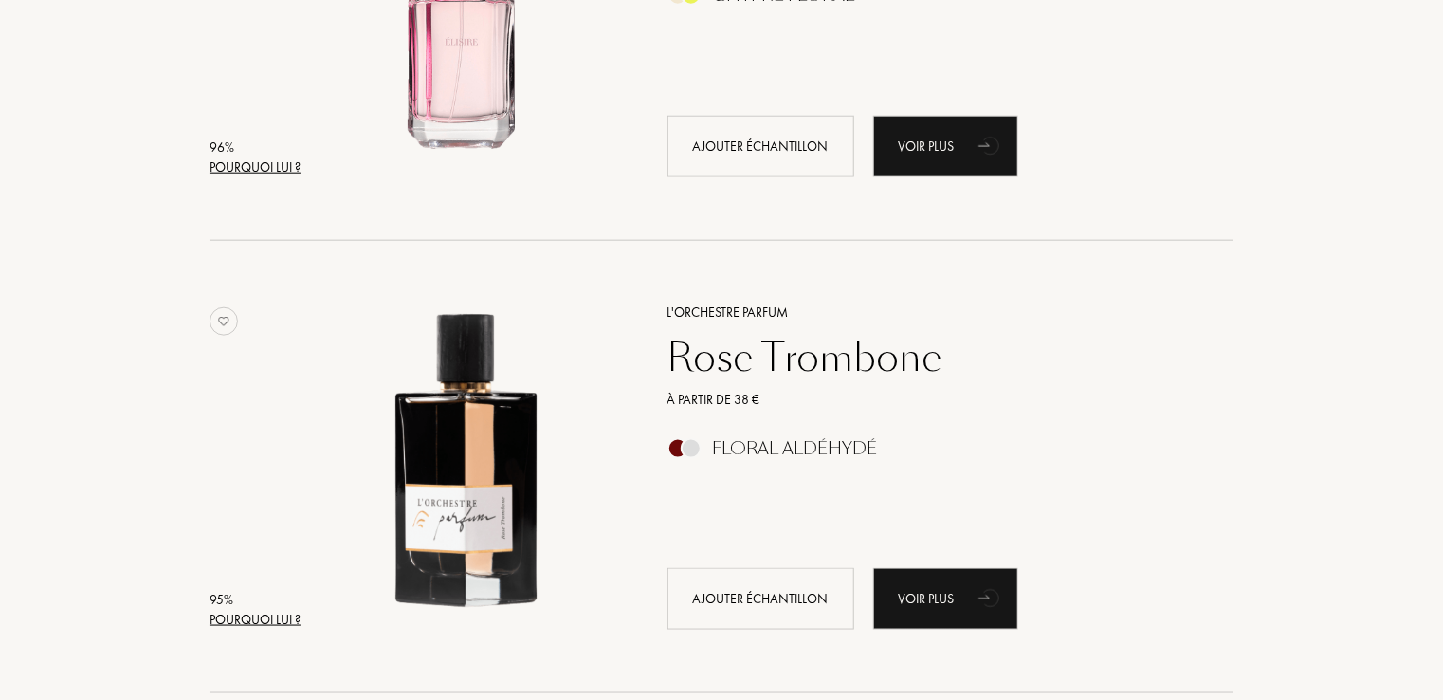
scroll to position [1058, 0]
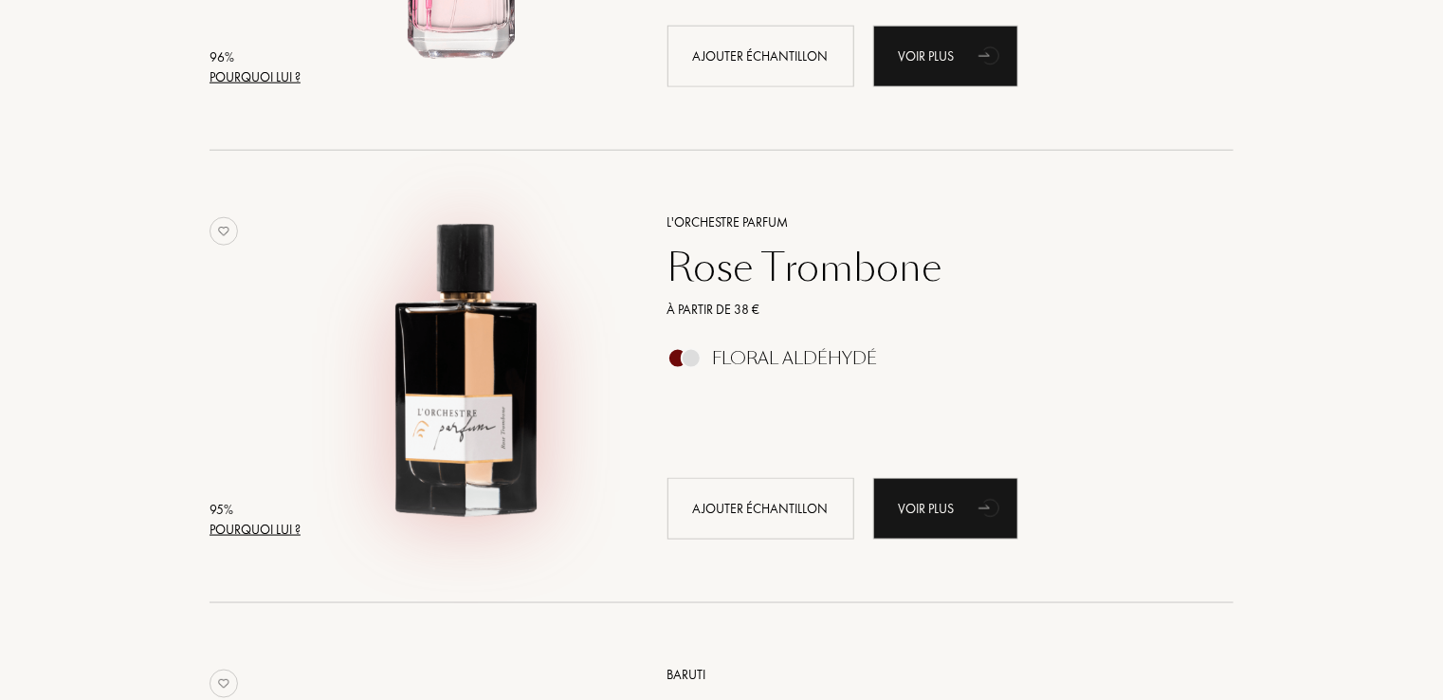
click at [494, 374] on img at bounding box center [465, 368] width 316 height 316
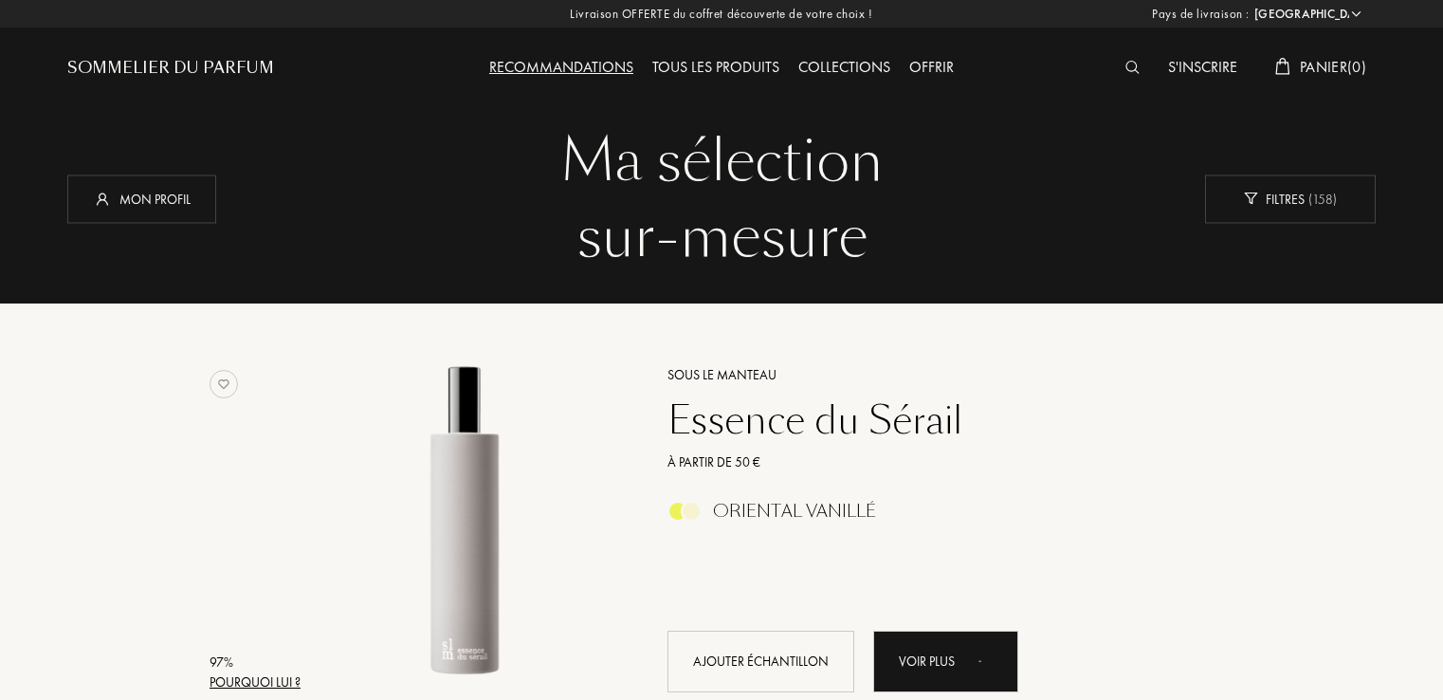
select select "FR"
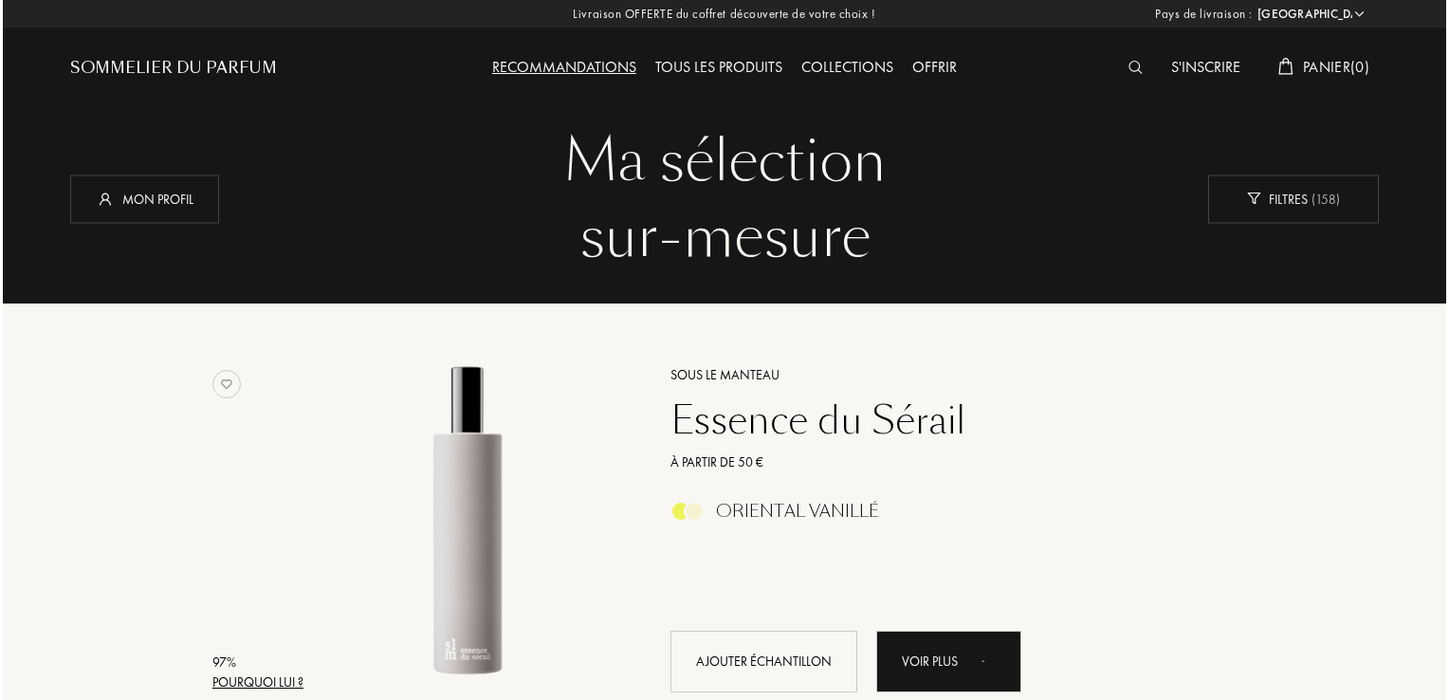
scroll to position [1058, 0]
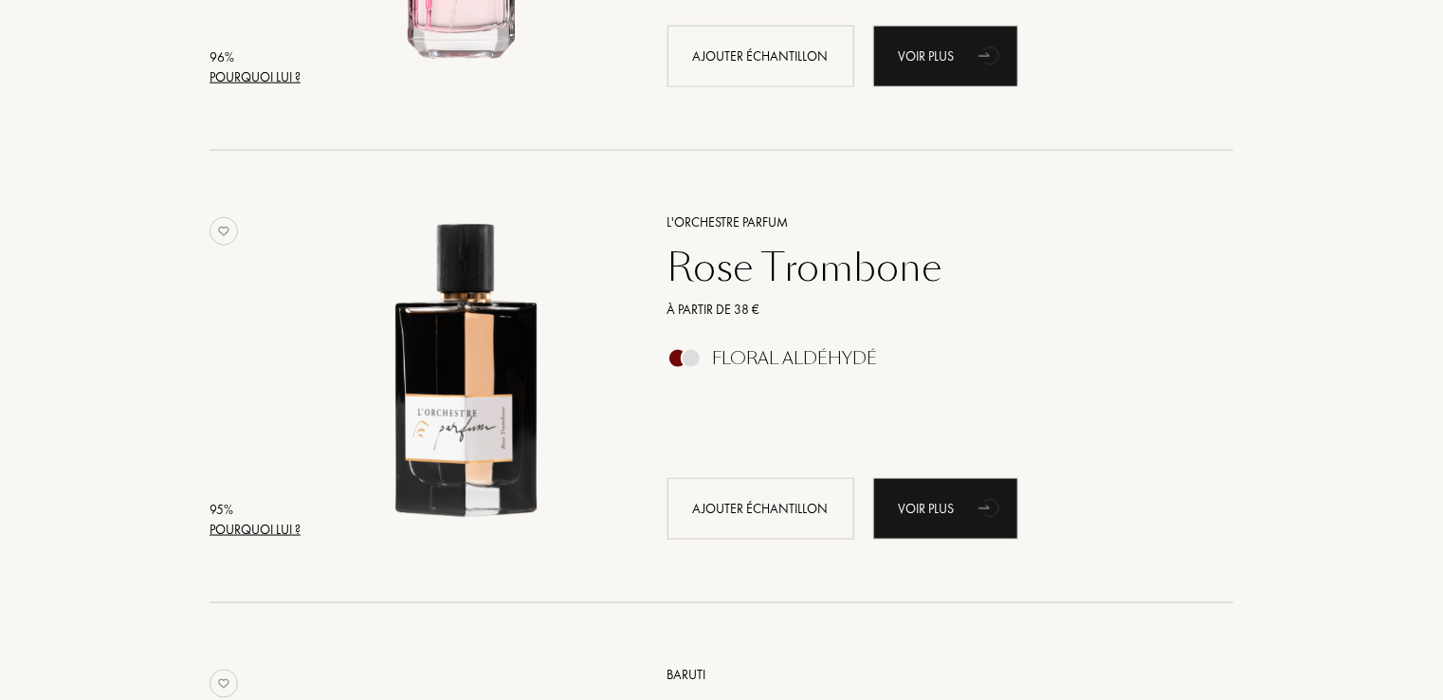
click at [277, 525] on div "Pourquoi lui ?" at bounding box center [255, 530] width 91 height 20
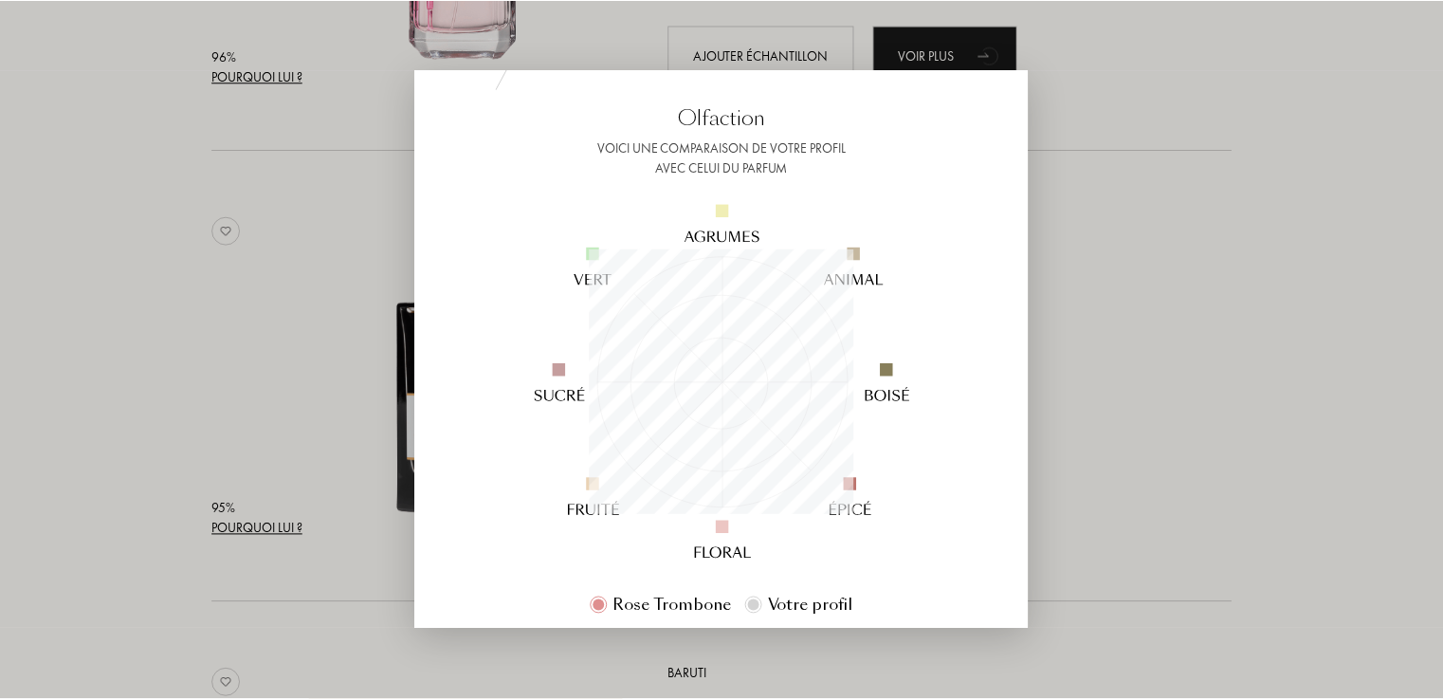
scroll to position [87, 0]
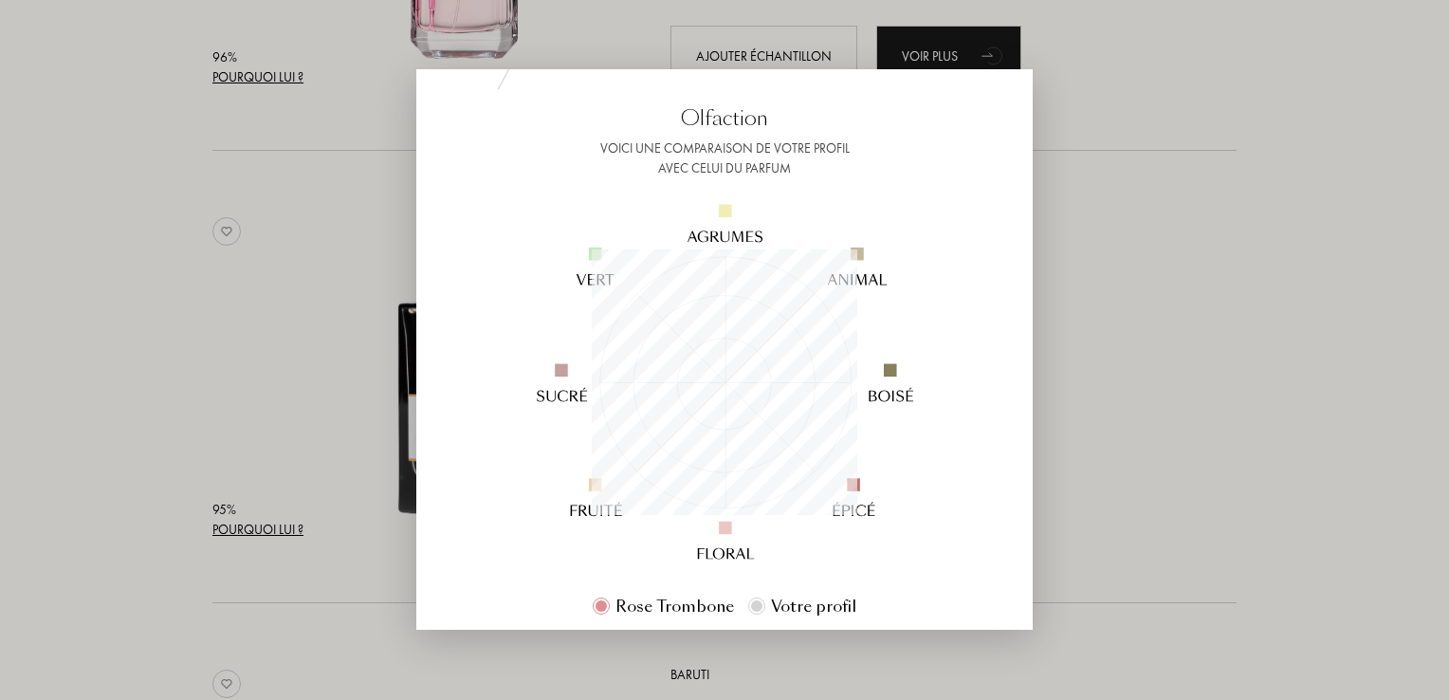
click at [1165, 381] on div at bounding box center [724, 350] width 1449 height 700
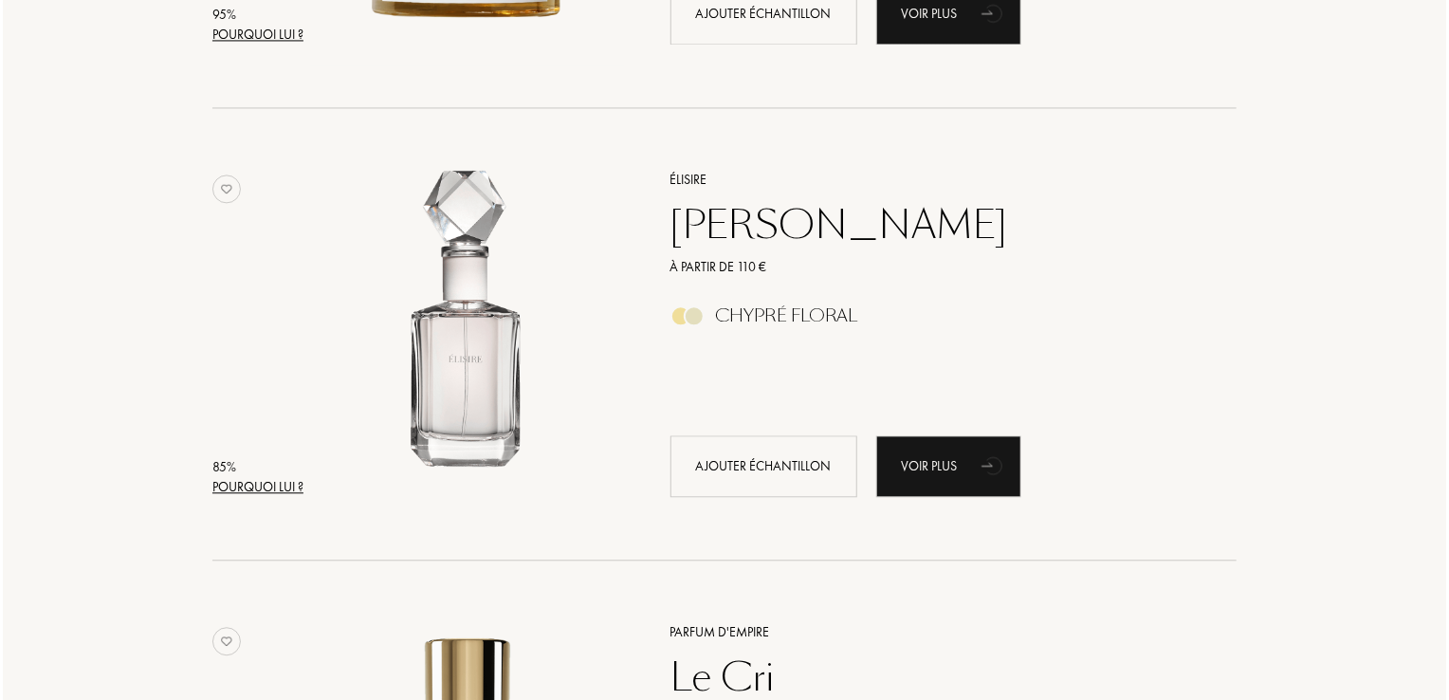
scroll to position [2010, 0]
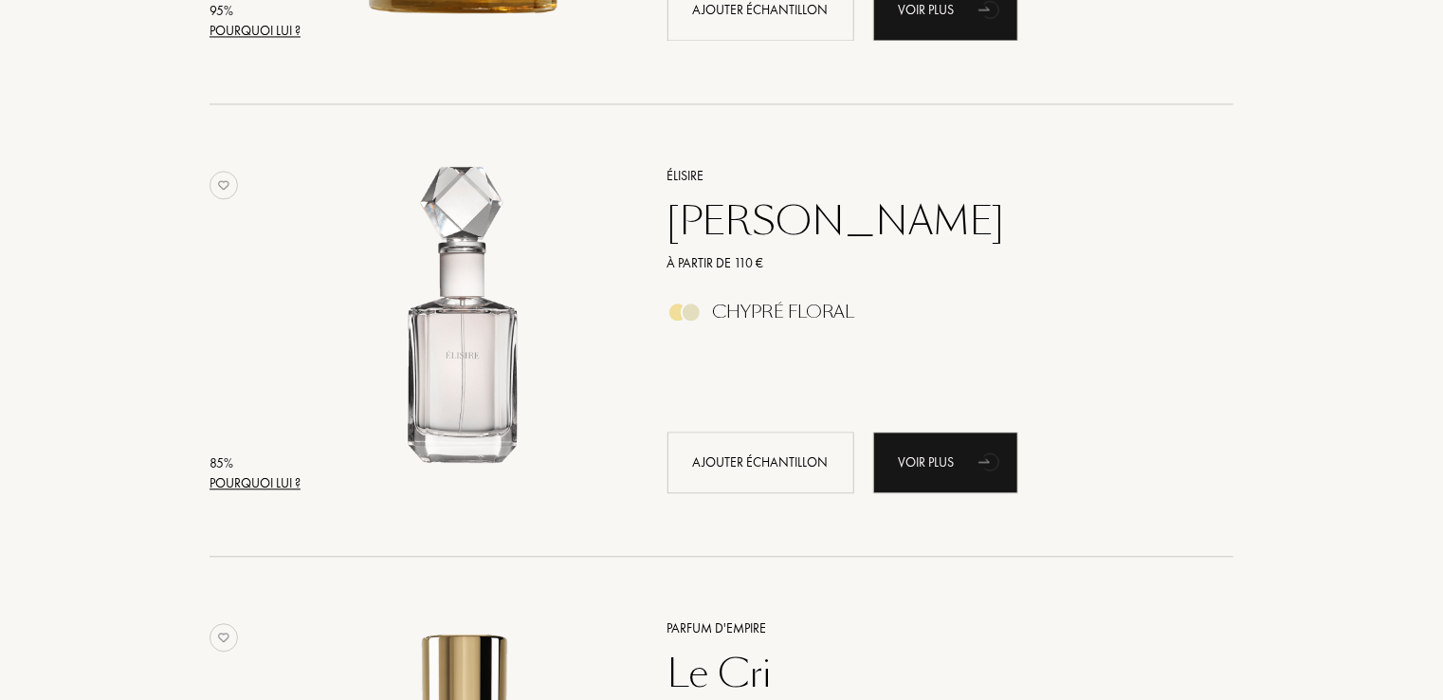
click at [288, 468] on div "85 %" at bounding box center [255, 463] width 91 height 20
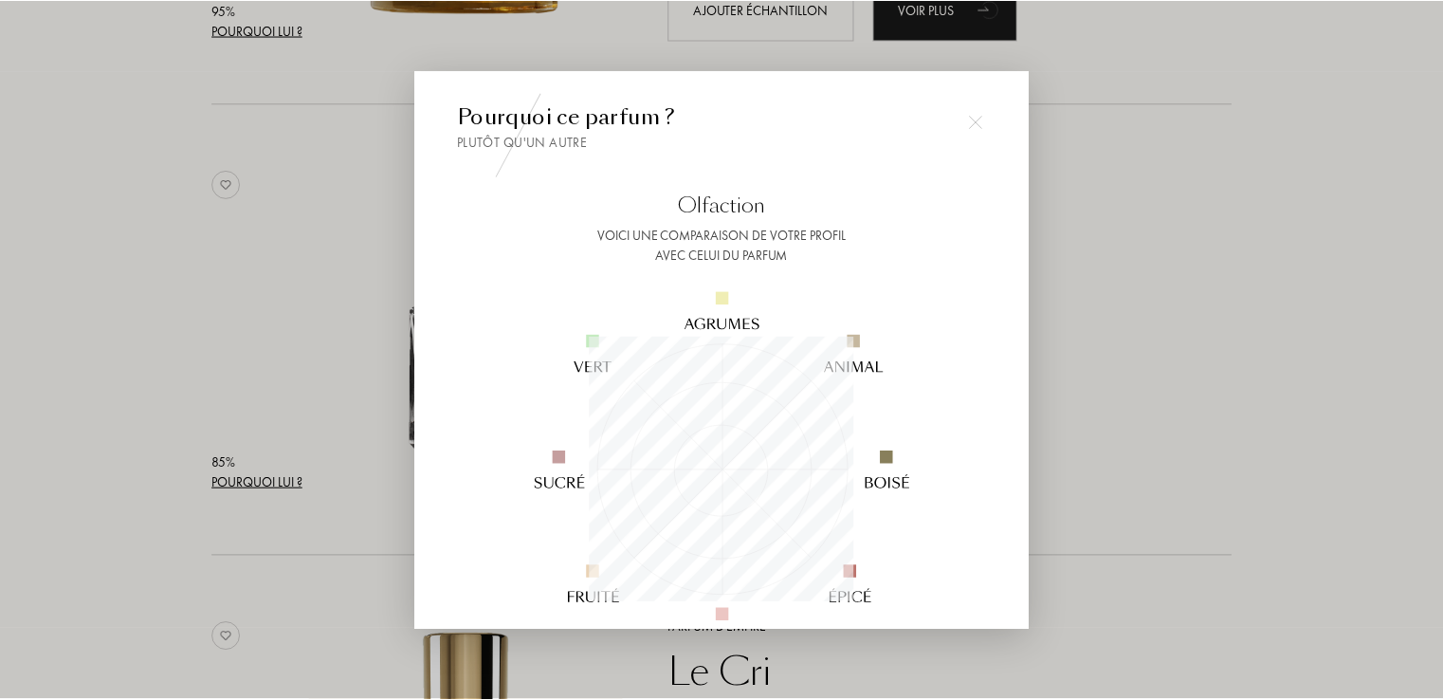
scroll to position [265, 265]
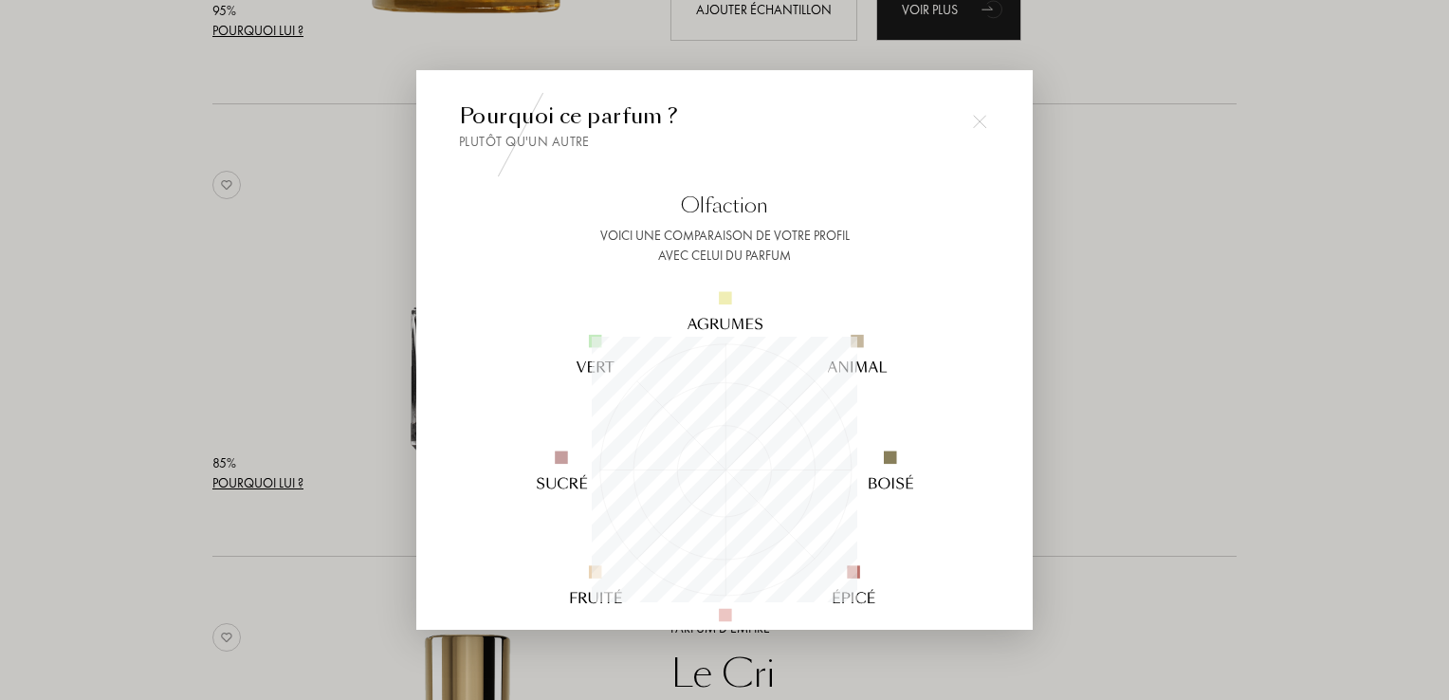
click at [1126, 288] on div at bounding box center [724, 350] width 1449 height 700
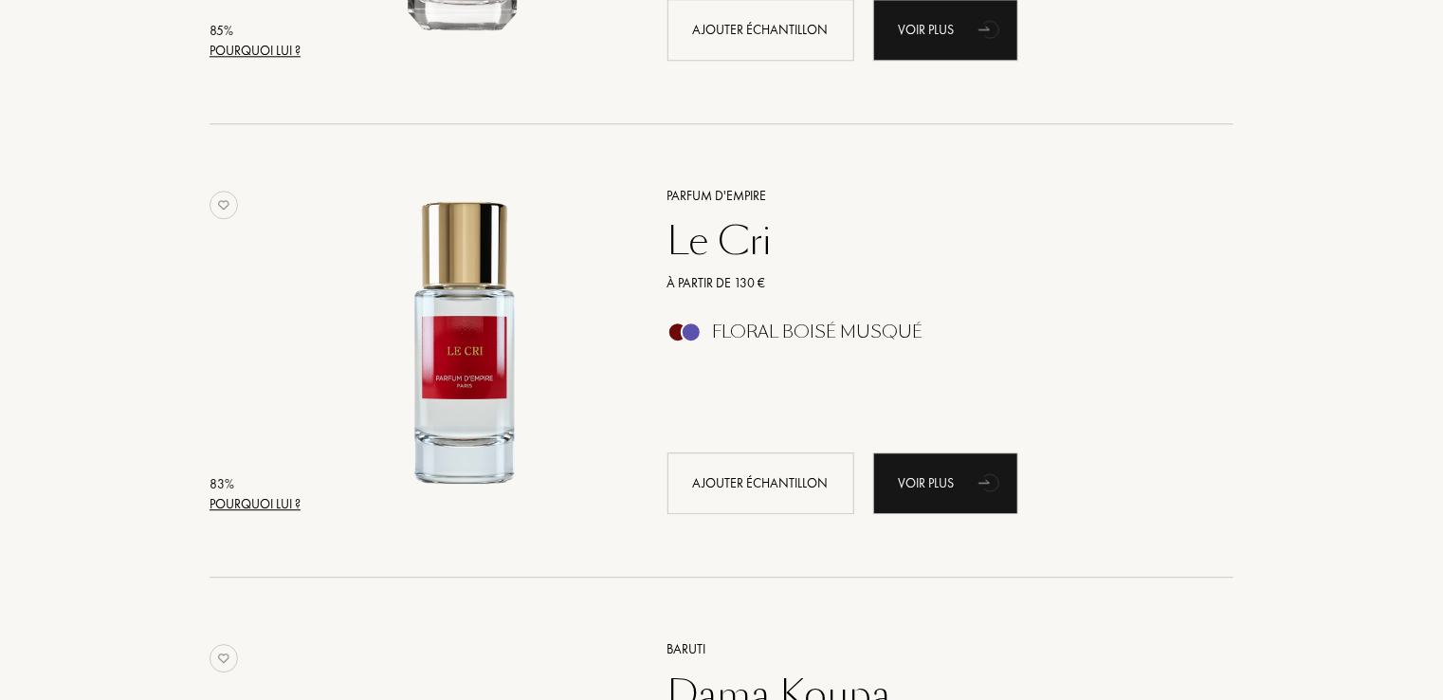
scroll to position [2446, 0]
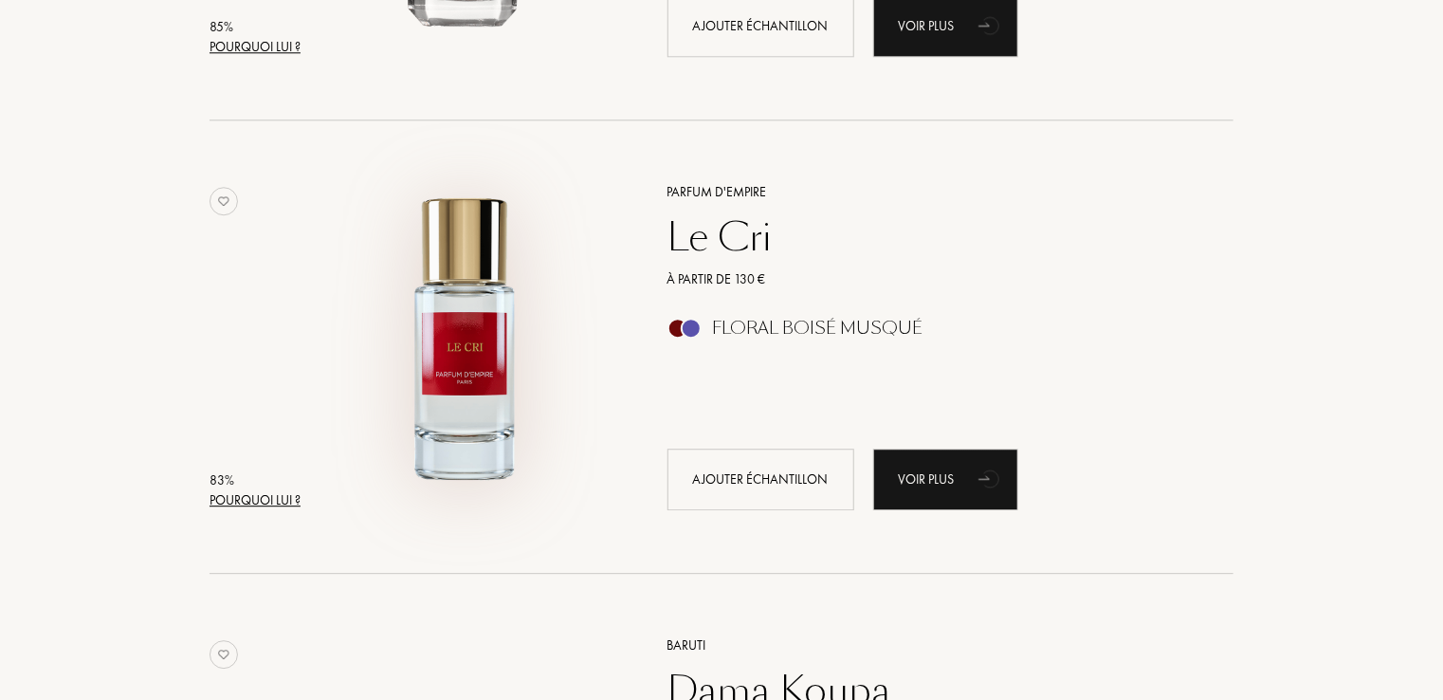
click at [581, 403] on img at bounding box center [465, 337] width 316 height 316
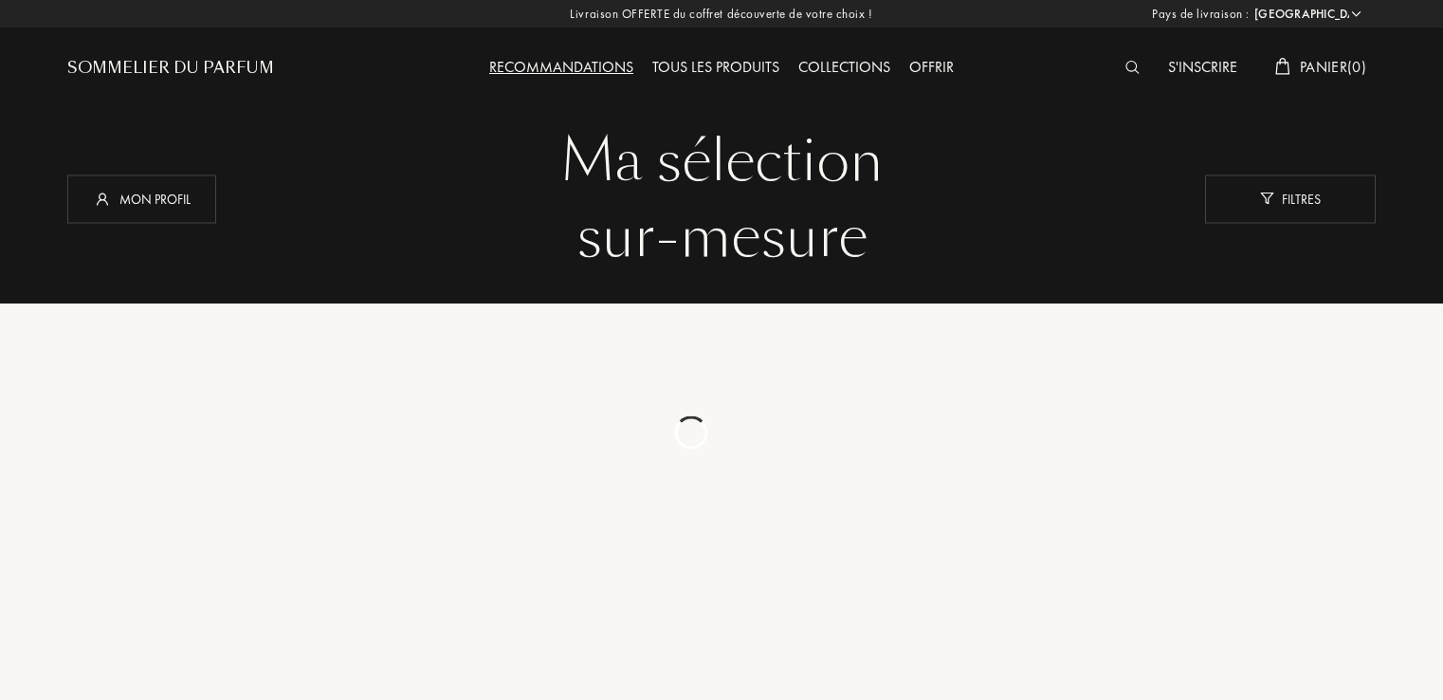
select select "FR"
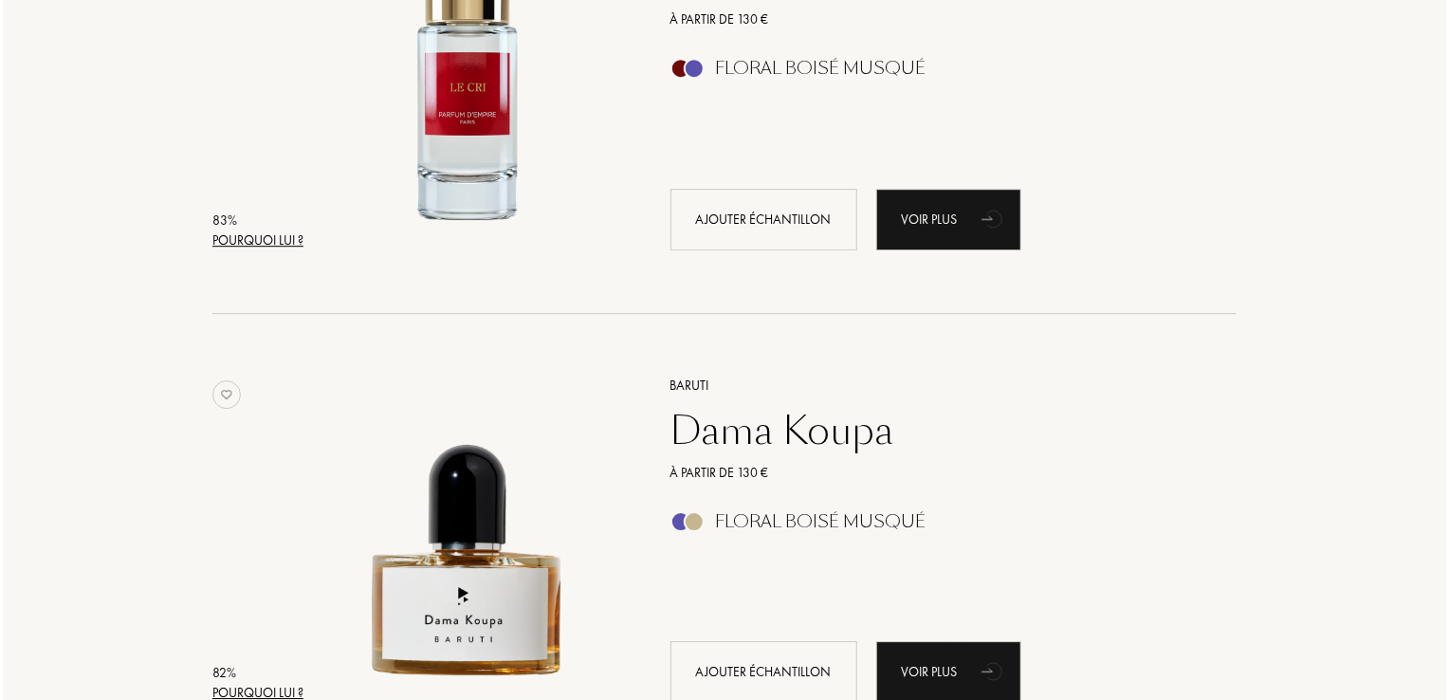
scroll to position [2704, 0]
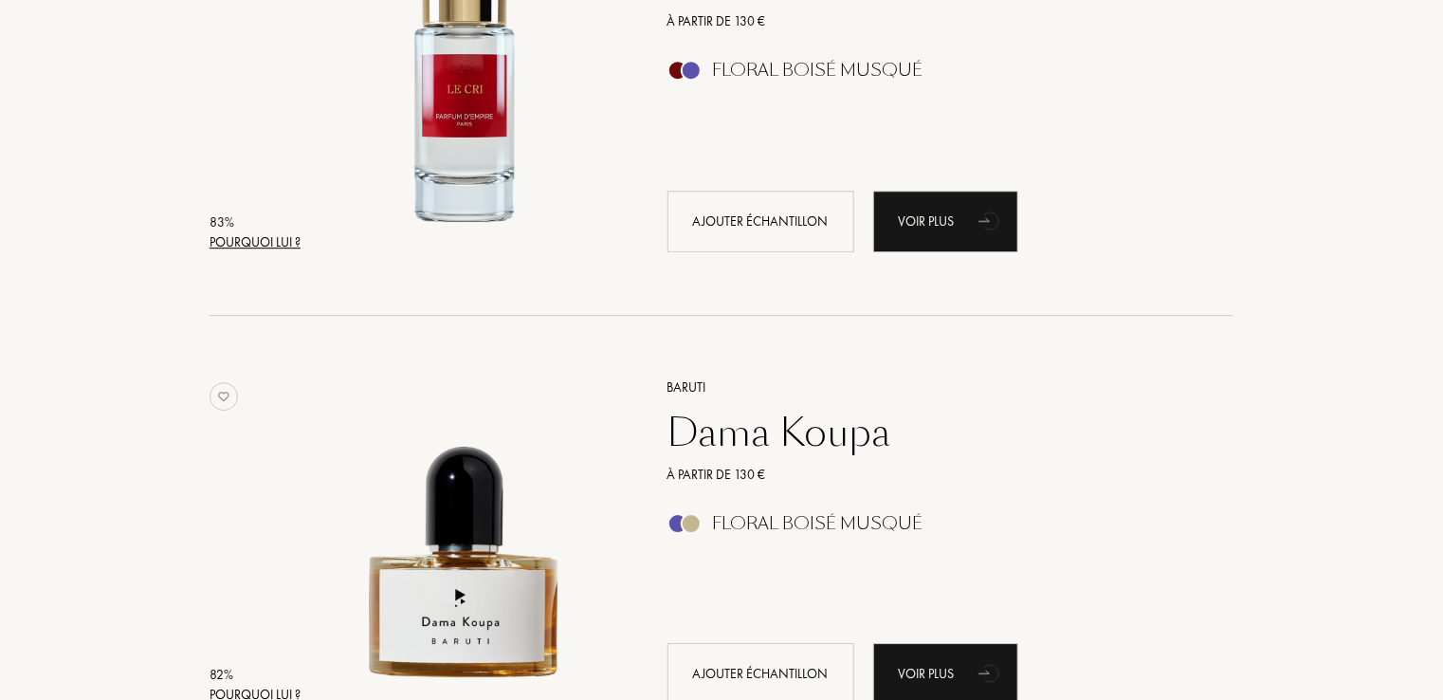
click at [250, 237] on div "Pourquoi lui ?" at bounding box center [255, 242] width 91 height 20
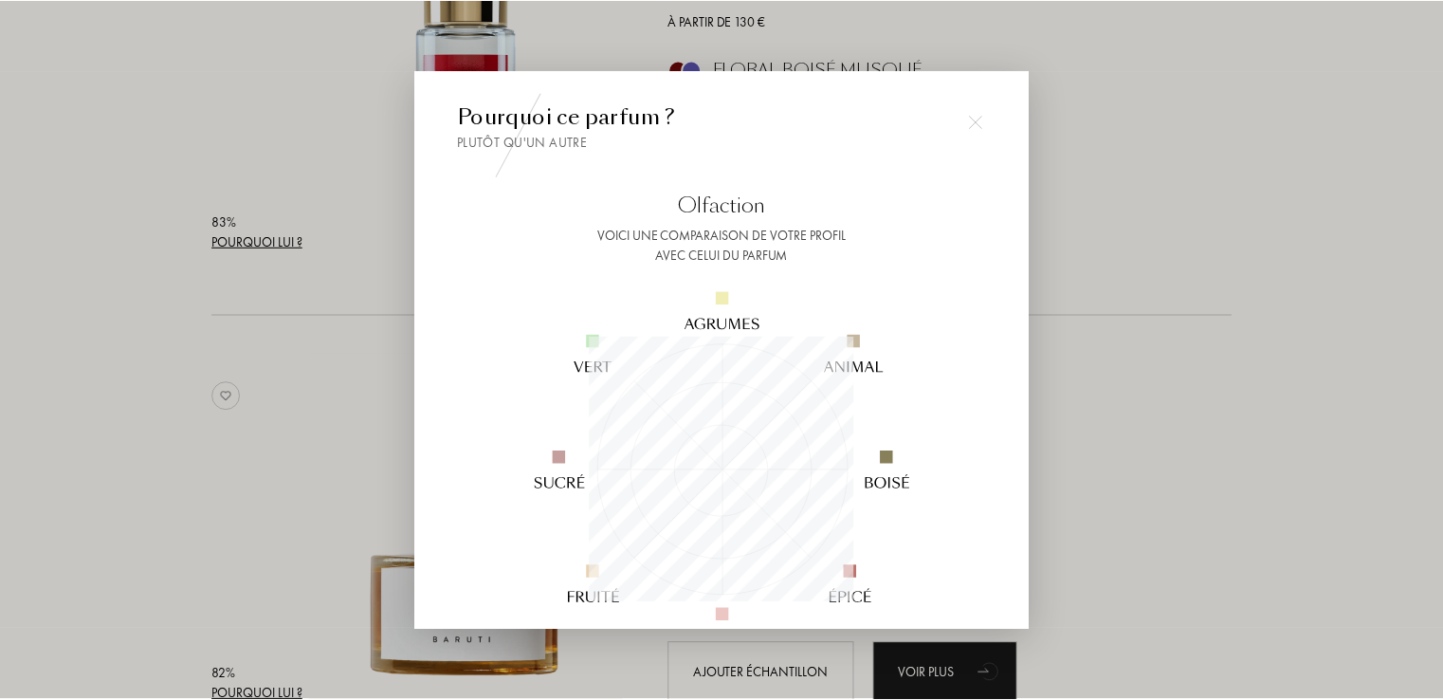
scroll to position [265, 265]
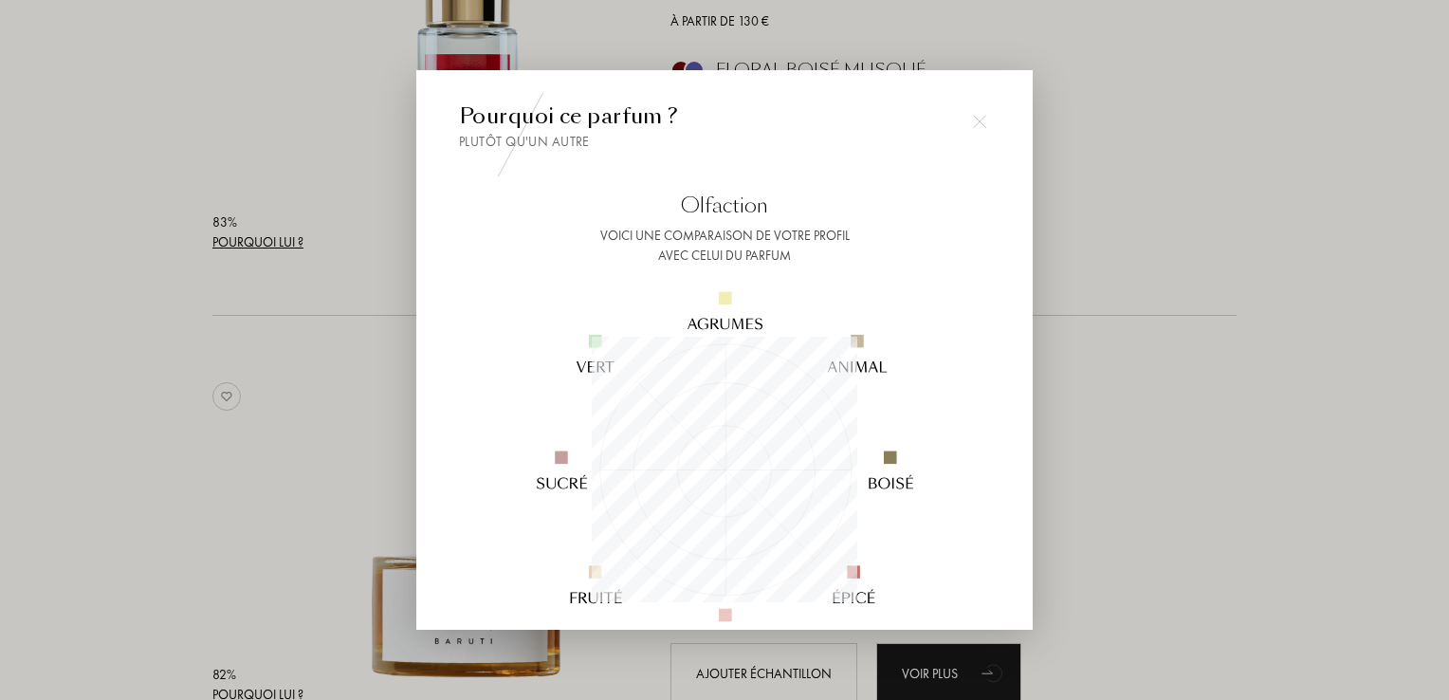
click at [156, 453] on div at bounding box center [724, 350] width 1449 height 700
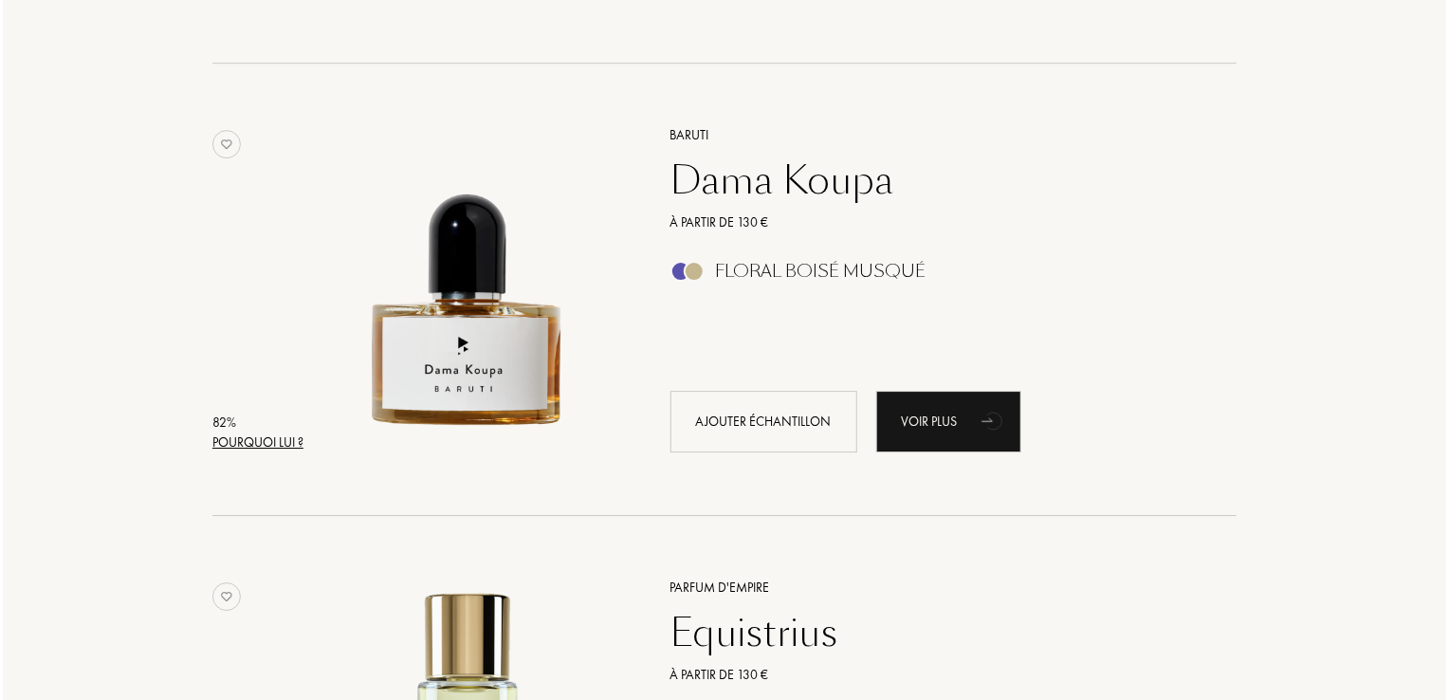
scroll to position [3108, 0]
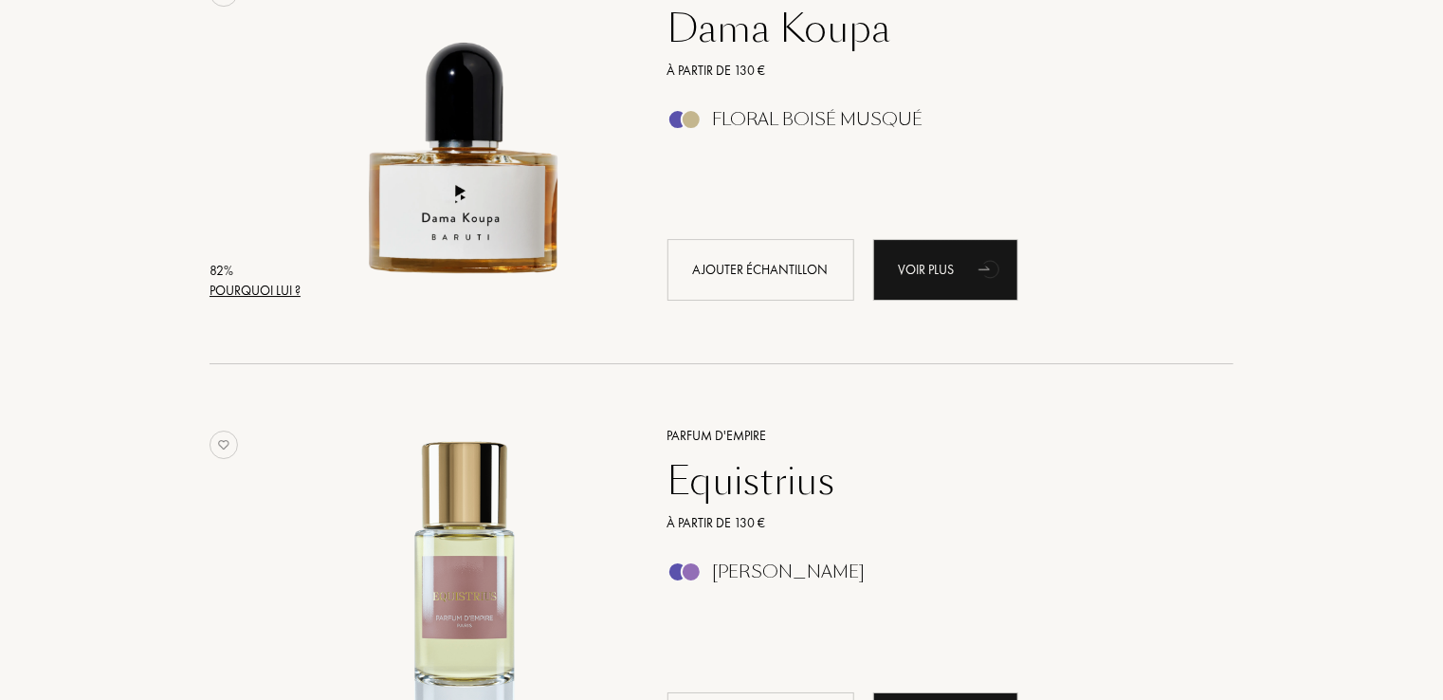
click at [272, 293] on div "Pourquoi lui ?" at bounding box center [255, 291] width 91 height 20
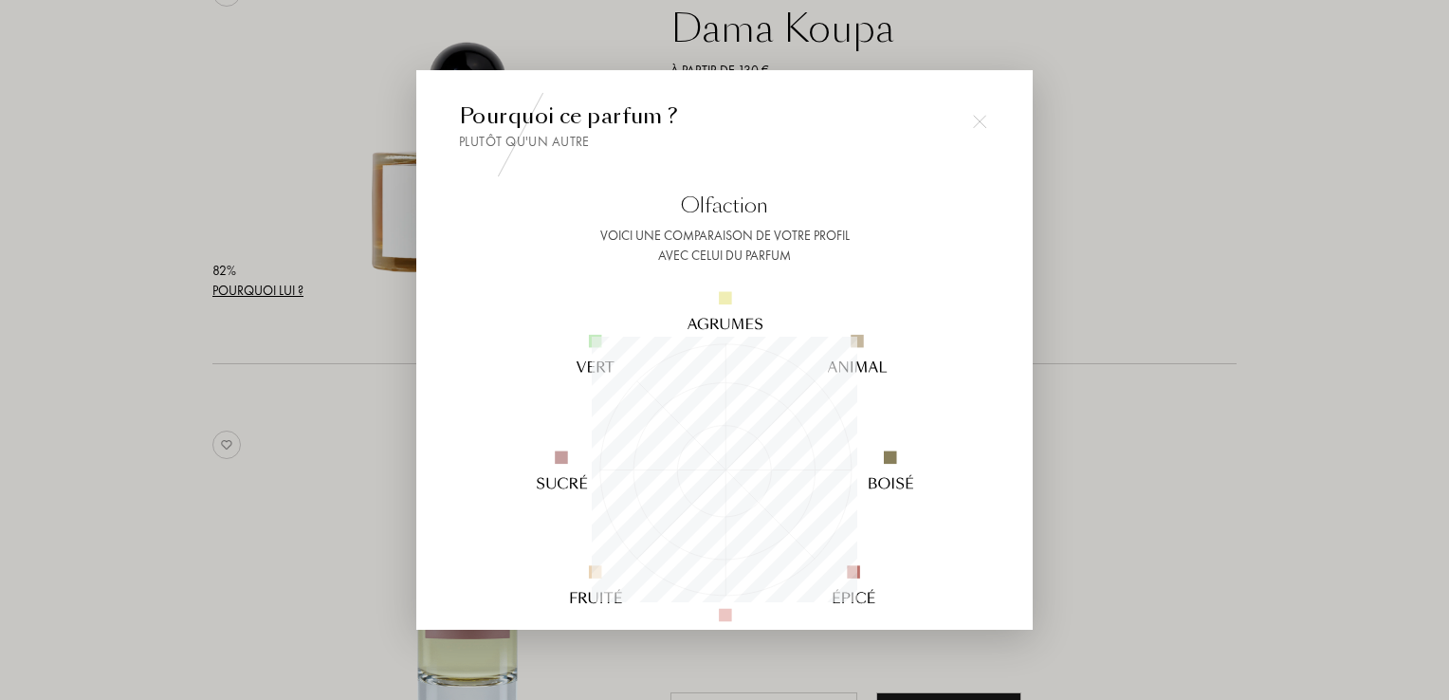
scroll to position [265, 265]
click at [129, 392] on div at bounding box center [724, 350] width 1449 height 700
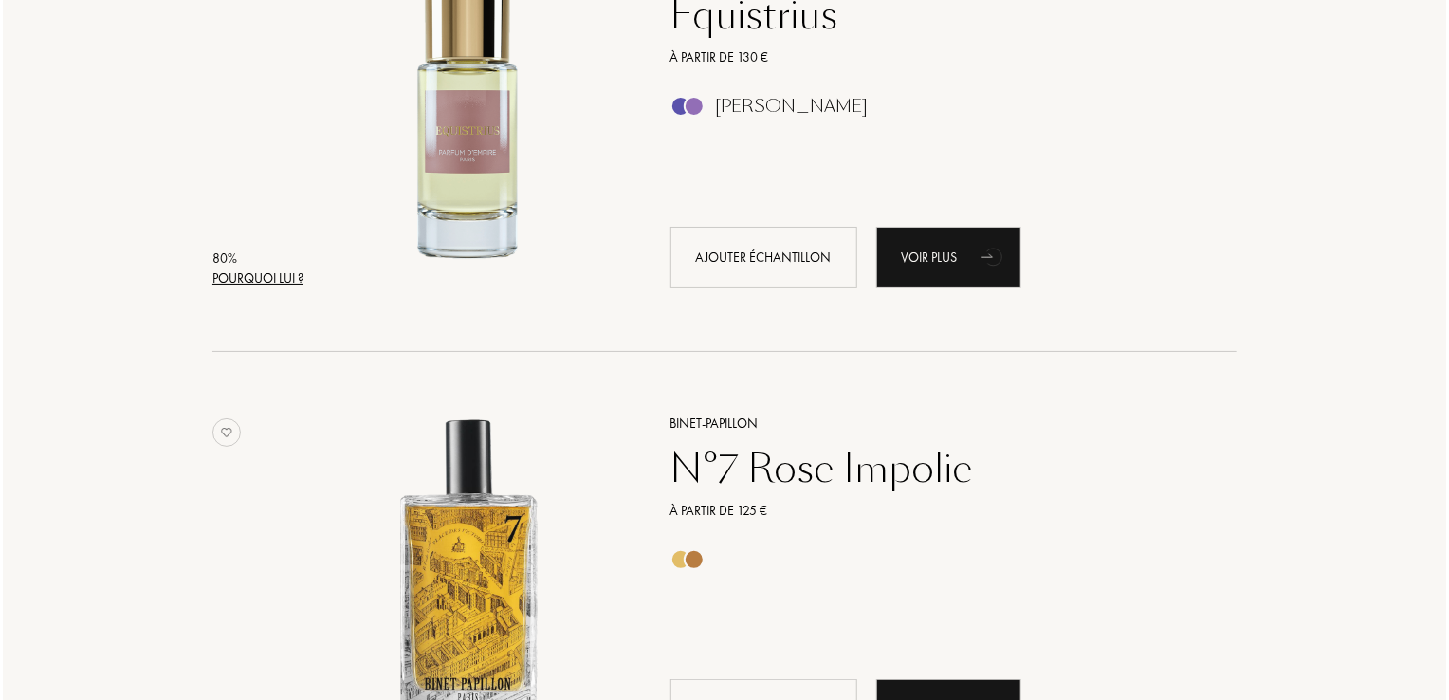
scroll to position [3574, 0]
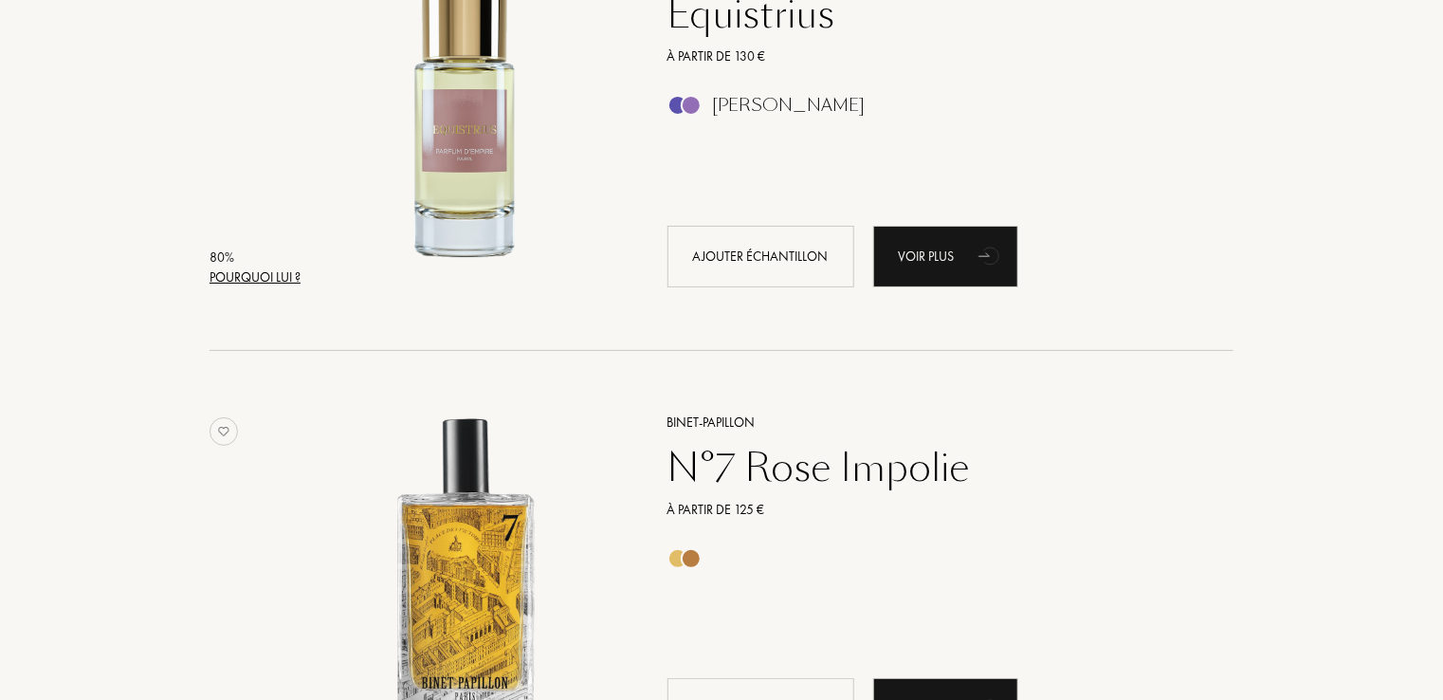
click at [265, 268] on div "Pourquoi lui ?" at bounding box center [255, 277] width 91 height 20
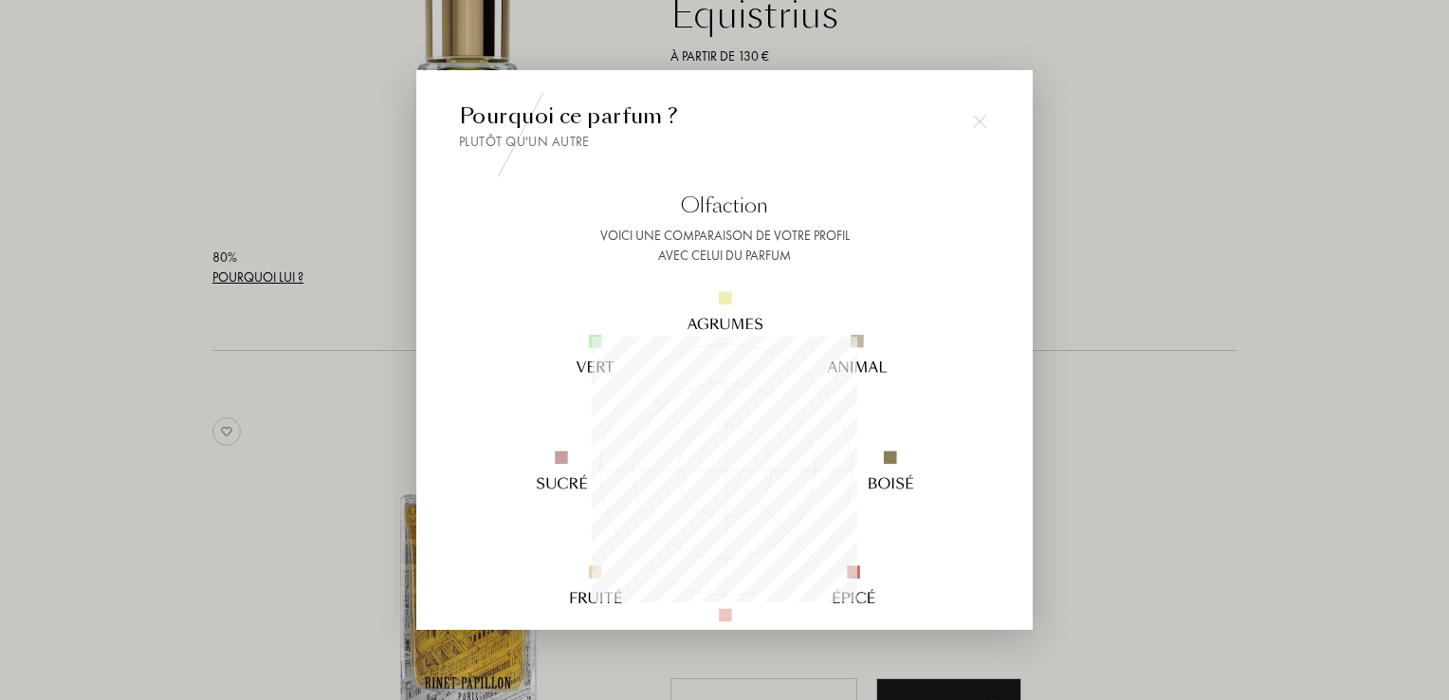
scroll to position [265, 265]
click at [131, 330] on div at bounding box center [724, 350] width 1449 height 700
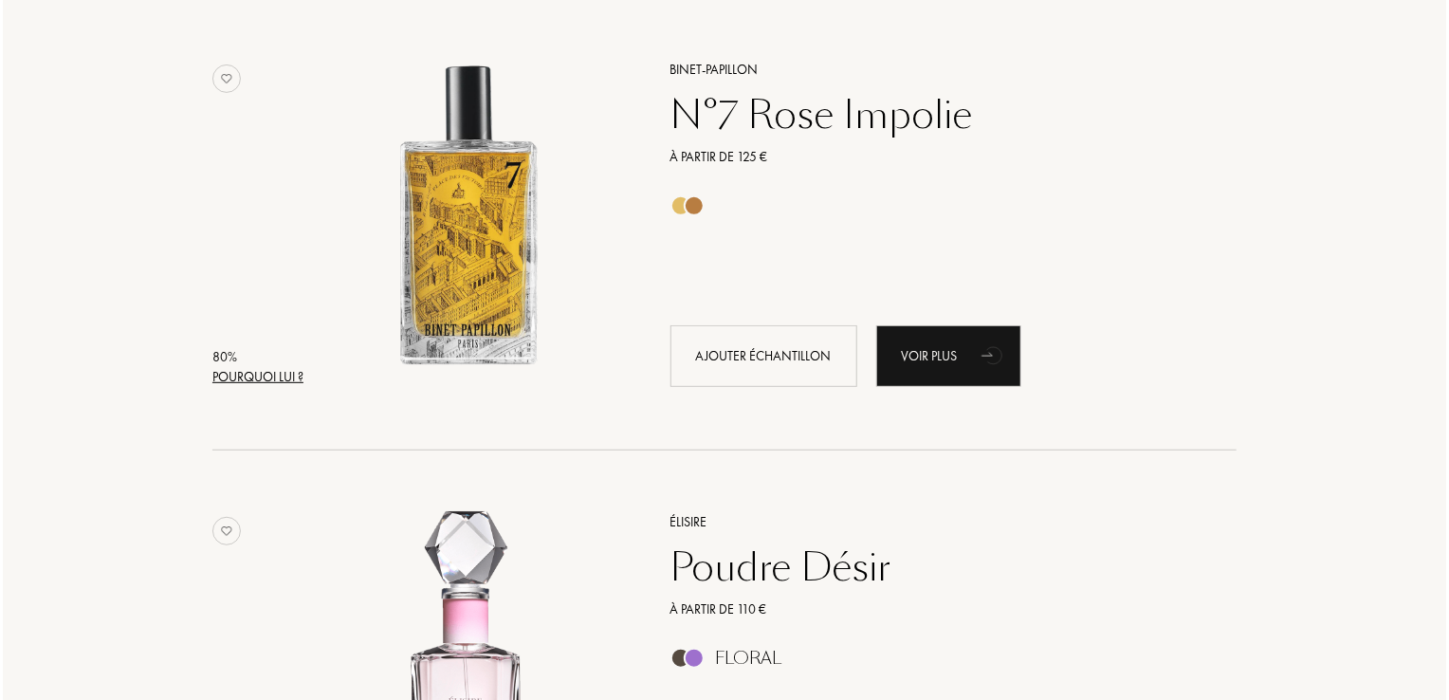
scroll to position [3934, 0]
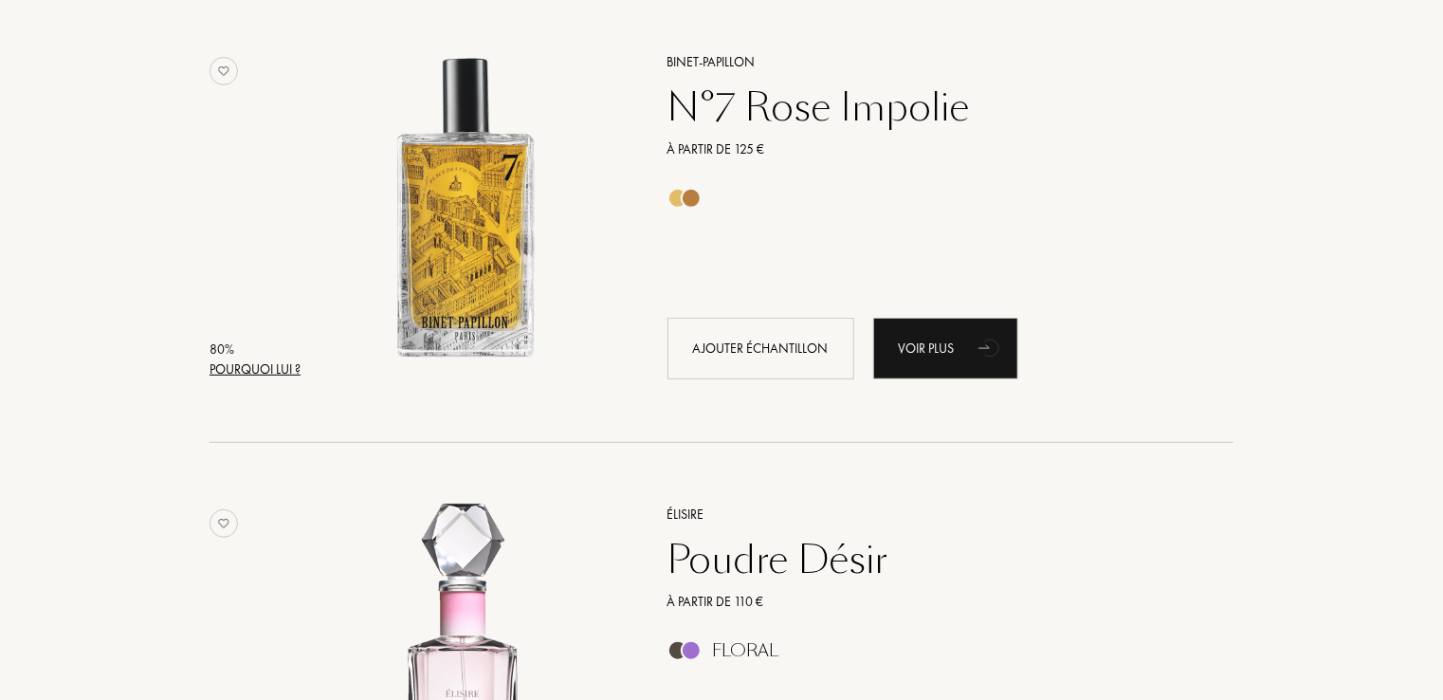
click at [228, 357] on div "80 %" at bounding box center [255, 349] width 91 height 20
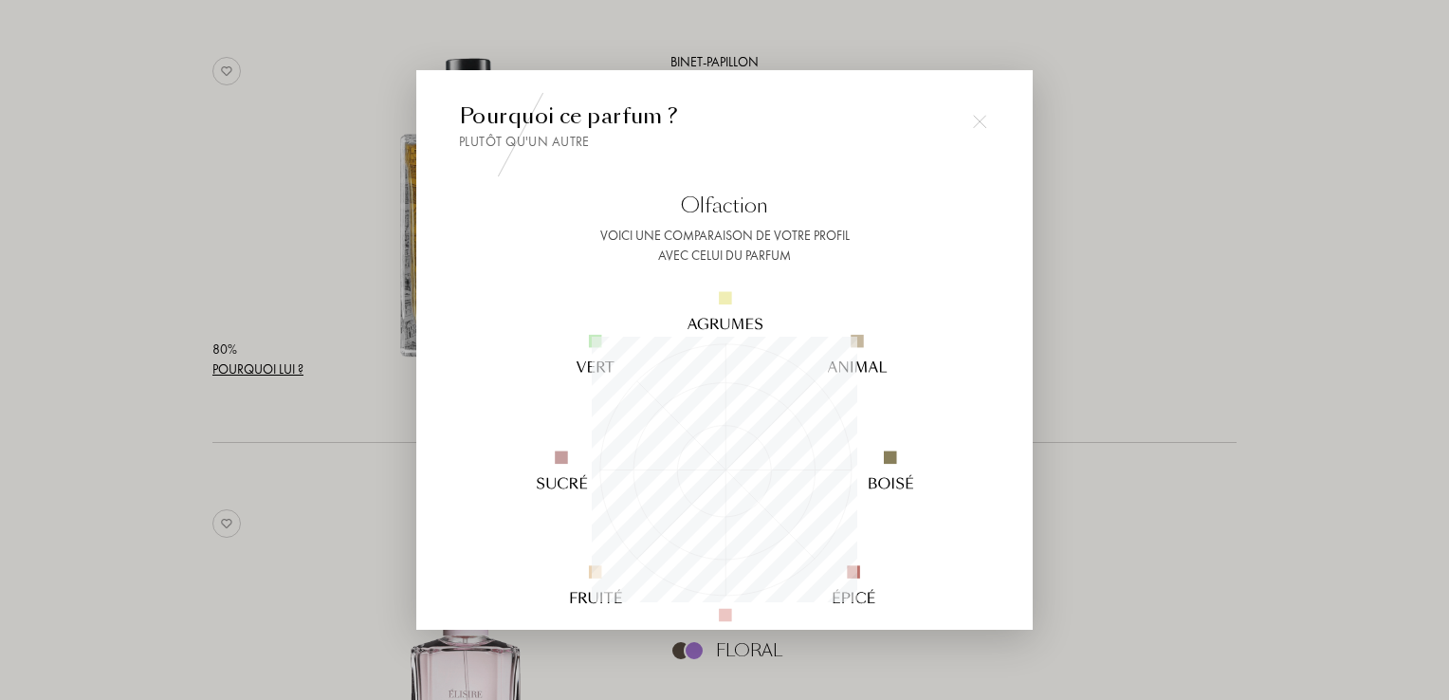
scroll to position [265, 265]
click at [153, 362] on div at bounding box center [724, 350] width 1449 height 700
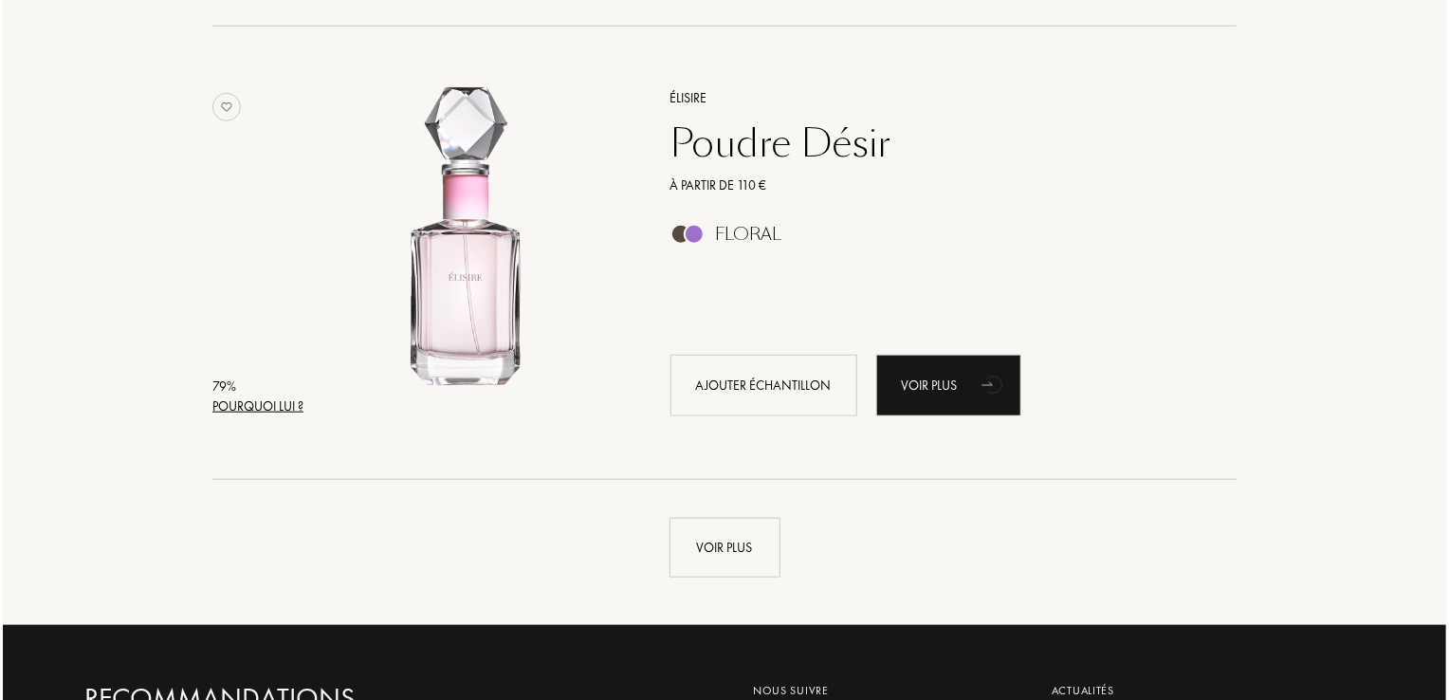
scroll to position [4351, 0]
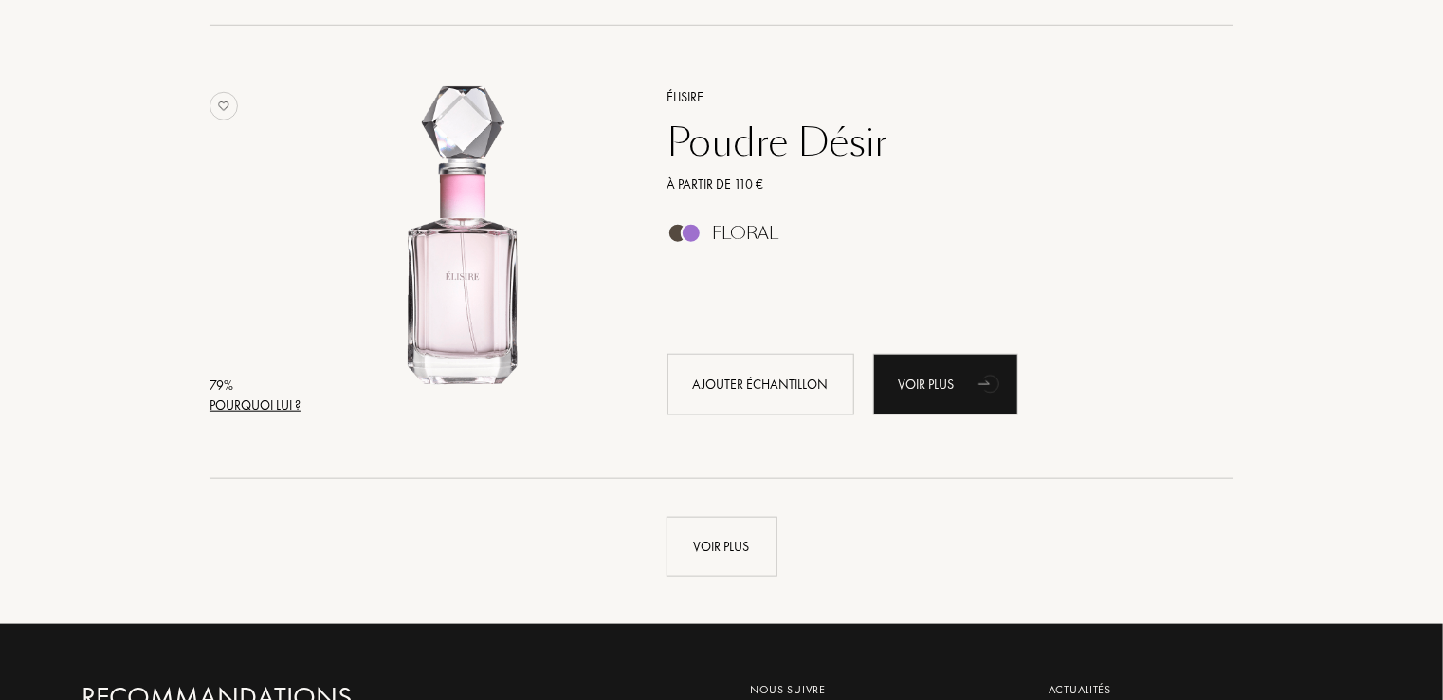
click at [235, 402] on div "Pourquoi lui ?" at bounding box center [255, 405] width 91 height 20
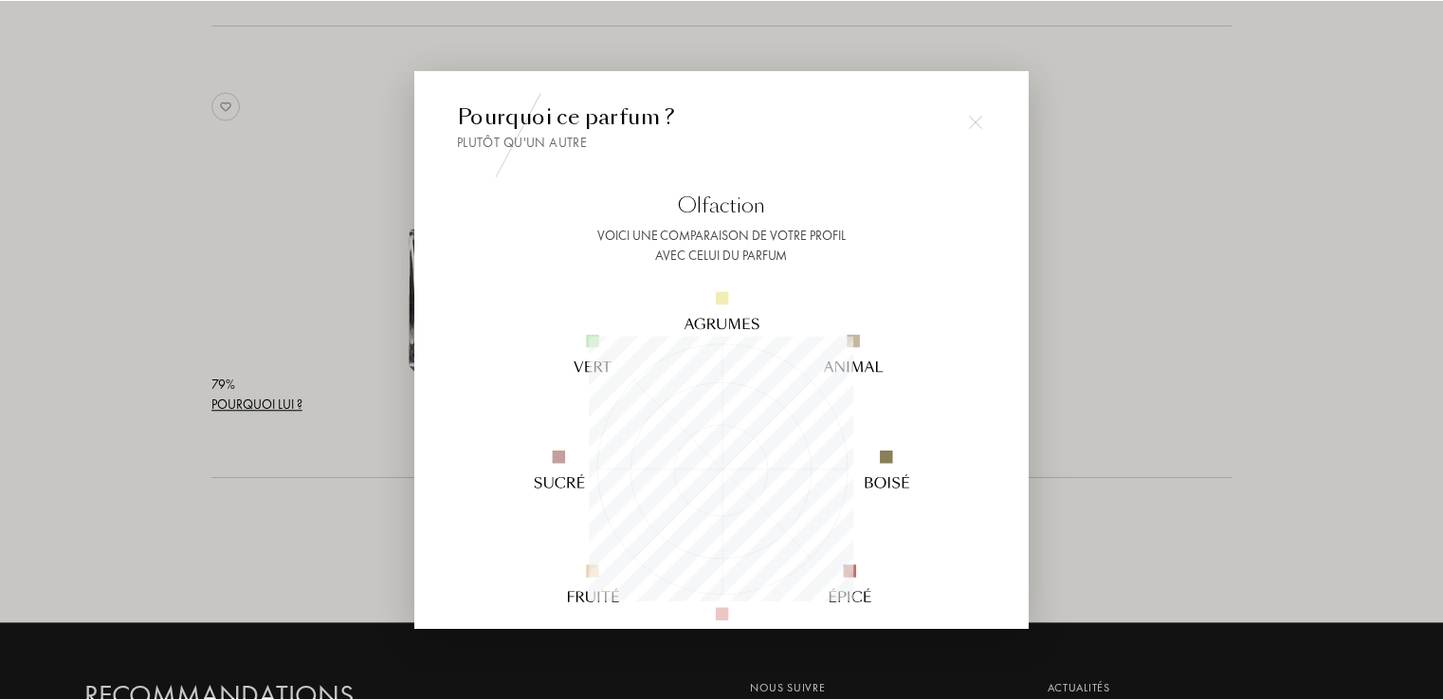
scroll to position [265, 265]
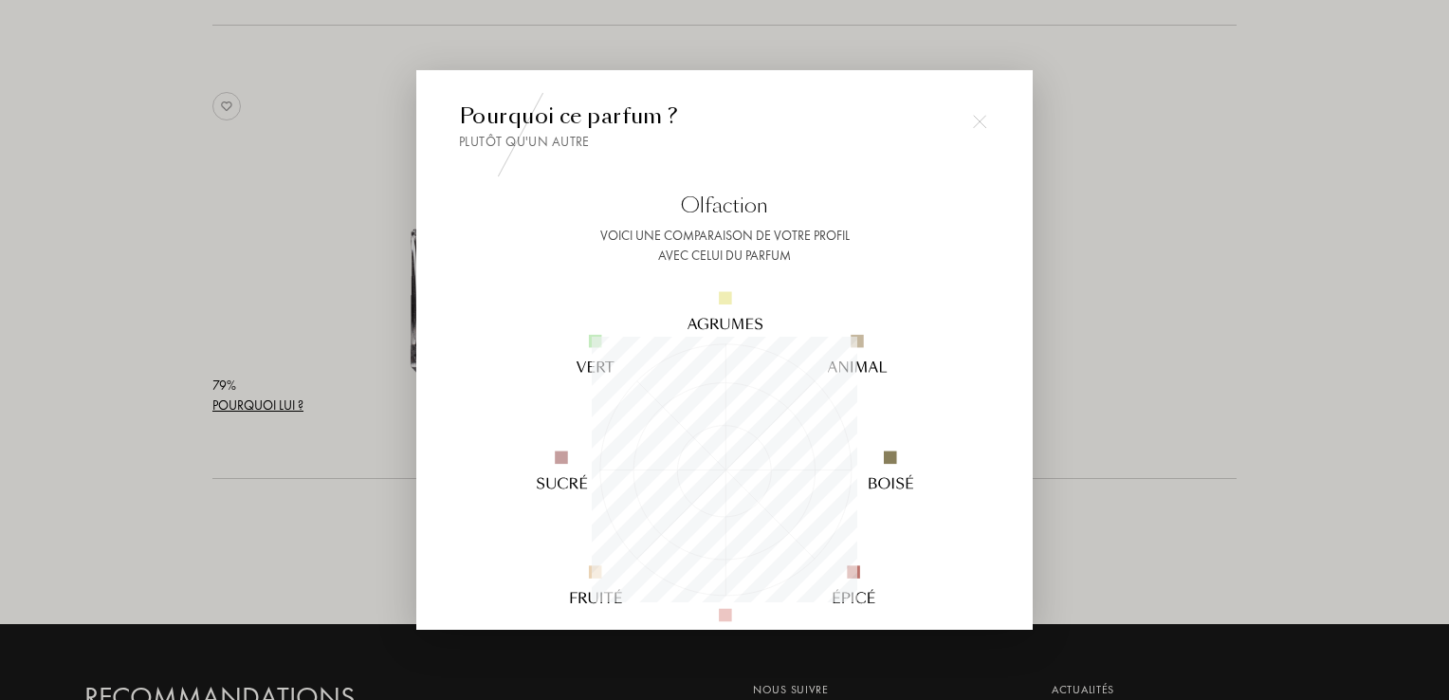
click at [209, 435] on div at bounding box center [724, 350] width 1449 height 700
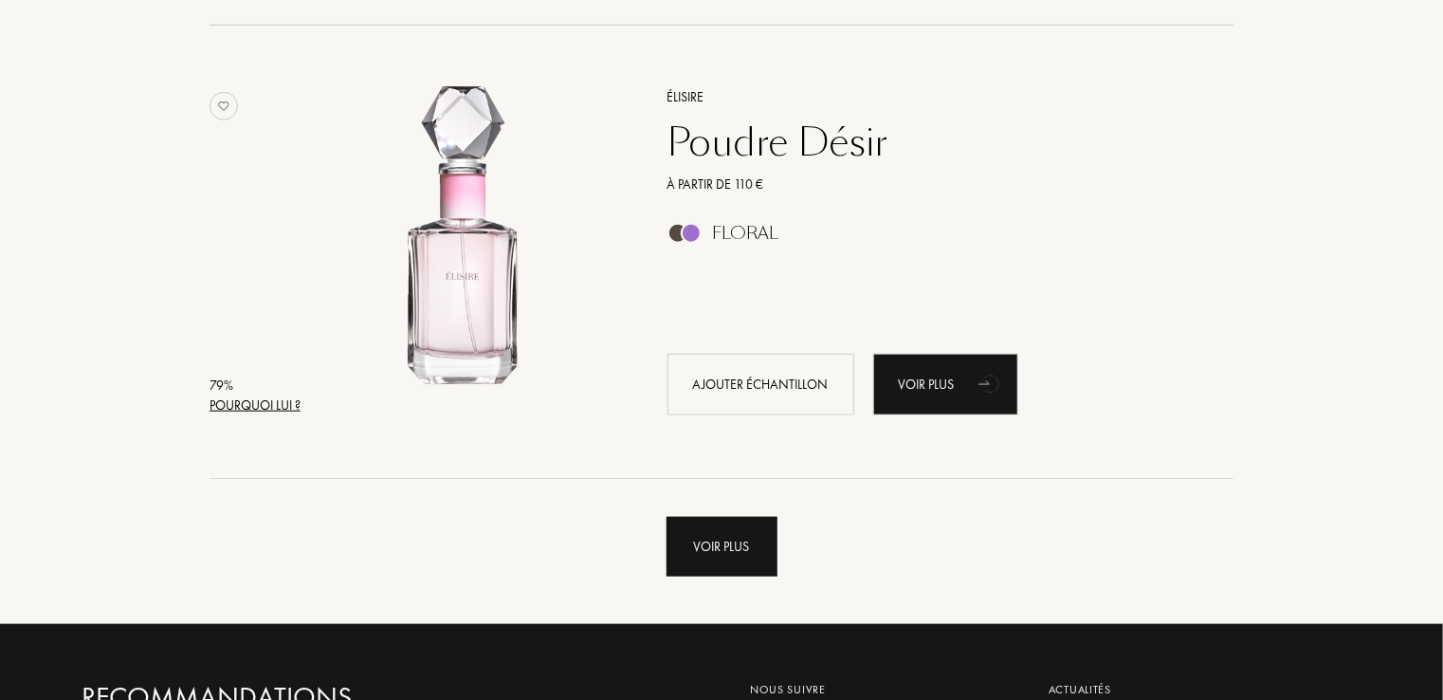
click at [709, 530] on div "Voir plus" at bounding box center [721, 547] width 111 height 60
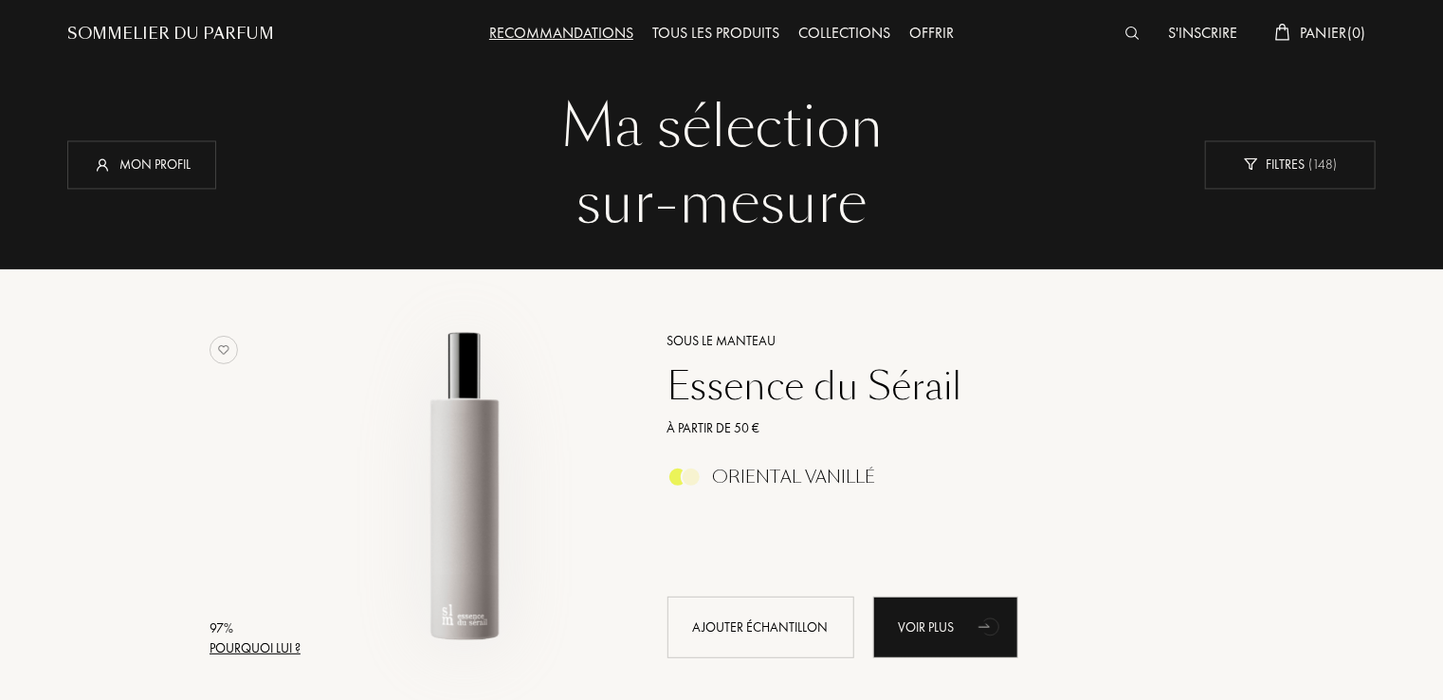
scroll to position [0, 0]
